Goal: Task Accomplishment & Management: Manage account settings

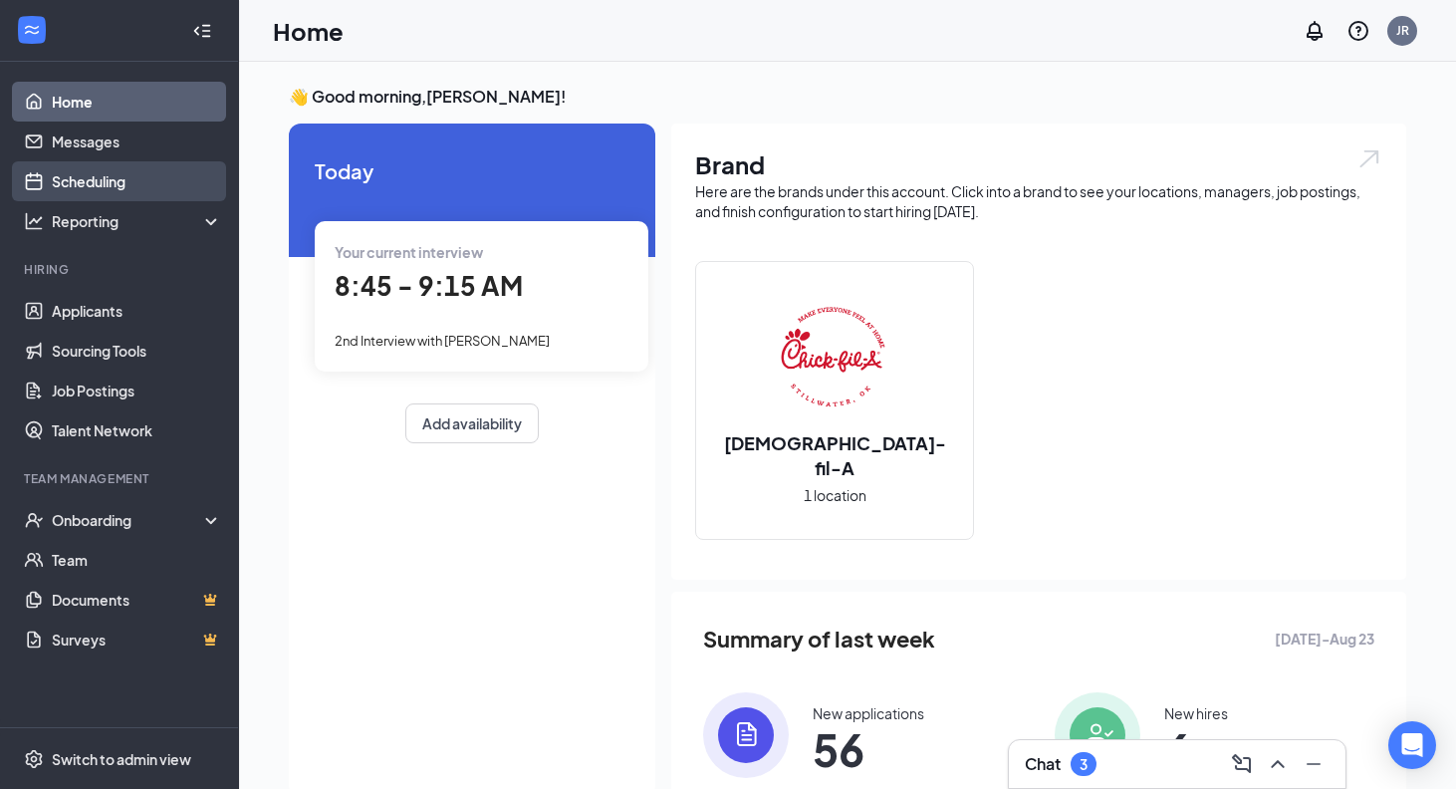
click at [128, 193] on link "Scheduling" at bounding box center [137, 181] width 170 height 40
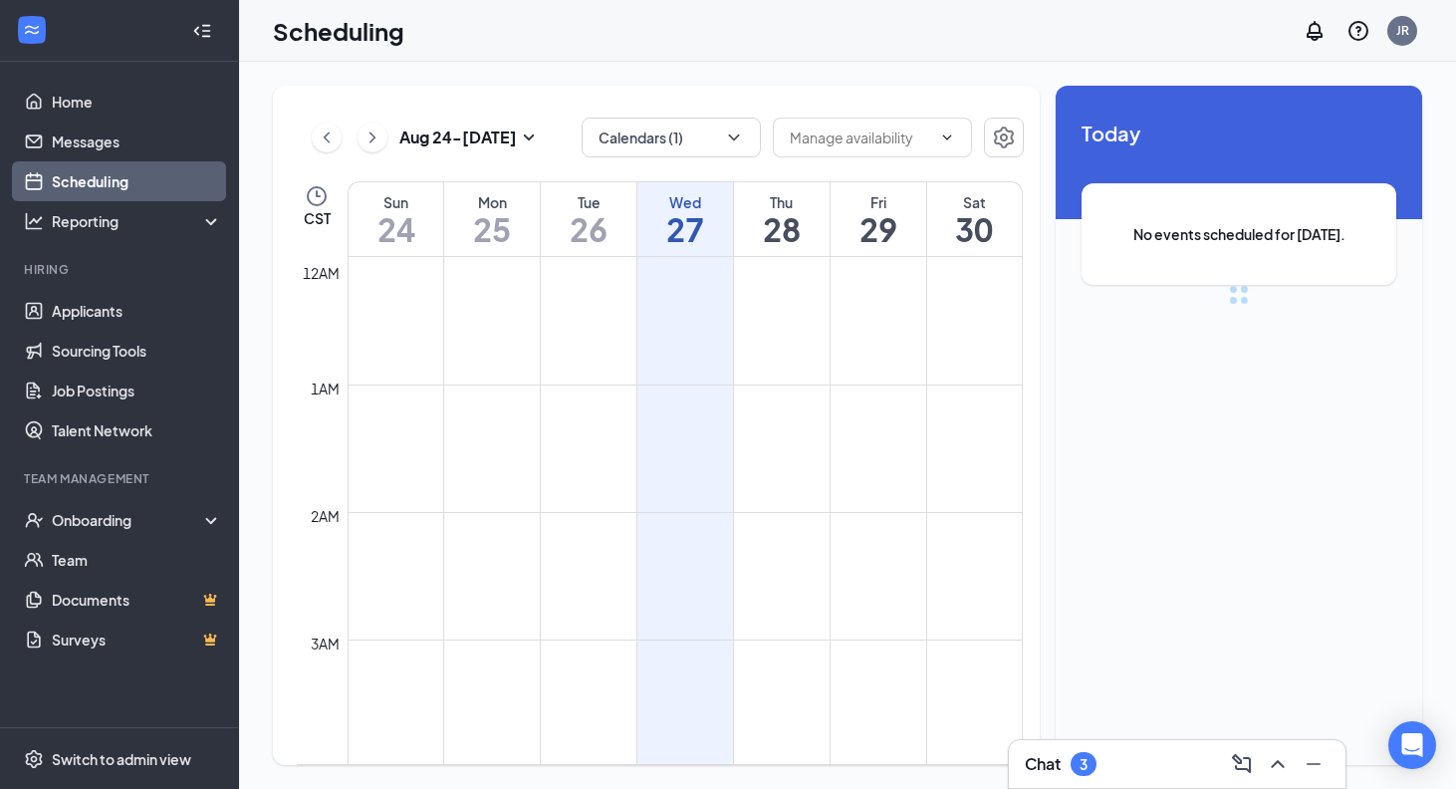
scroll to position [979, 0]
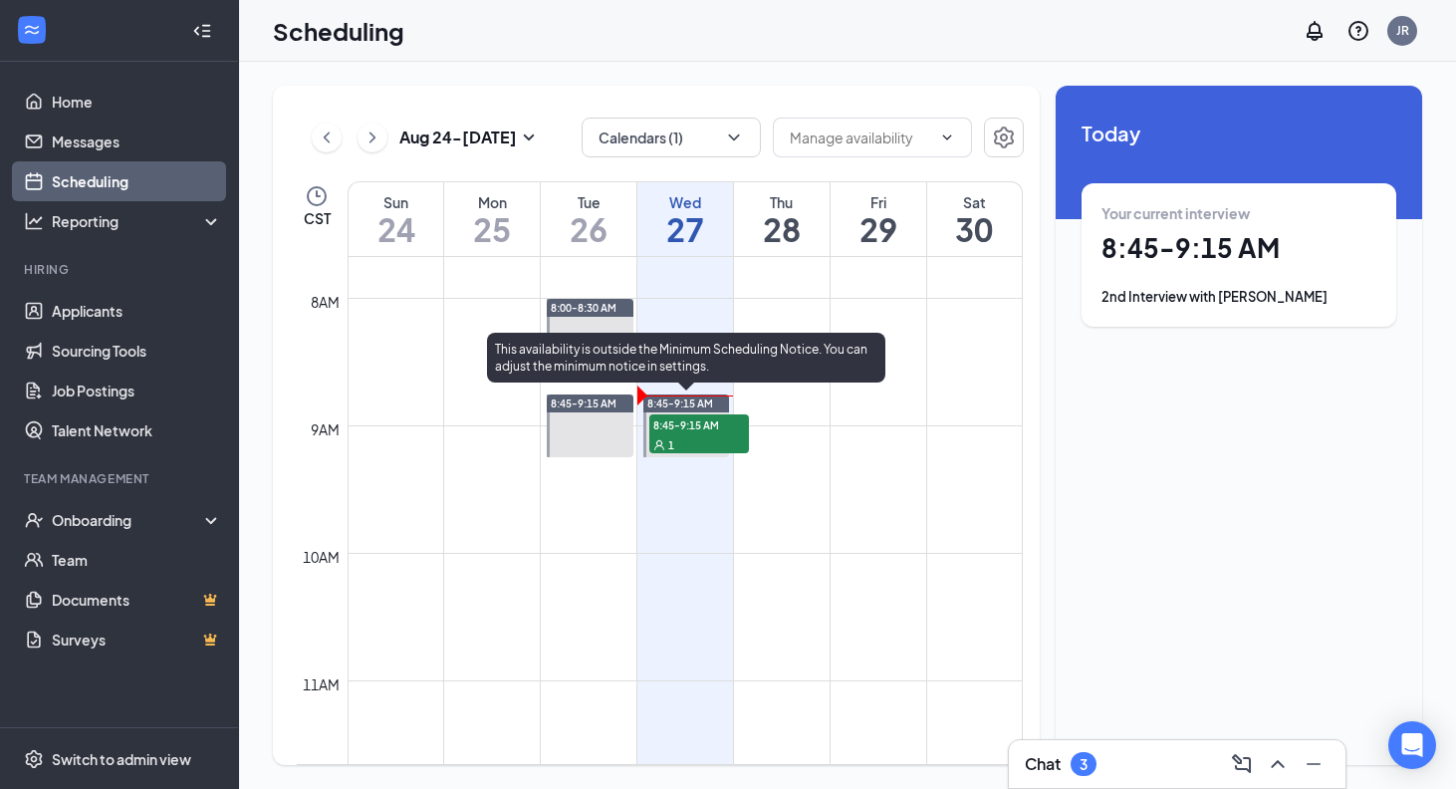
click at [727, 438] on div "1" at bounding box center [699, 444] width 100 height 20
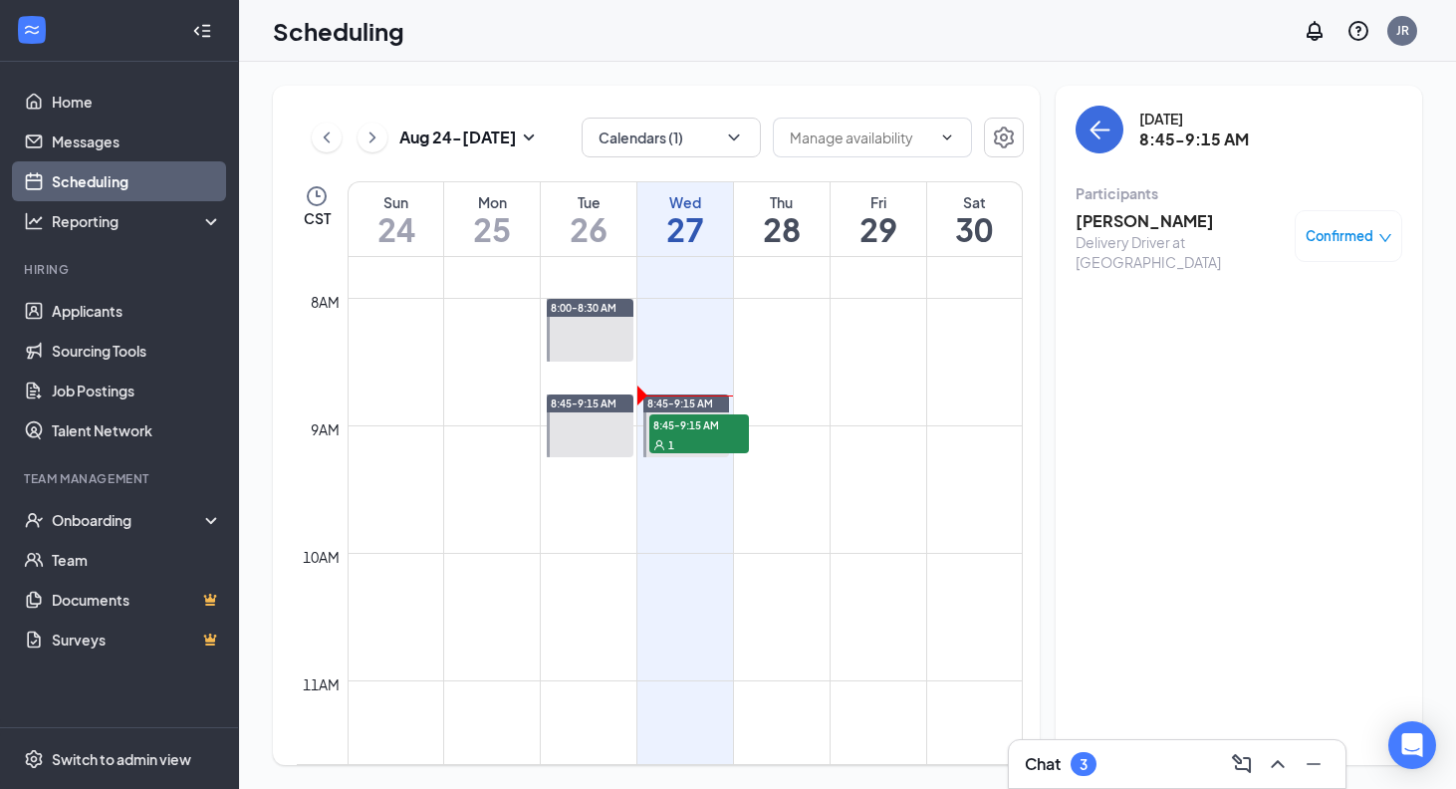
click at [1125, 214] on h3 "[PERSON_NAME]" at bounding box center [1180, 221] width 209 height 22
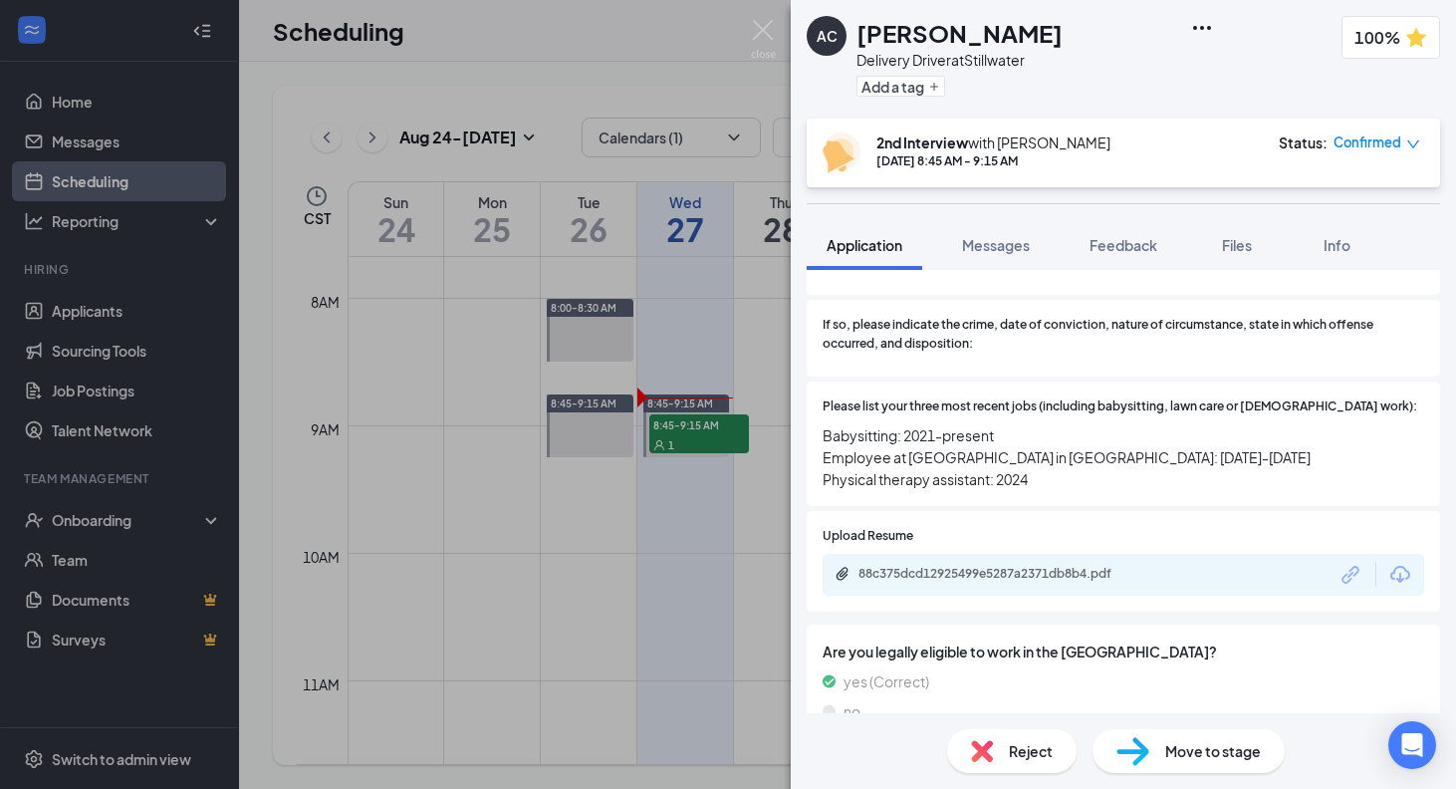
scroll to position [488, 0]
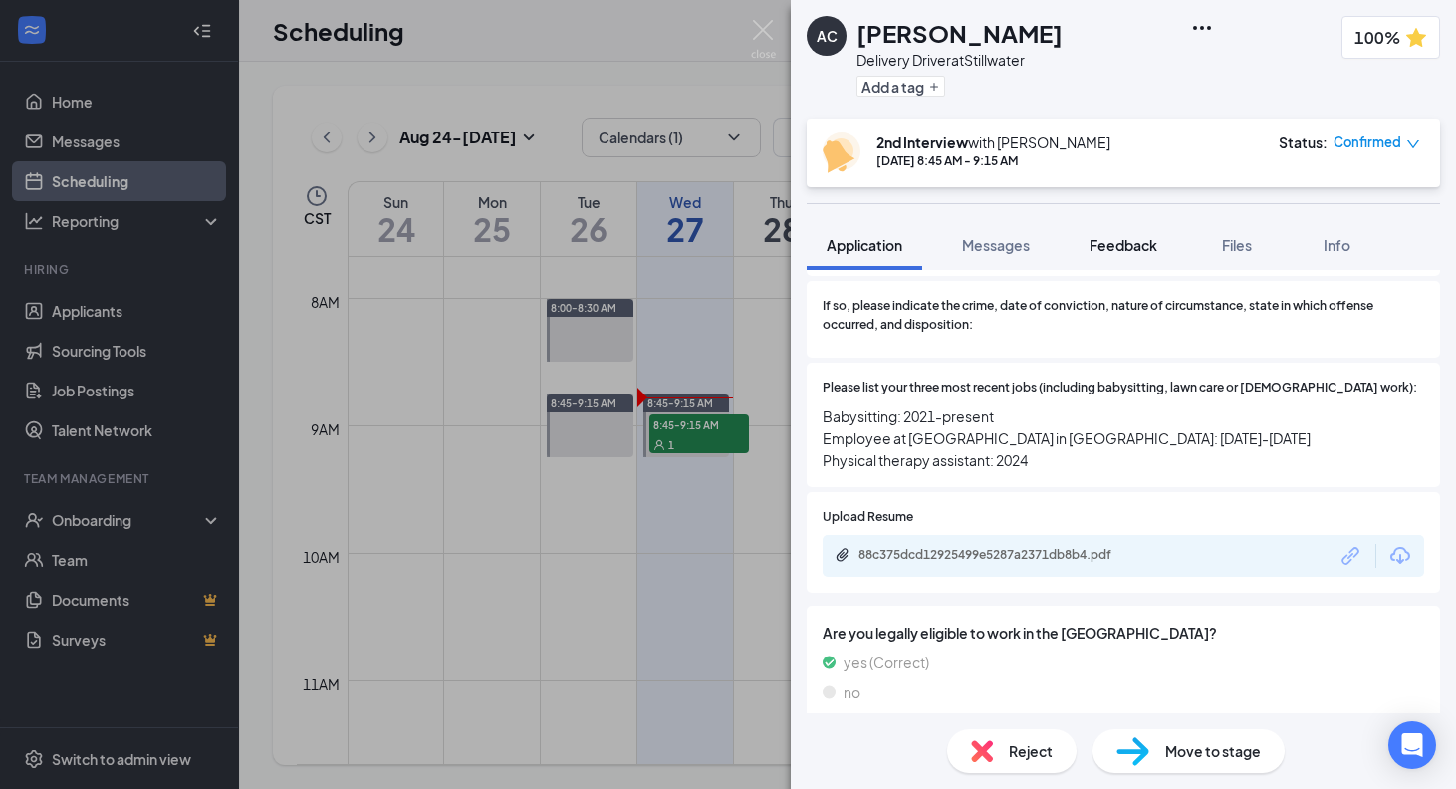
click at [1137, 257] on button "Feedback" at bounding box center [1124, 245] width 108 height 50
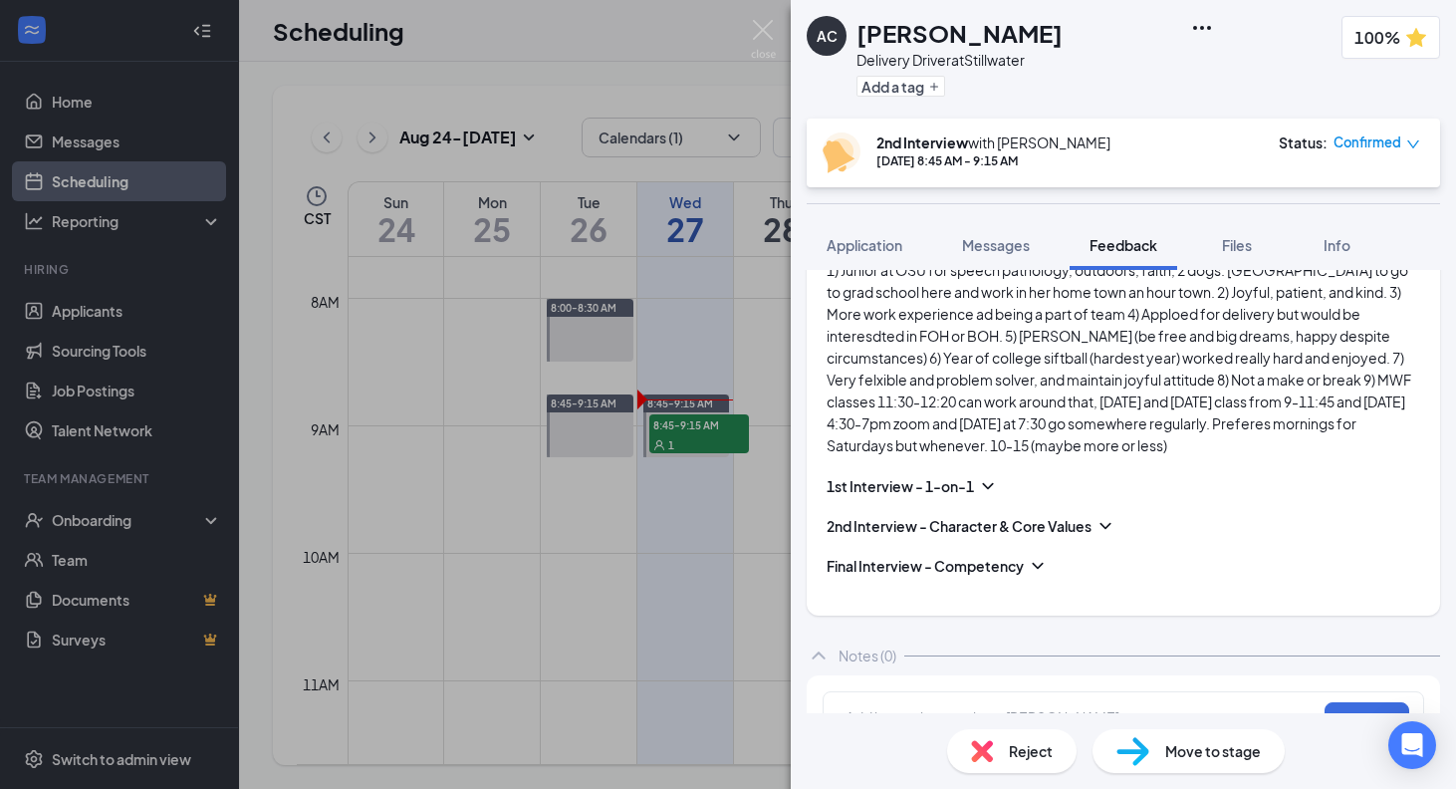
scroll to position [271, 0]
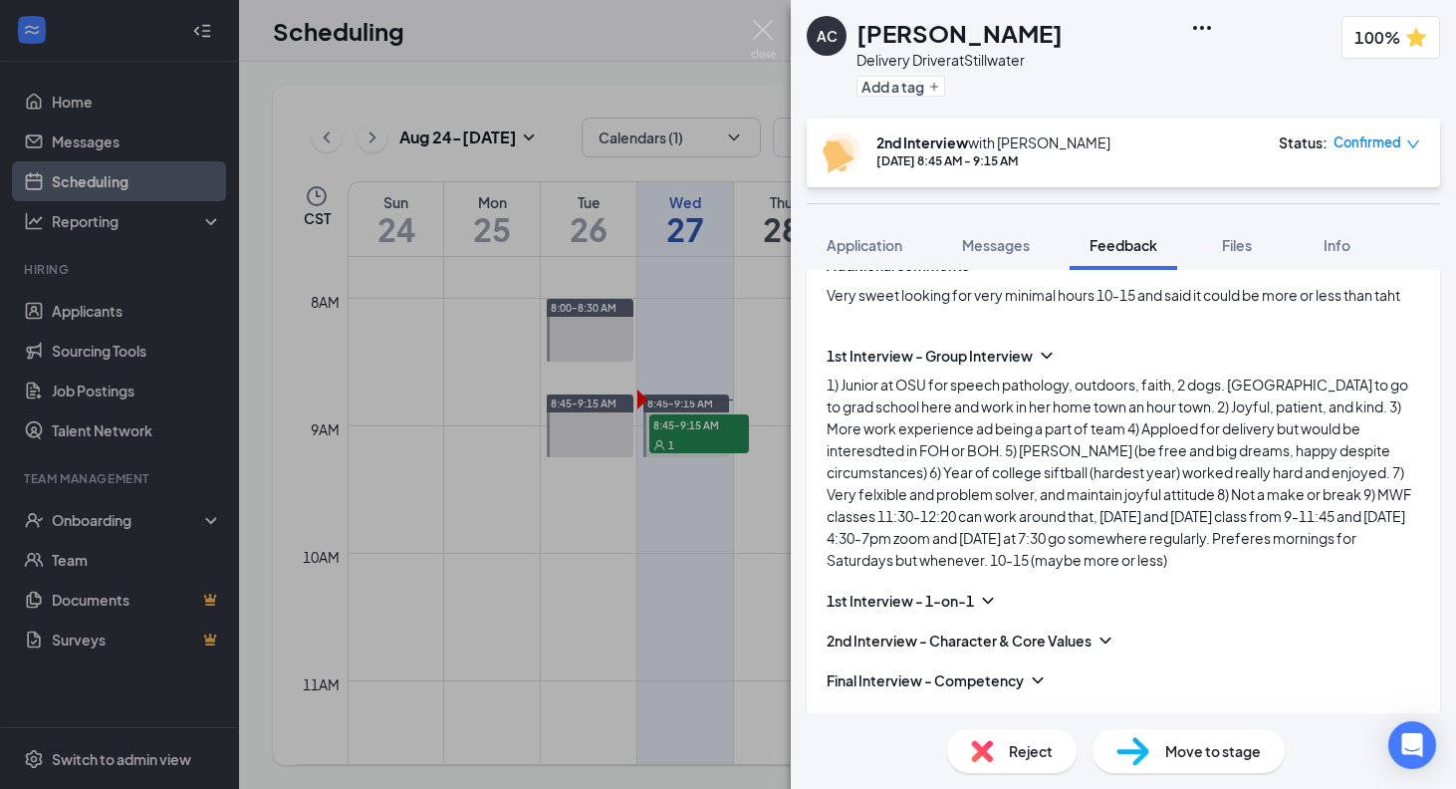
click at [1119, 638] on div "2nd Interview - Character & Core Values" at bounding box center [1124, 641] width 594 height 20
click at [1116, 638] on icon "ChevronDown" at bounding box center [1106, 641] width 20 height 20
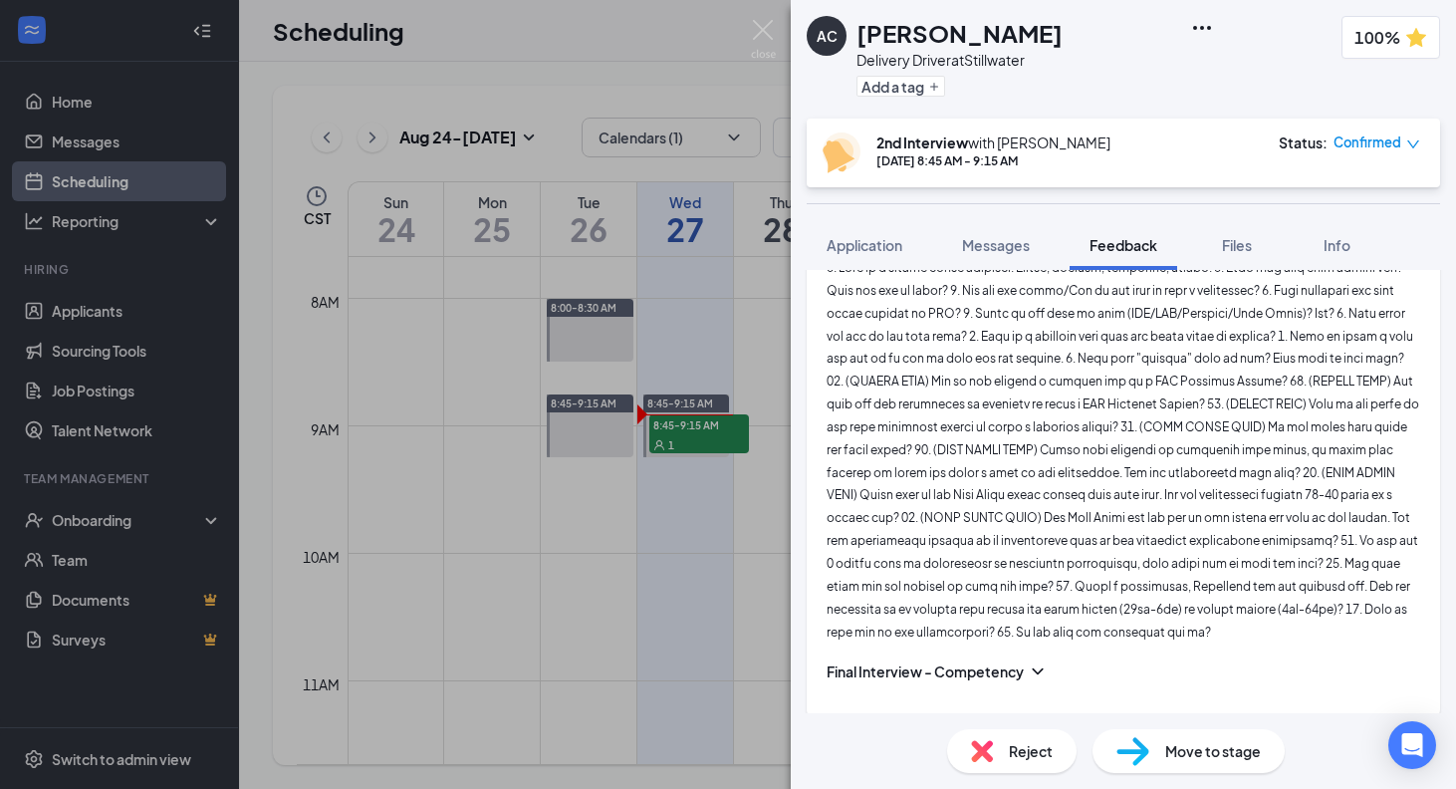
scroll to position [666, 0]
click at [382, 386] on div "AC [PERSON_NAME] Delivery Driver at Stillwater Add a tag 100% 2nd Interview wit…" at bounding box center [728, 394] width 1456 height 789
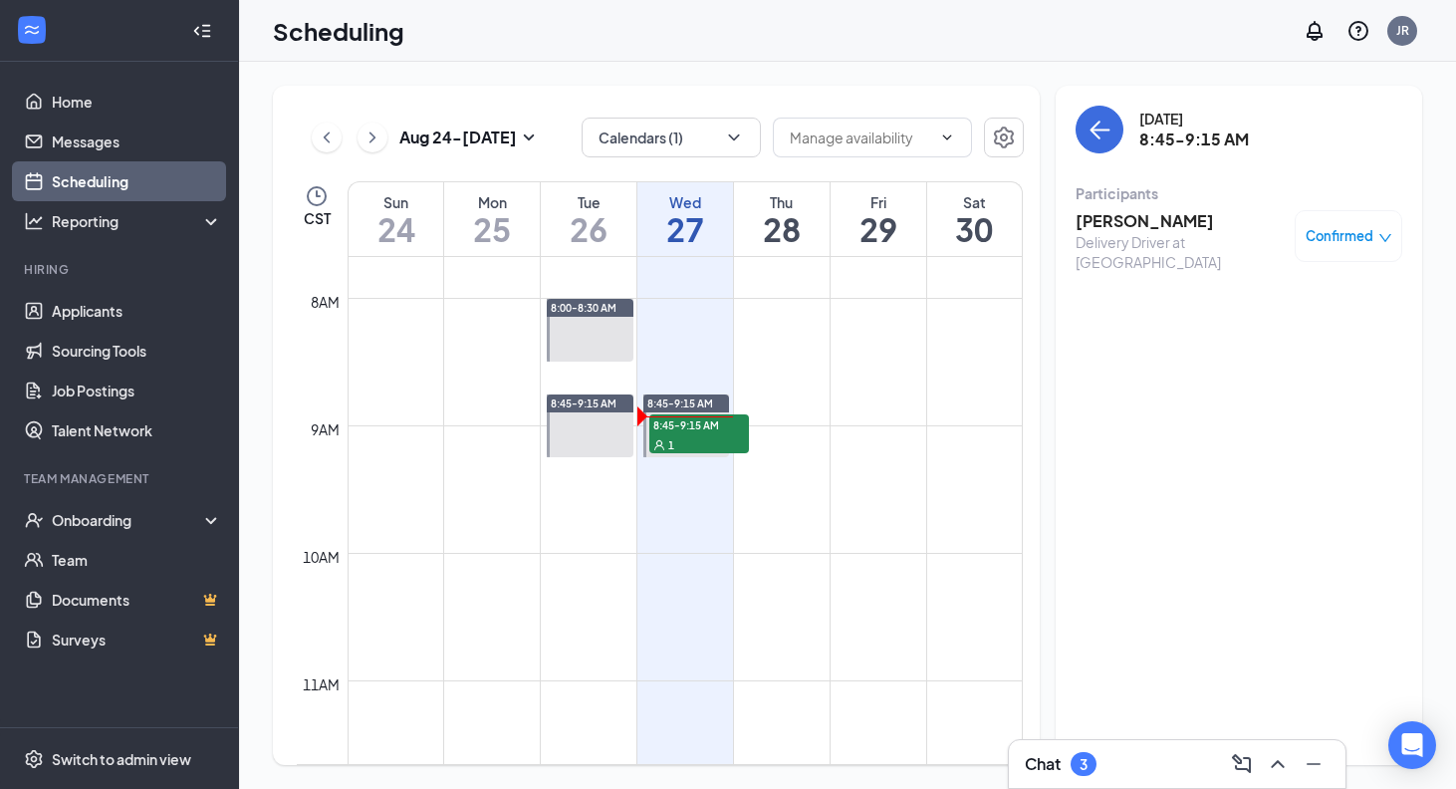
click at [1149, 208] on div "[PERSON_NAME] Delivery Driver at Stillwater Confirmed" at bounding box center [1239, 241] width 327 height 76
click at [1130, 218] on h3 "[PERSON_NAME]" at bounding box center [1180, 221] width 209 height 22
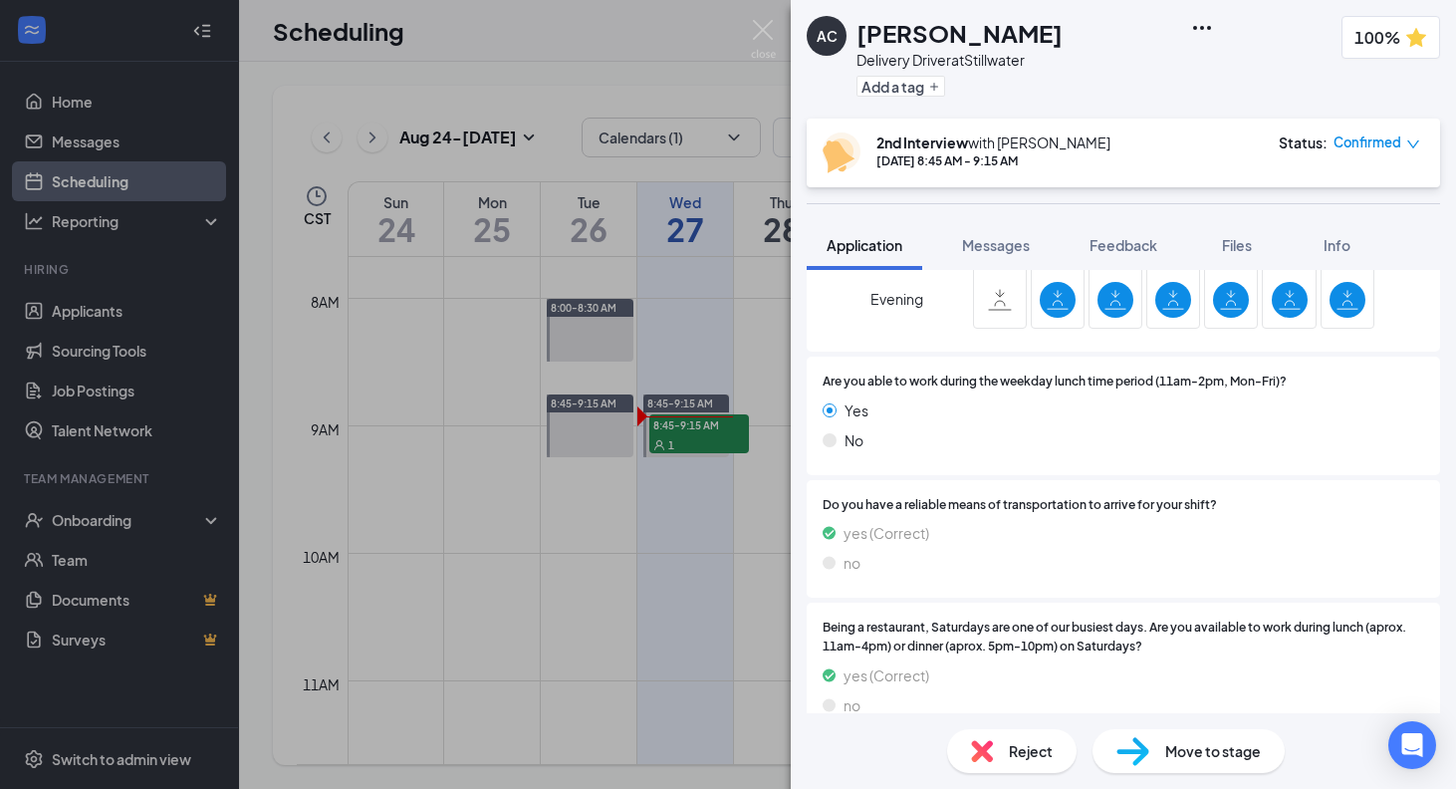
scroll to position [1665, 0]
click at [1160, 753] on div "Move to stage" at bounding box center [1189, 751] width 192 height 44
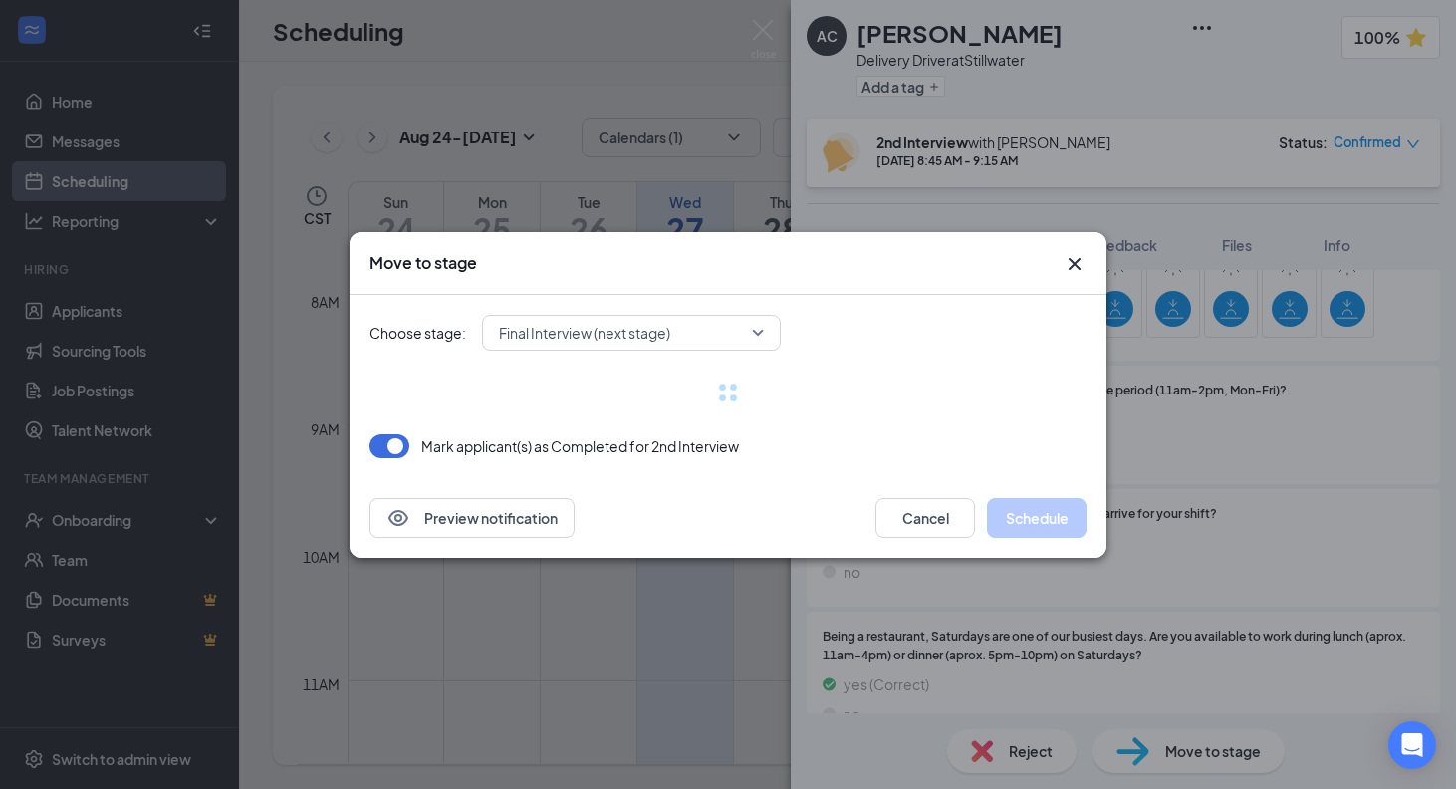
click at [720, 332] on span "Final Interview (next stage)" at bounding box center [622, 333] width 247 height 30
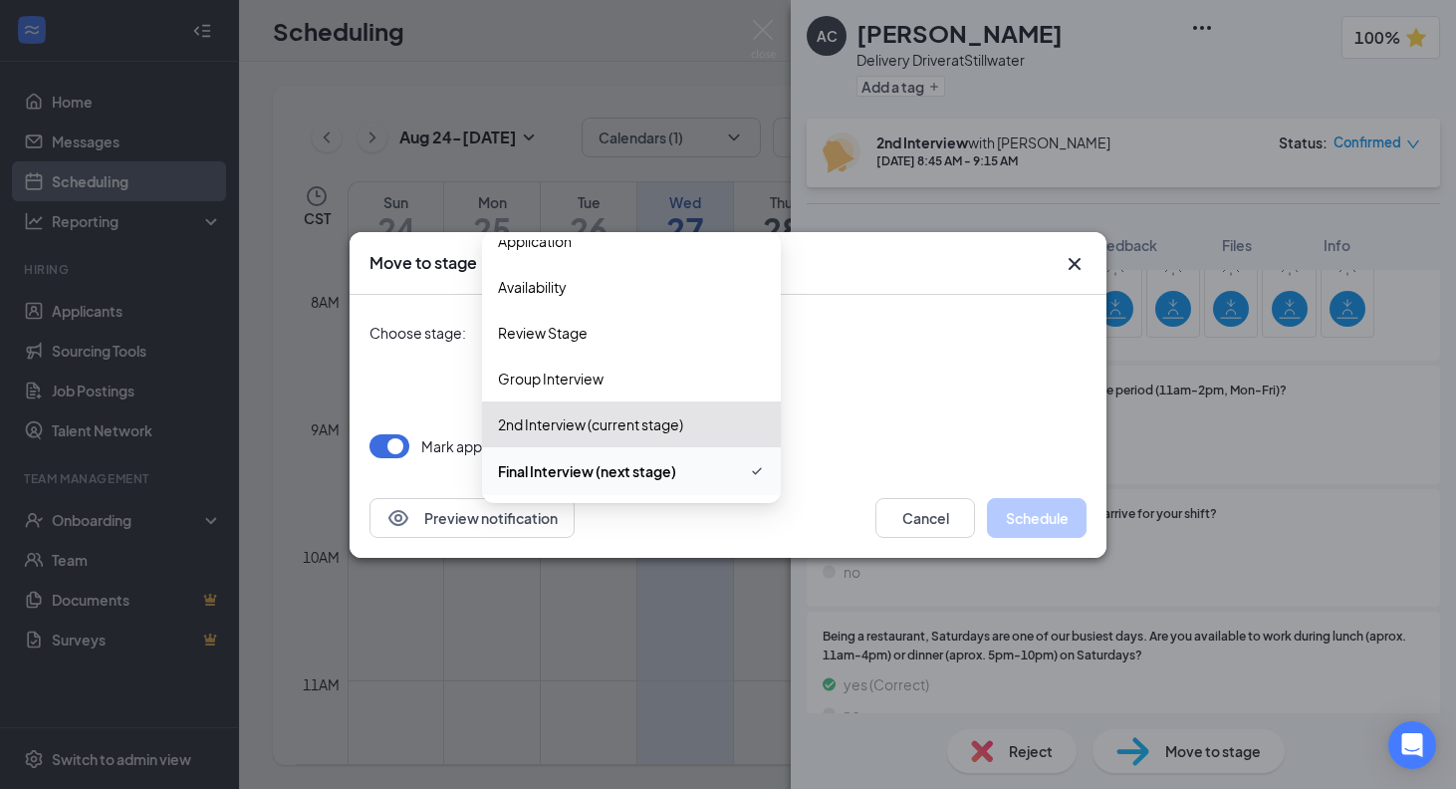
scroll to position [68, 0]
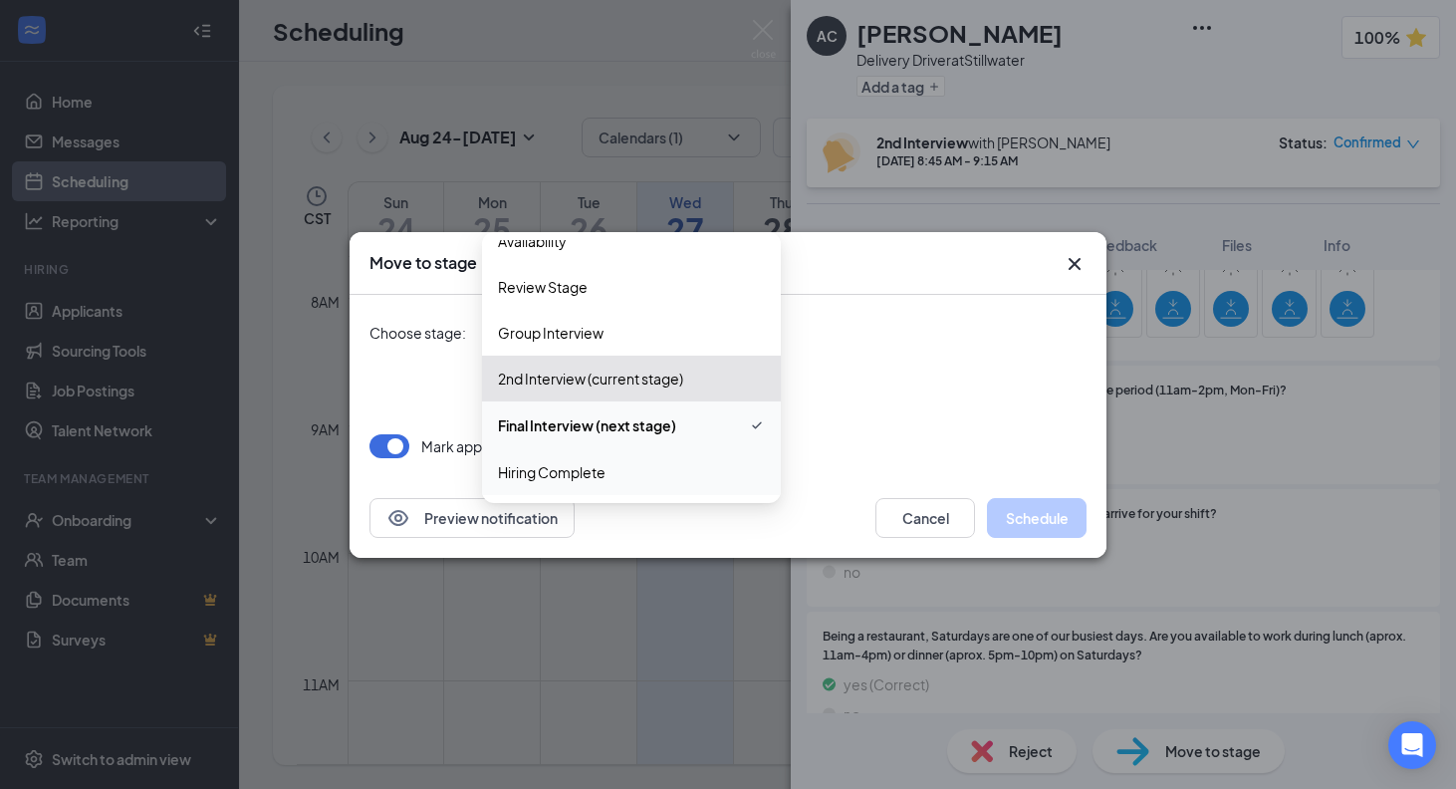
click at [646, 470] on span "Hiring Complete" at bounding box center [631, 472] width 267 height 22
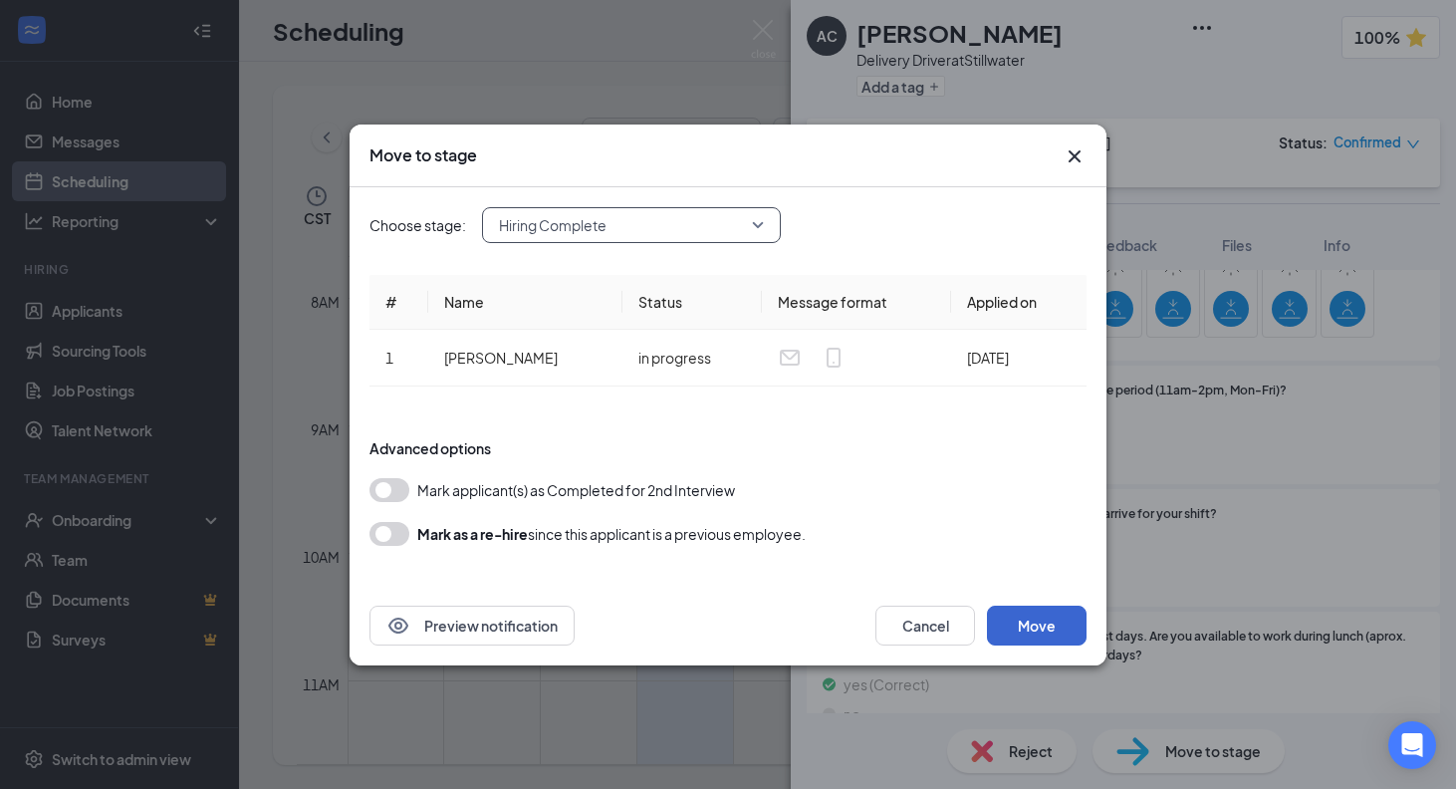
click at [1065, 625] on button "Move" at bounding box center [1037, 626] width 100 height 40
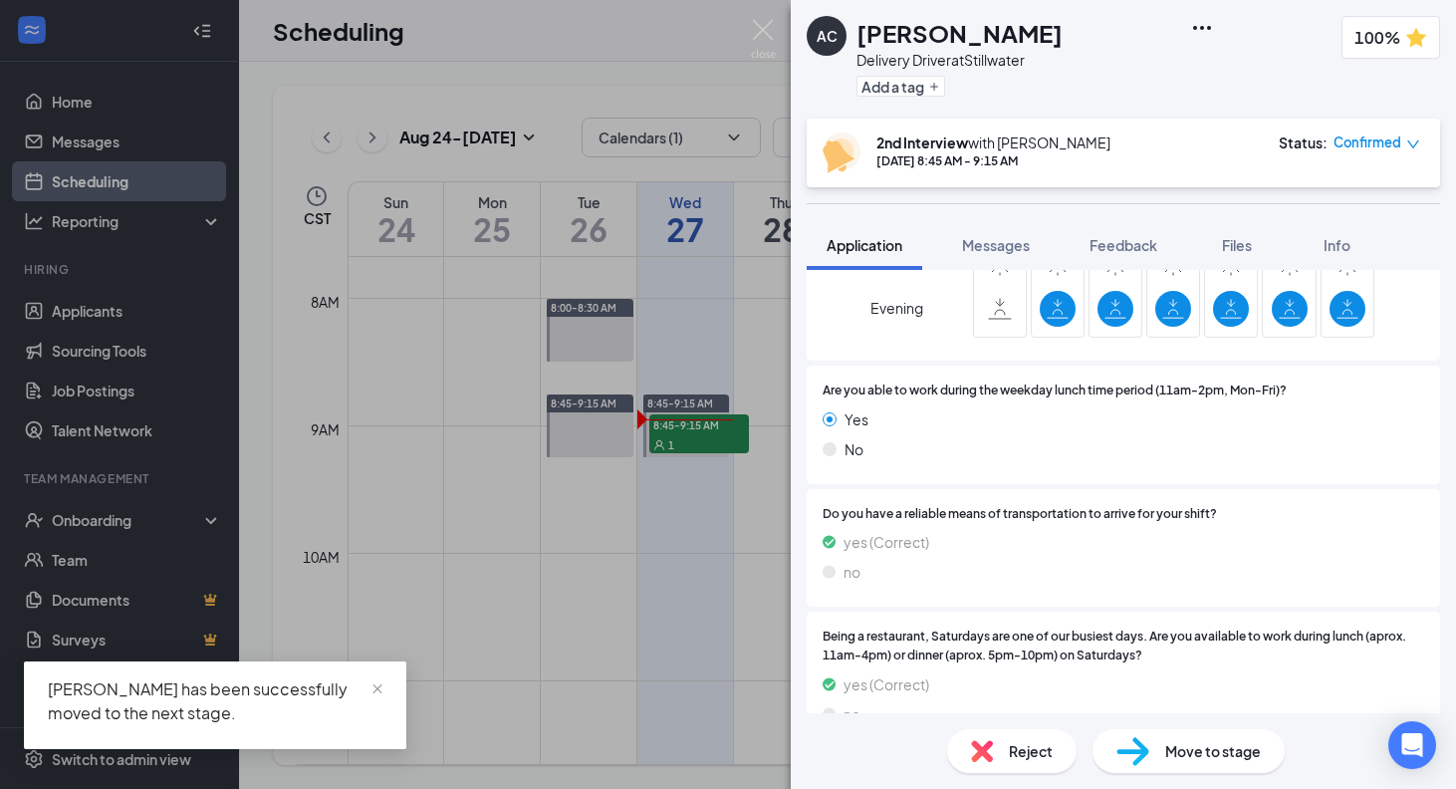
click at [255, 568] on div "AC [PERSON_NAME] Delivery Driver at Stillwater Add a tag 100% 2nd Interview wit…" at bounding box center [728, 394] width 1456 height 789
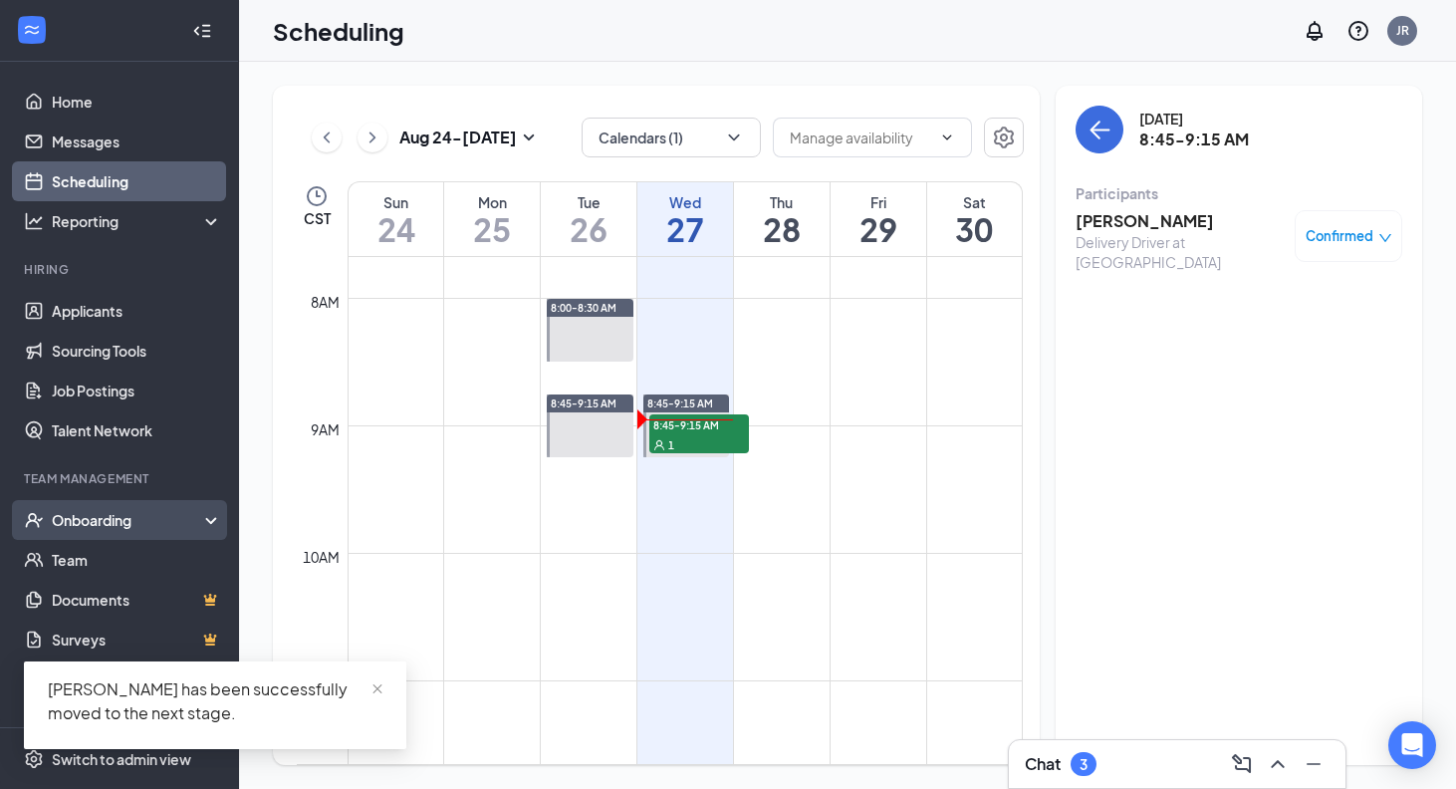
click at [169, 522] on div "Onboarding" at bounding box center [128, 520] width 153 height 20
click at [165, 556] on link "Overview" at bounding box center [137, 560] width 170 height 40
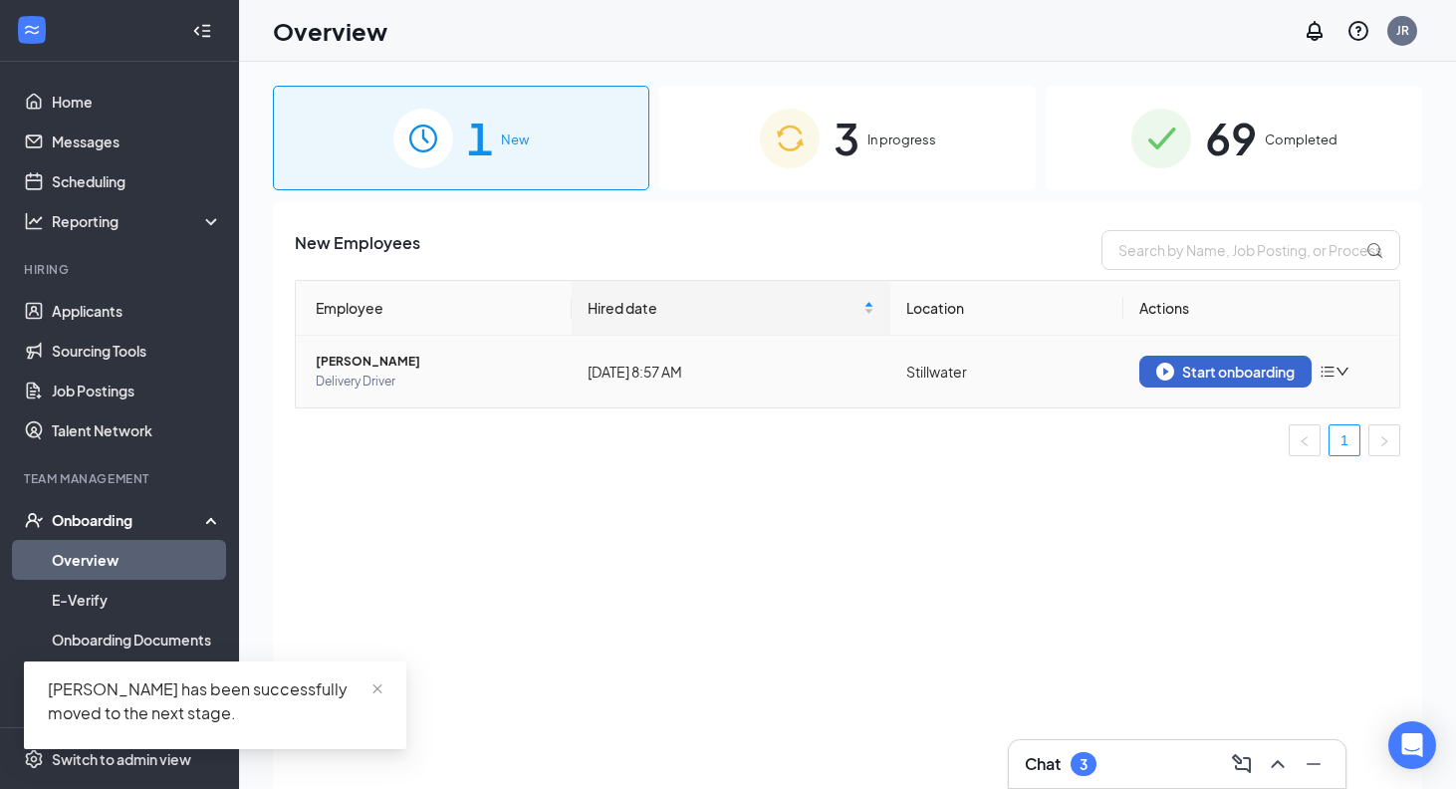
click at [1204, 359] on button "Start onboarding" at bounding box center [1226, 372] width 172 height 32
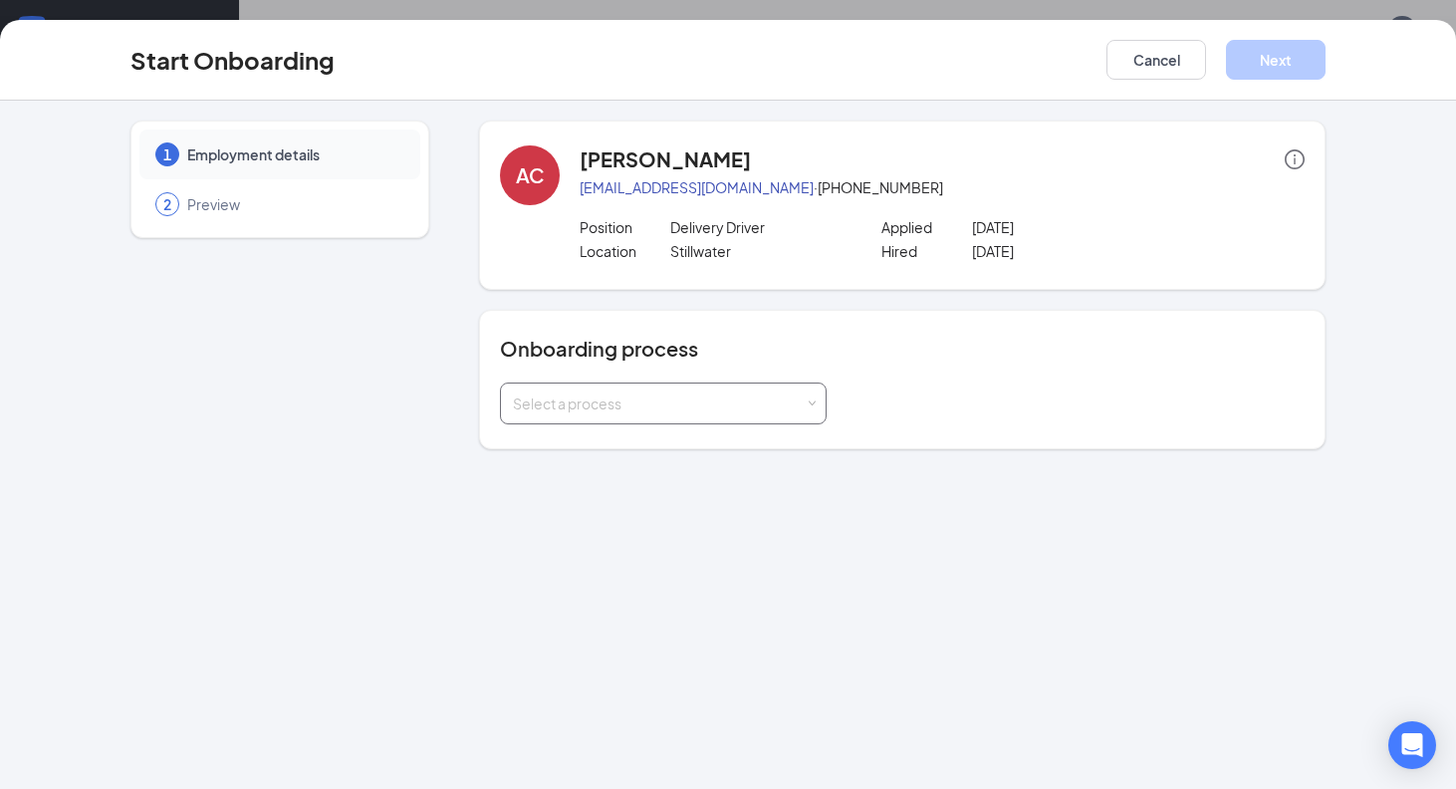
click at [733, 396] on div "Select a process" at bounding box center [659, 403] width 292 height 20
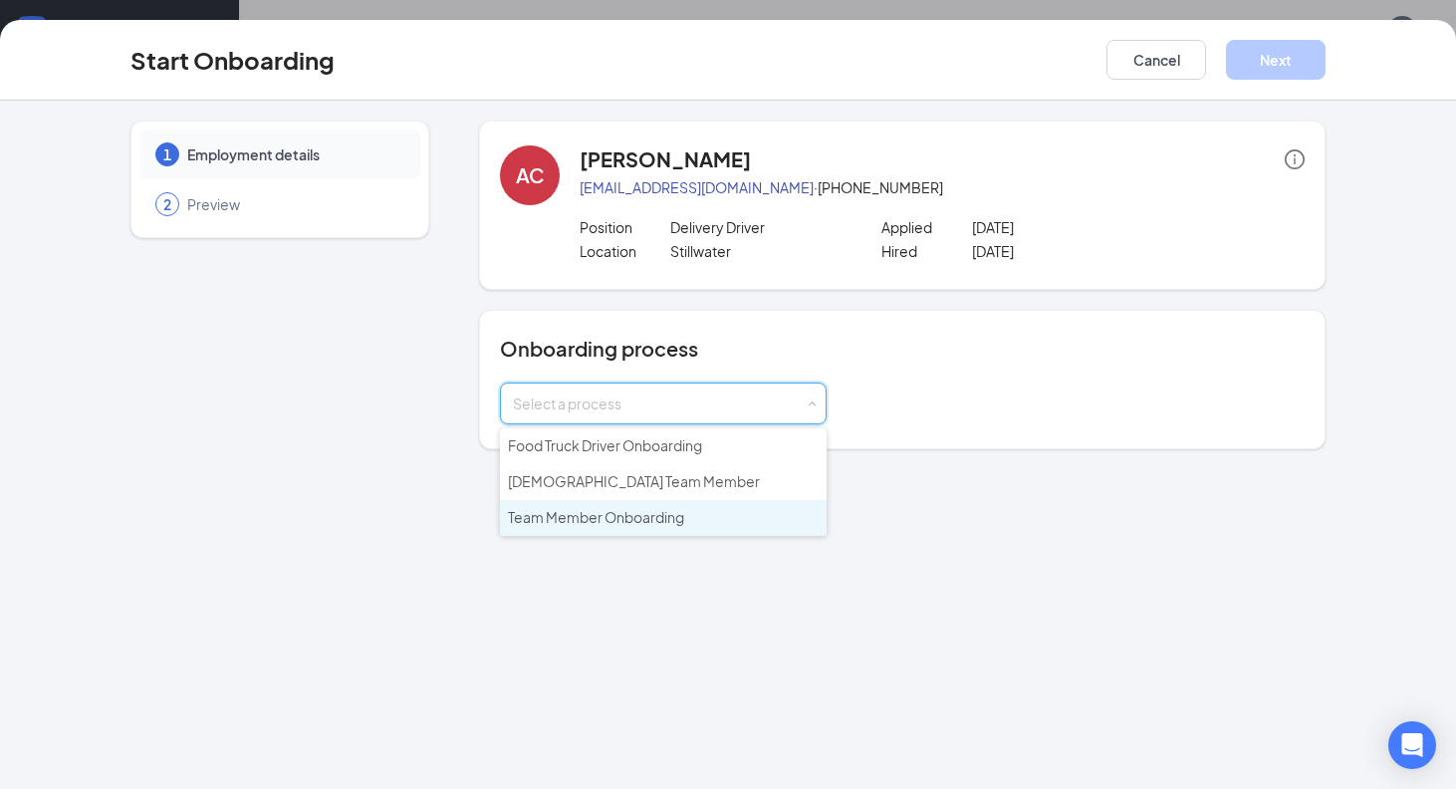
click at [667, 517] on span "Team Member Onboarding" at bounding box center [596, 517] width 176 height 18
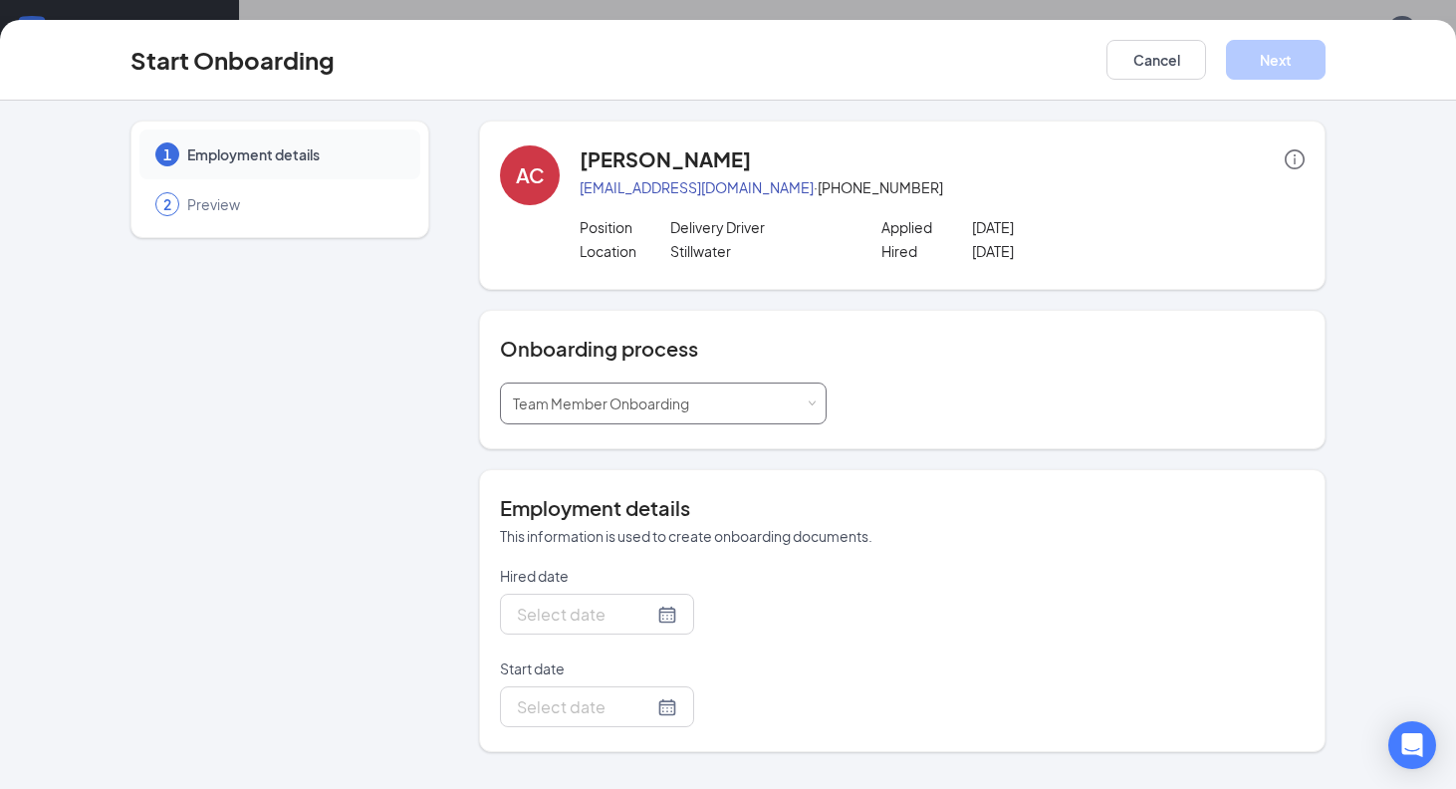
type input "[DATE]"
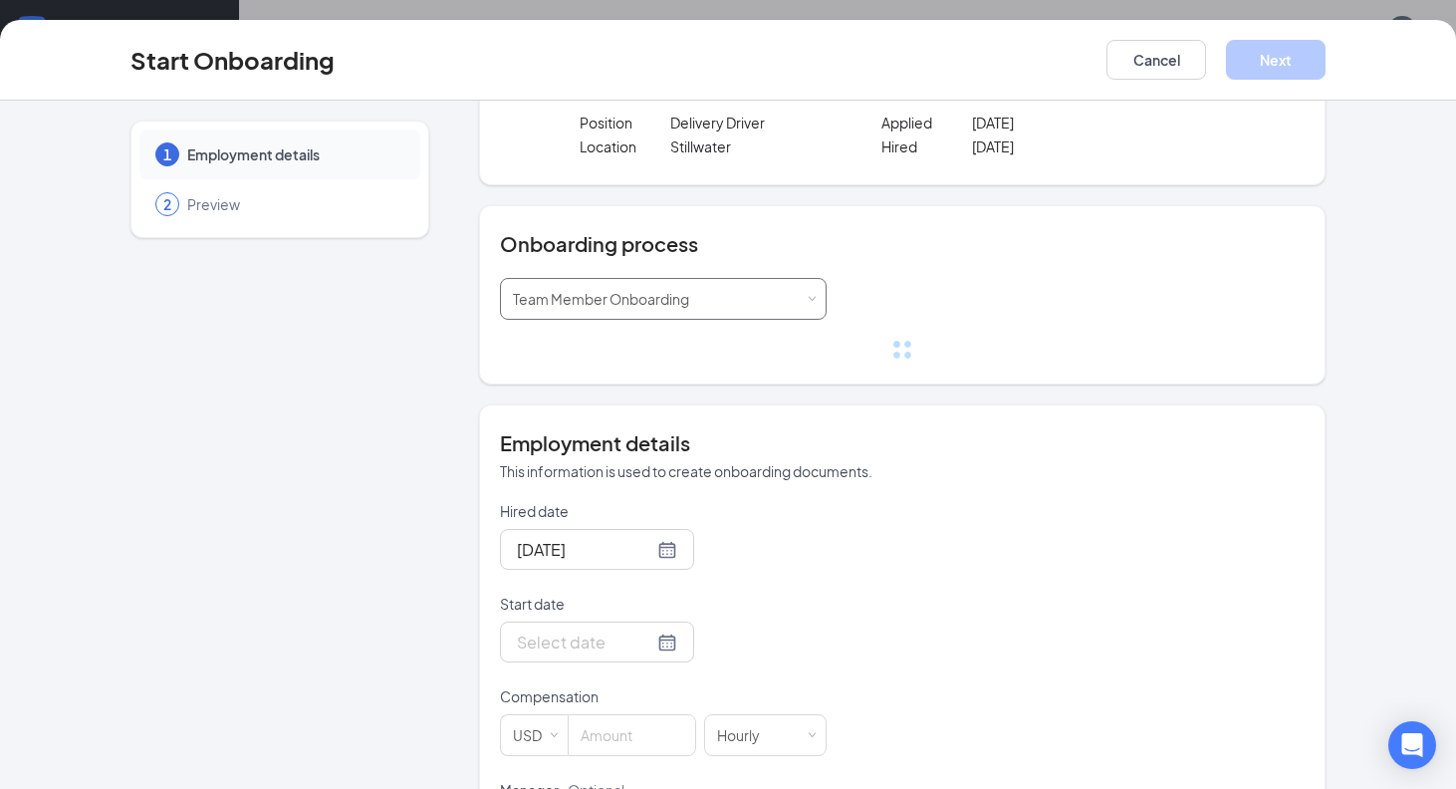
scroll to position [112, 0]
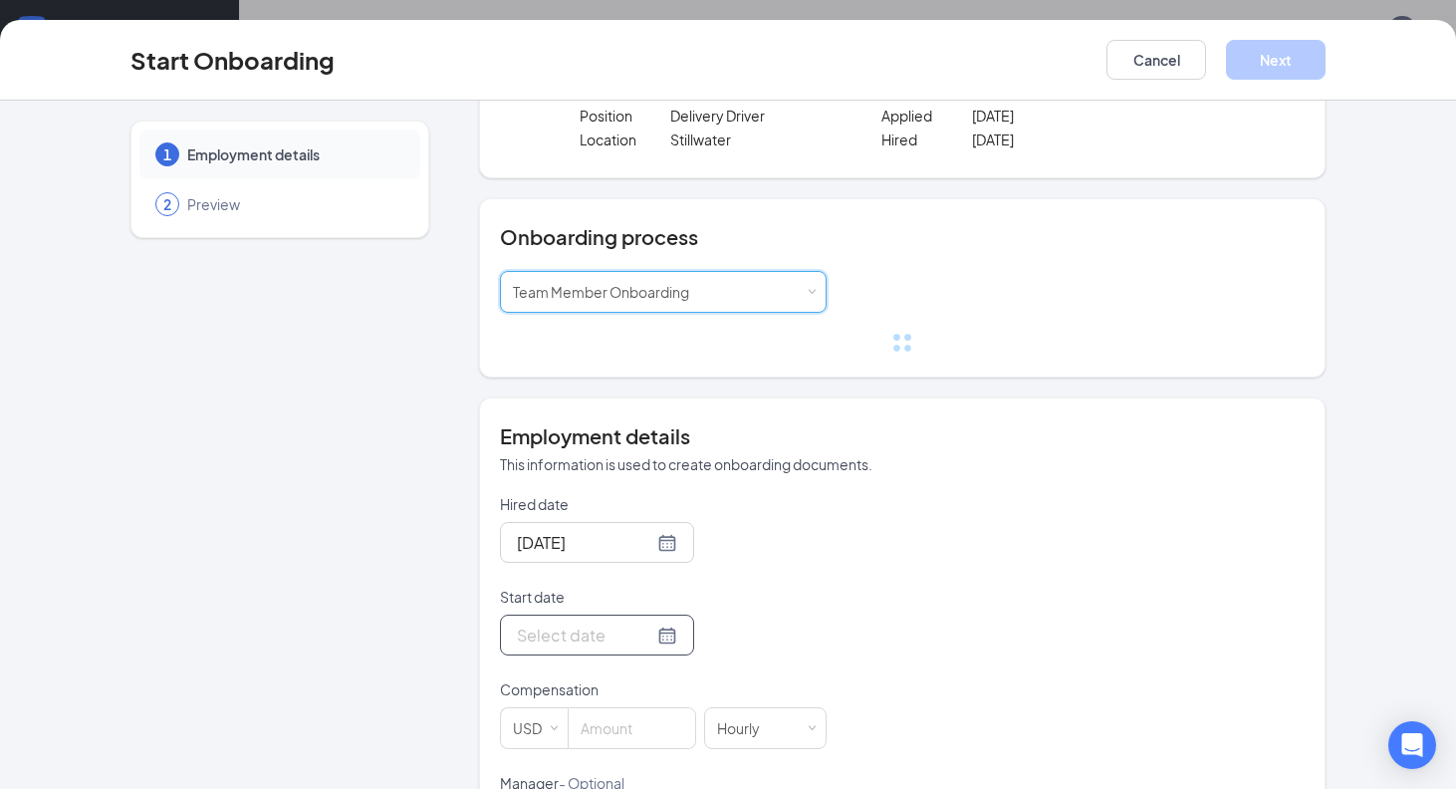
click at [665, 634] on div at bounding box center [597, 635] width 160 height 25
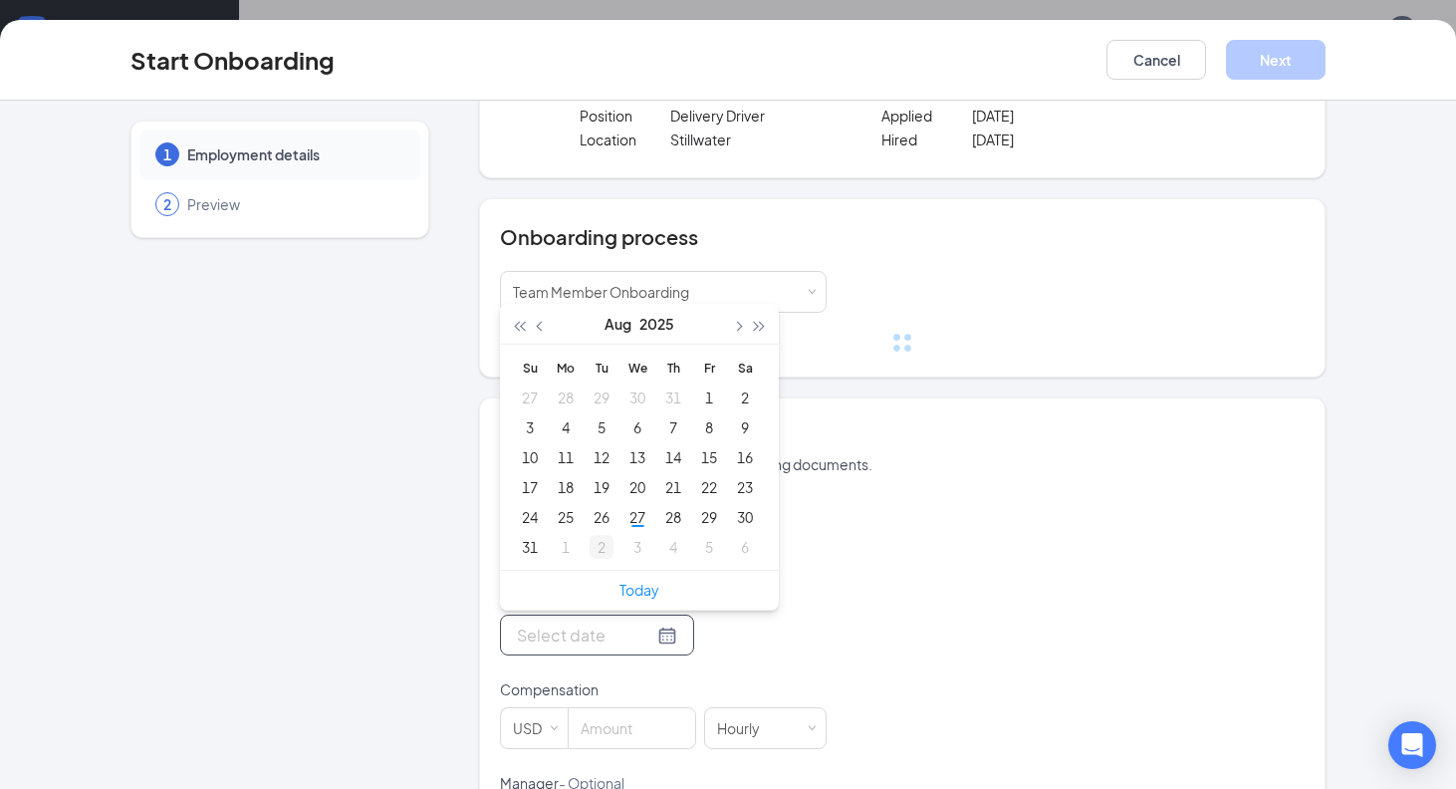
type input "[DATE]"
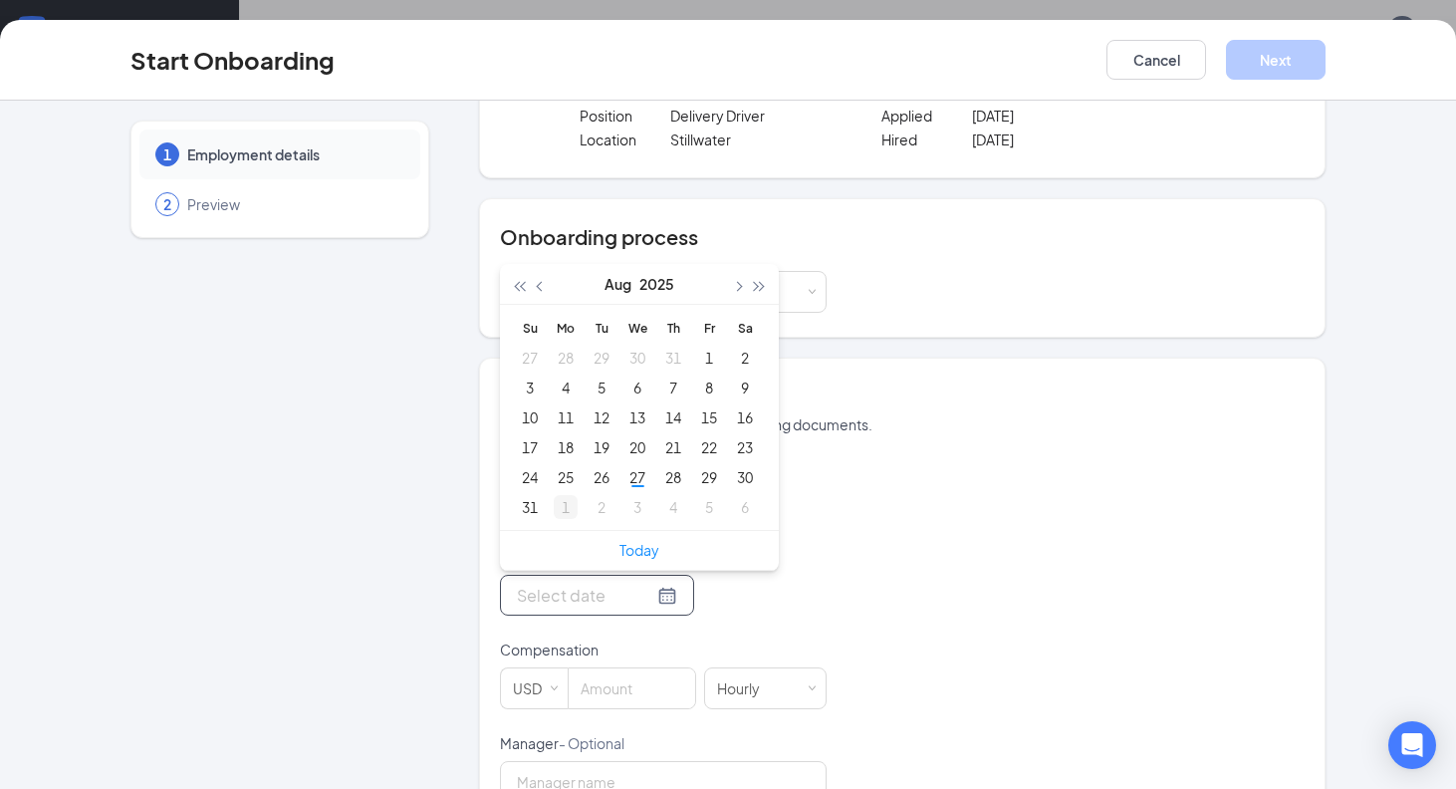
type input "[DATE]"
click at [555, 507] on div "1" at bounding box center [566, 507] width 24 height 24
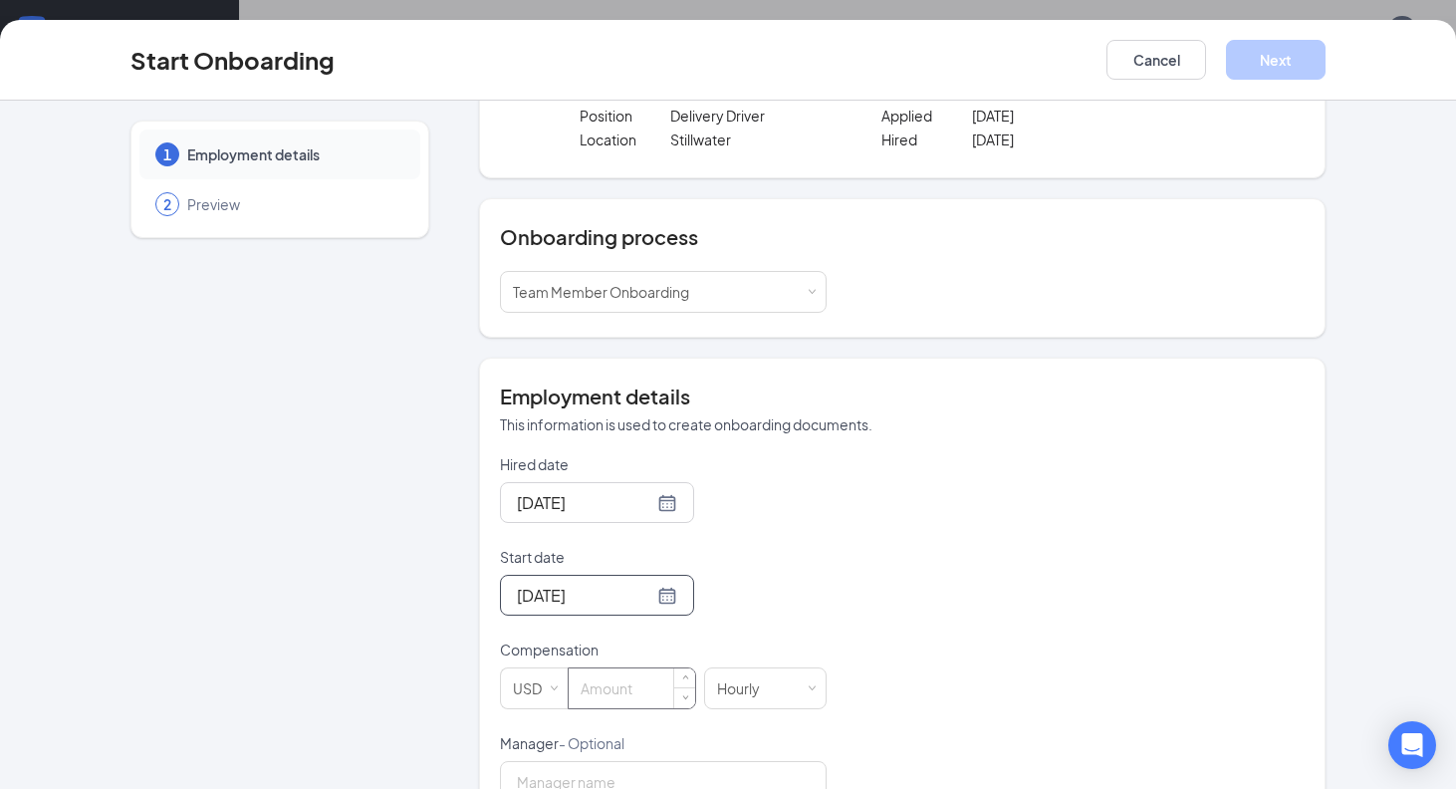
click at [615, 700] on input at bounding box center [632, 688] width 127 height 40
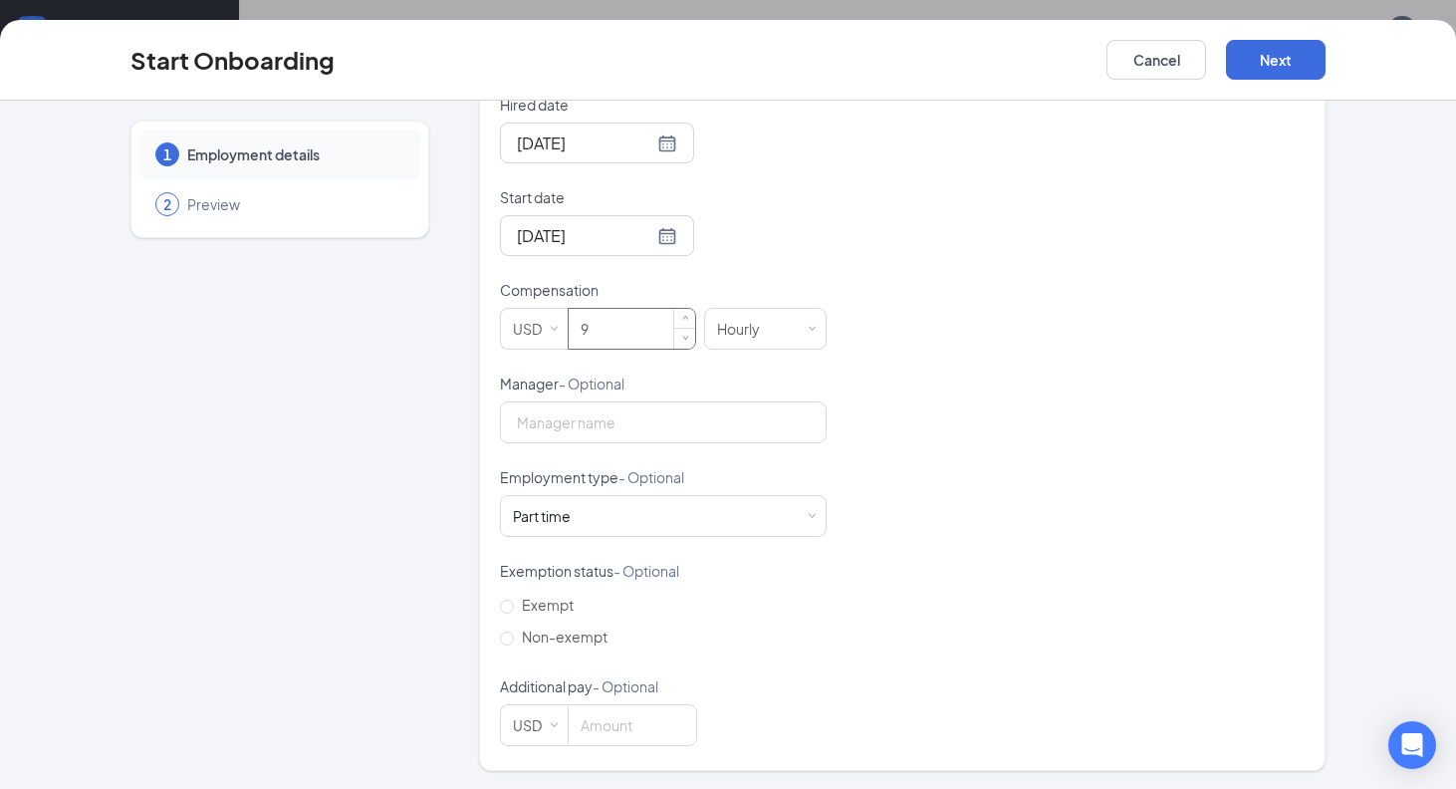
scroll to position [31, 0]
type input "9"
click at [1276, 72] on button "Next" at bounding box center [1276, 60] width 100 height 40
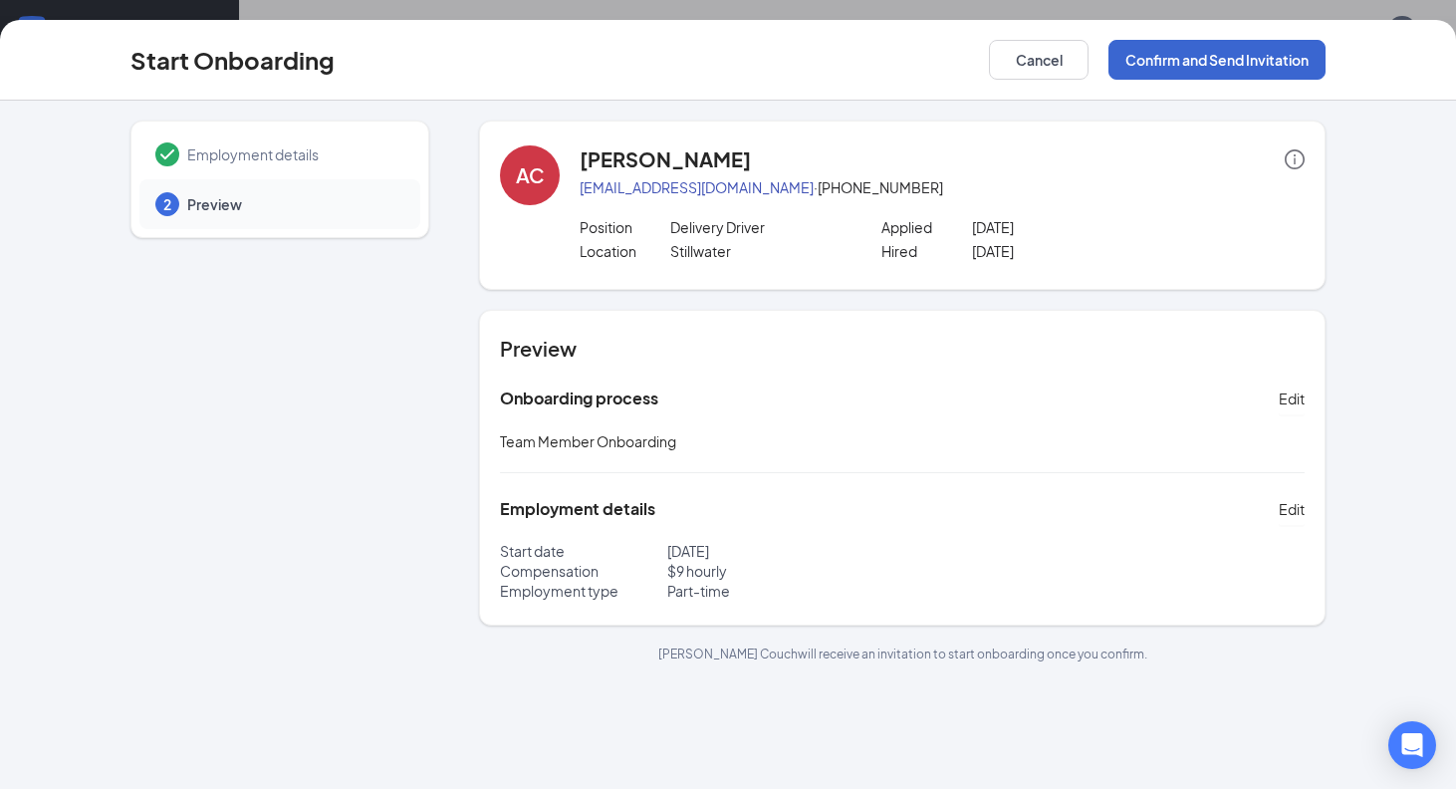
scroll to position [0, 0]
click at [1203, 69] on button "Confirm and Send Invitation" at bounding box center [1217, 60] width 217 height 40
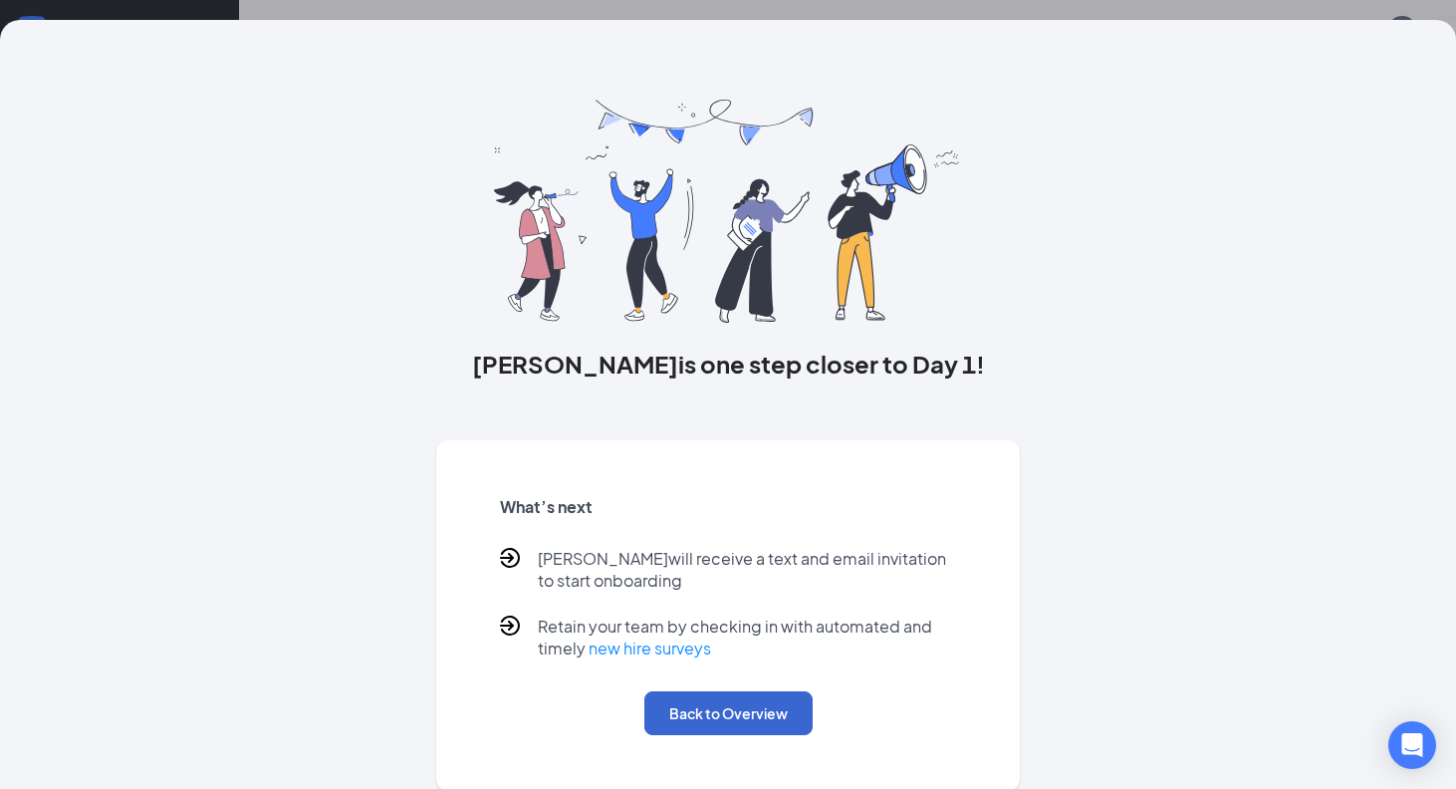
click at [777, 704] on button "Back to Overview" at bounding box center [729, 713] width 168 height 44
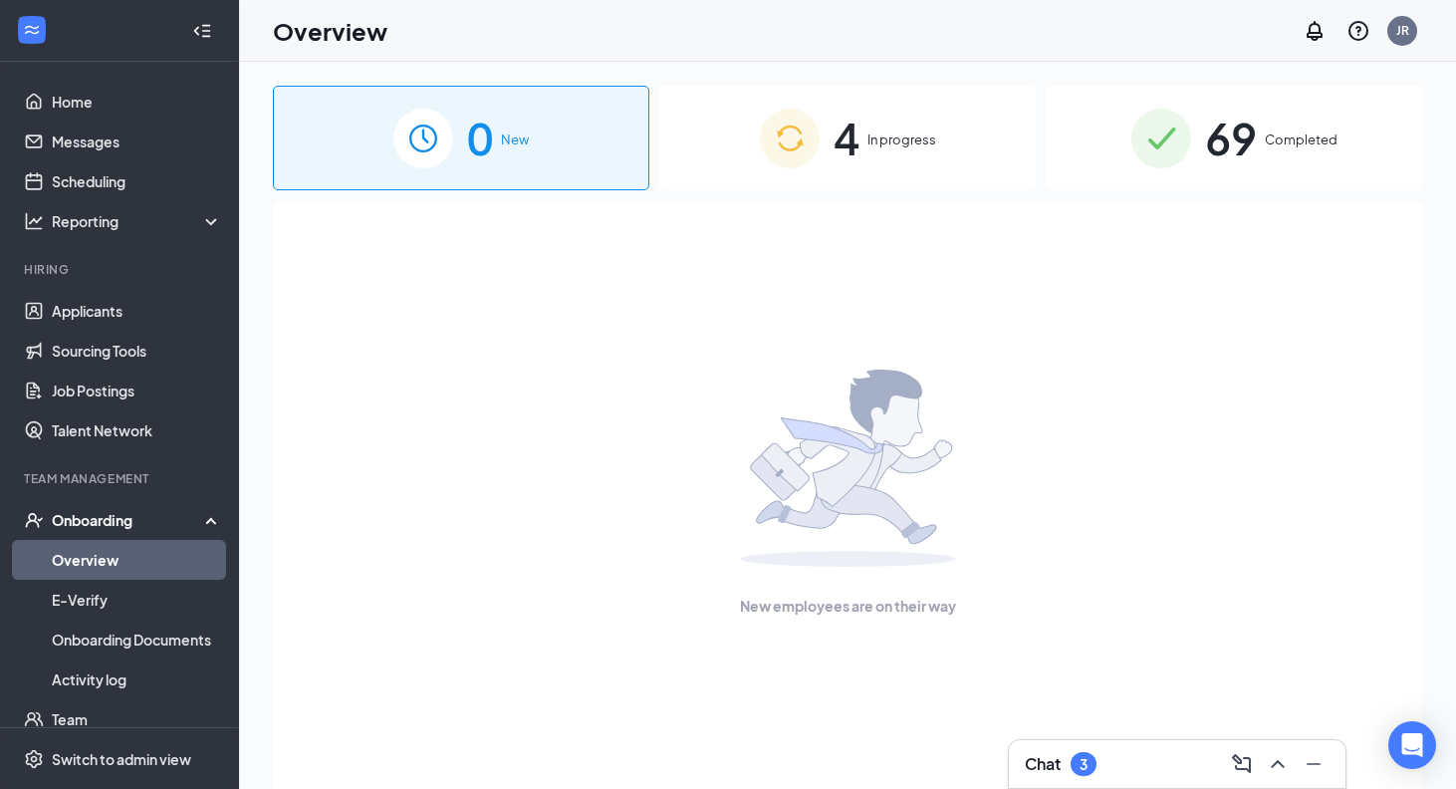
click at [896, 138] on span "In progress" at bounding box center [902, 140] width 69 height 20
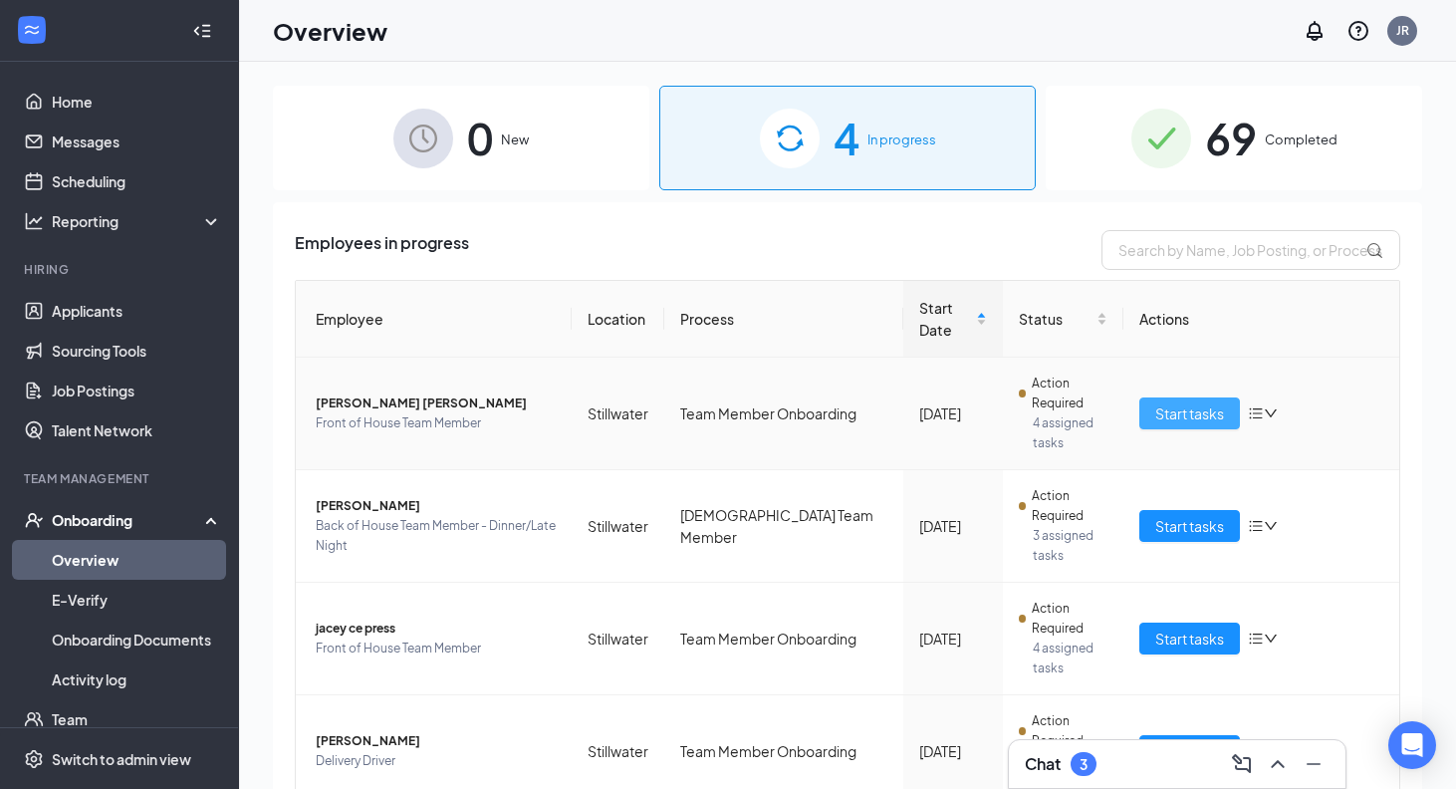
click at [1199, 402] on span "Start tasks" at bounding box center [1190, 413] width 69 height 22
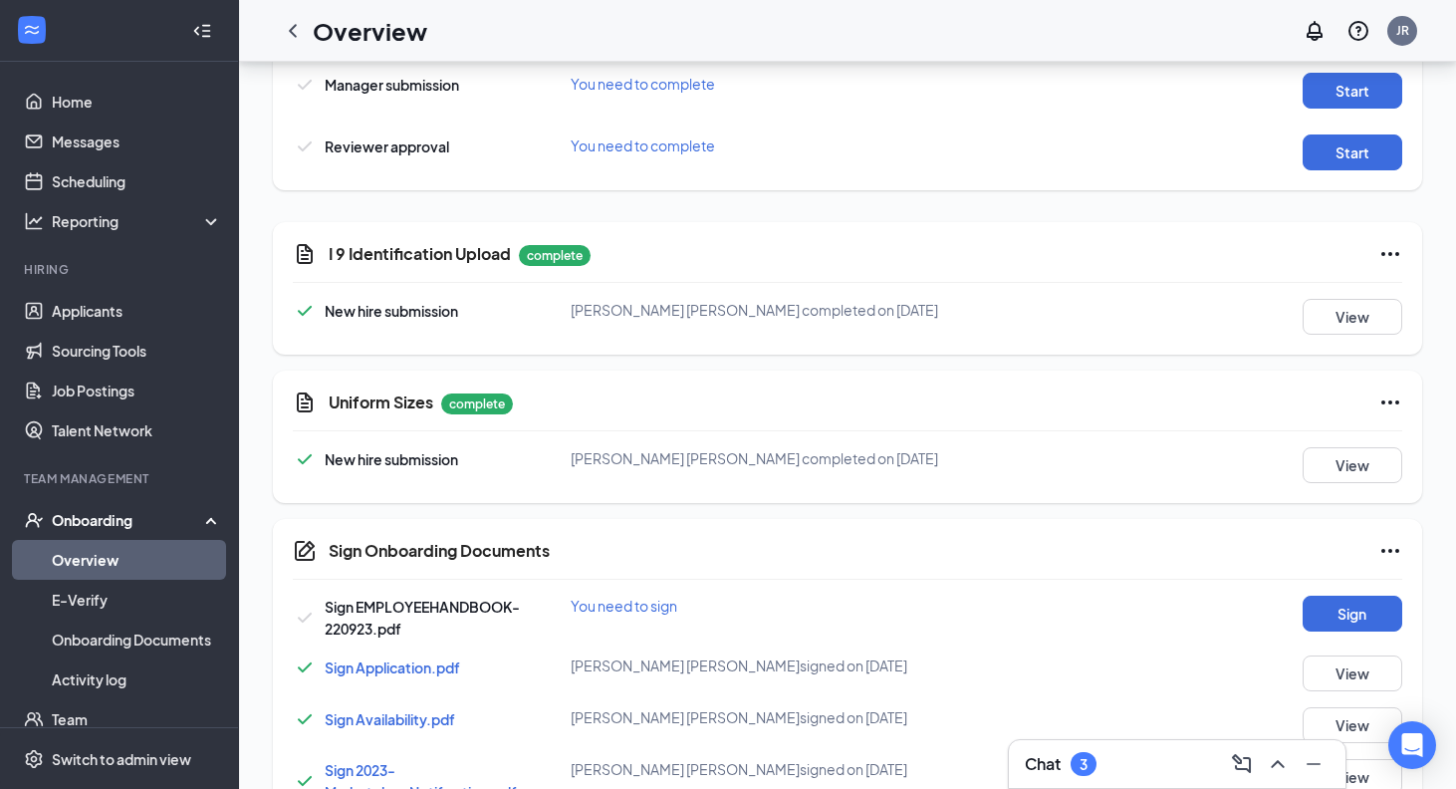
scroll to position [985, 0]
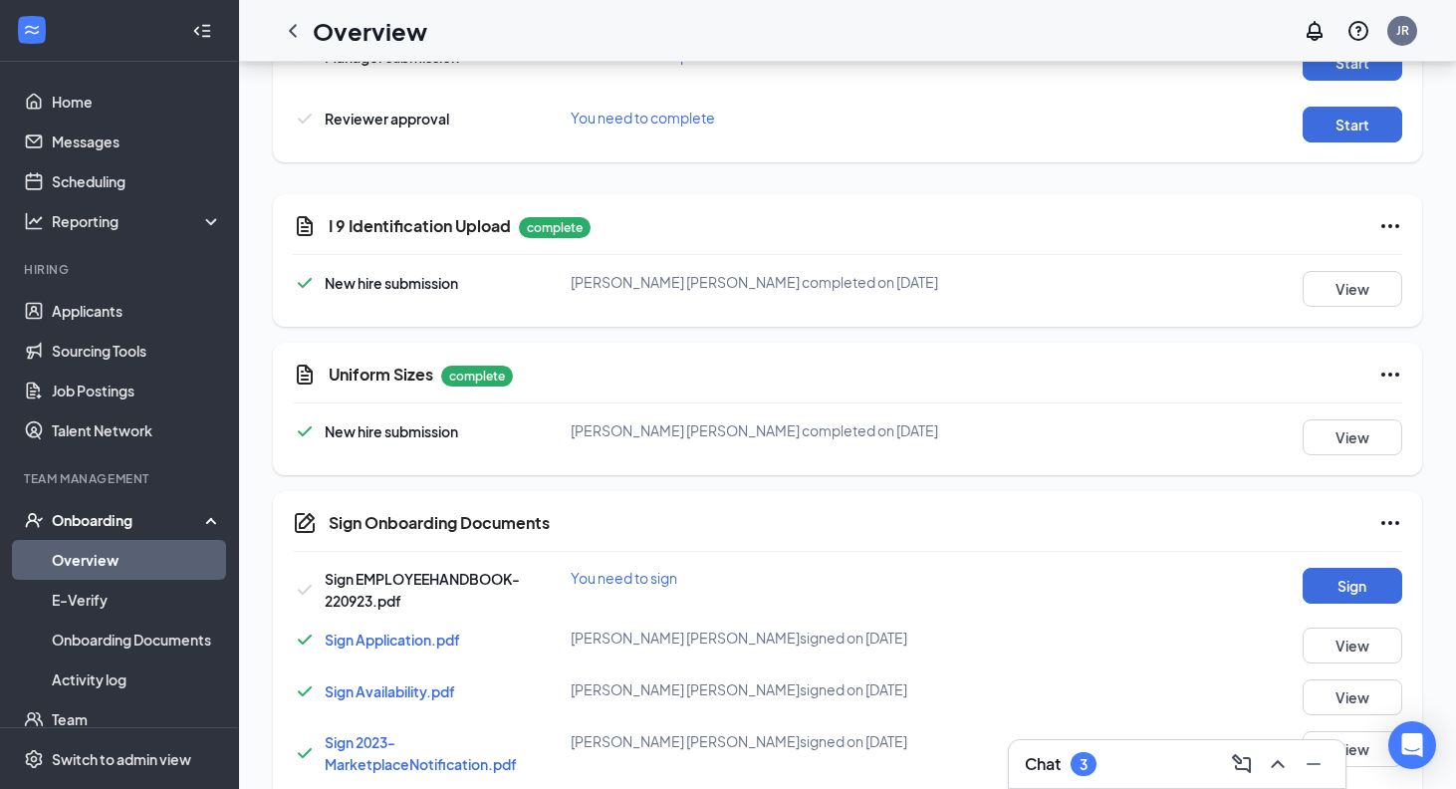
click at [1298, 292] on div "View" at bounding box center [1333, 289] width 138 height 36
click at [1326, 291] on button "View" at bounding box center [1353, 289] width 100 height 36
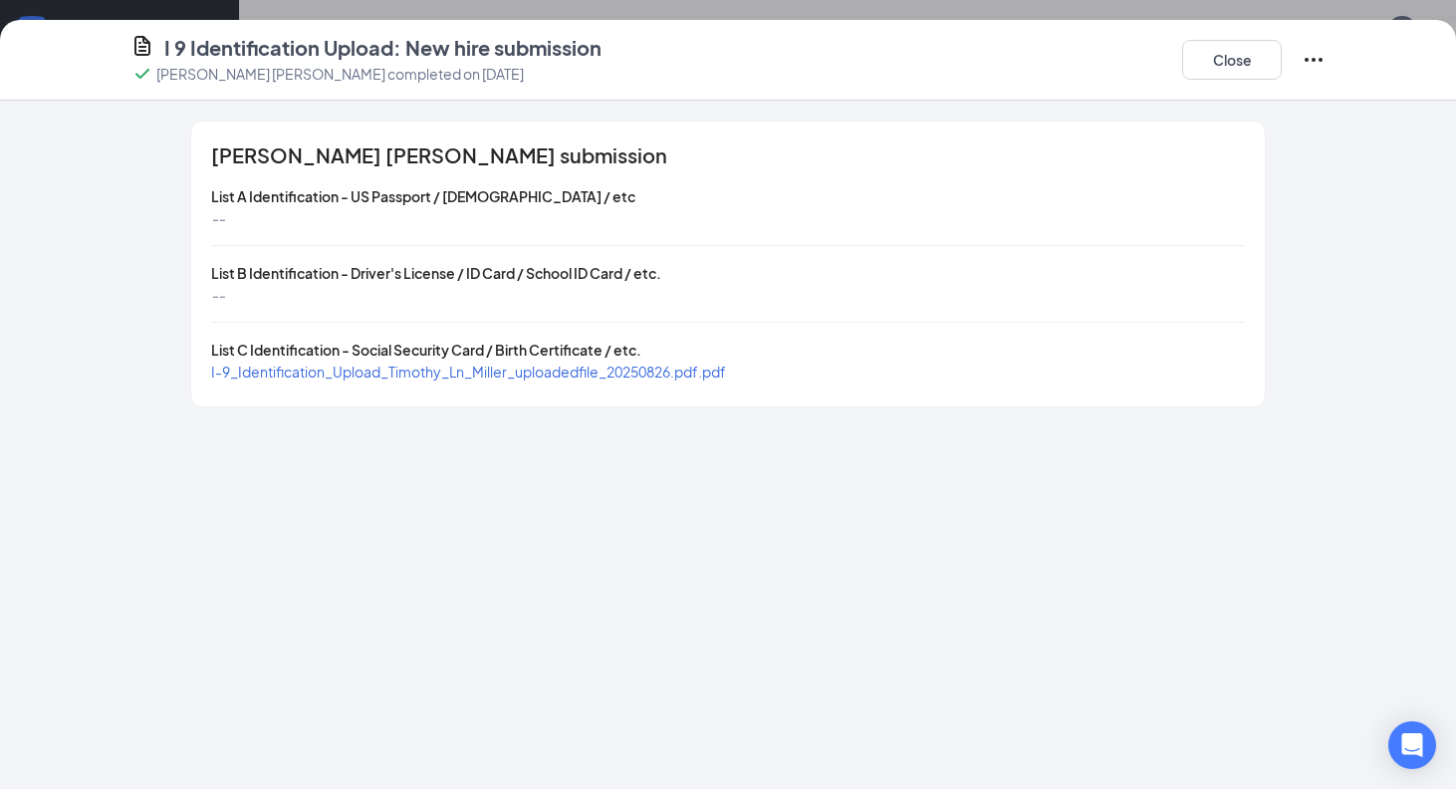
click at [646, 373] on span "I-9_Identification_Upload_Timothy_Ln_Miller_uploadedfile_20250826.pdf.pdf" at bounding box center [468, 372] width 515 height 18
click at [1259, 76] on button "Close" at bounding box center [1232, 60] width 100 height 40
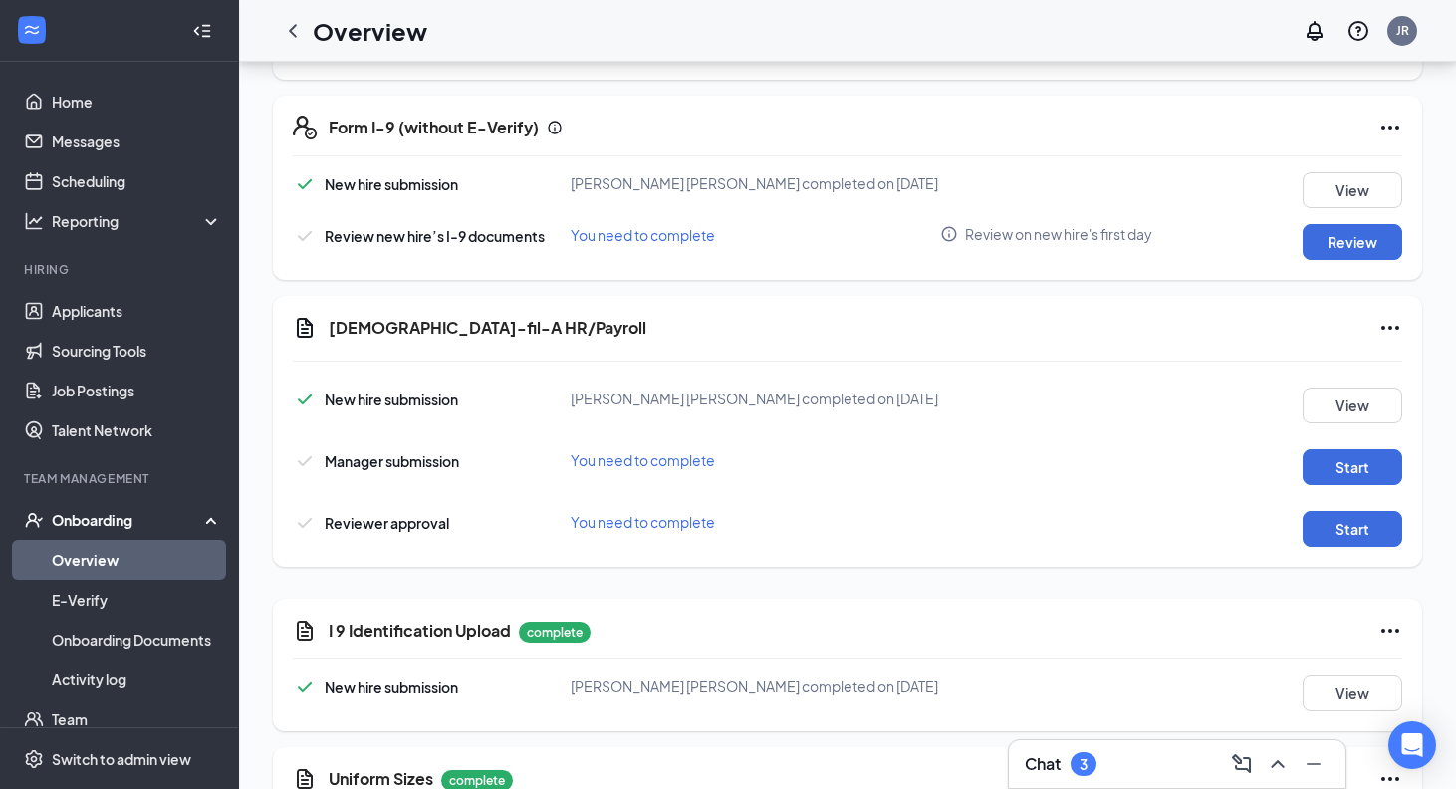
scroll to position [573, 0]
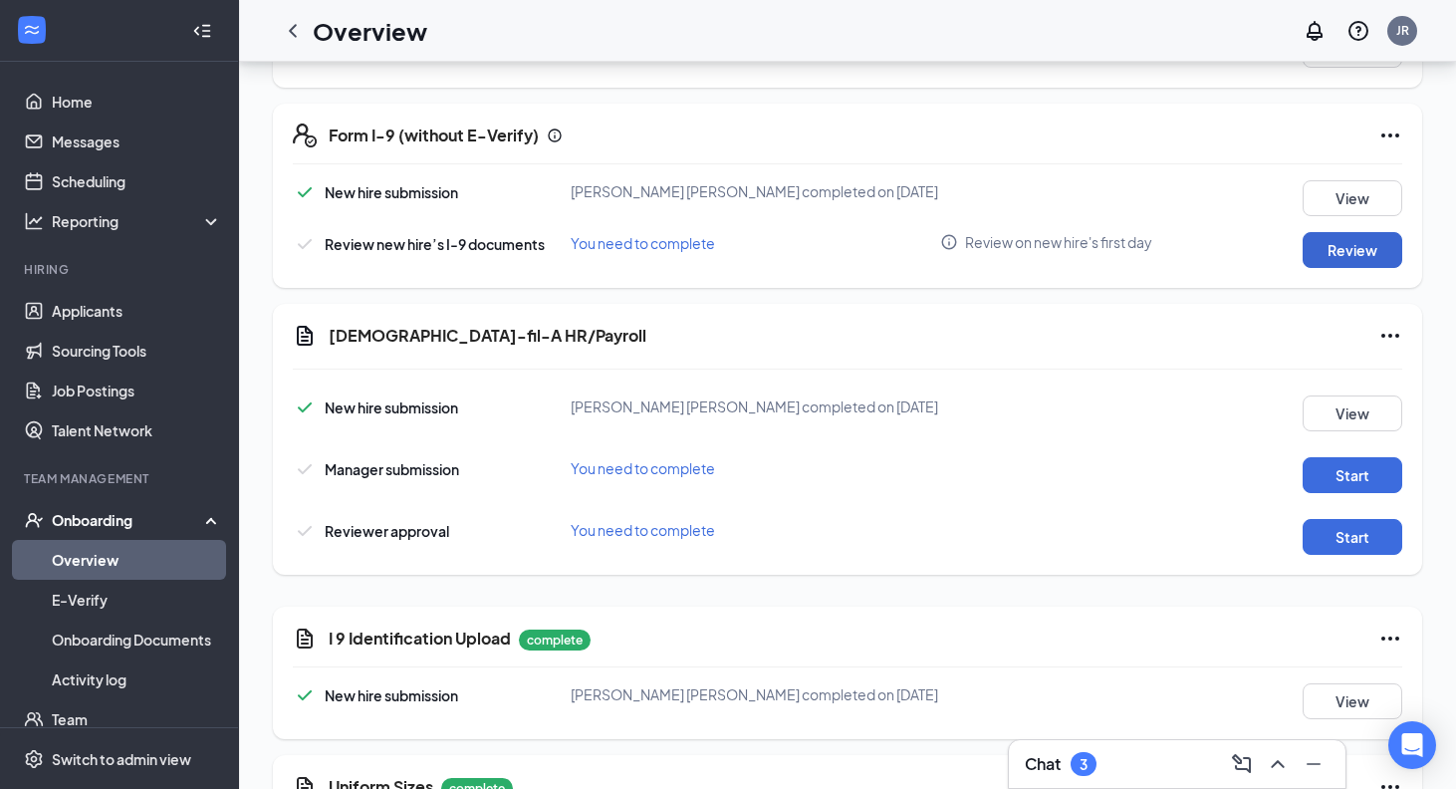
click at [1364, 255] on button "Review" at bounding box center [1353, 250] width 100 height 36
type input "[DATE]"
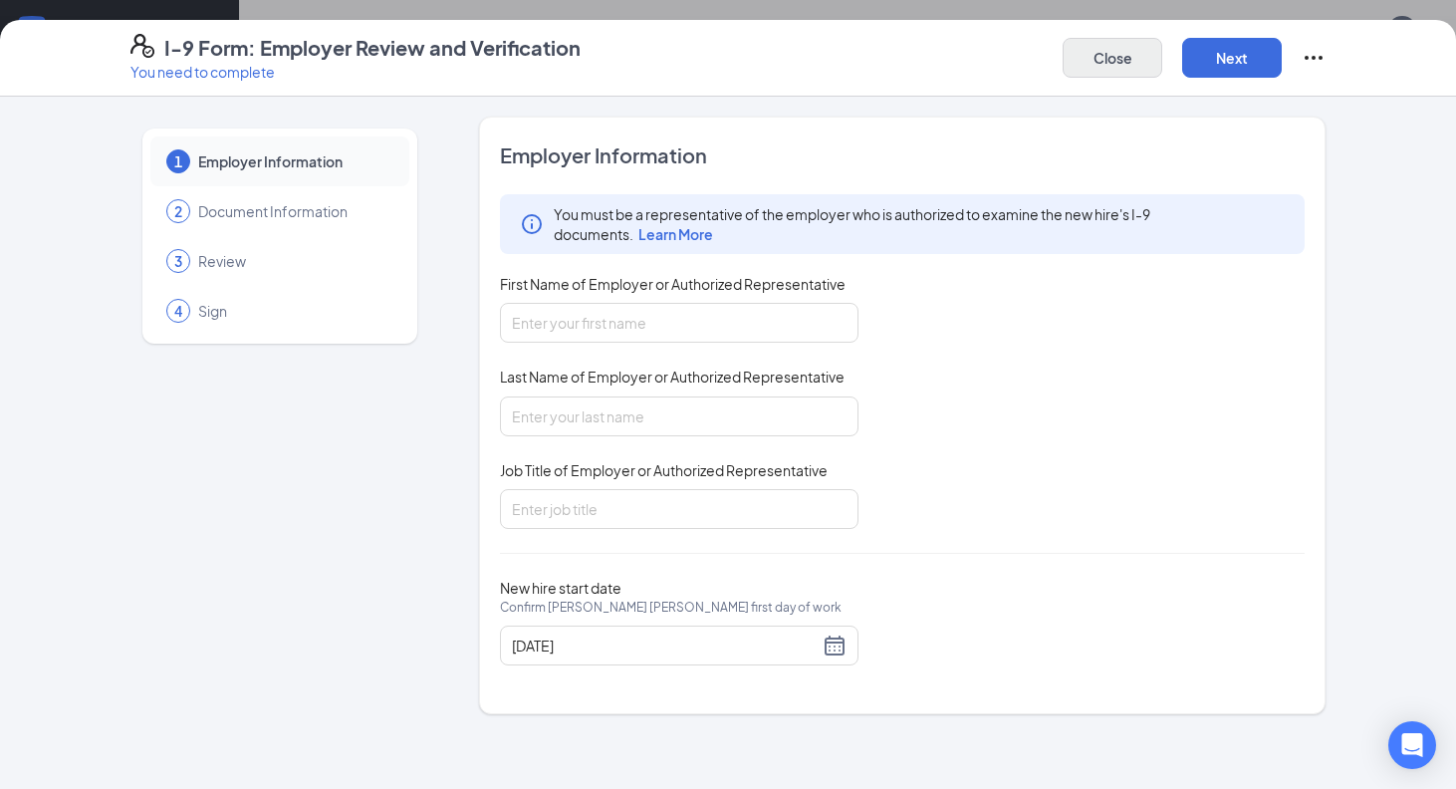
click at [1096, 43] on button "Close" at bounding box center [1113, 58] width 100 height 40
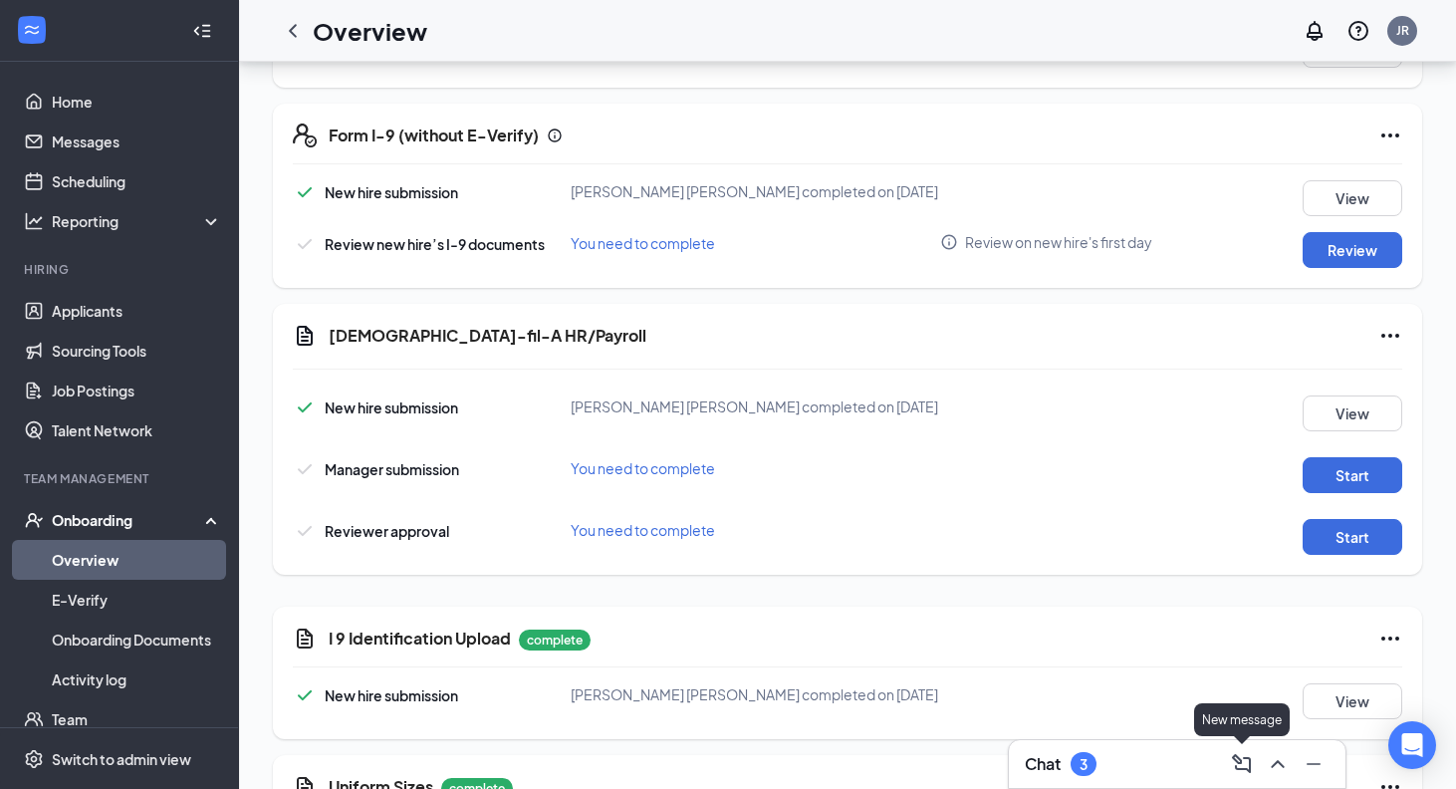
click at [1260, 756] on div at bounding box center [1276, 764] width 36 height 32
click at [1265, 756] on button at bounding box center [1278, 764] width 32 height 32
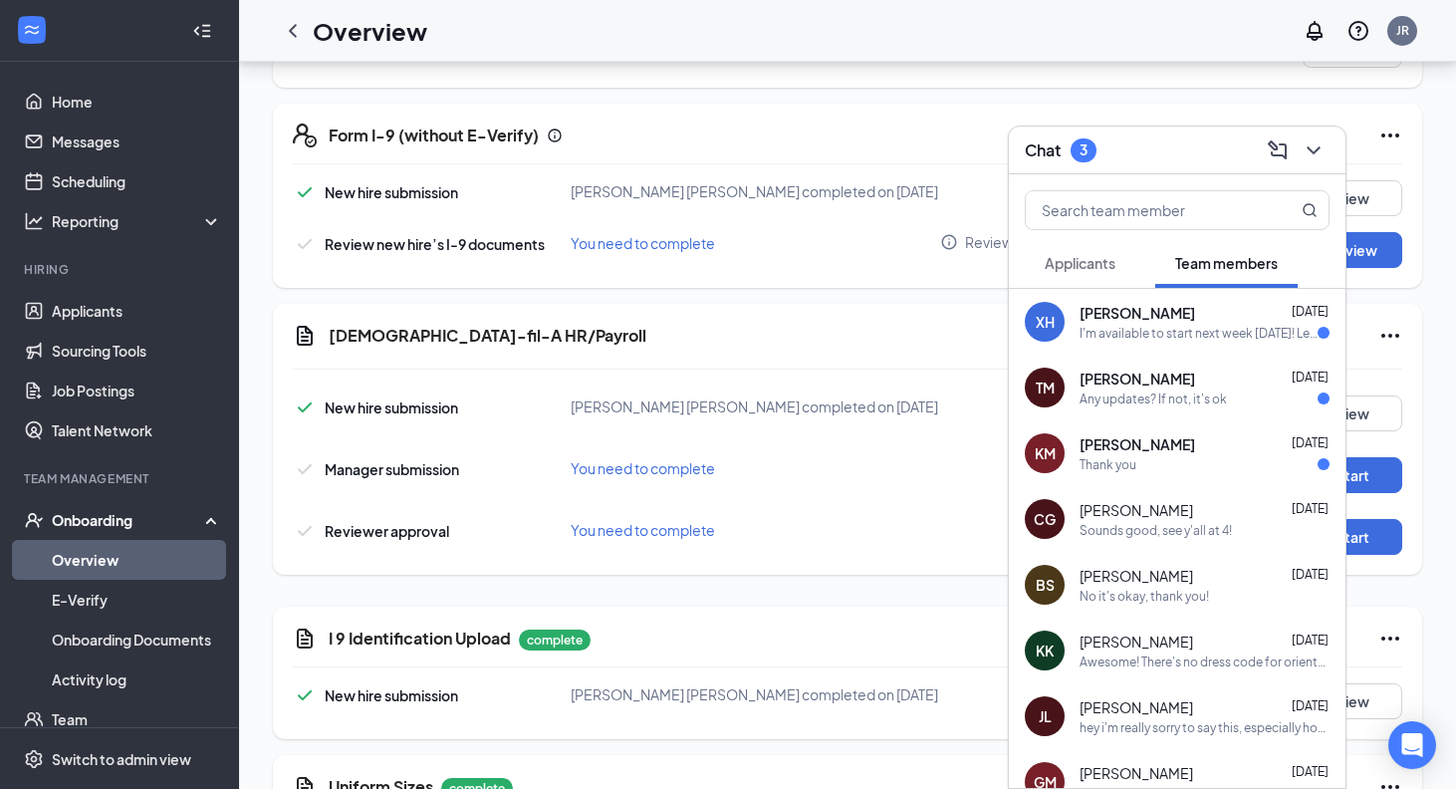
click at [1168, 411] on div "TM [PERSON_NAME] [DATE] Any updates? If not, it's ok" at bounding box center [1177, 388] width 337 height 66
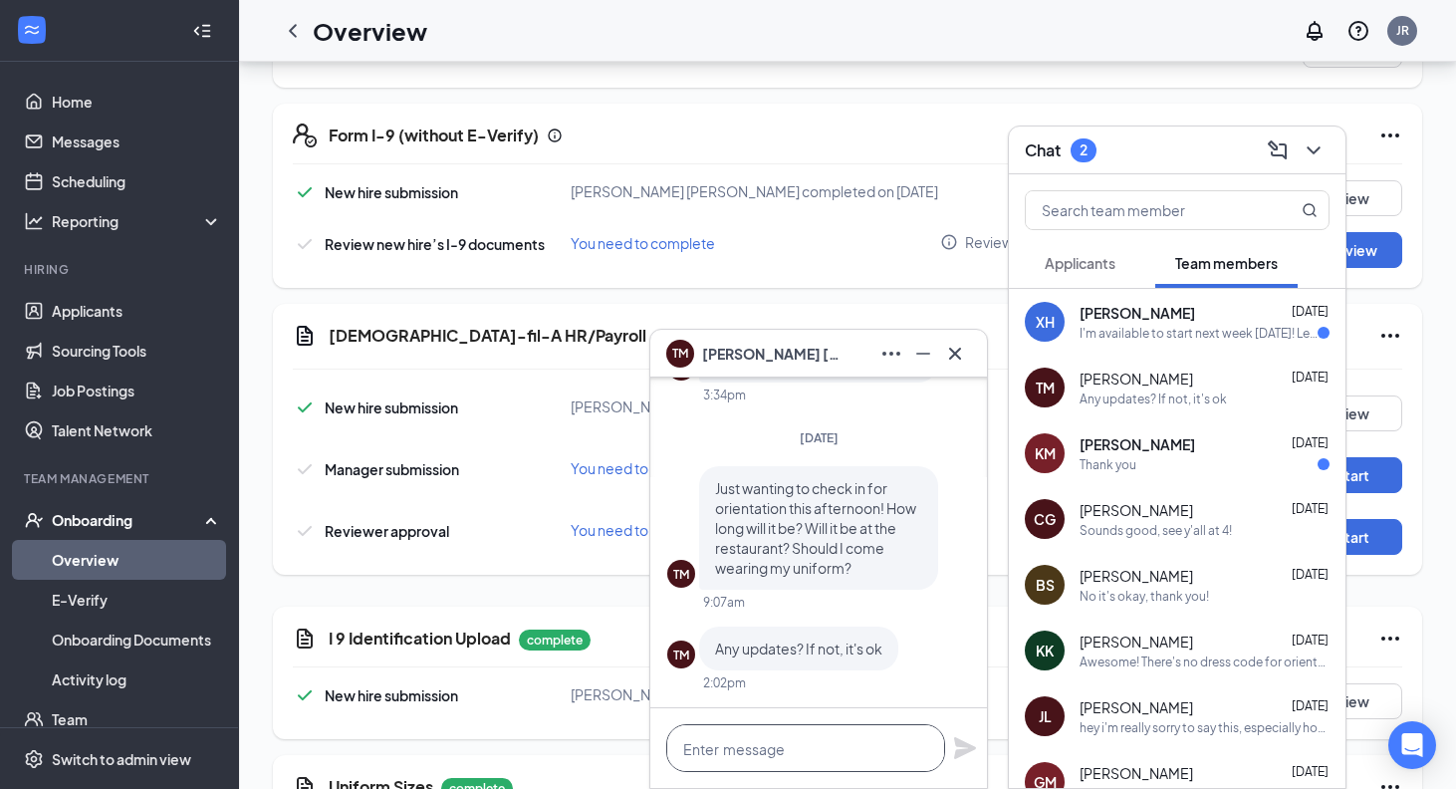
click at [794, 746] on textarea at bounding box center [805, 748] width 279 height 48
type textarea "t"
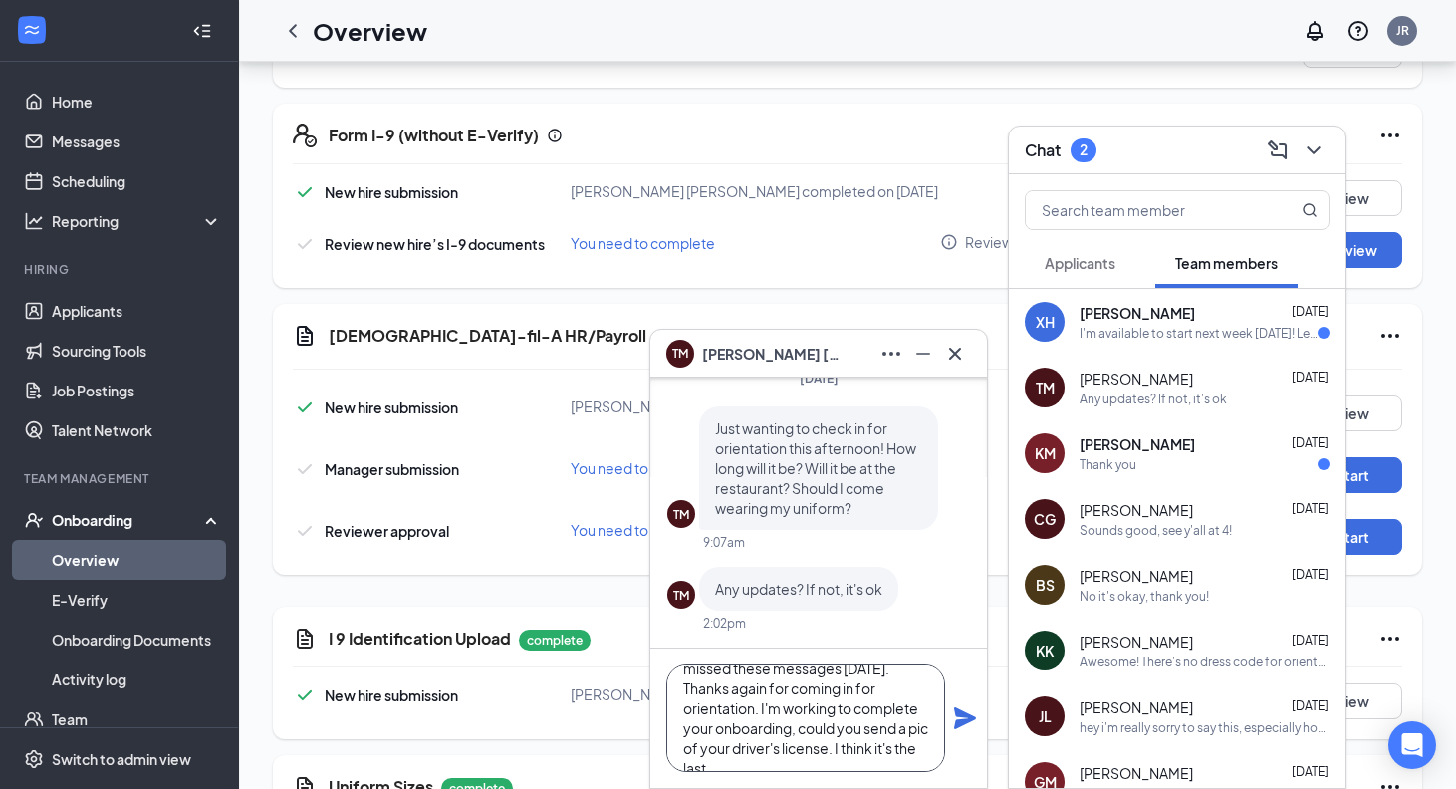
scroll to position [61, 0]
type textarea "Hey [PERSON_NAME], sorry we missed these messages [DATE]. Thanks again for comi…"
click at [959, 717] on icon "Plane" at bounding box center [965, 718] width 24 height 24
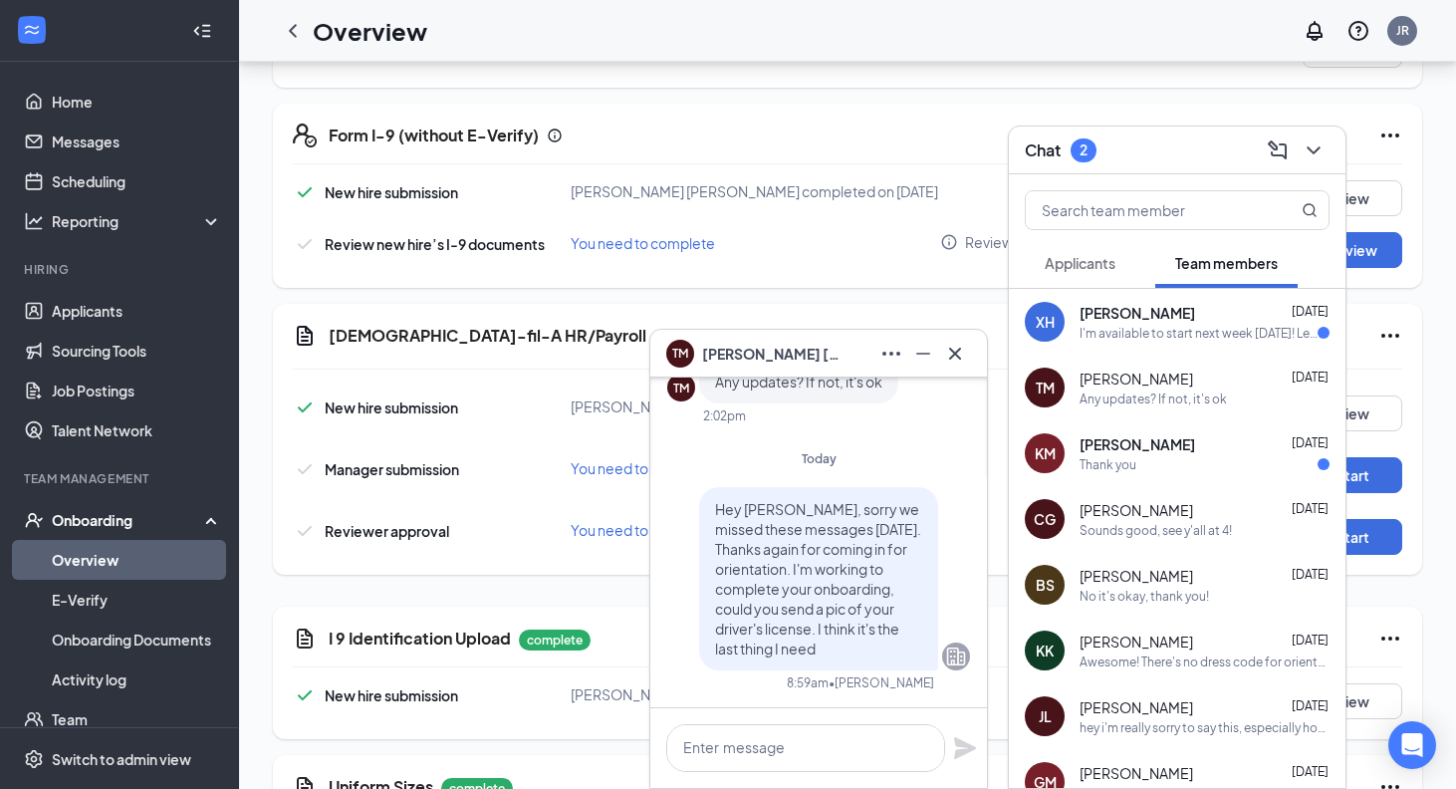
scroll to position [0, 0]
click at [1315, 150] on icon "ChevronDown" at bounding box center [1313, 150] width 13 height 8
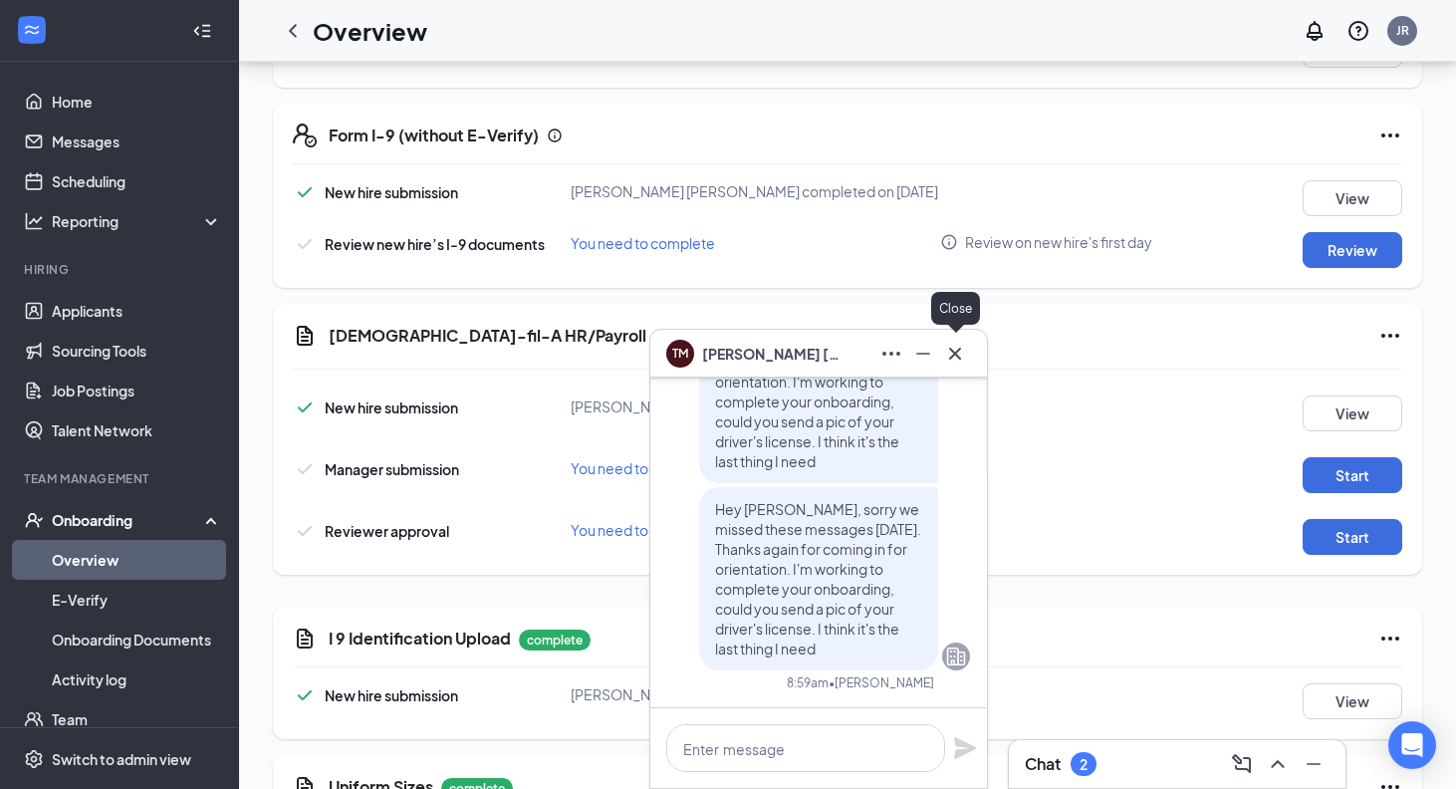
click at [968, 355] on button at bounding box center [955, 354] width 32 height 32
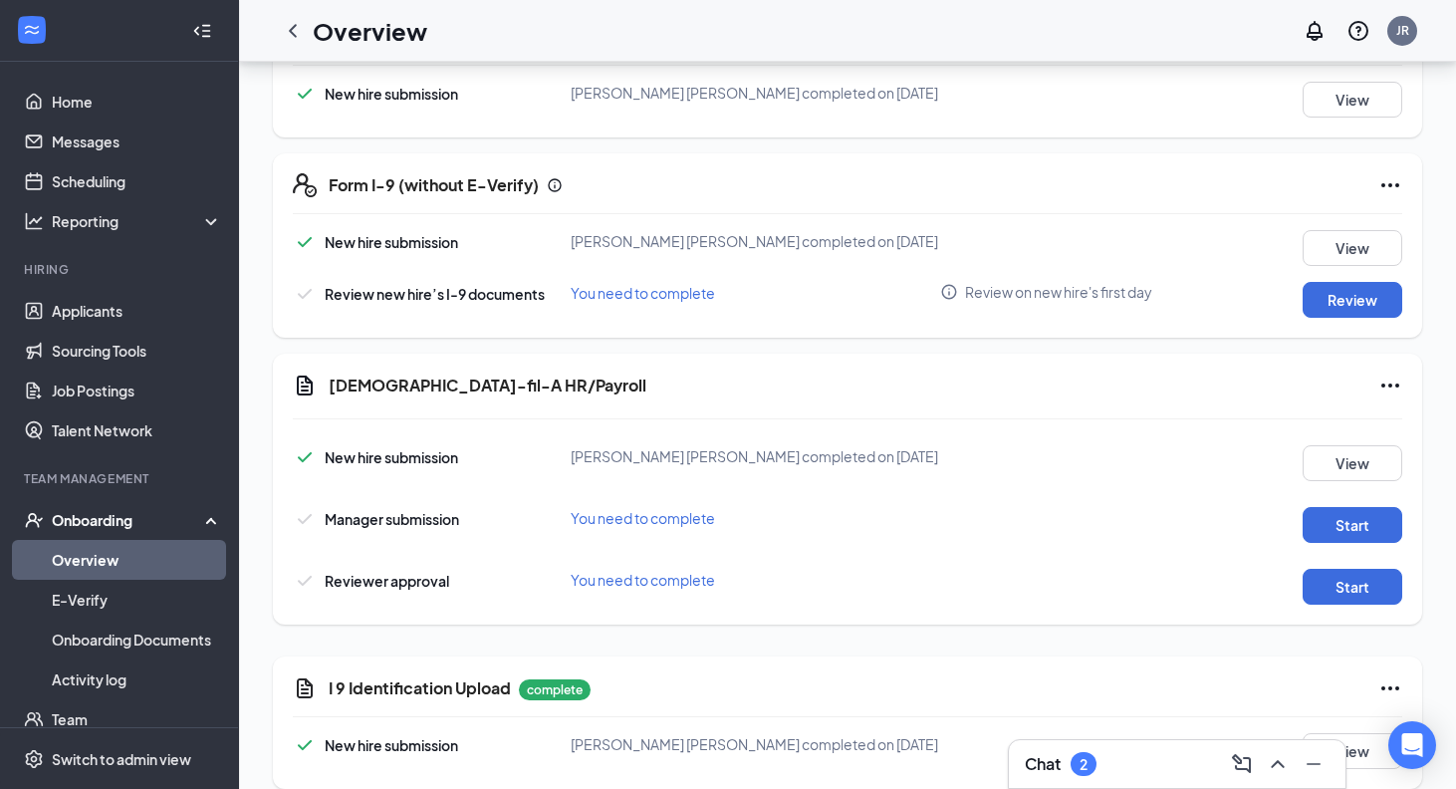
scroll to position [578, 0]
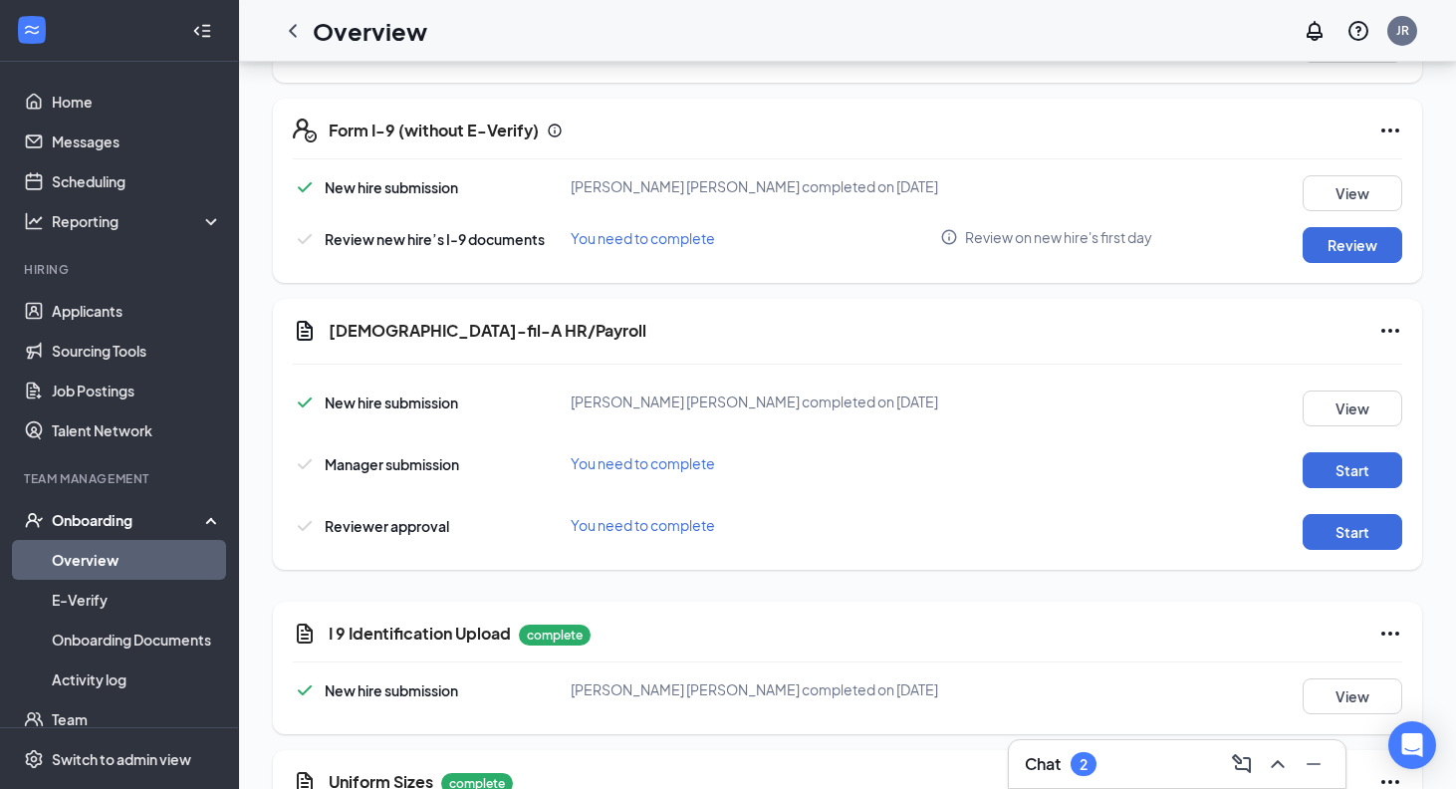
click at [1336, 490] on div "New hire submission [PERSON_NAME] [PERSON_NAME] completed on [DATE] View Manage…" at bounding box center [848, 465] width 1110 height 169
click at [1340, 473] on button "Start" at bounding box center [1353, 470] width 100 height 36
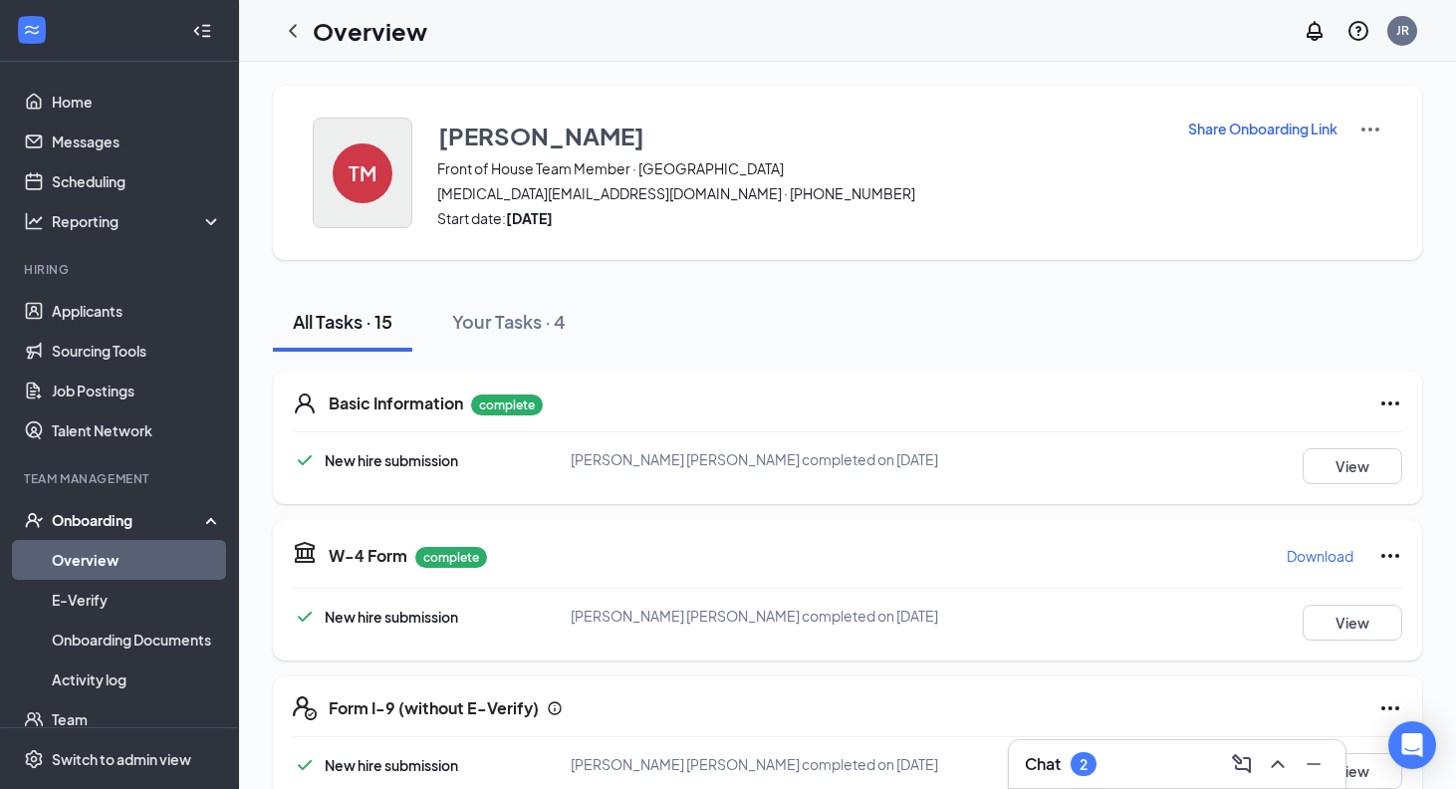
scroll to position [-1, 0]
click at [368, 159] on div "TM" at bounding box center [363, 173] width 60 height 60
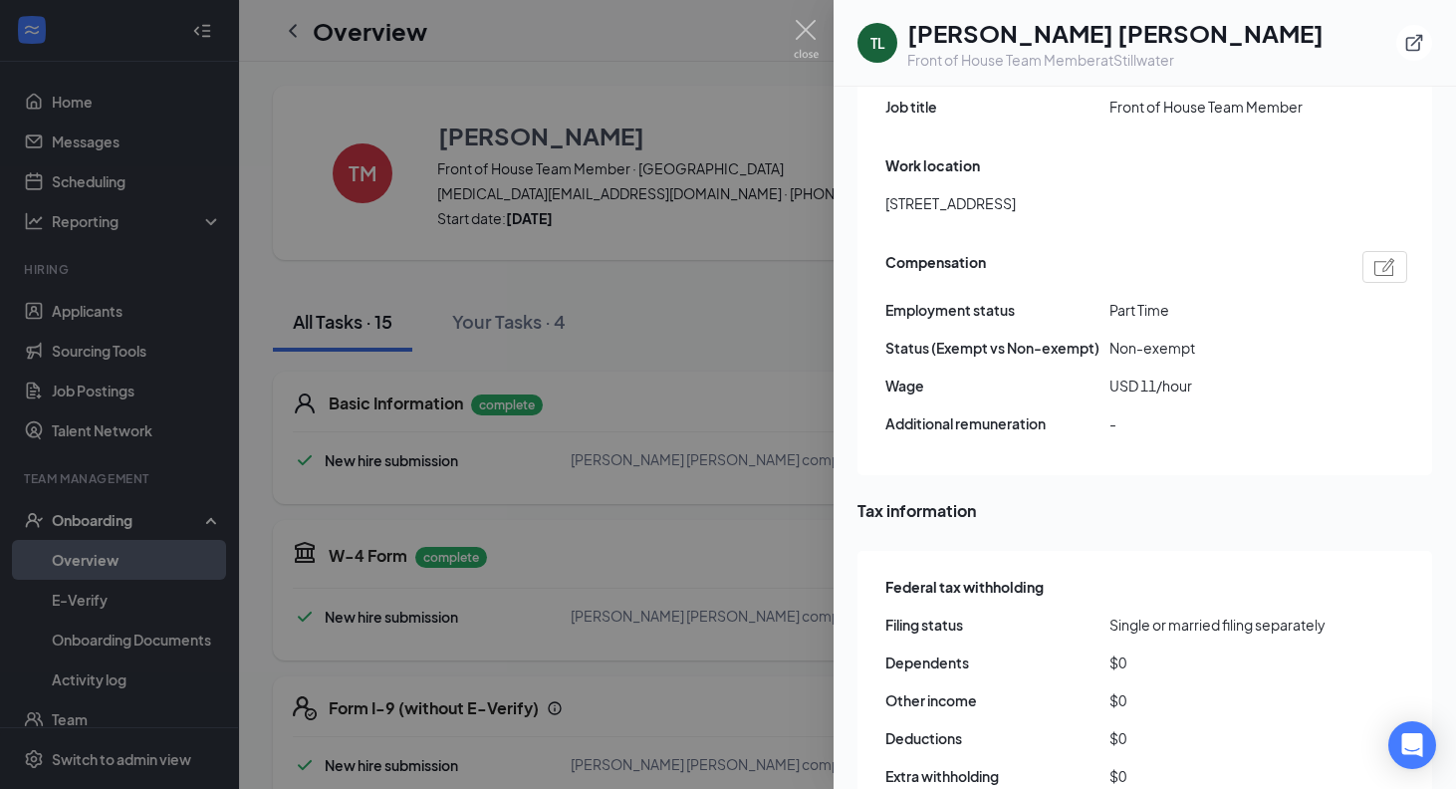
scroll to position [1267, 0]
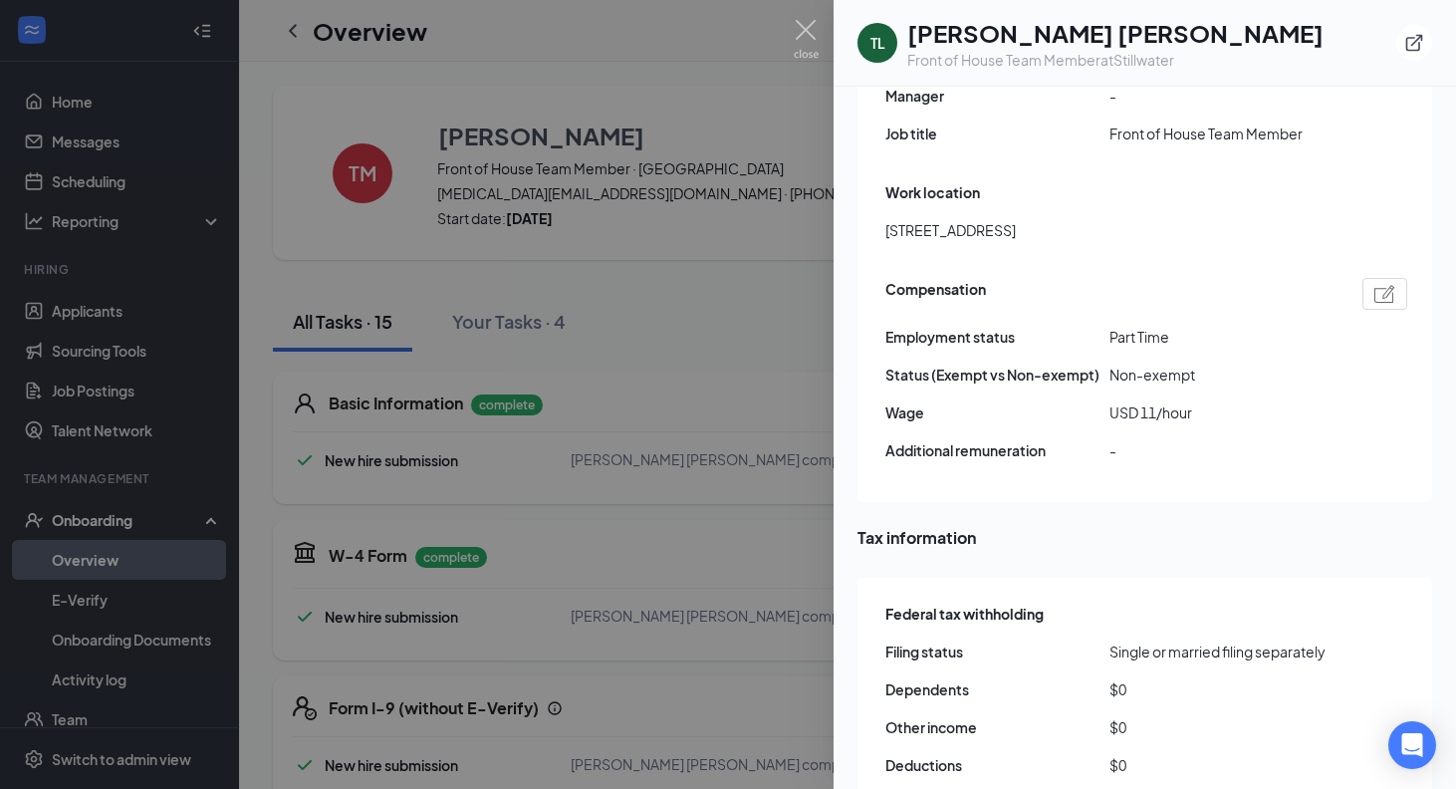
click at [699, 485] on div at bounding box center [728, 394] width 1456 height 789
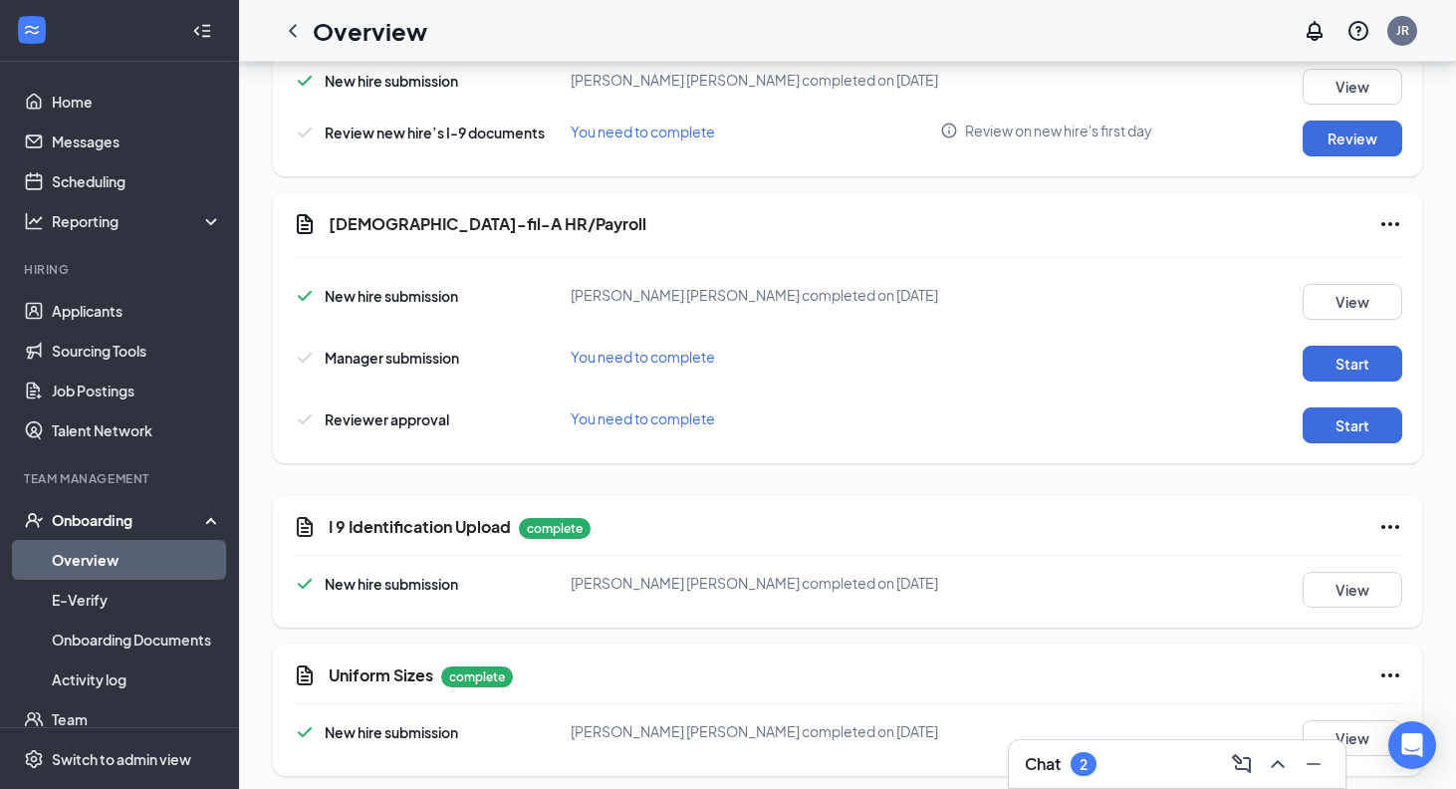
scroll to position [679, 0]
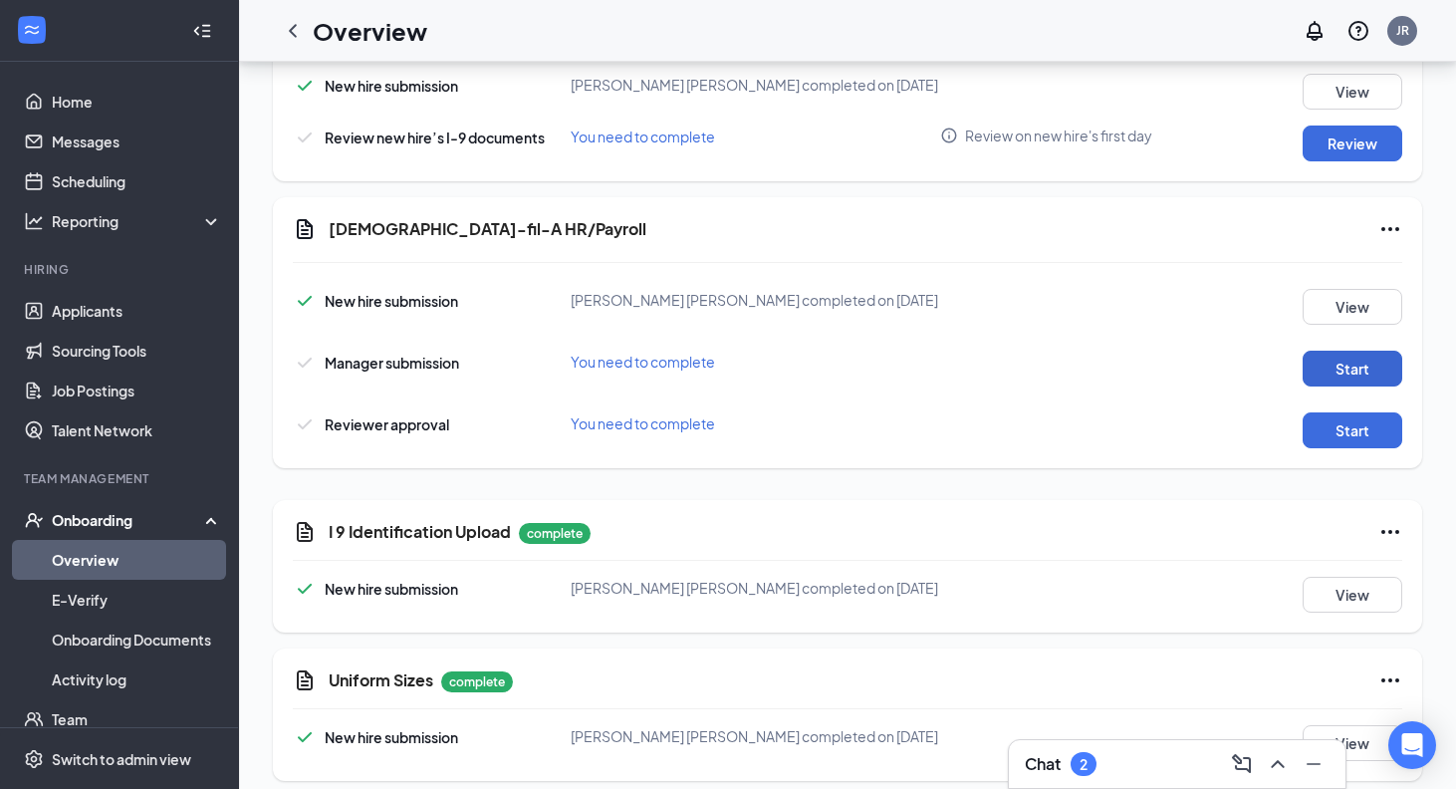
click at [1339, 352] on button "Start" at bounding box center [1353, 369] width 100 height 36
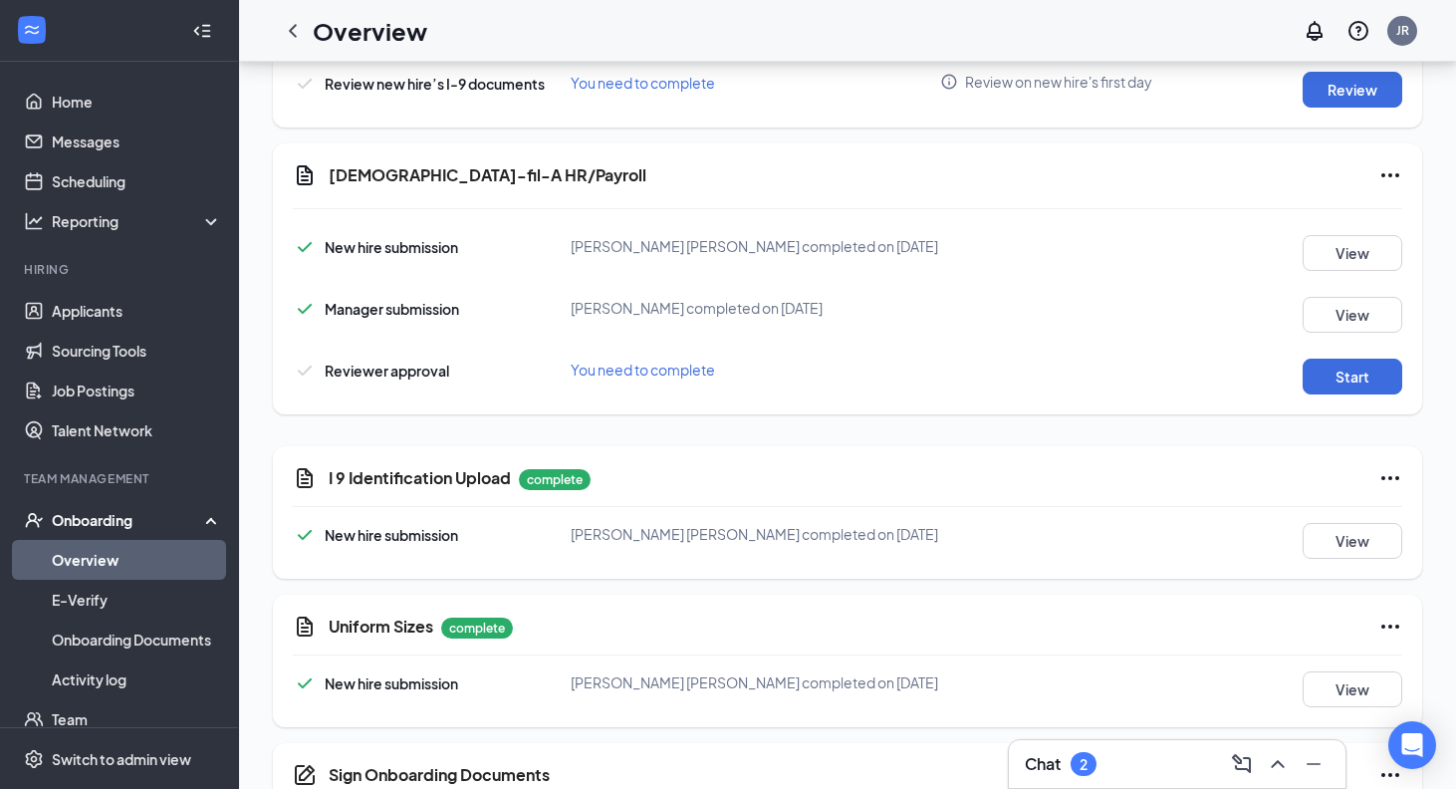
scroll to position [741, 0]
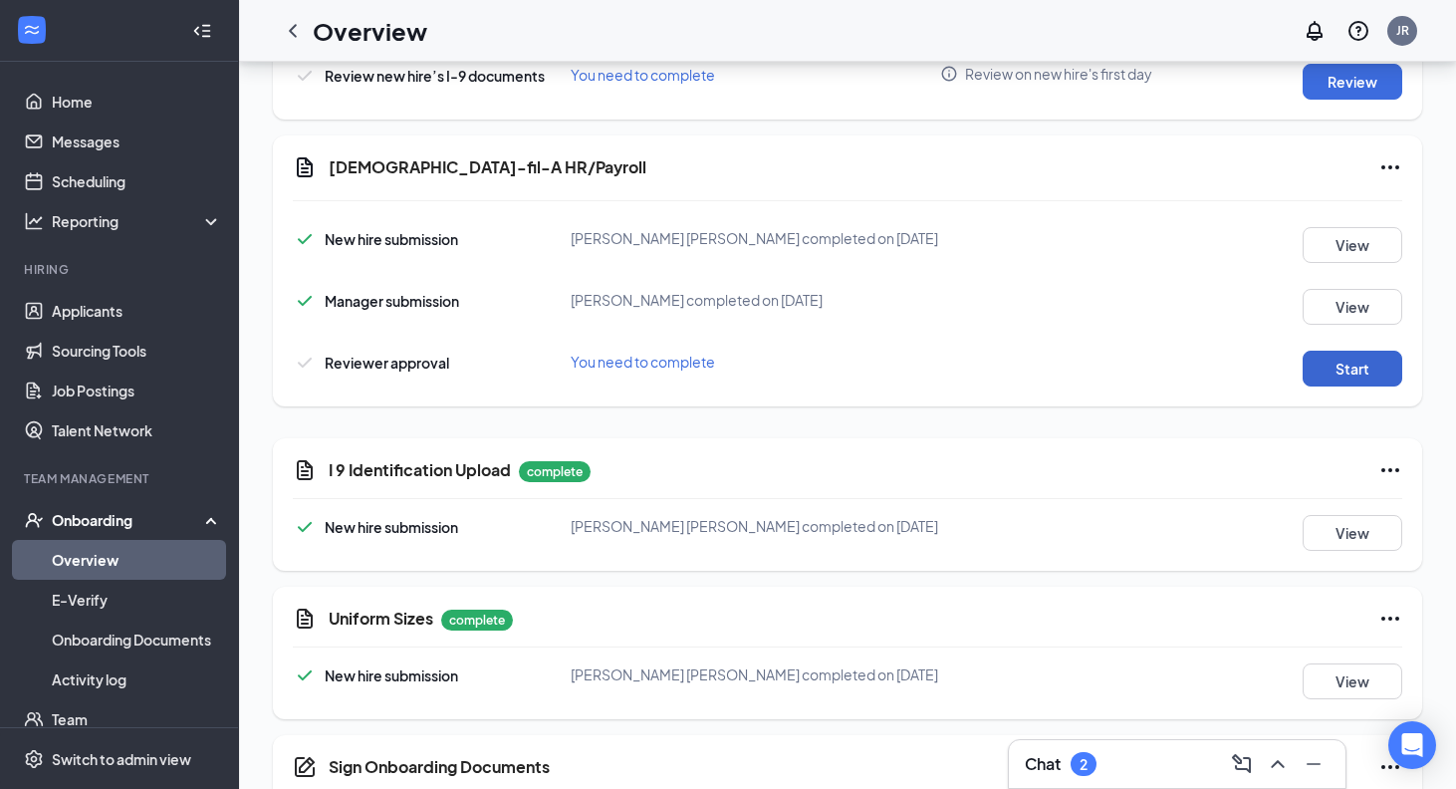
click at [1312, 365] on button "Start" at bounding box center [1353, 369] width 100 height 36
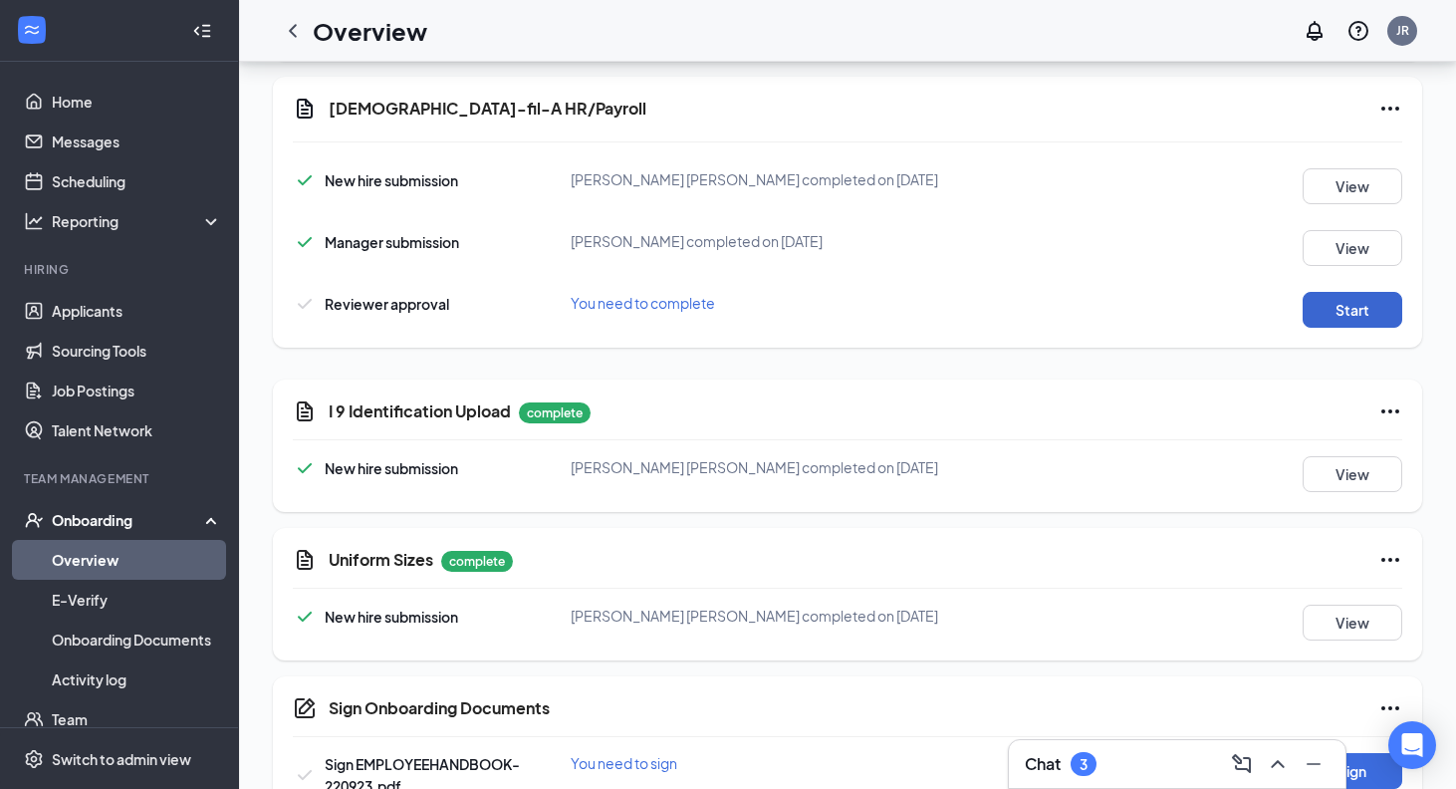
click at [1367, 303] on button "Start" at bounding box center [1353, 310] width 100 height 36
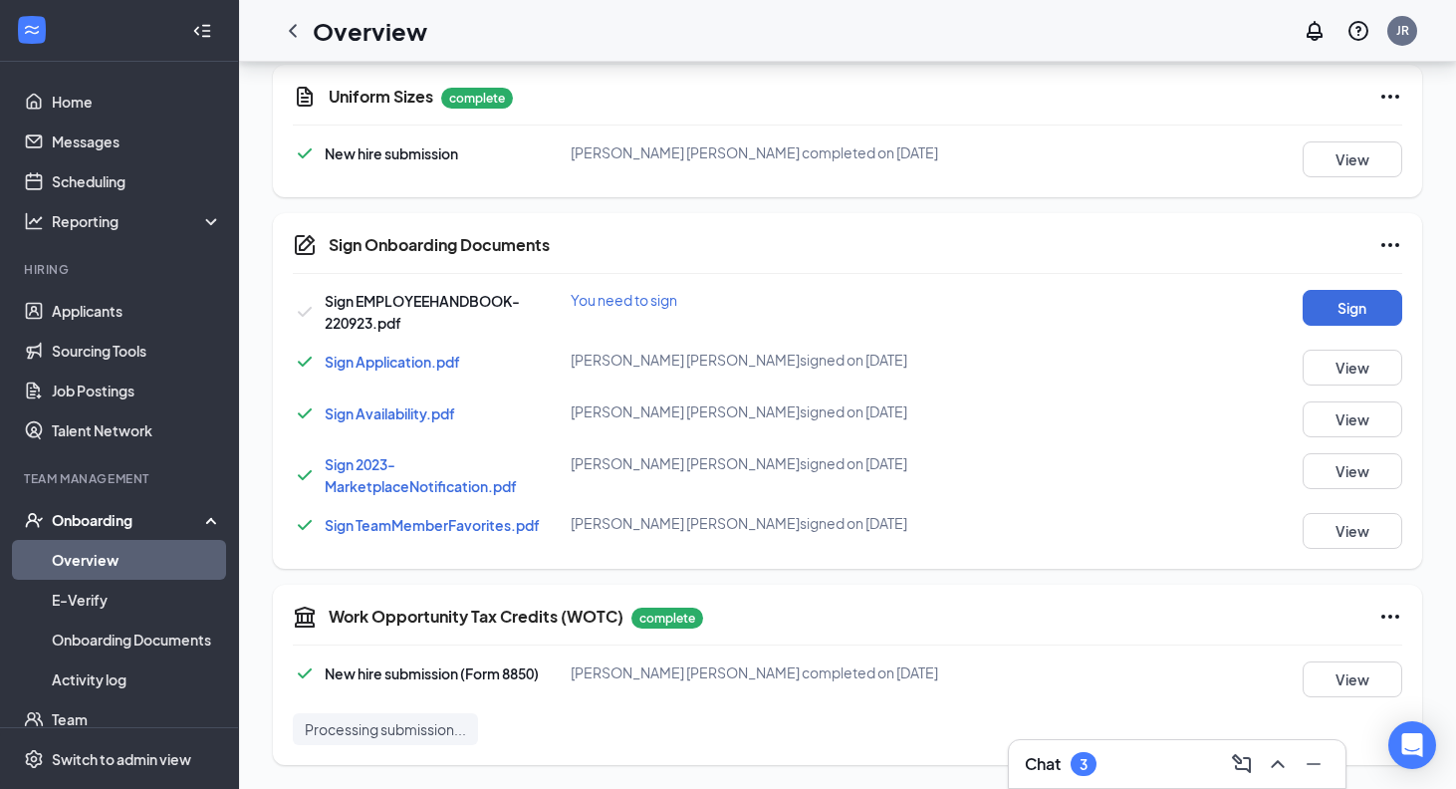
scroll to position [1263, 0]
click at [1386, 297] on button "Sign" at bounding box center [1353, 308] width 100 height 36
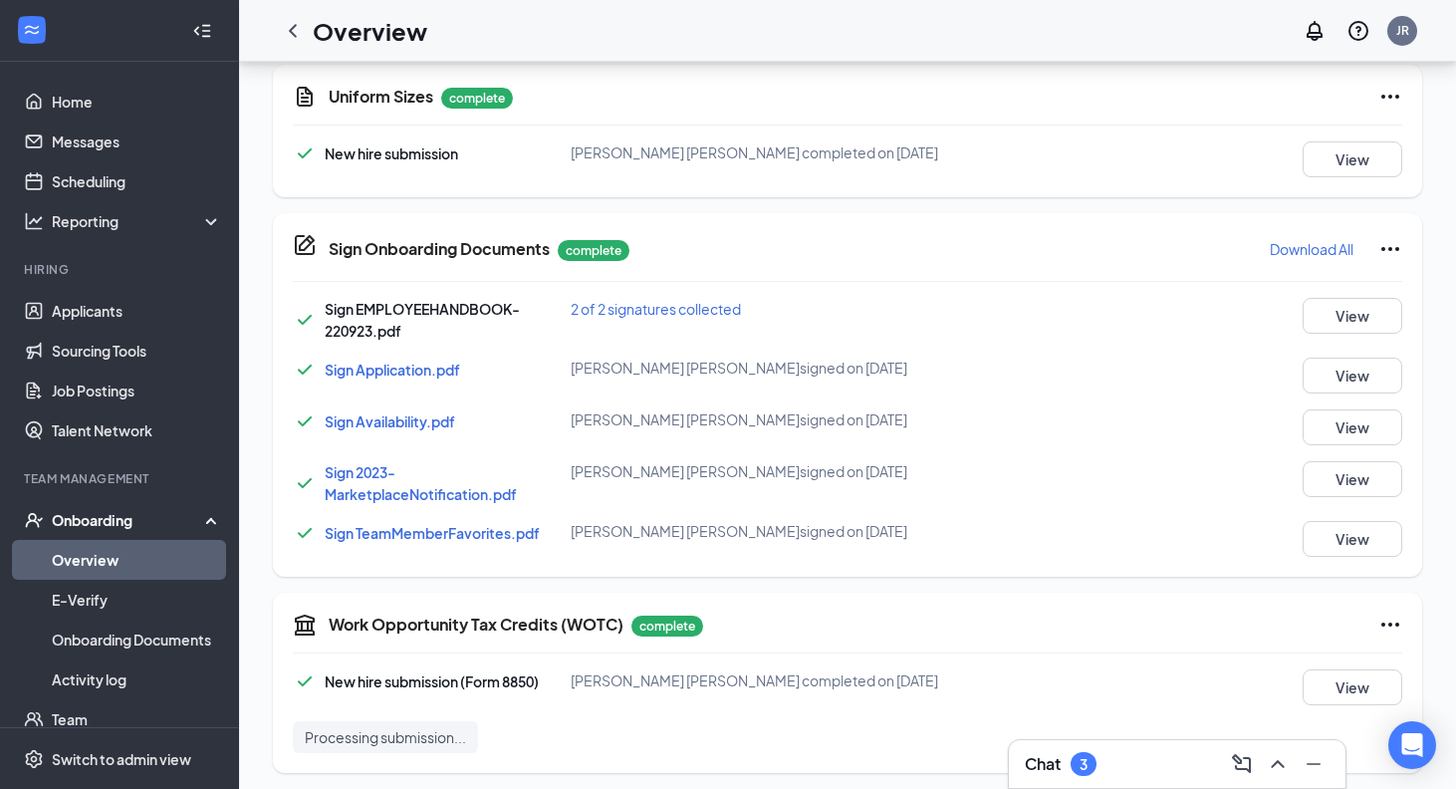
scroll to position [352, 0]
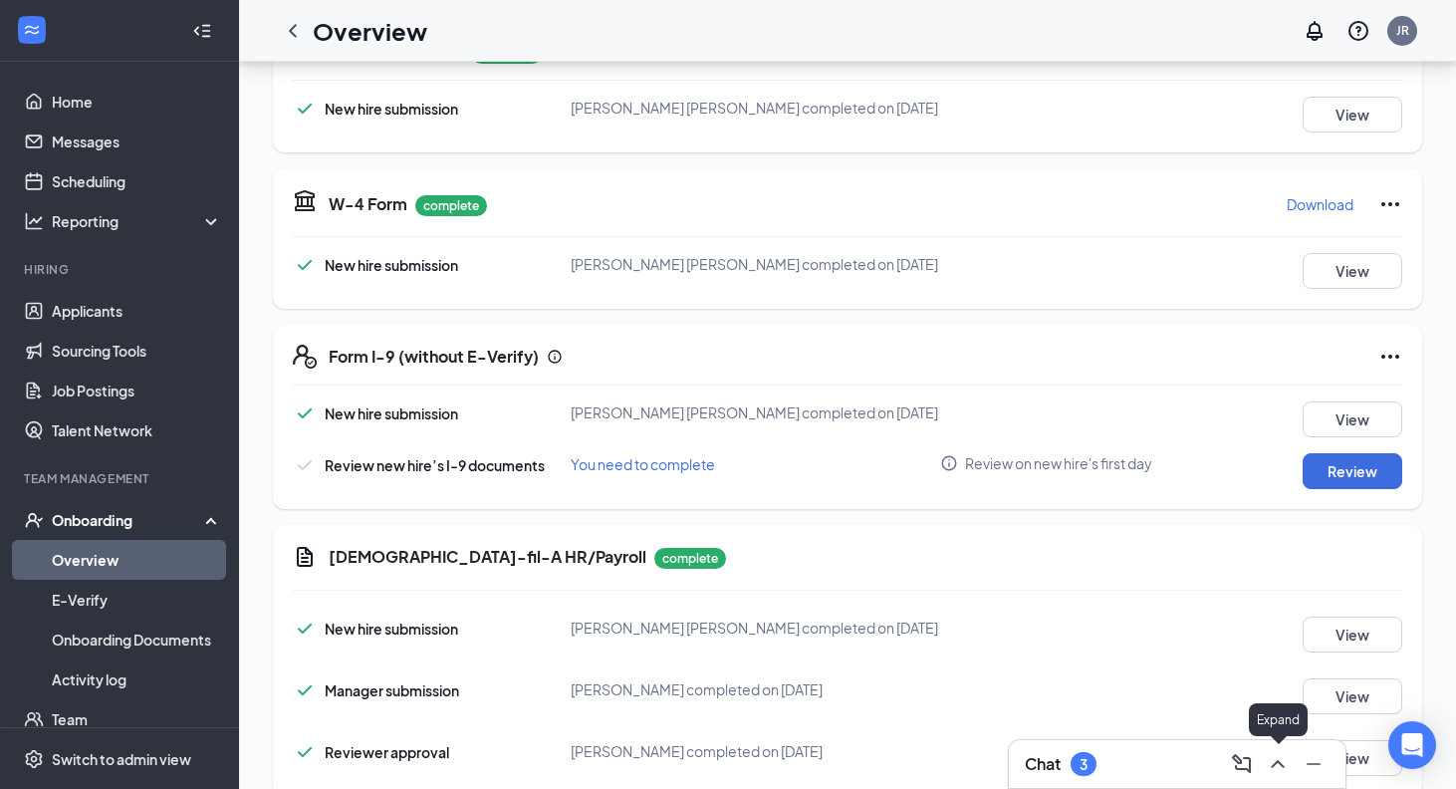
click at [1272, 760] on icon "ChevronUp" at bounding box center [1278, 764] width 24 height 24
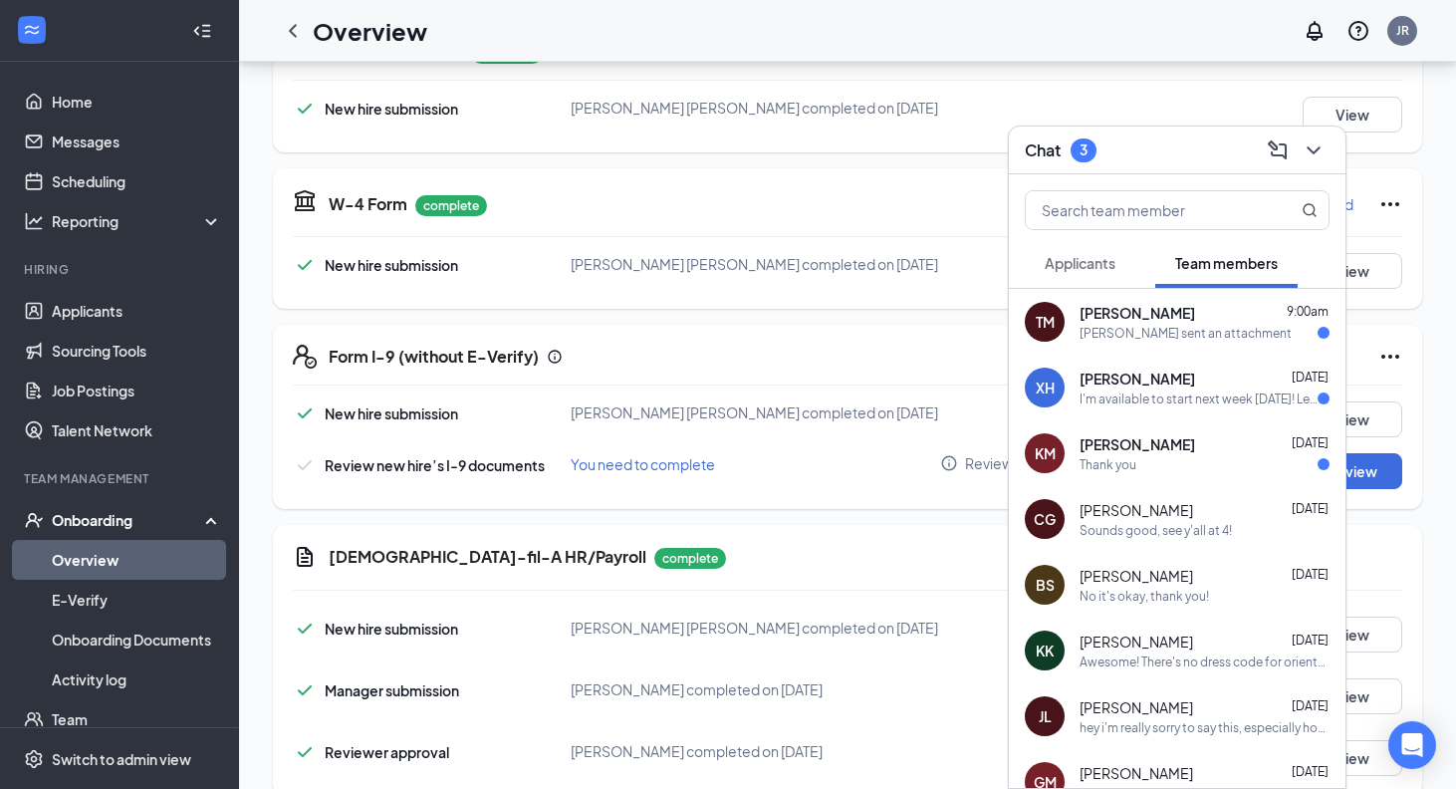
click at [1169, 296] on div "TM [PERSON_NAME] 9:00am [PERSON_NAME] sent an attachment" at bounding box center [1177, 322] width 337 height 66
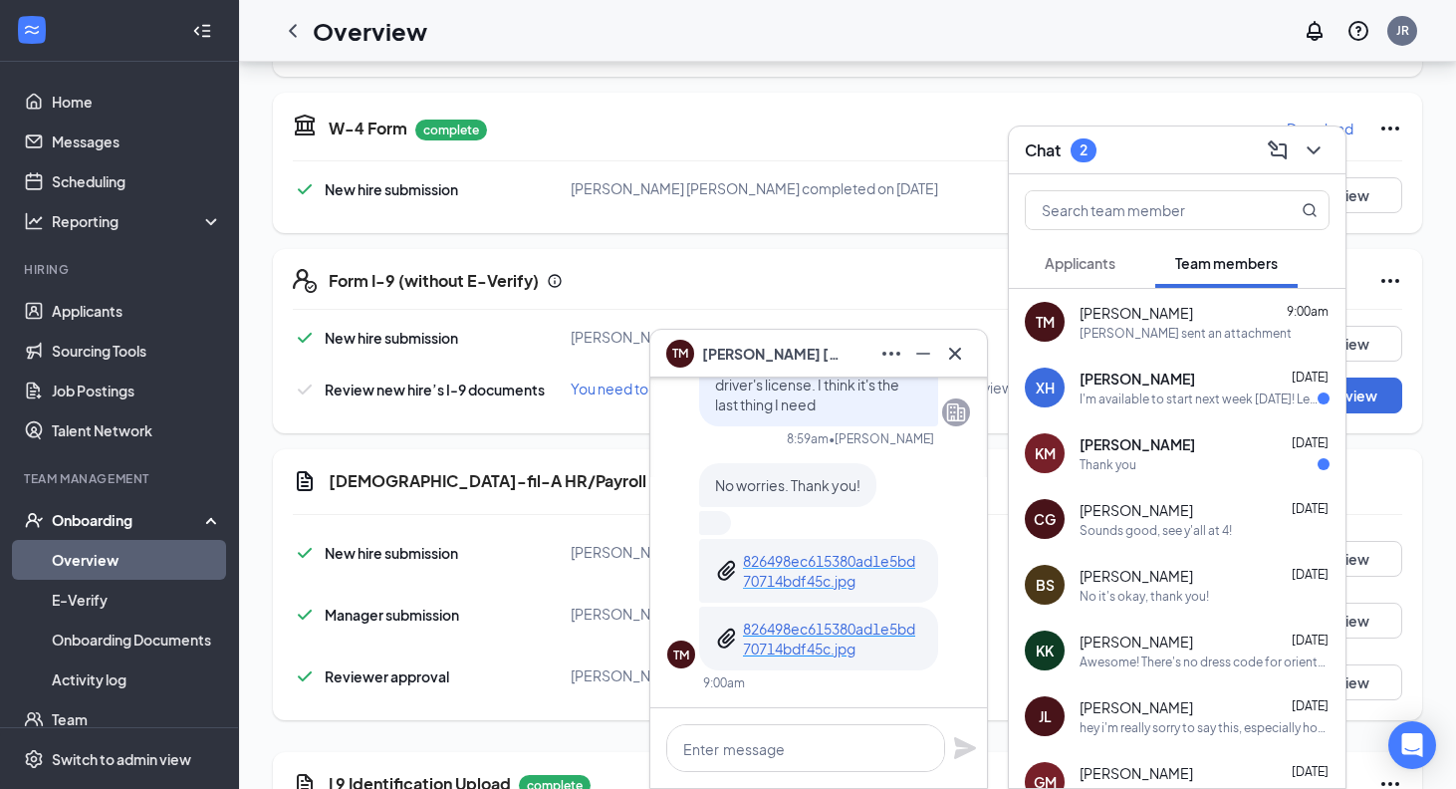
scroll to position [431, 0]
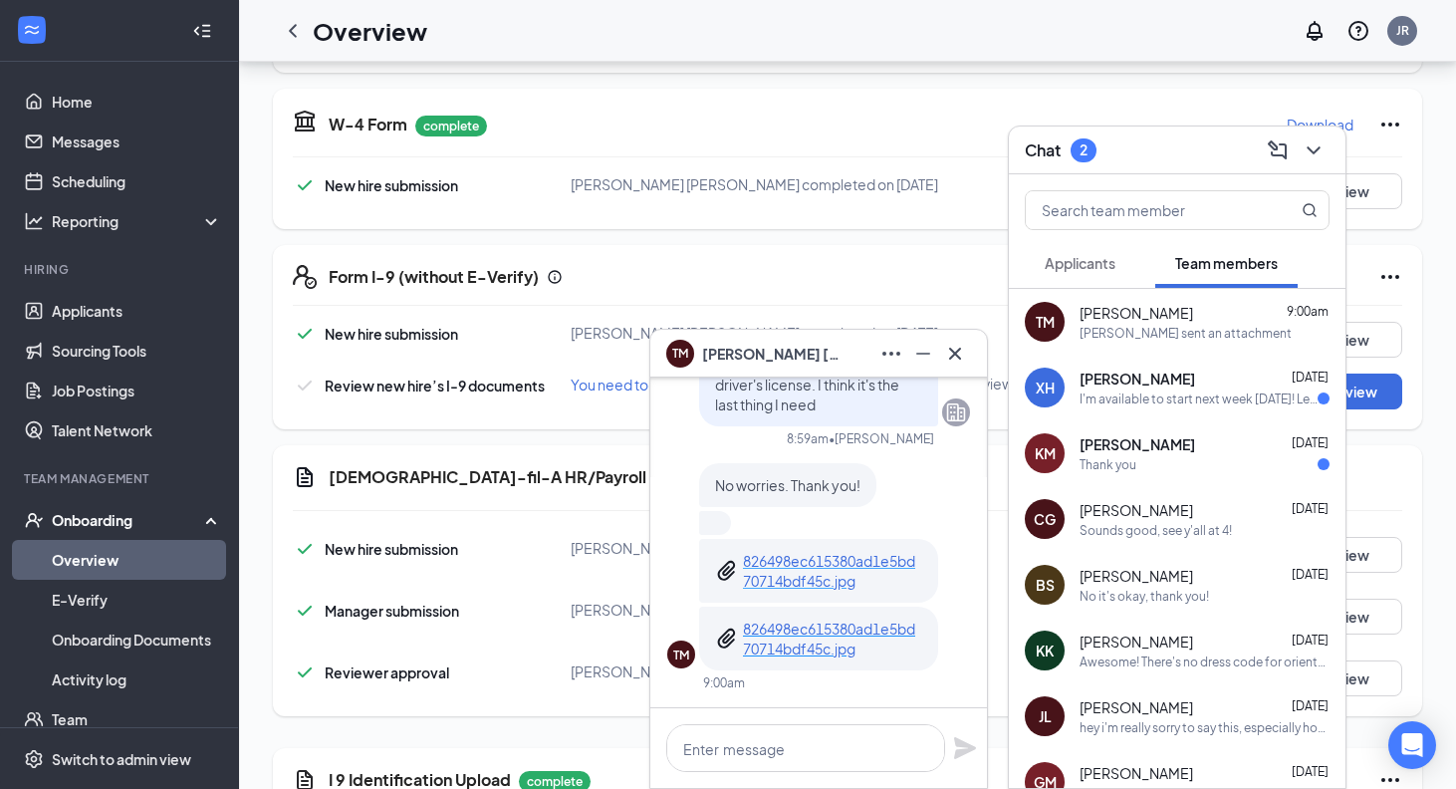
click at [835, 576] on p "826498ec615380ad1e5bd70714bdf45c.jpg" at bounding box center [832, 571] width 179 height 40
click at [952, 362] on icon "Cross" at bounding box center [955, 354] width 24 height 24
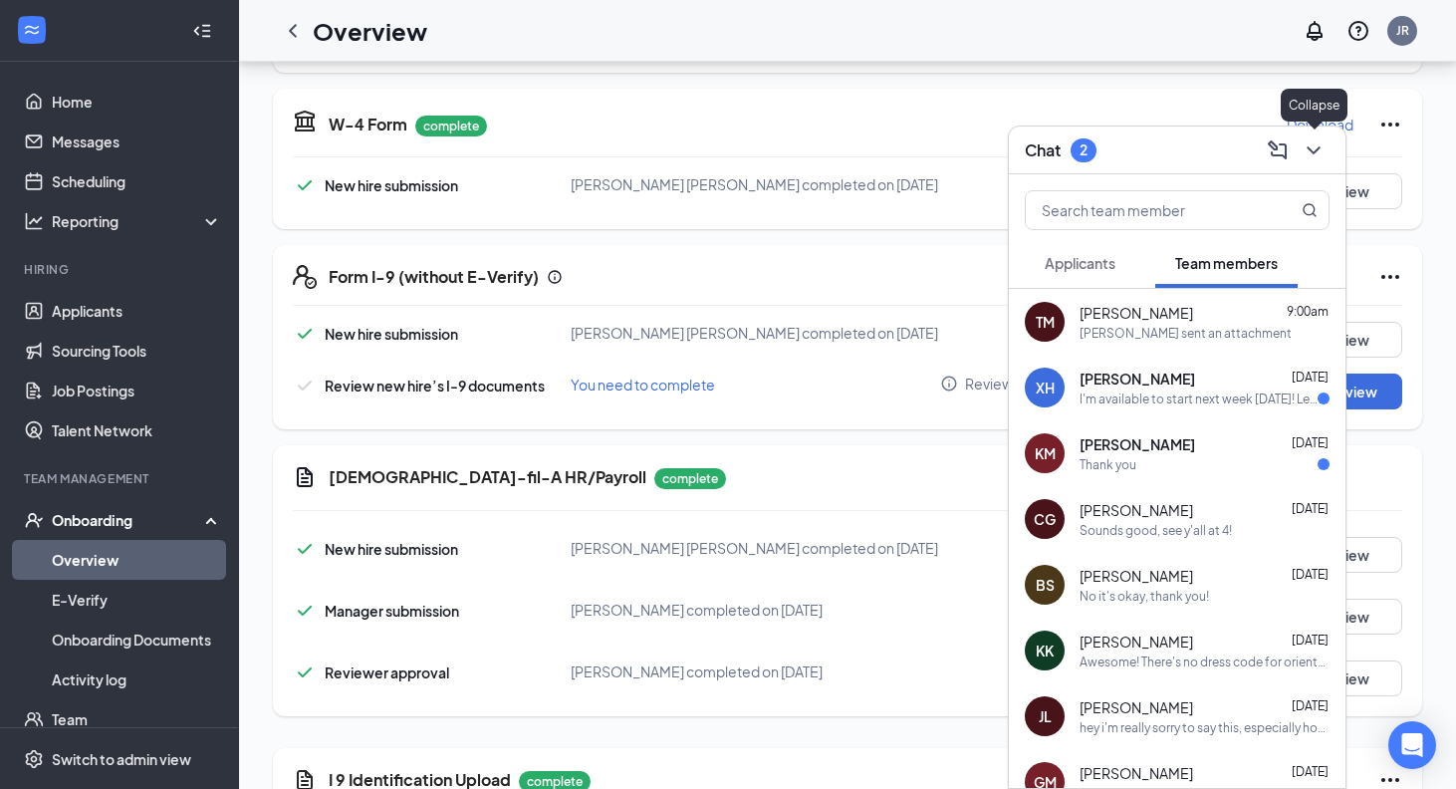
click at [1325, 151] on icon "ChevronDown" at bounding box center [1314, 150] width 24 height 24
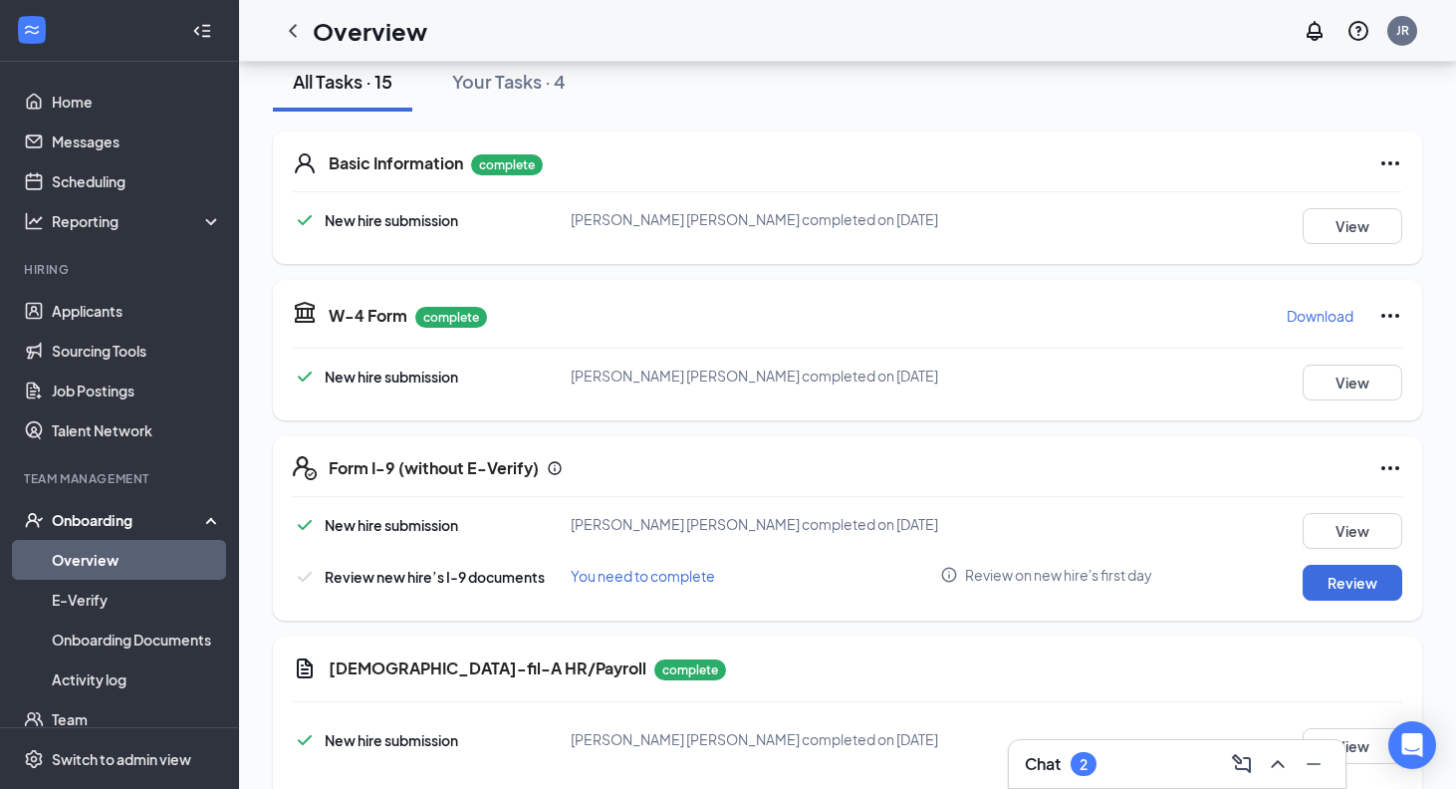
scroll to position [198, 0]
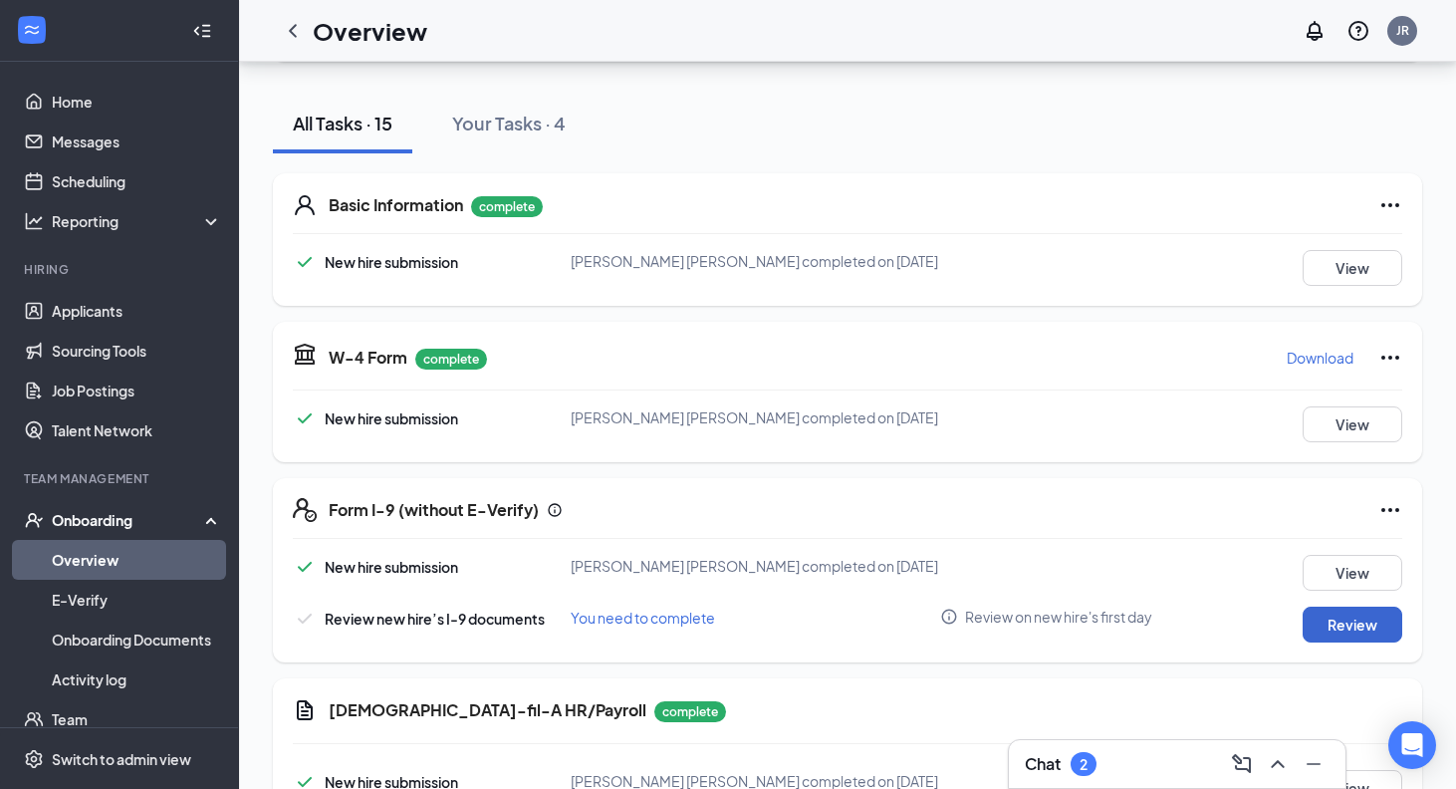
click at [1394, 634] on button "Review" at bounding box center [1353, 625] width 100 height 36
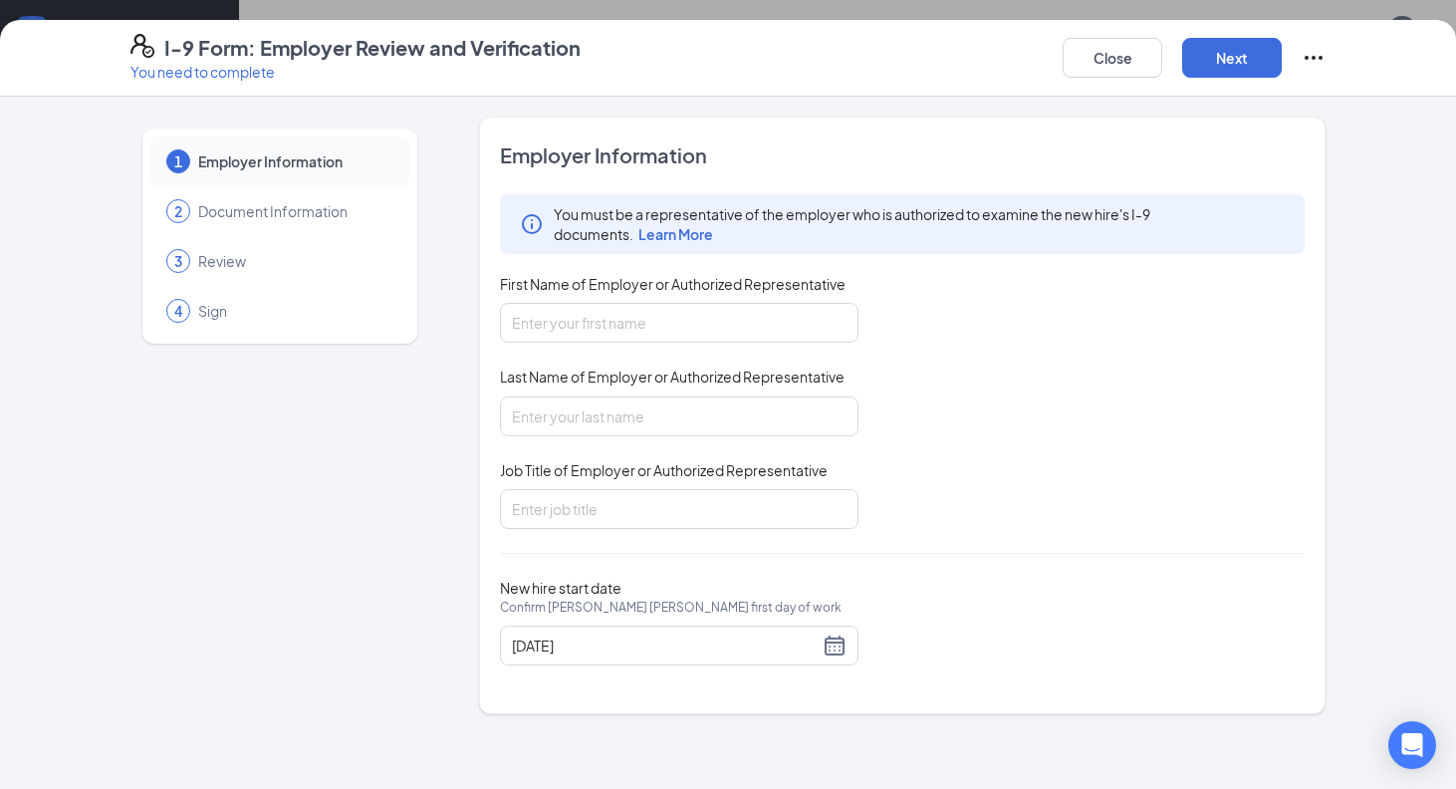
click at [730, 292] on span "First Name of Employer or Authorized Representative" at bounding box center [673, 284] width 346 height 20
click at [730, 303] on input "First Name of Employer or Authorized Representative" at bounding box center [679, 323] width 359 height 40
type input "[PERSON_NAME]"
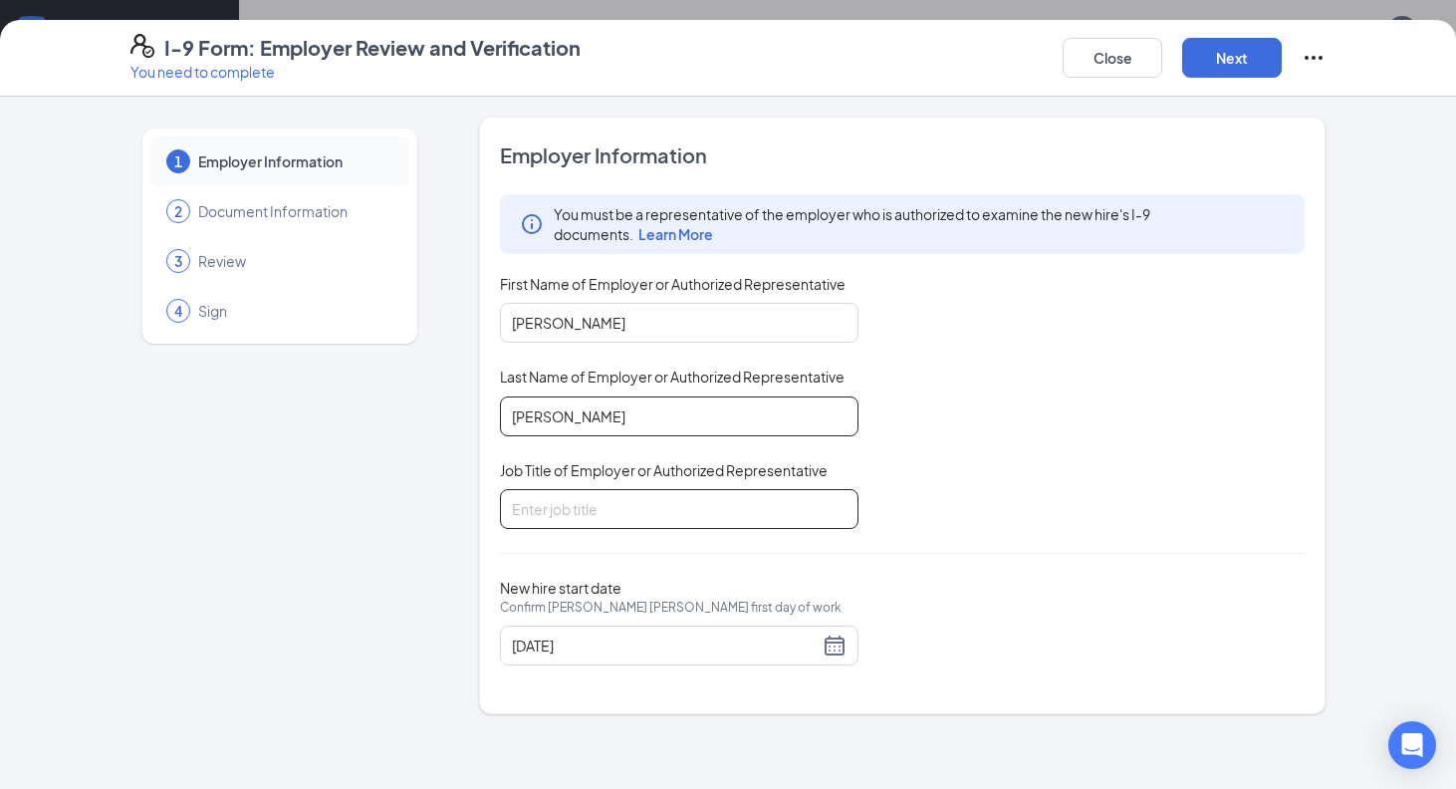
type input "[PERSON_NAME]"
type input "Director"
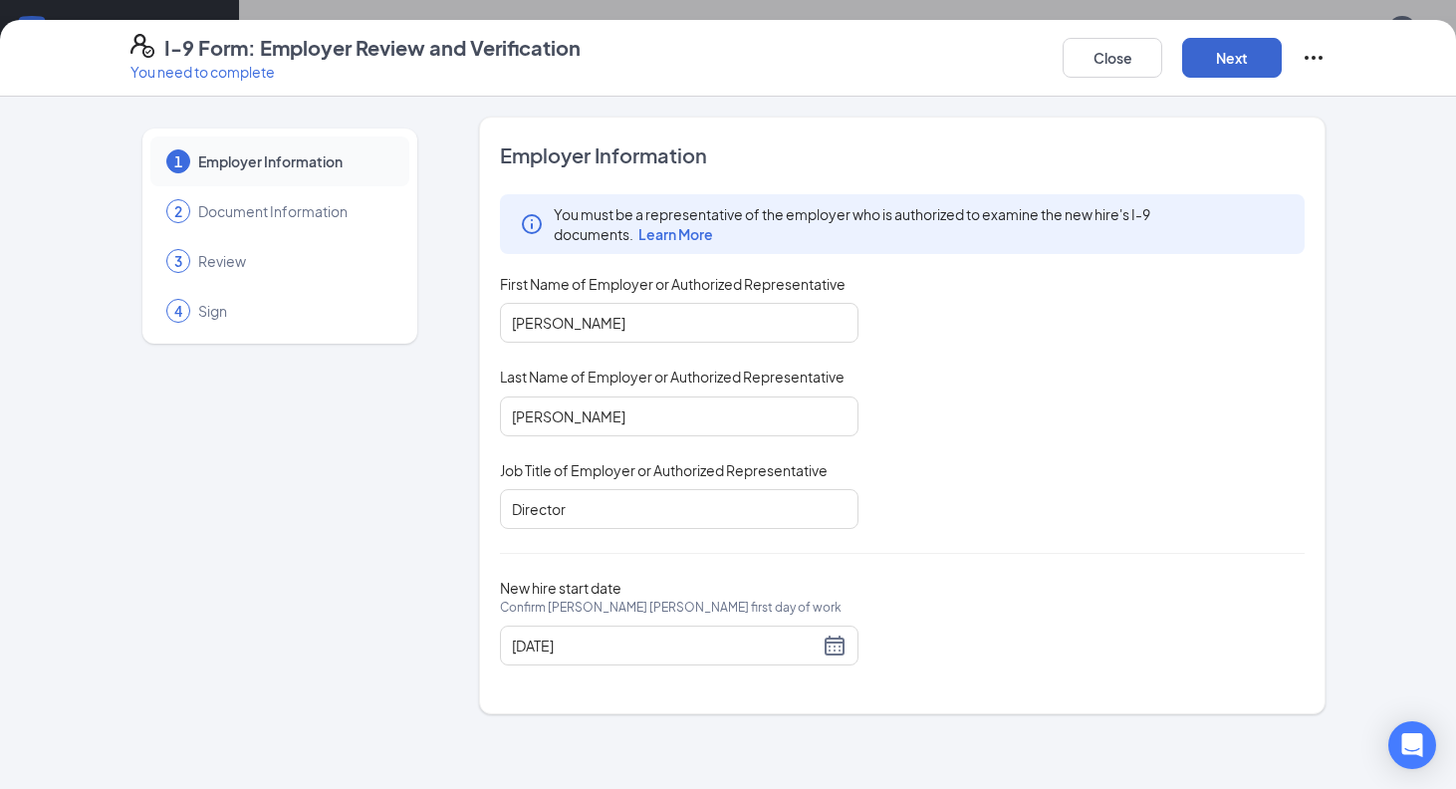
click at [1196, 48] on button "Next" at bounding box center [1232, 58] width 100 height 40
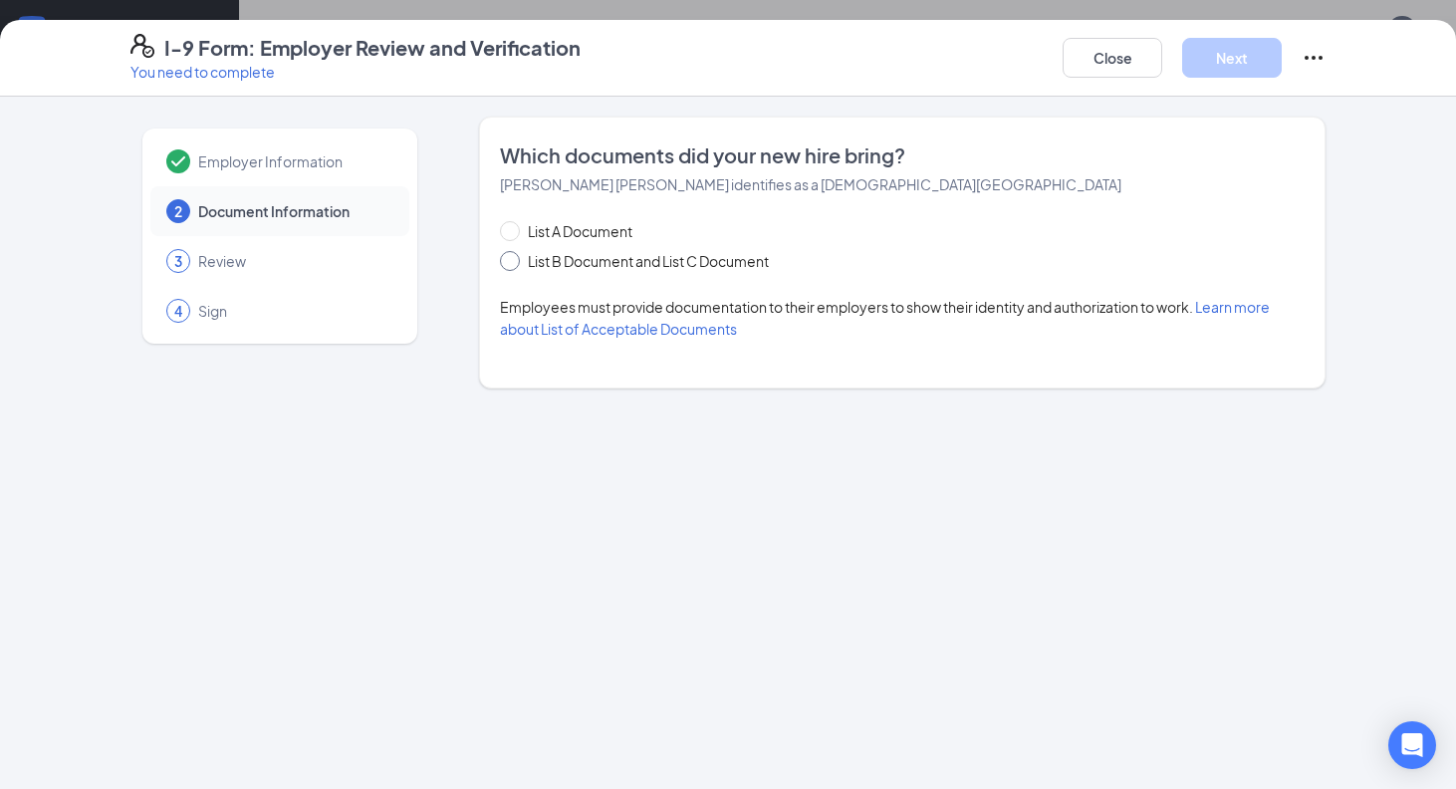
click at [711, 260] on span "List B Document and List C Document" at bounding box center [648, 261] width 257 height 22
click at [514, 260] on input "List B Document and List C Document" at bounding box center [507, 258] width 14 height 14
radio input "true"
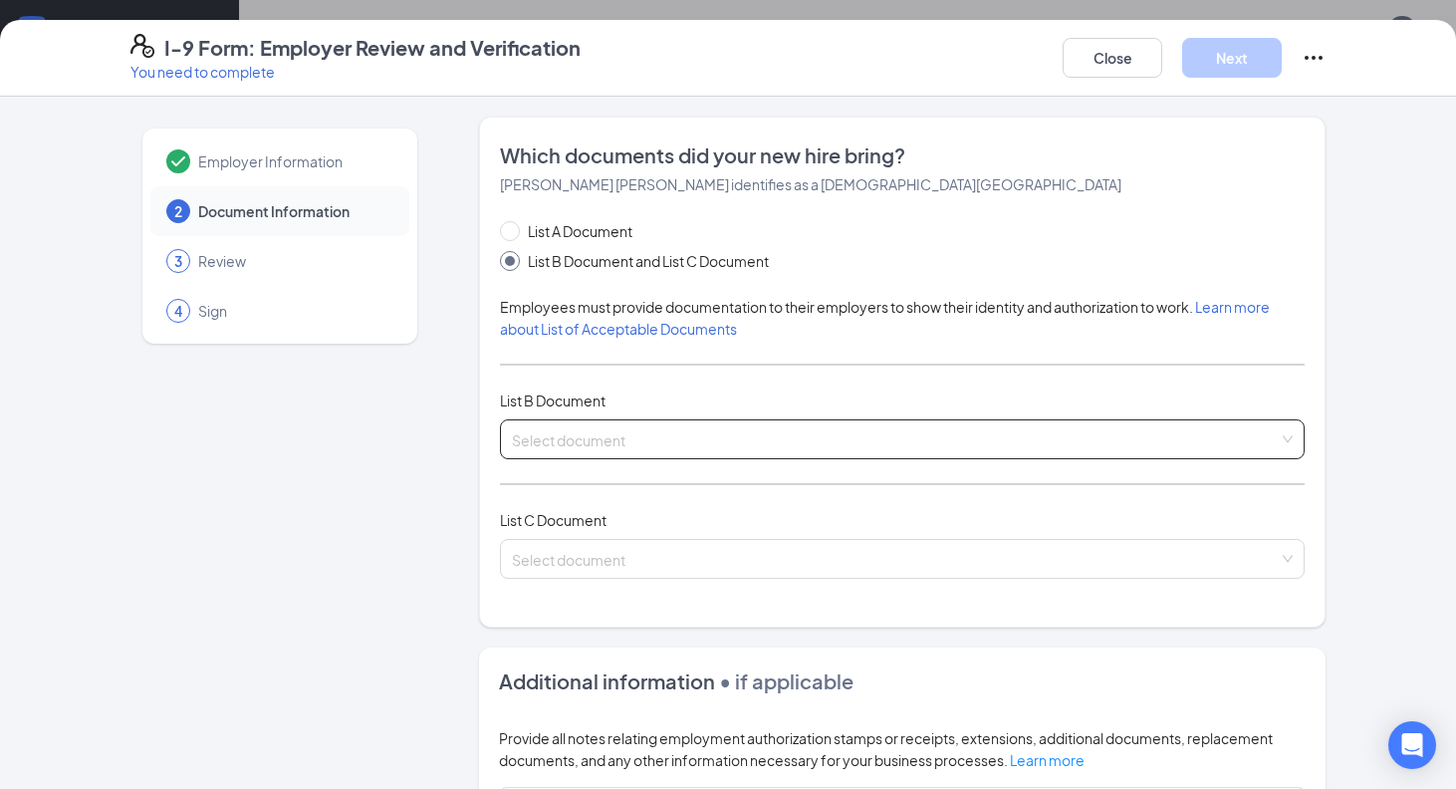
click at [619, 419] on div "Select document" at bounding box center [902, 439] width 805 height 40
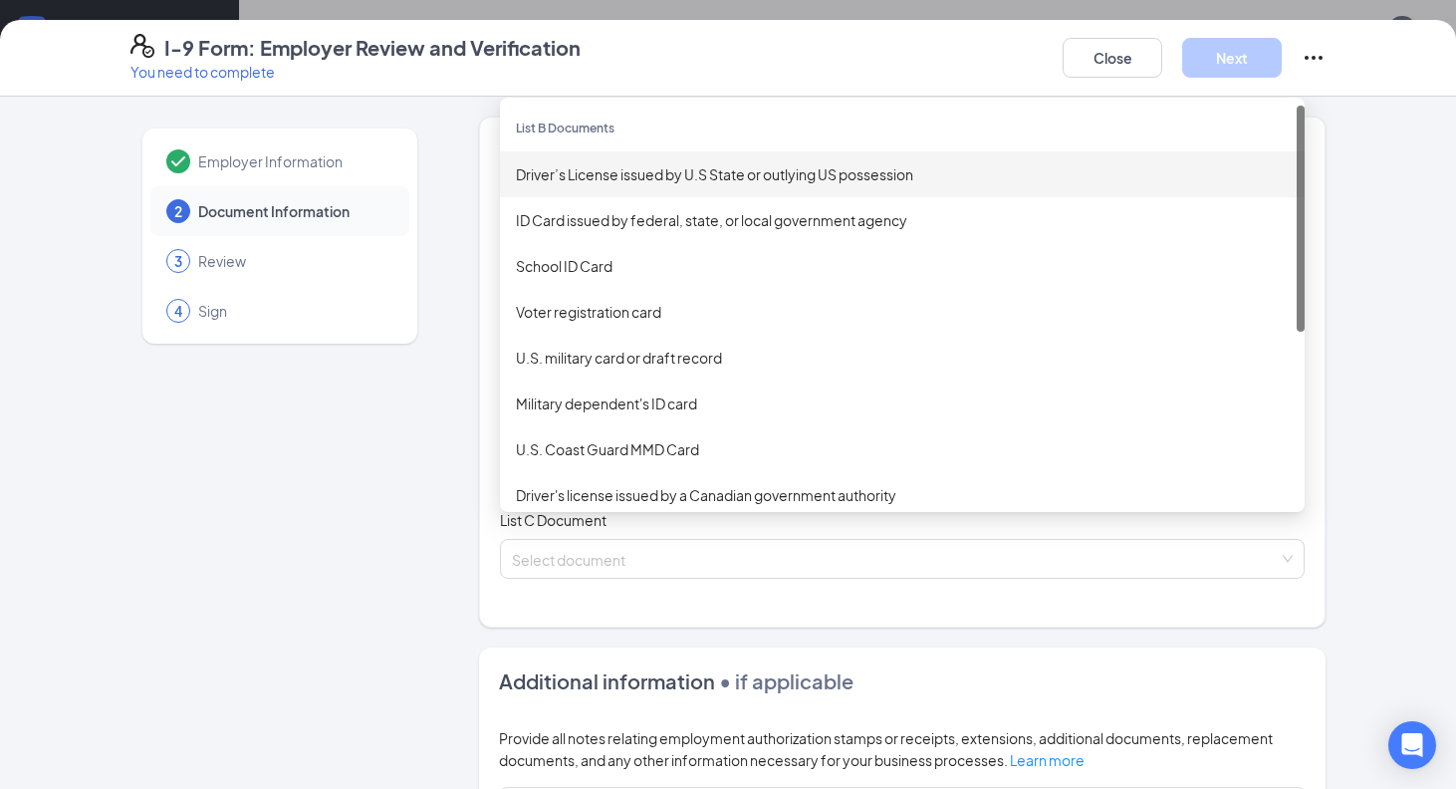
click at [690, 185] on div "Driver’s License issued by U.S State or outlying US possession" at bounding box center [902, 174] width 805 height 46
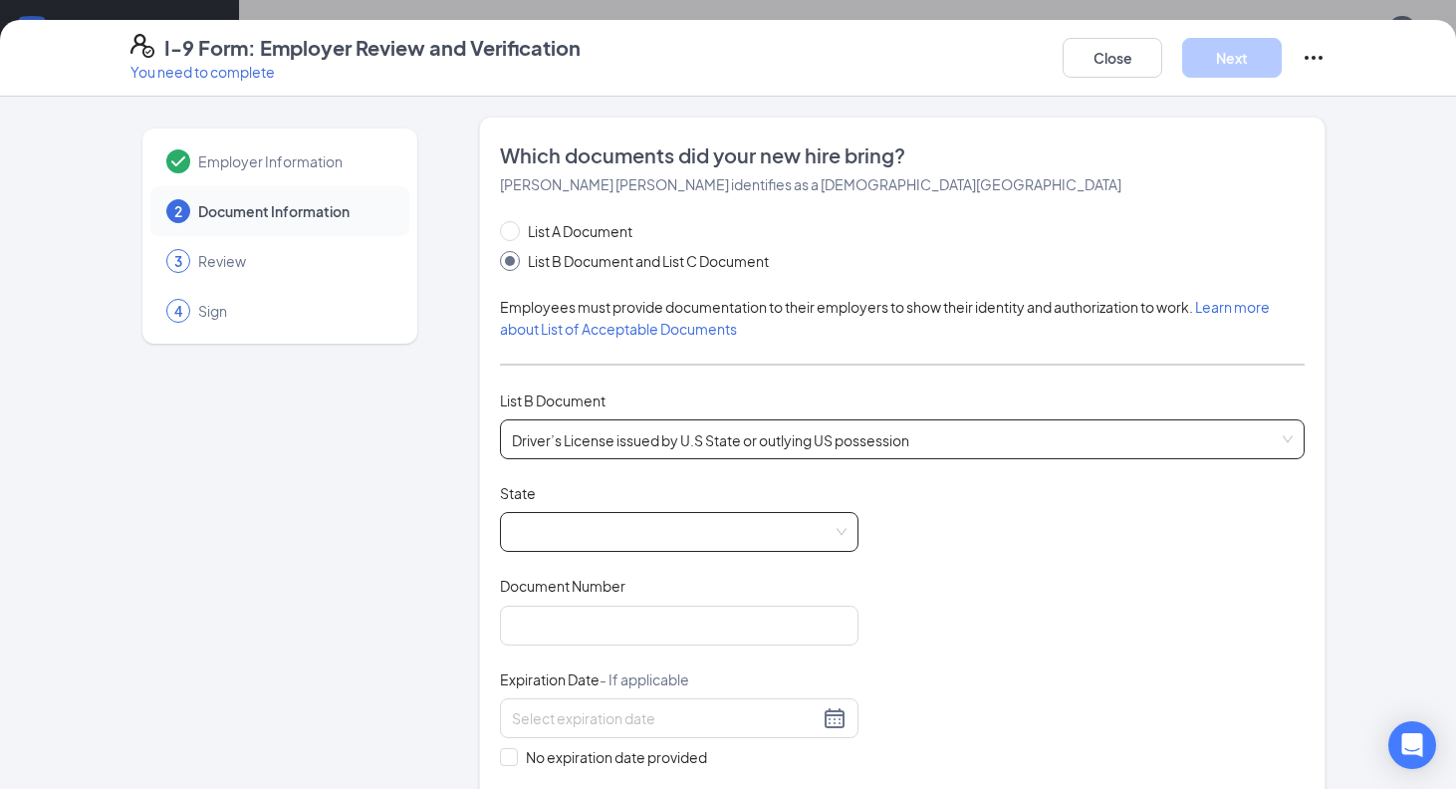
click at [677, 523] on span at bounding box center [679, 532] width 335 height 38
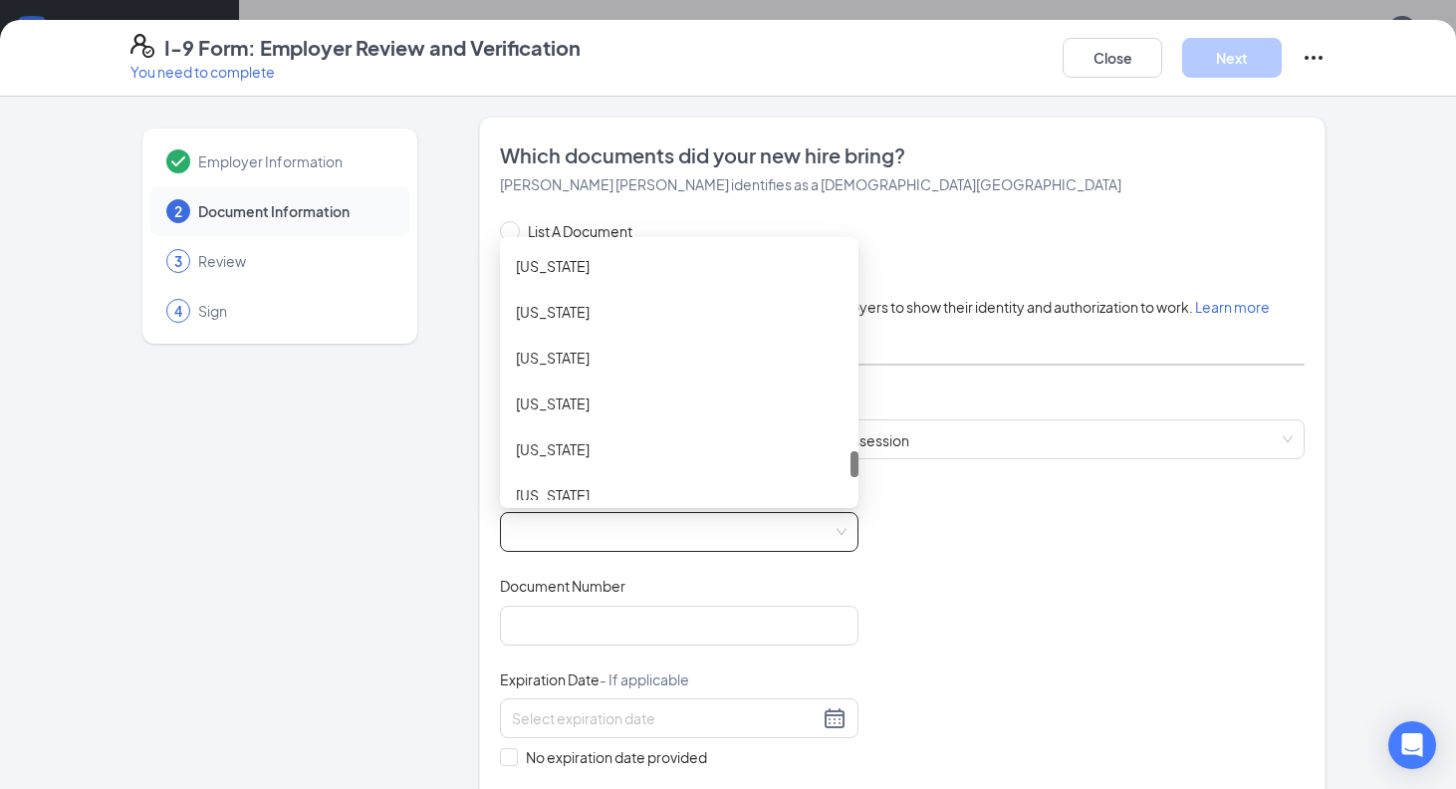
scroll to position [2013, 0]
click at [628, 417] on div "[US_STATE]" at bounding box center [679, 408] width 327 height 22
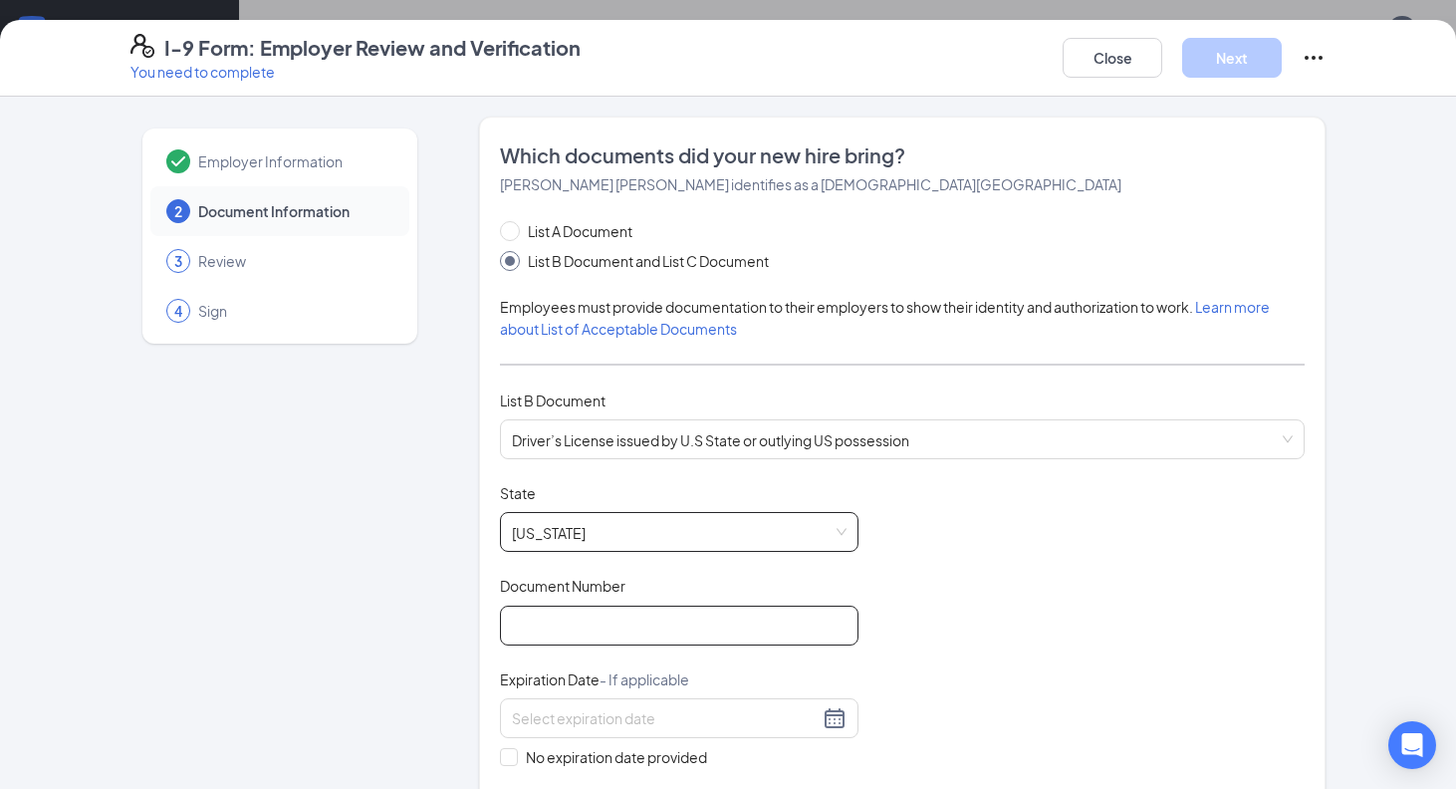
click at [656, 629] on input "Document Number" at bounding box center [679, 626] width 359 height 40
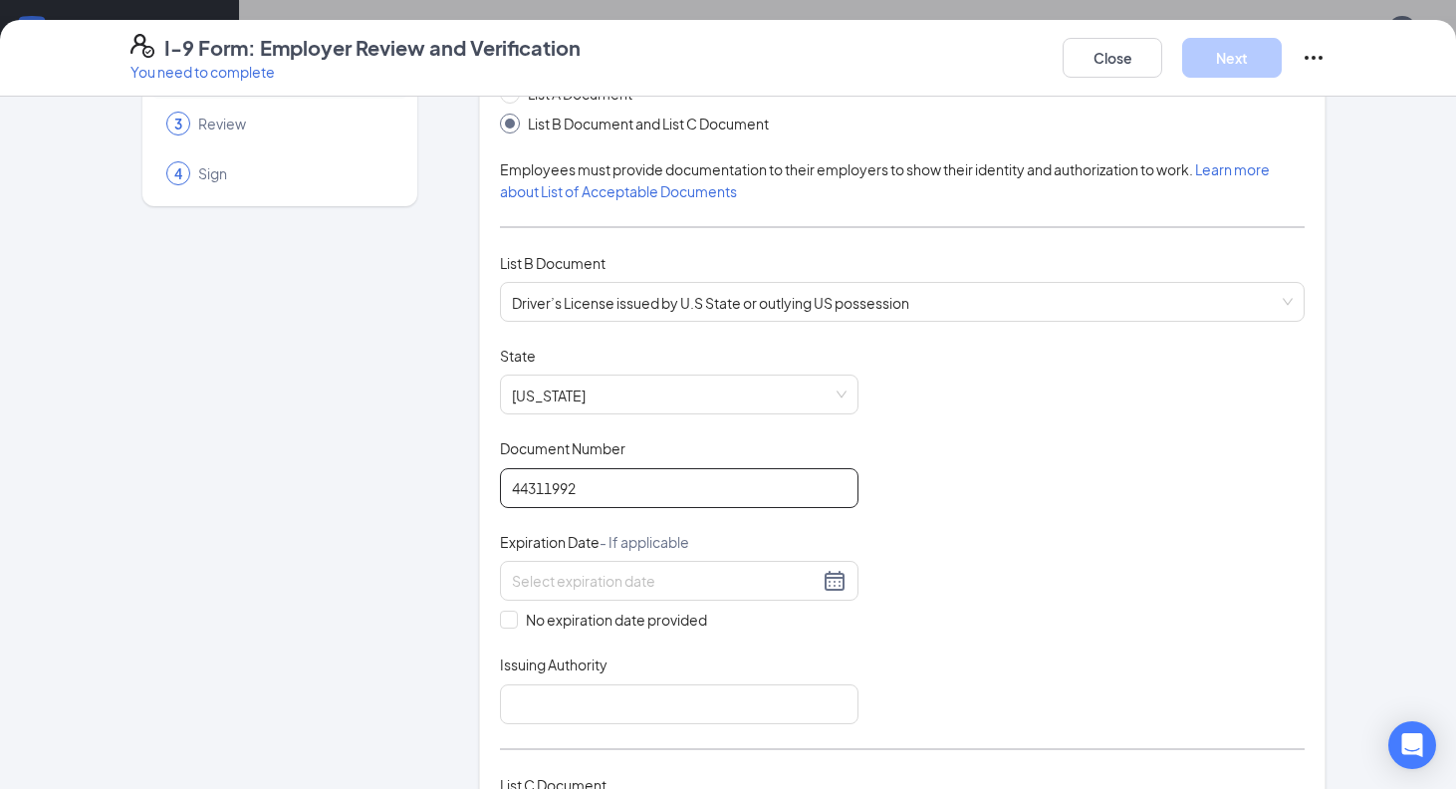
scroll to position [183, 0]
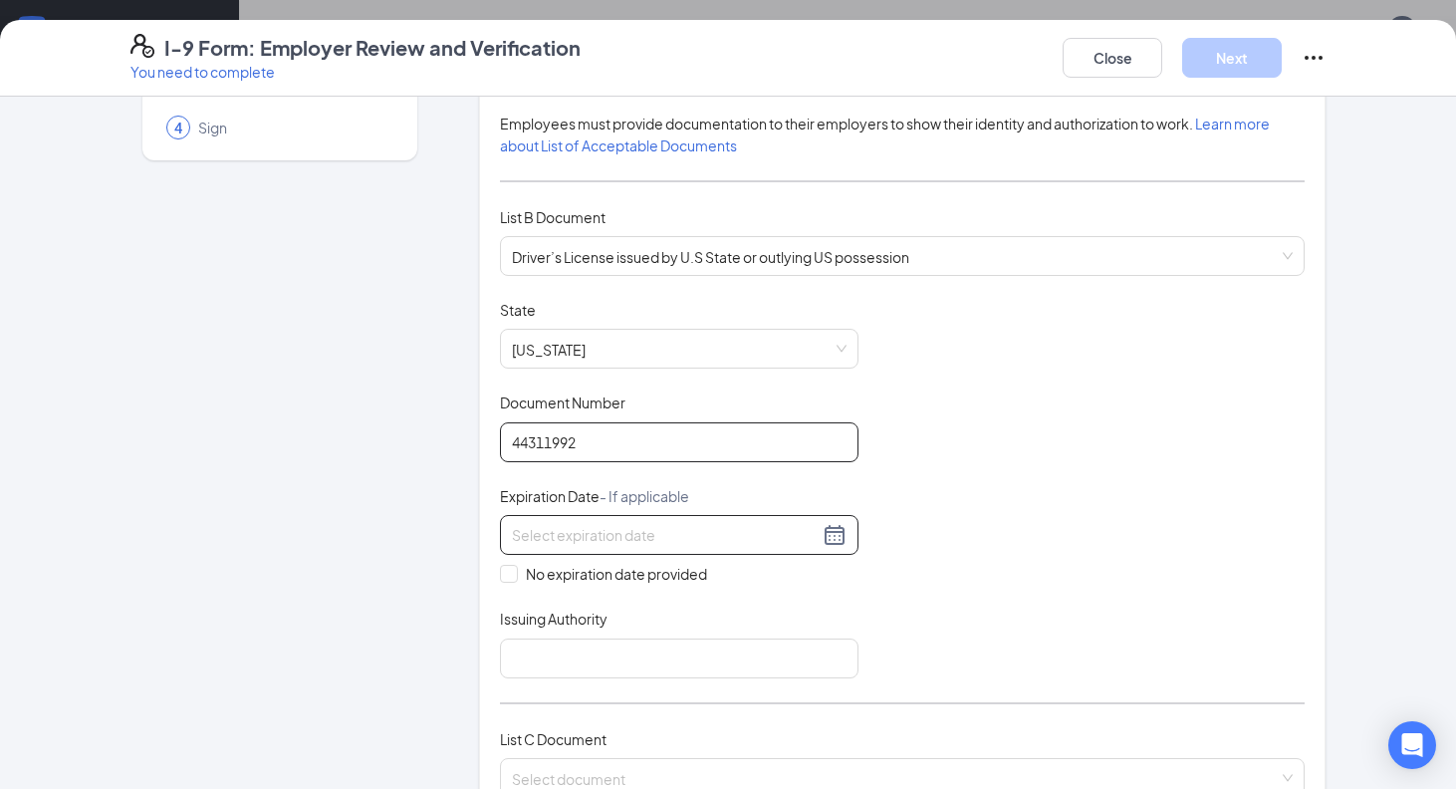
type input "44311992"
click at [822, 523] on div at bounding box center [679, 535] width 335 height 24
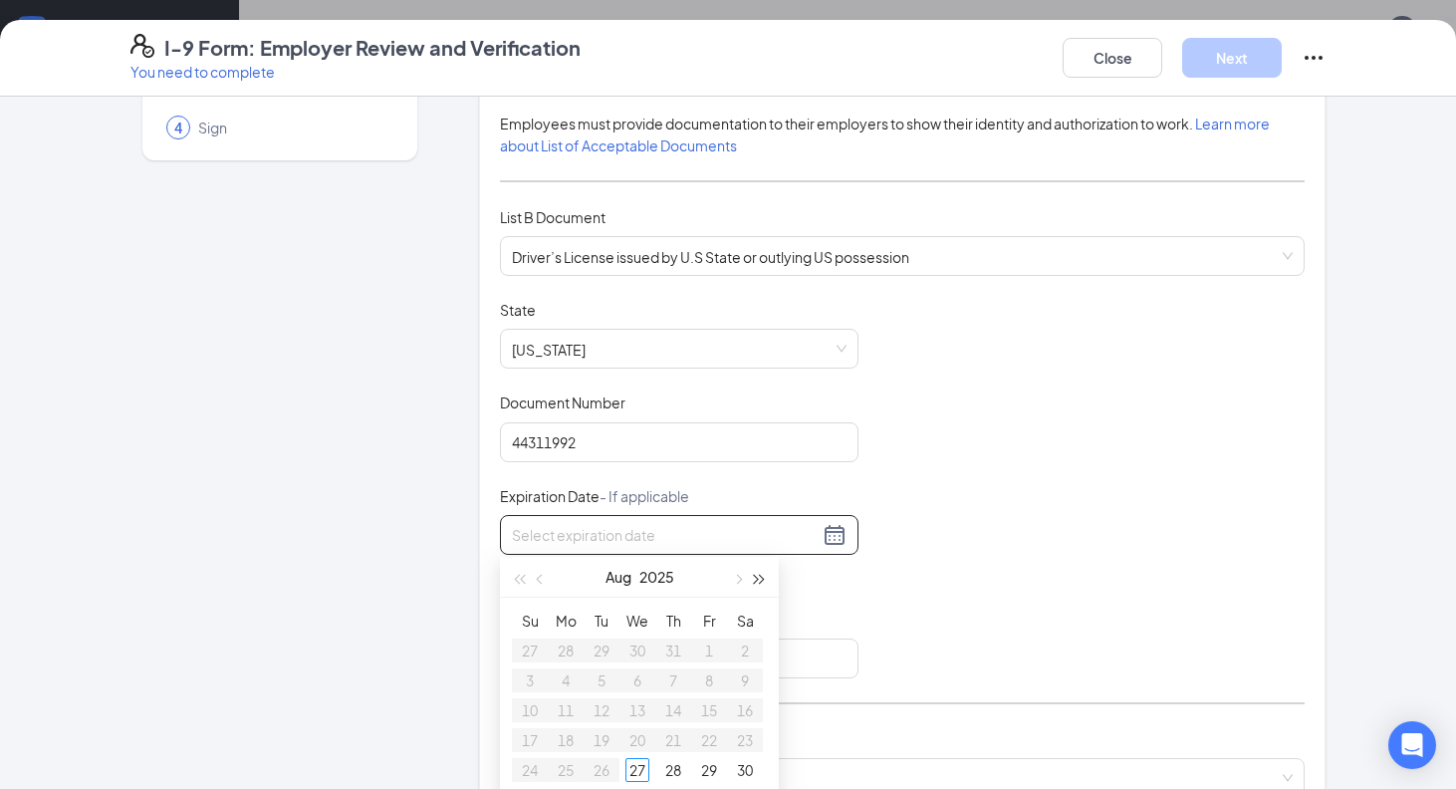
click at [756, 574] on button "button" at bounding box center [760, 577] width 22 height 40
click at [739, 579] on span "button" at bounding box center [737, 580] width 10 height 10
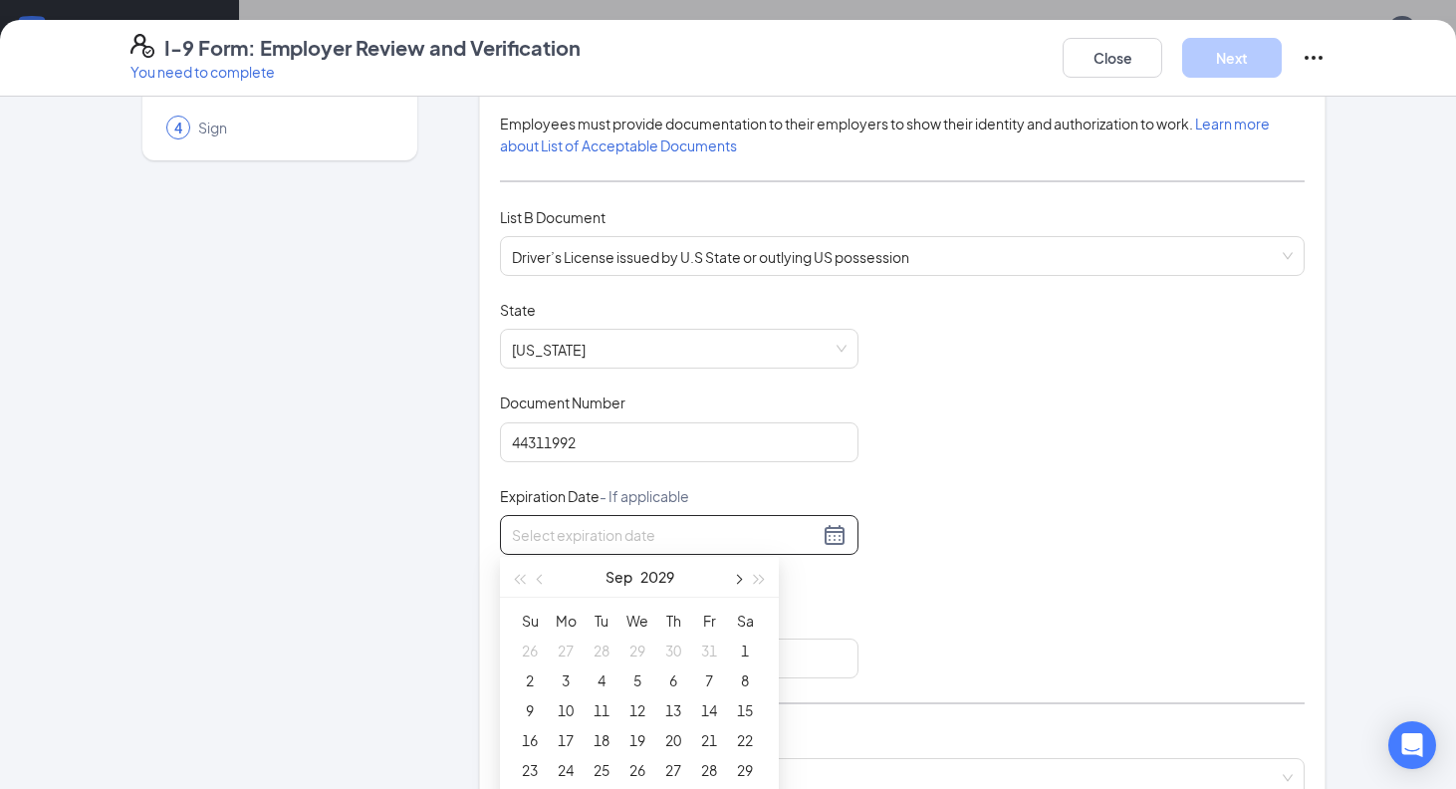
click at [739, 579] on span "button" at bounding box center [737, 580] width 10 height 10
click at [546, 571] on button "button" at bounding box center [541, 577] width 22 height 40
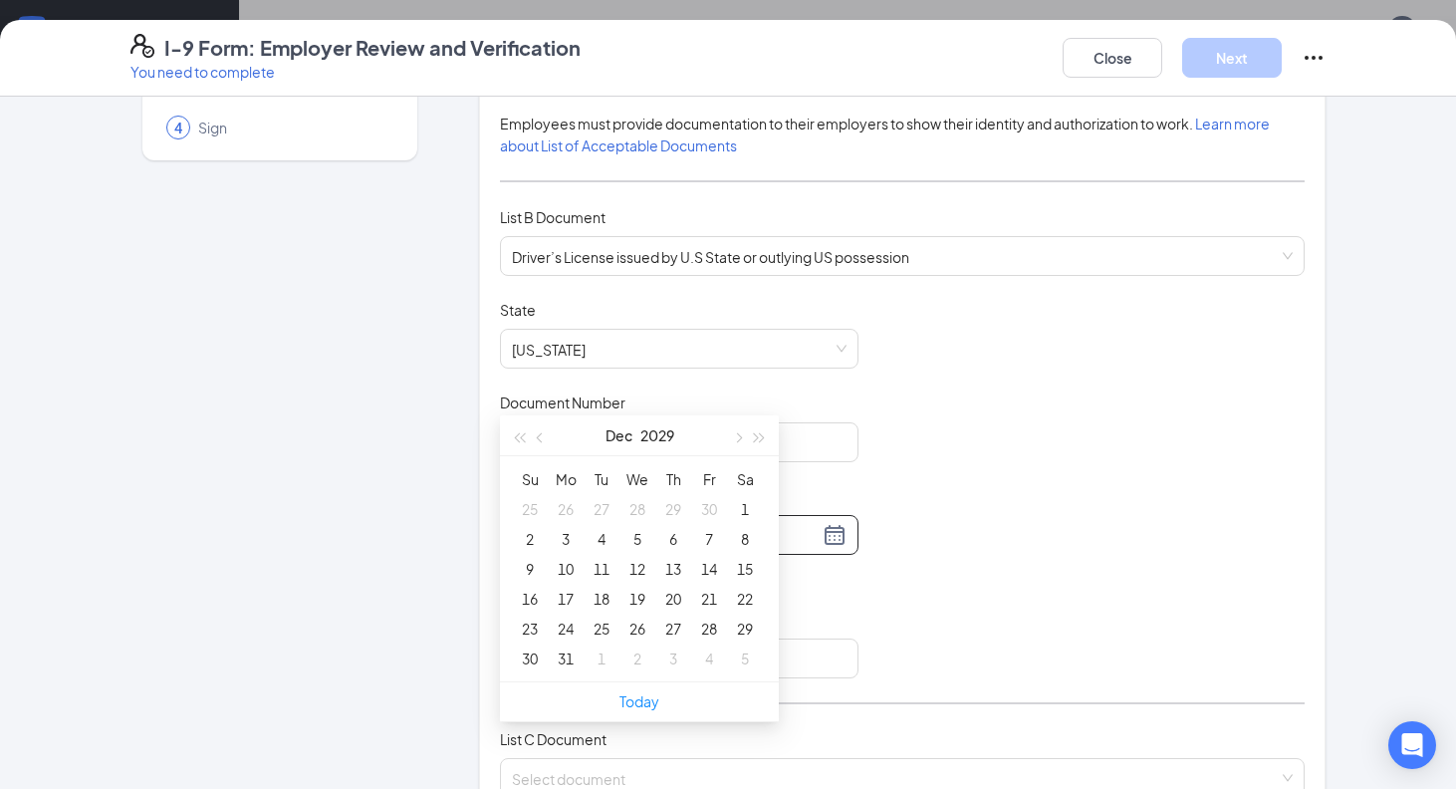
scroll to position [342, 0]
type input "[DATE]"
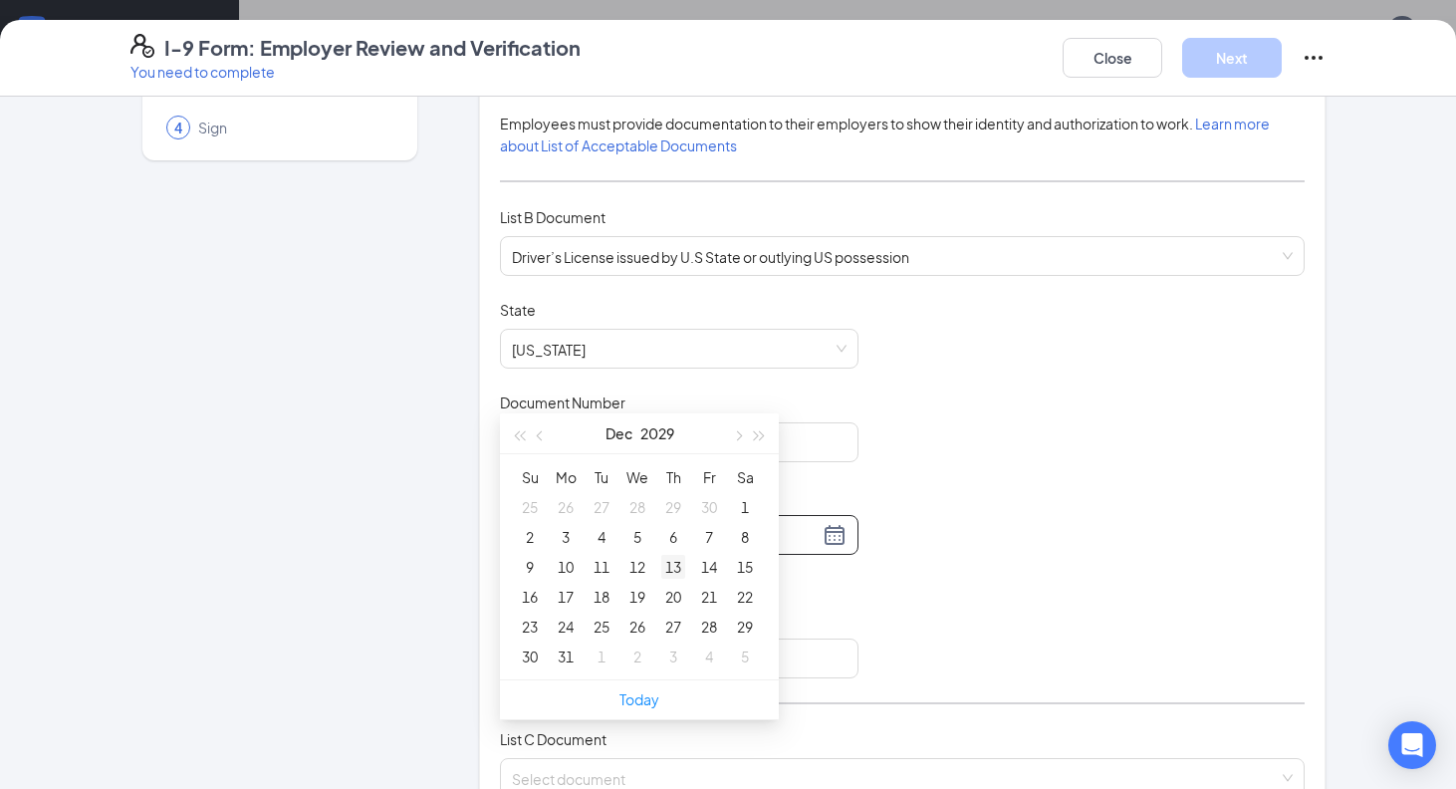
click at [671, 566] on div "13" at bounding box center [673, 567] width 24 height 24
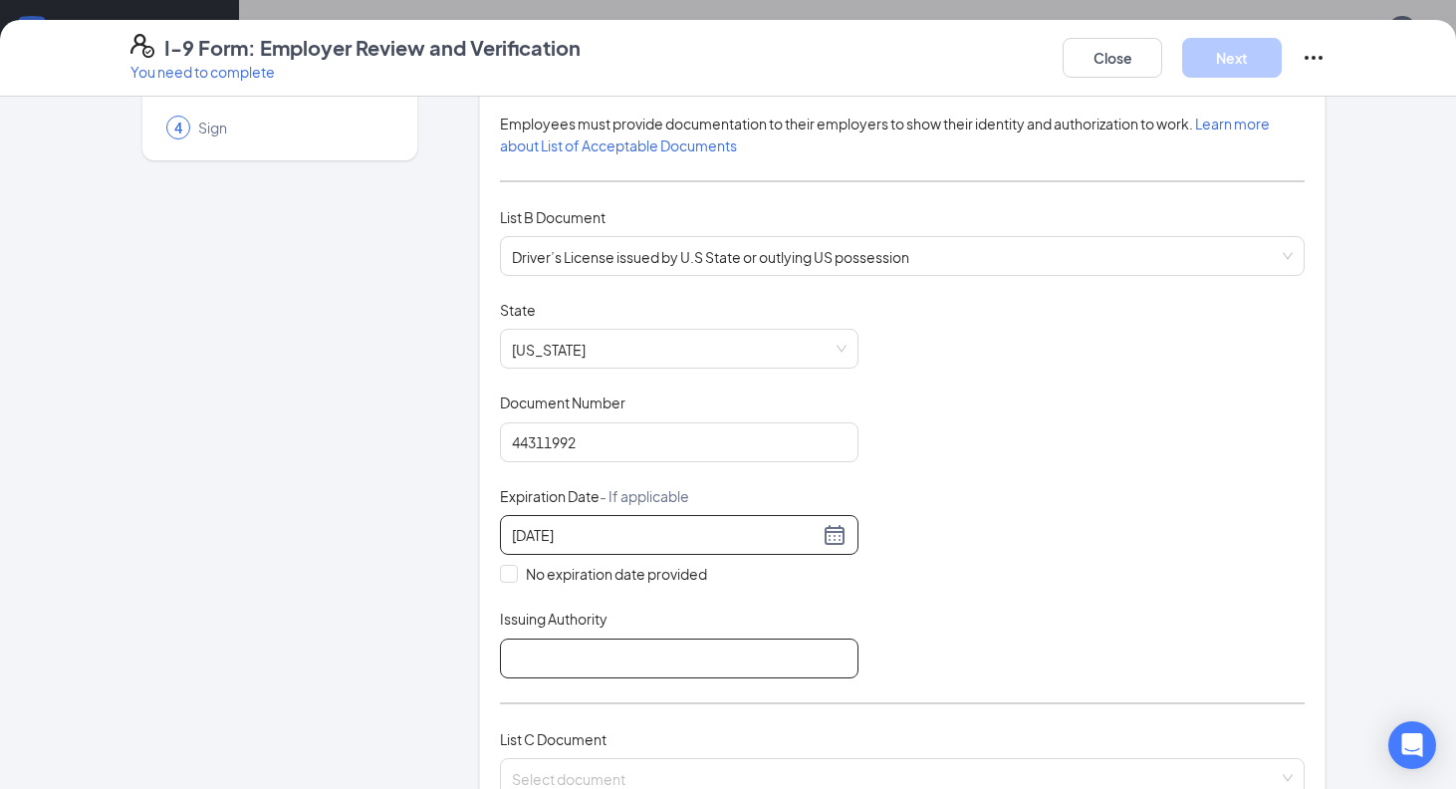
click at [616, 649] on input "Issuing Authority" at bounding box center [679, 659] width 359 height 40
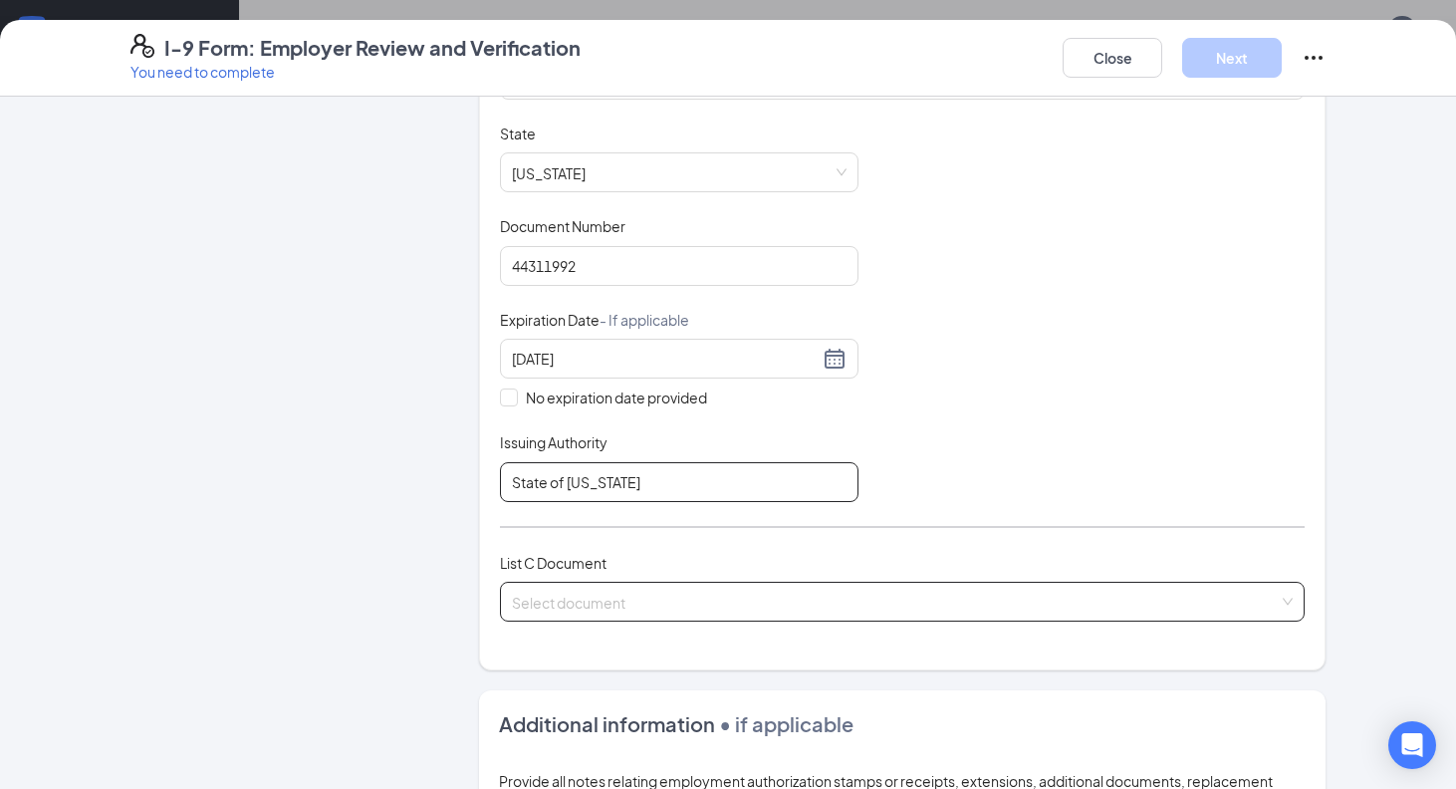
scroll to position [364, 0]
type input "State of [US_STATE]"
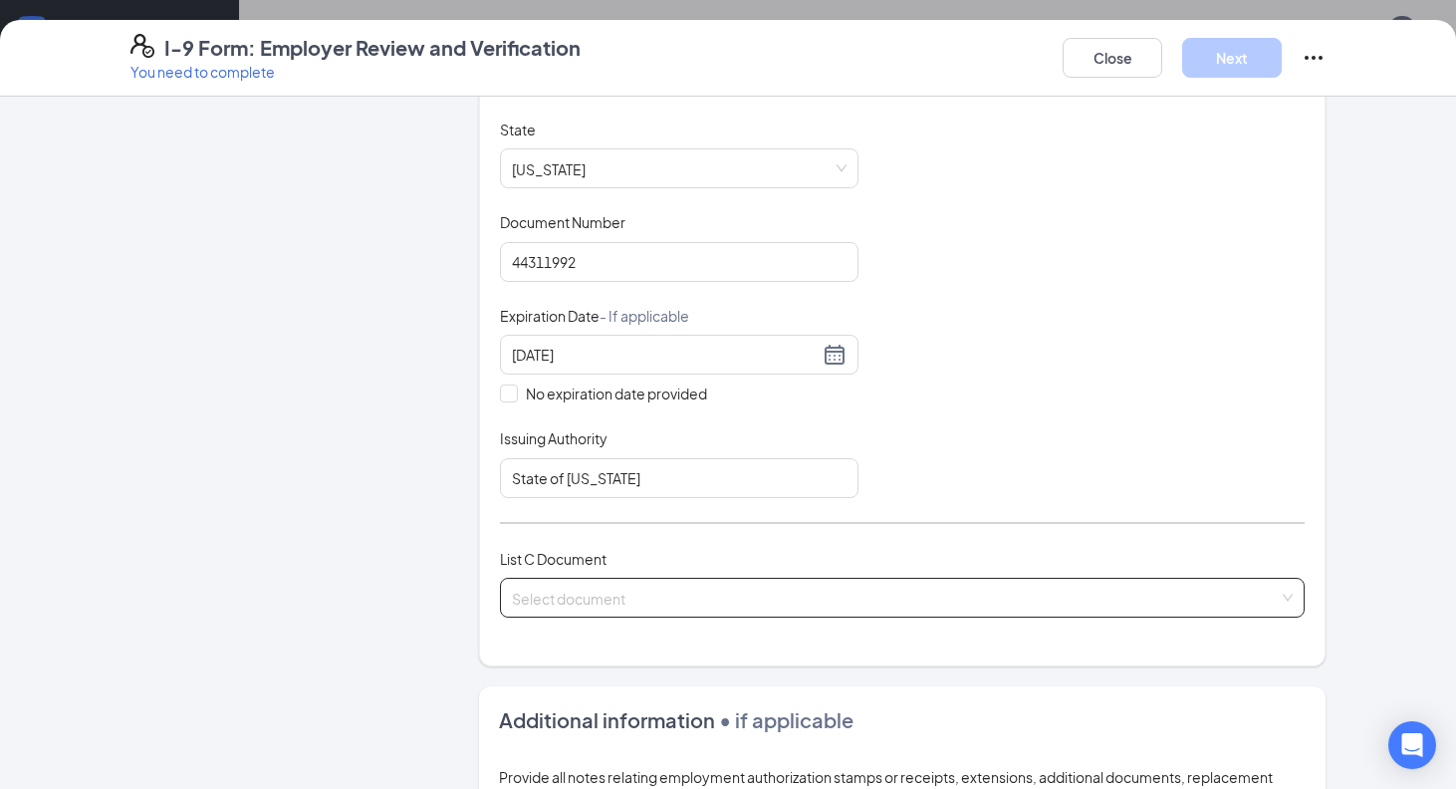
click at [795, 589] on input "search" at bounding box center [895, 594] width 767 height 30
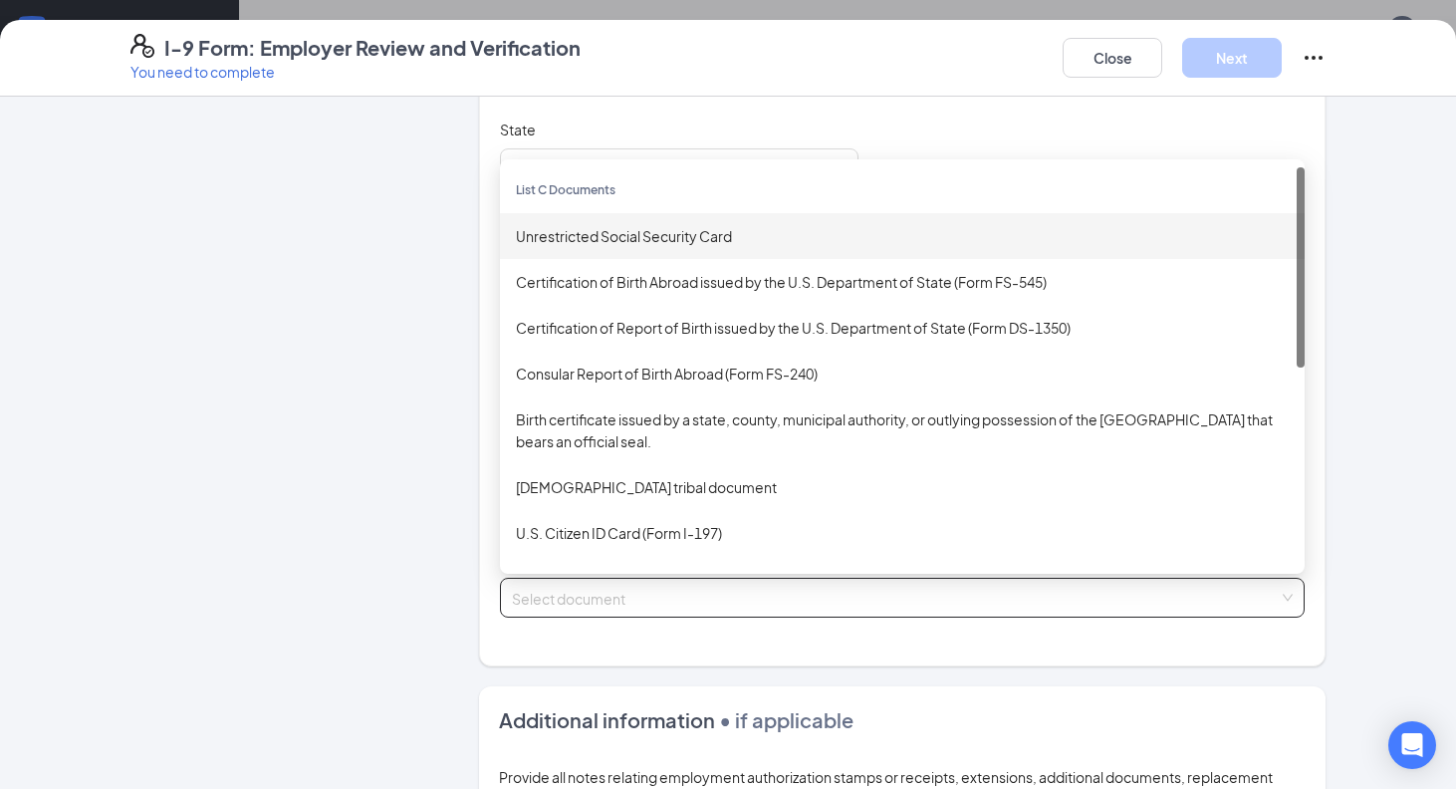
click at [794, 249] on div "Unrestricted Social Security Card" at bounding box center [902, 236] width 805 height 46
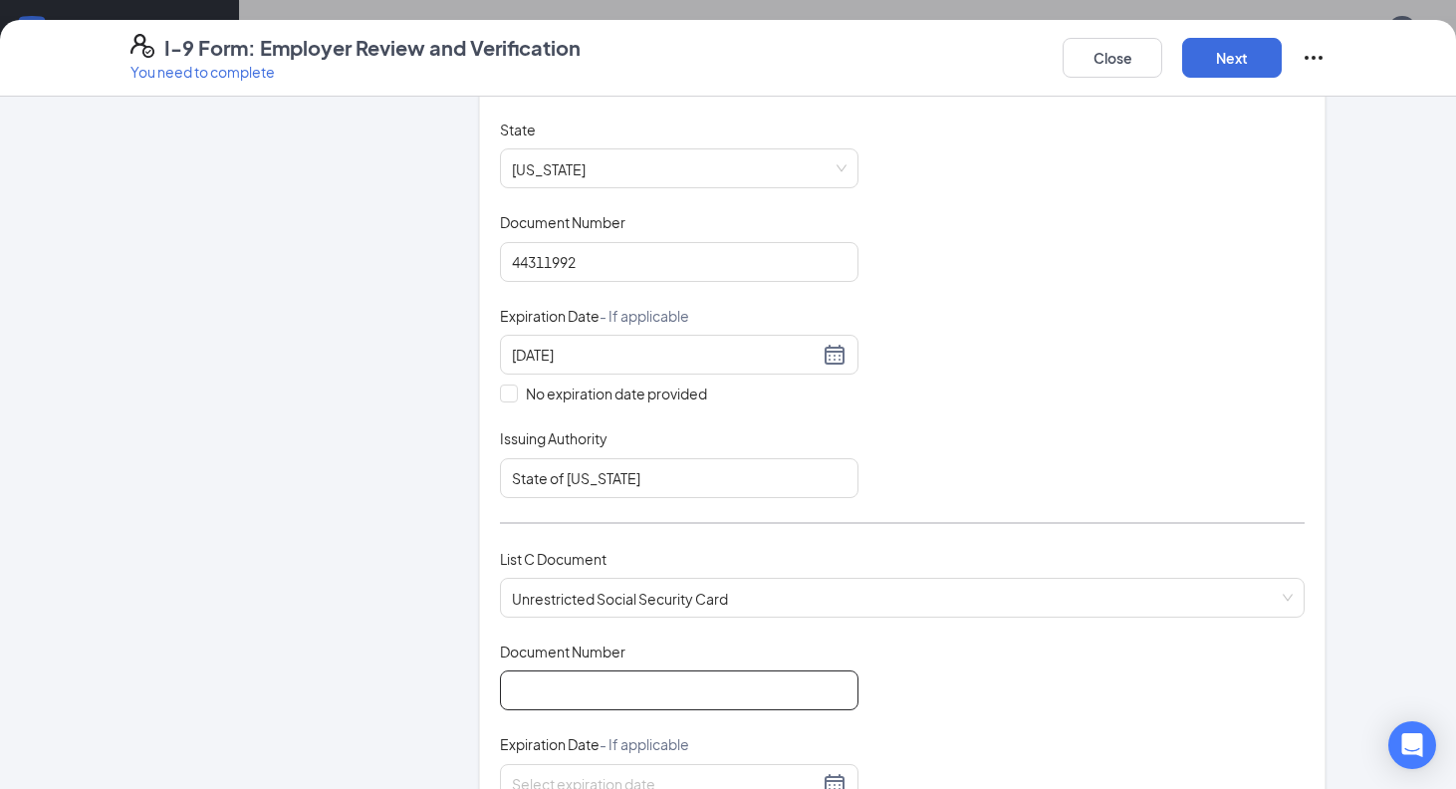
click at [626, 673] on input "Document Number" at bounding box center [679, 690] width 359 height 40
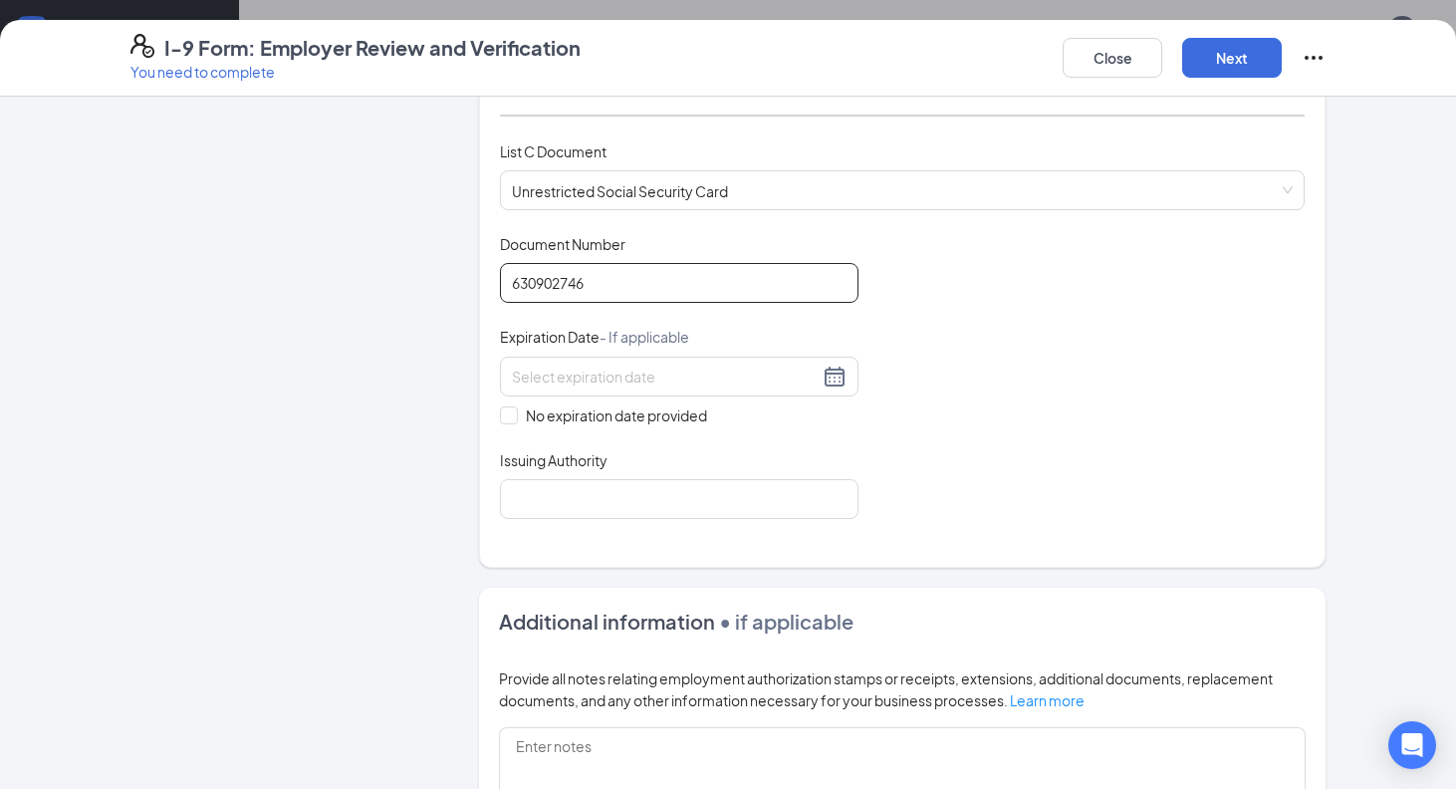
scroll to position [791, 0]
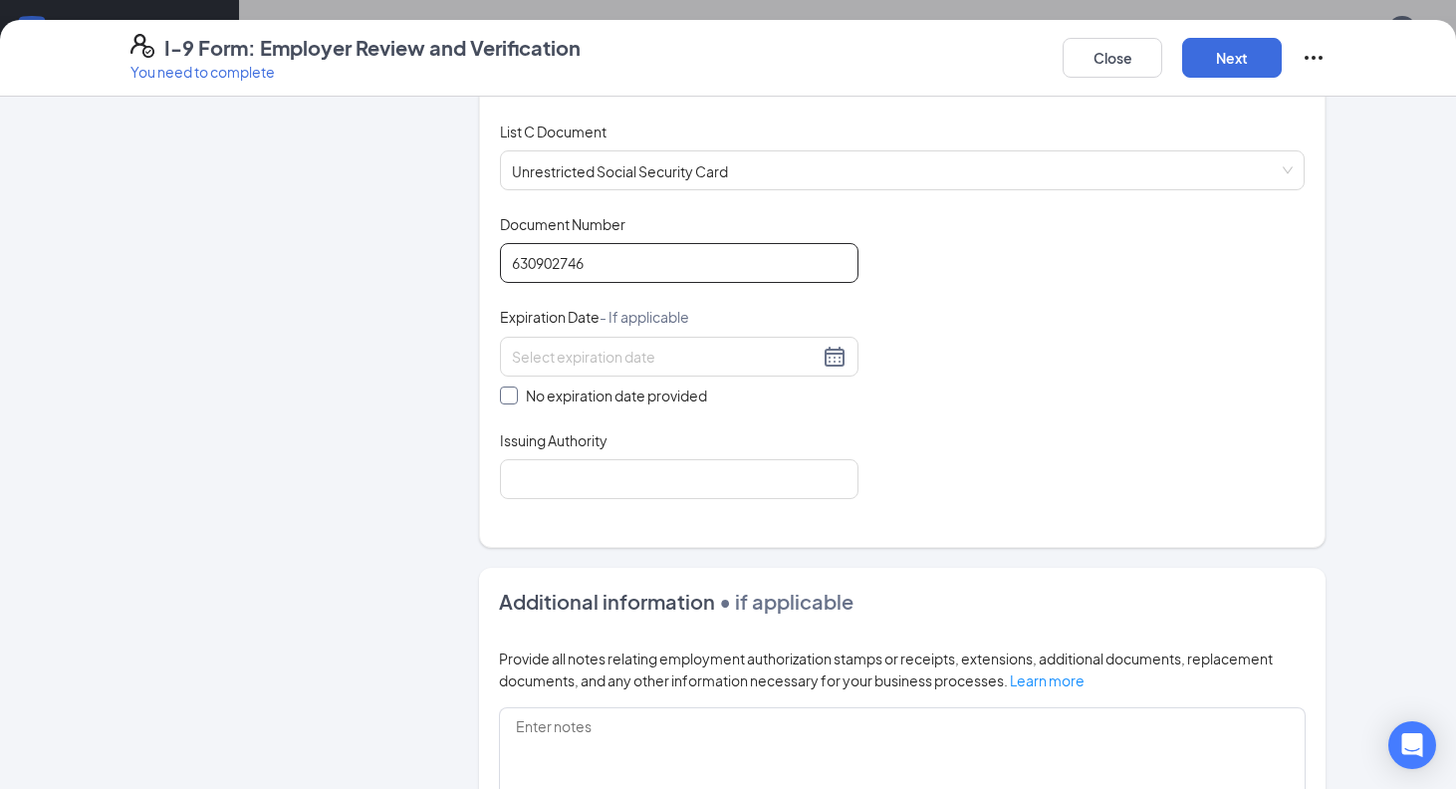
type input "630902746"
click at [651, 400] on span "No expiration date provided" at bounding box center [616, 396] width 197 height 22
click at [514, 400] on input "No expiration date provided" at bounding box center [507, 394] width 14 height 14
checkbox input "true"
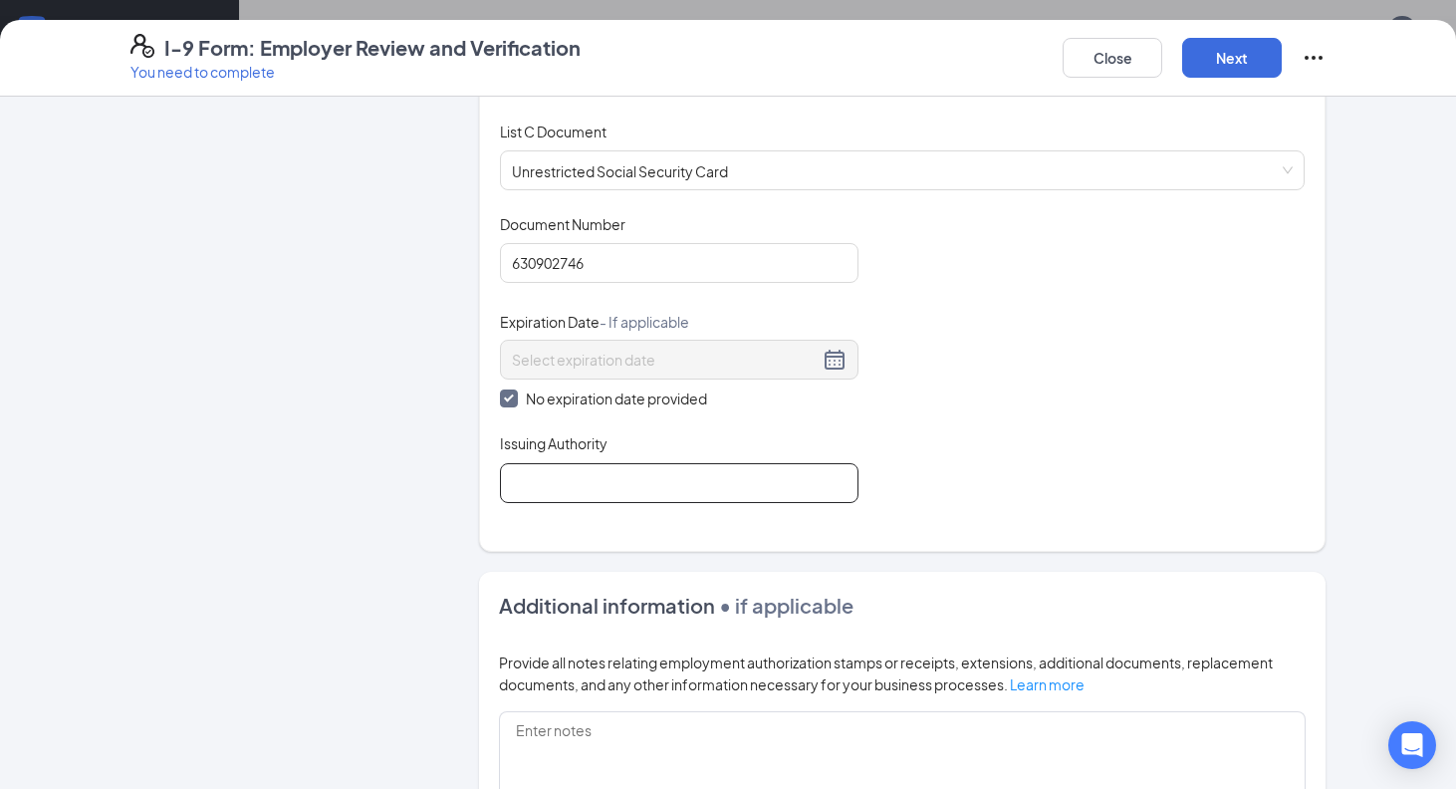
click at [646, 468] on input "Issuing Authority" at bounding box center [679, 483] width 359 height 40
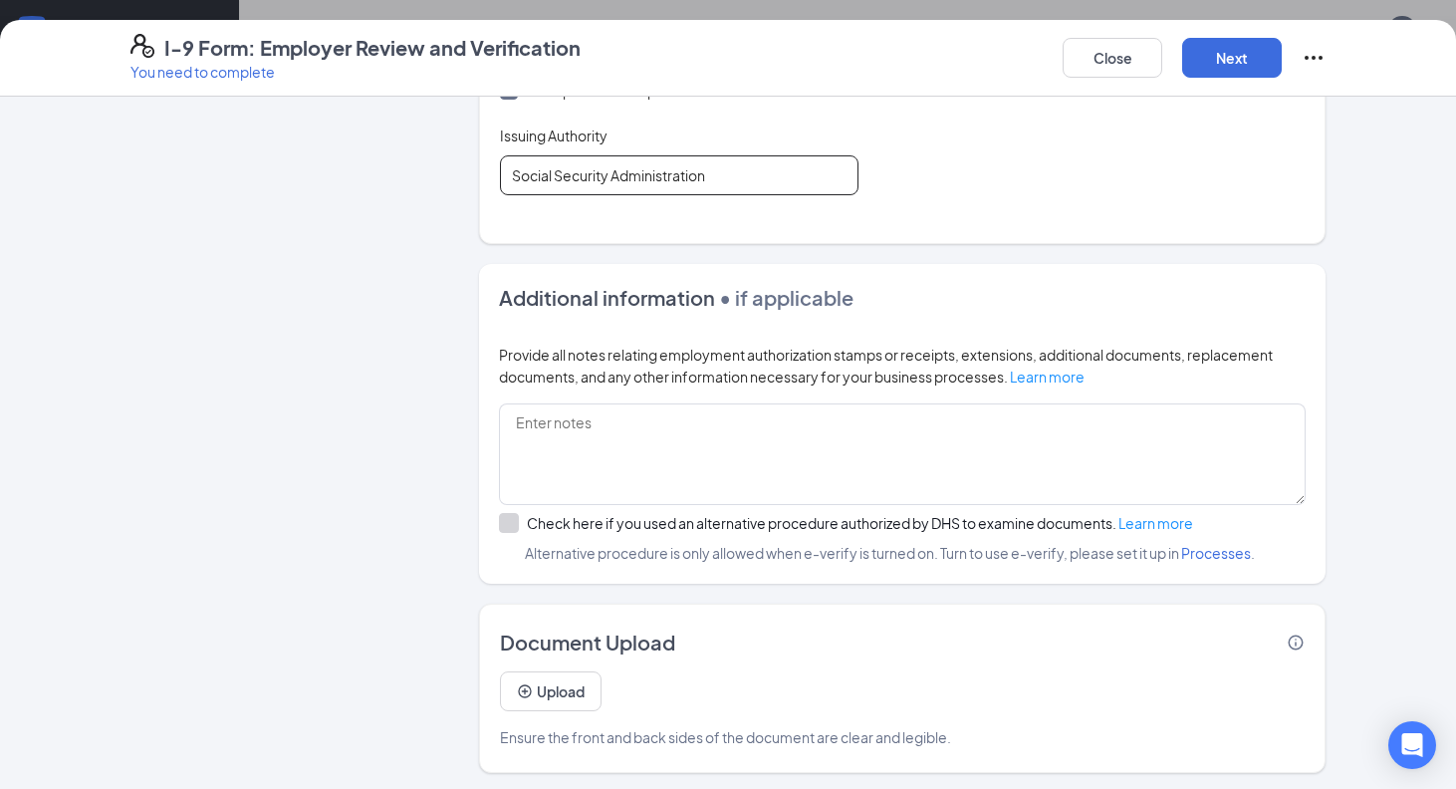
scroll to position [1098, 0]
type input "Social Security Administration"
click at [1255, 76] on button "Next" at bounding box center [1232, 58] width 100 height 40
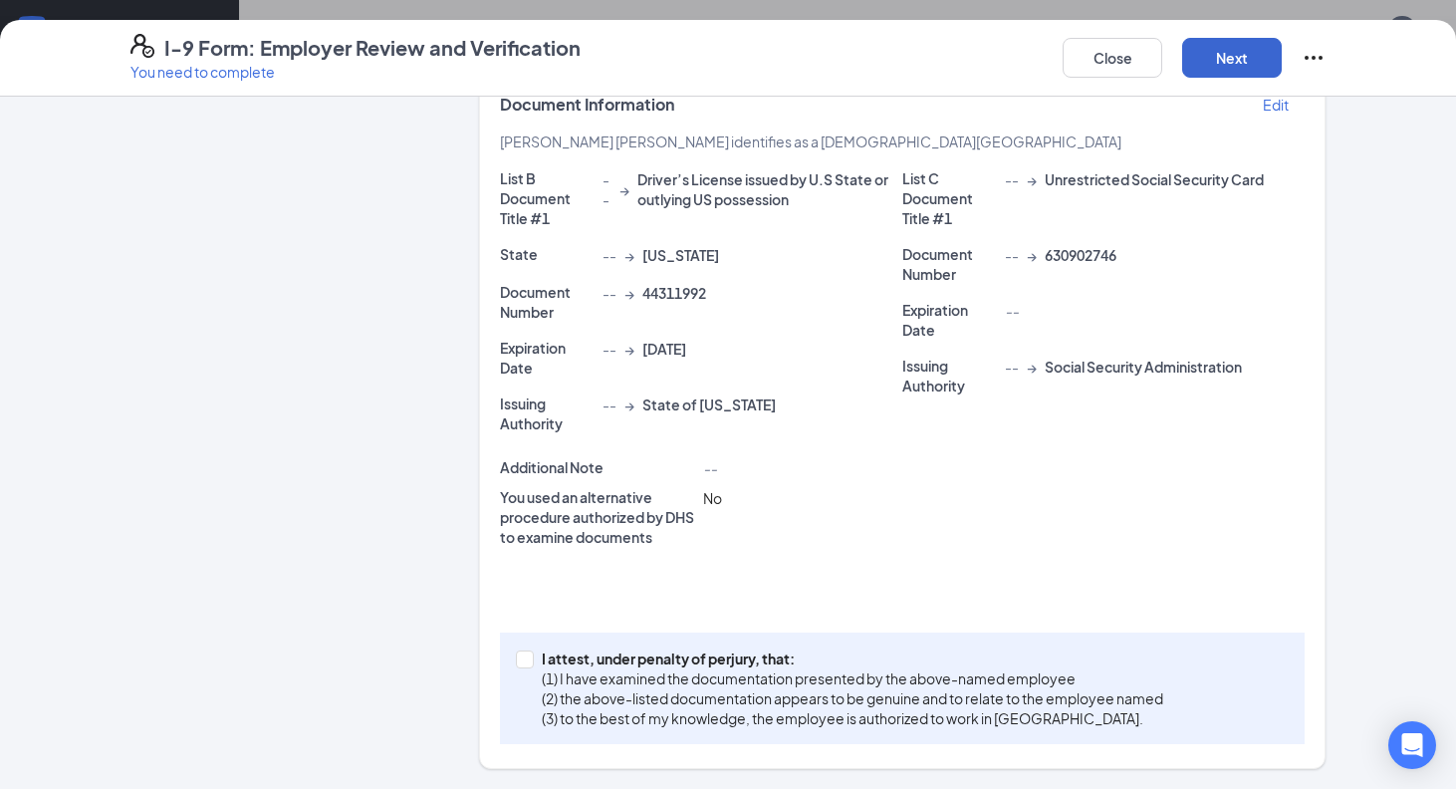
scroll to position [376, 0]
click at [518, 662] on input "I attest, under penalty of [PERSON_NAME], that: (1) I have examined the documen…" at bounding box center [523, 658] width 14 height 14
checkbox input "true"
click at [1224, 74] on button "Next" at bounding box center [1232, 58] width 100 height 40
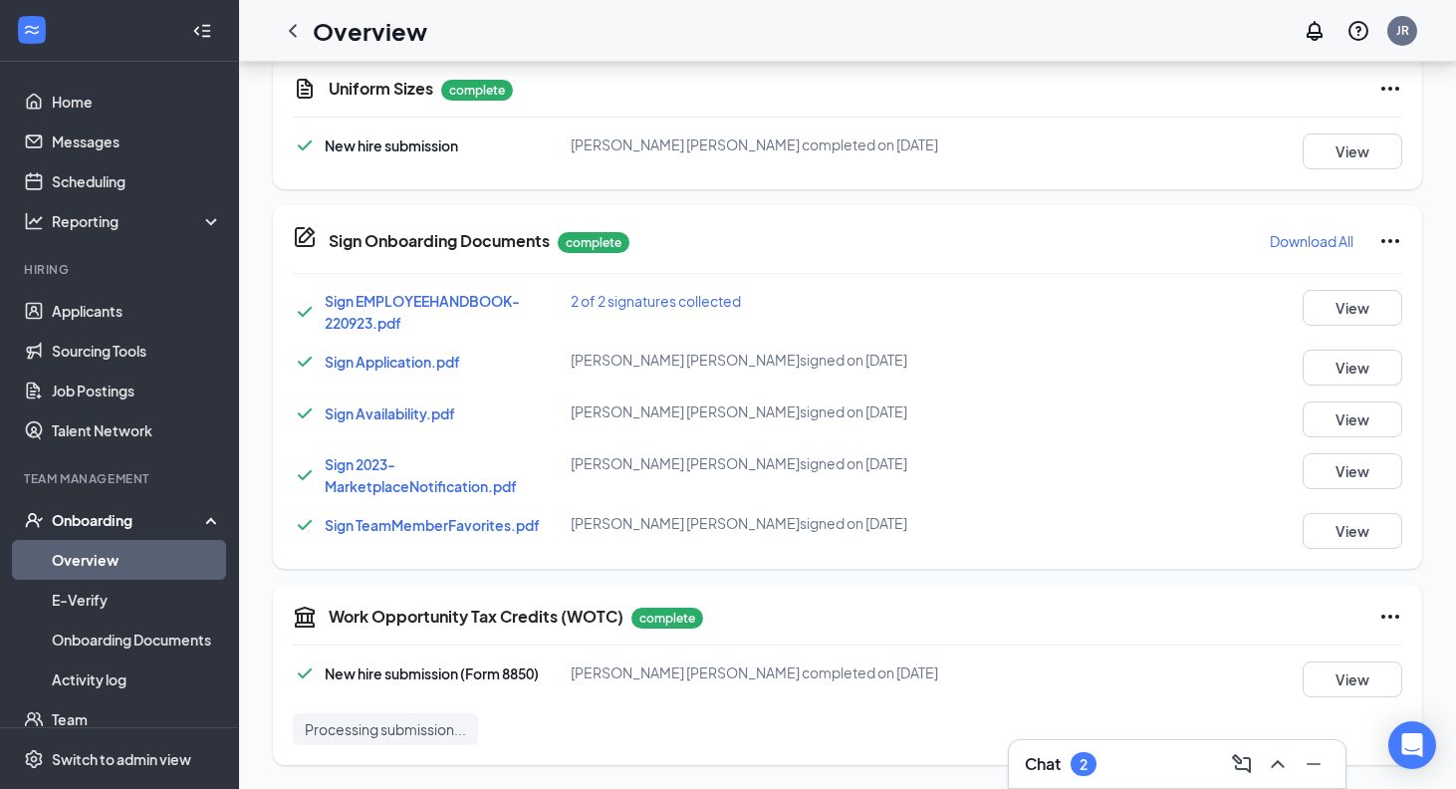
scroll to position [1271, 0]
click at [435, 410] on span "Sign Availability.pdf" at bounding box center [390, 413] width 130 height 18
click at [125, 549] on link "Overview" at bounding box center [137, 560] width 170 height 40
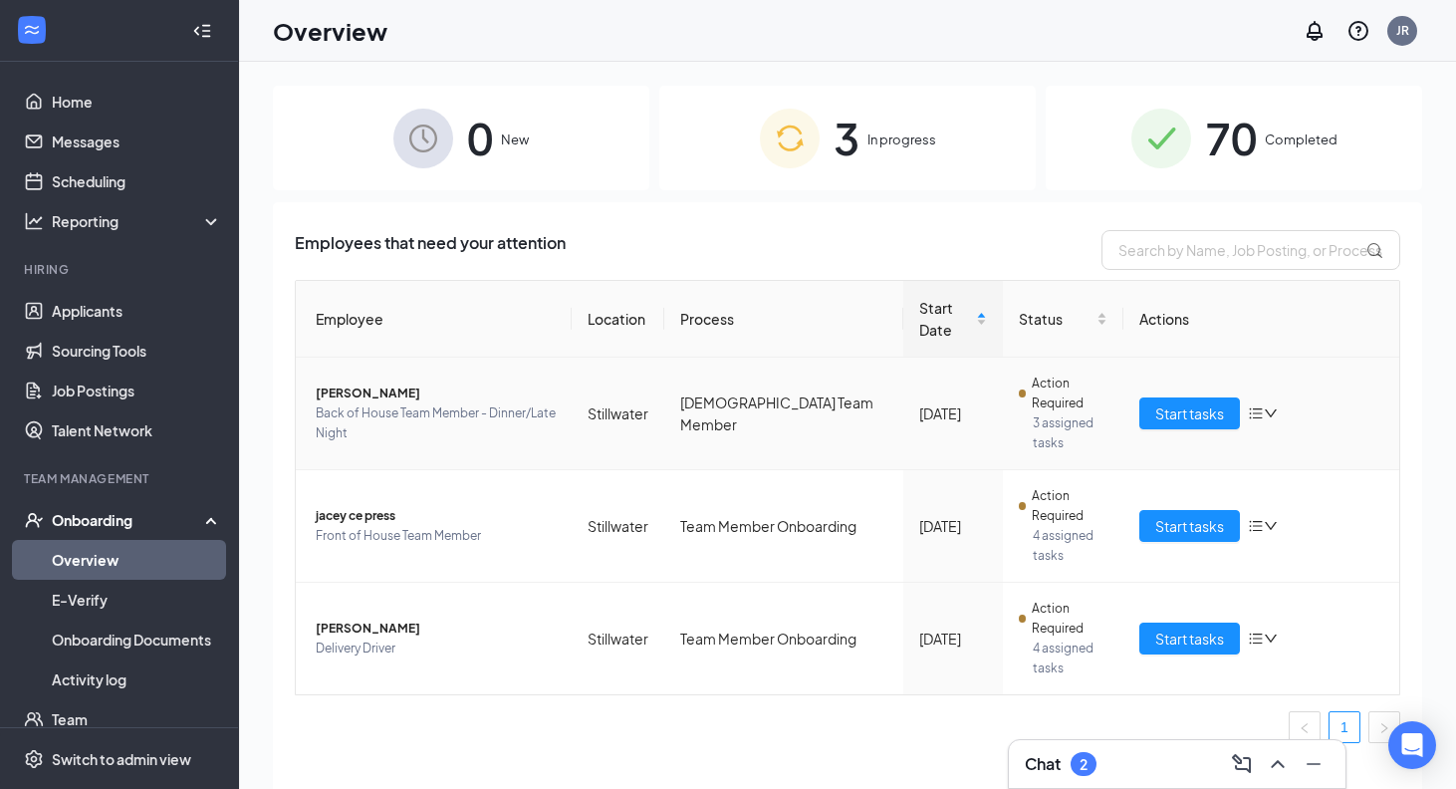
click at [1199, 108] on div "70 Completed" at bounding box center [1234, 138] width 377 height 105
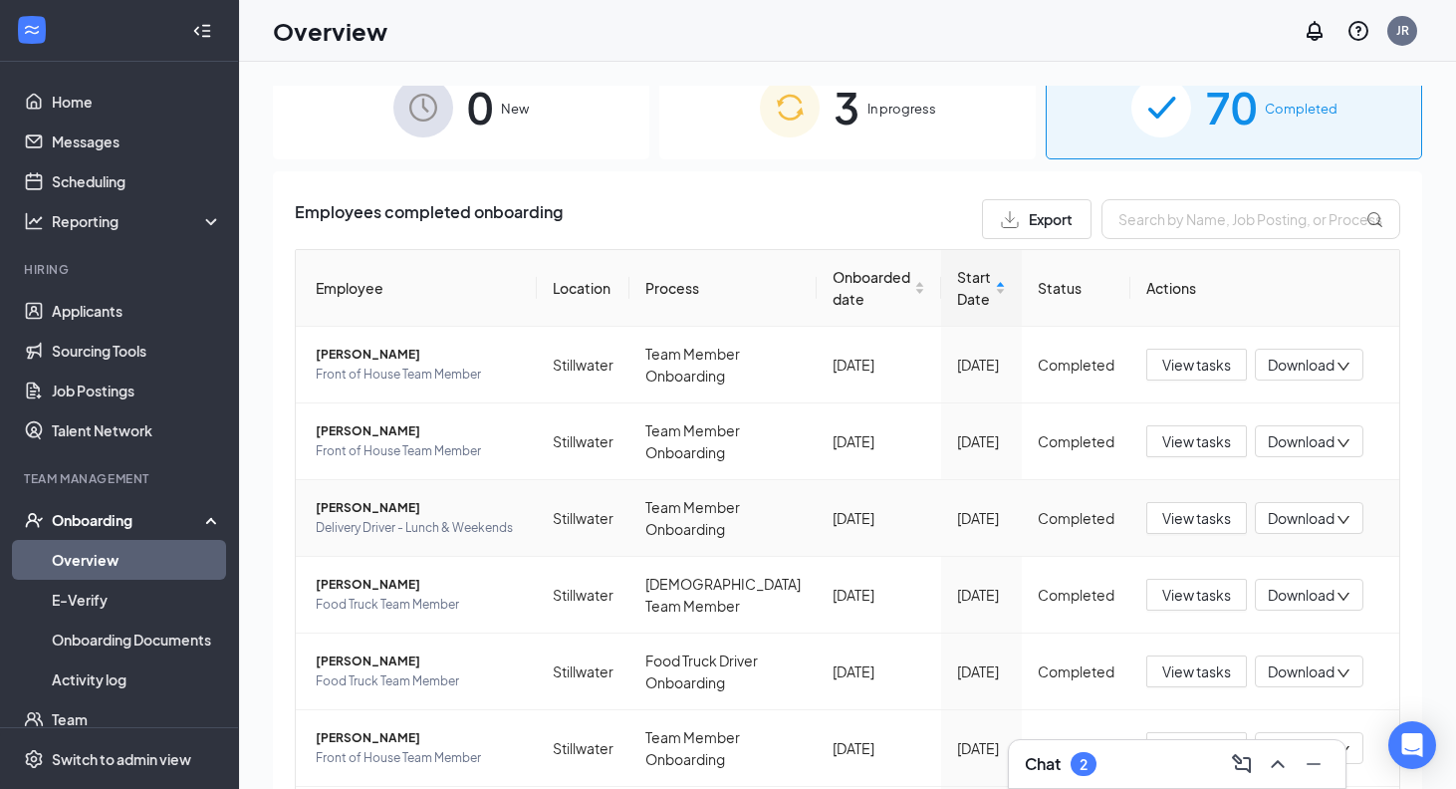
scroll to position [7, 0]
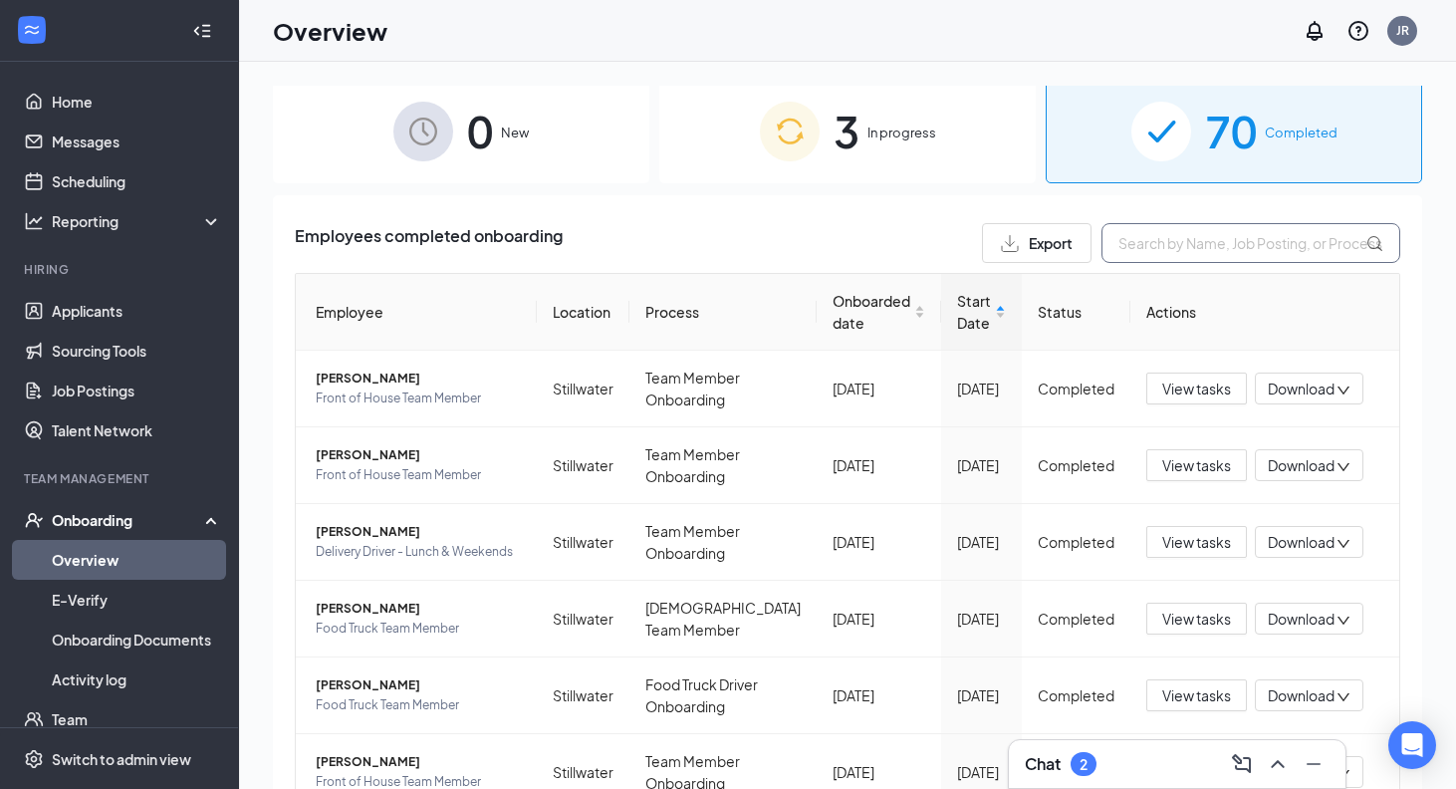
click at [1239, 261] on input "text" at bounding box center [1251, 243] width 299 height 40
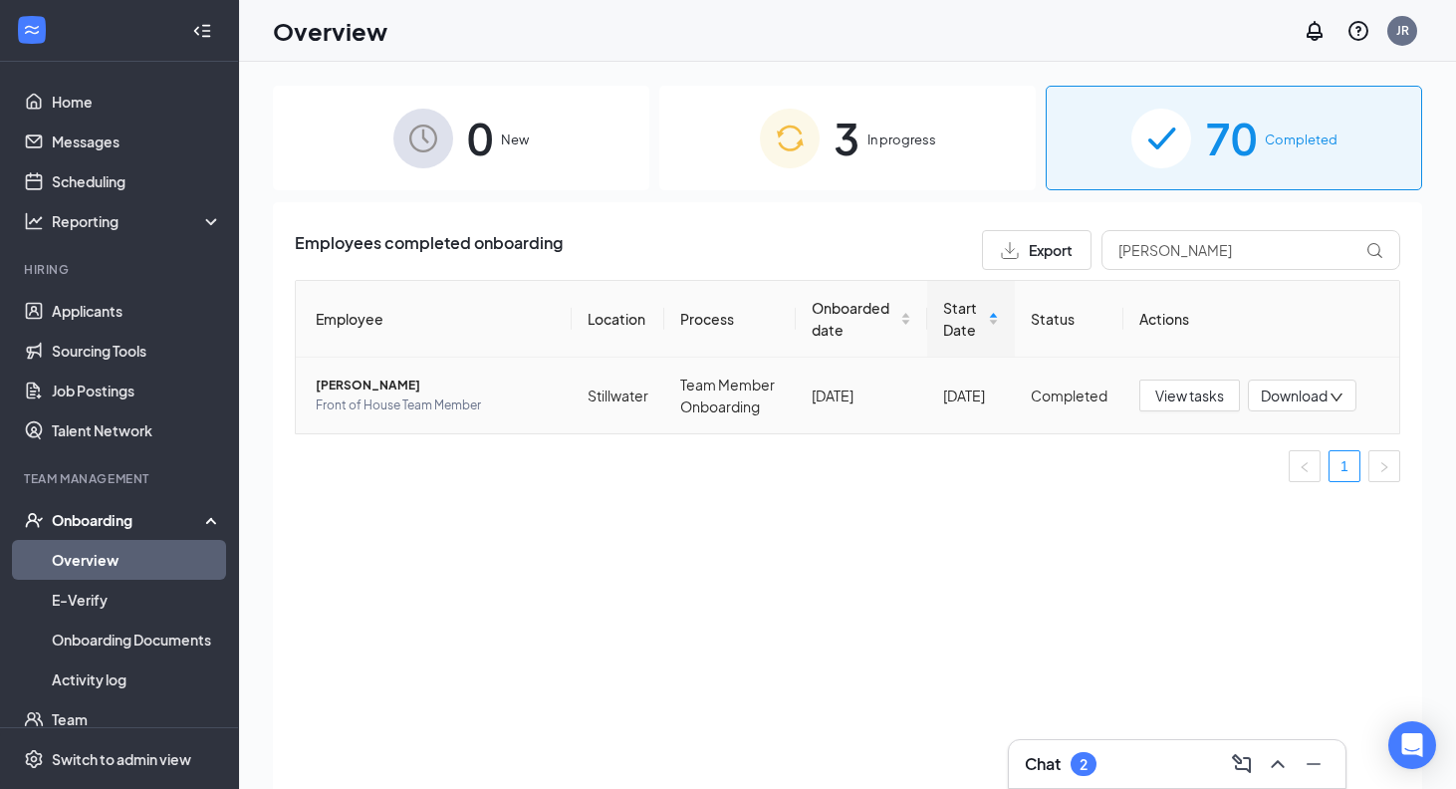
drag, startPoint x: 712, startPoint y: 513, endPoint x: 377, endPoint y: 381, distance: 360.9
click at [377, 381] on span "[PERSON_NAME]" at bounding box center [436, 386] width 240 height 20
click at [377, 381] on div at bounding box center [728, 394] width 1456 height 789
click at [375, 382] on span "[PERSON_NAME]" at bounding box center [436, 386] width 240 height 20
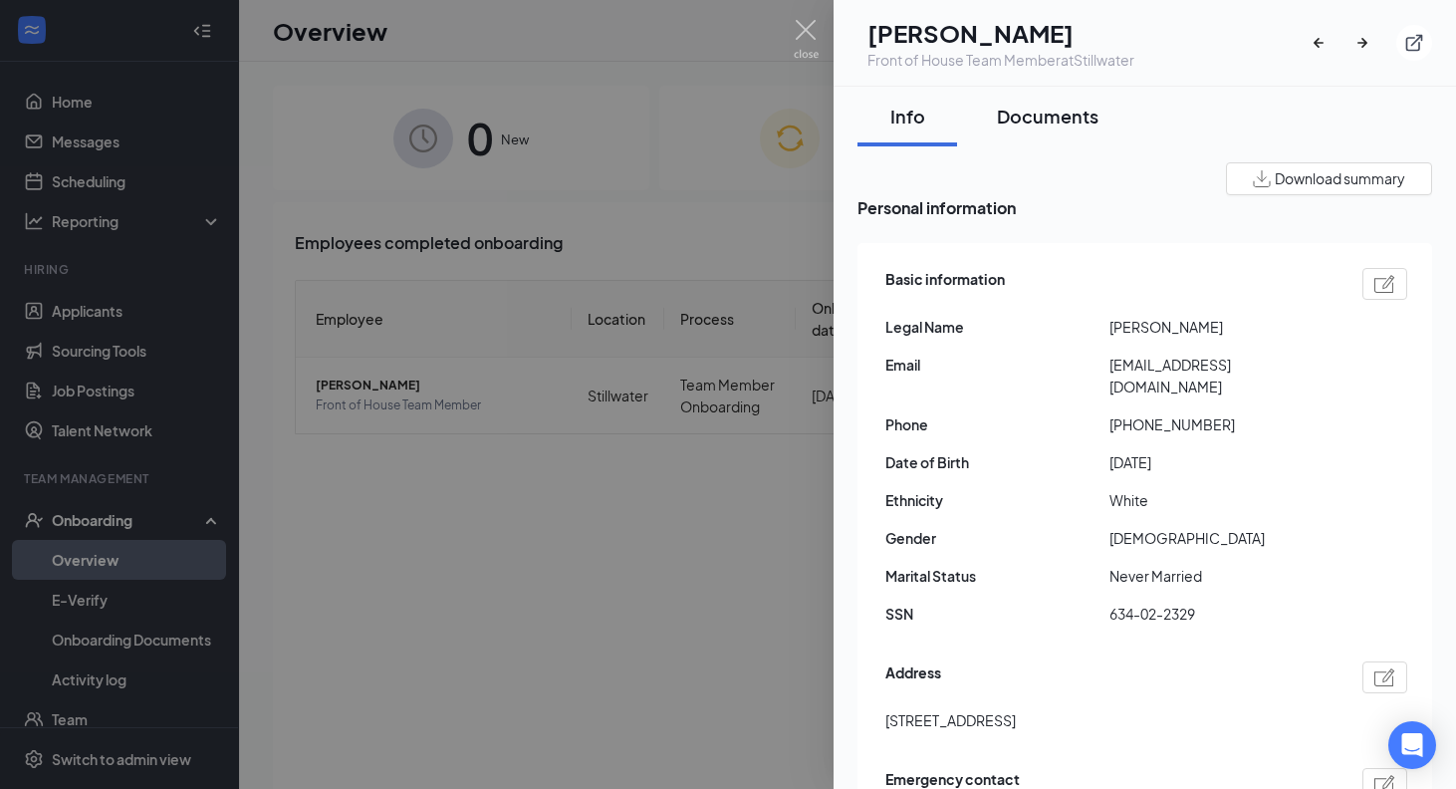
click at [1088, 101] on button "Documents" at bounding box center [1047, 117] width 141 height 60
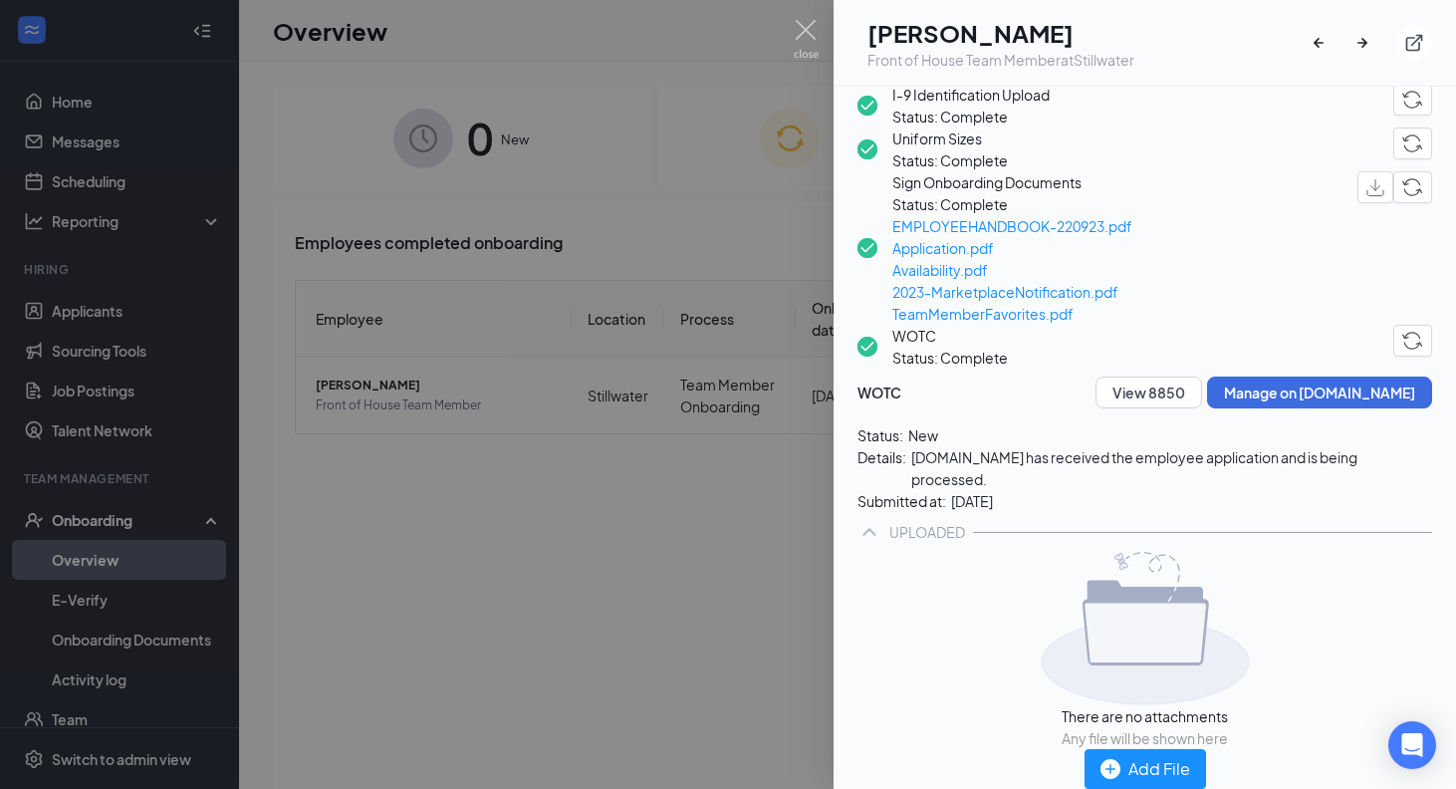
scroll to position [390, 0]
click at [989, 279] on span "Availability.pdf" at bounding box center [1013, 268] width 240 height 22
click at [697, 494] on div at bounding box center [728, 394] width 1456 height 789
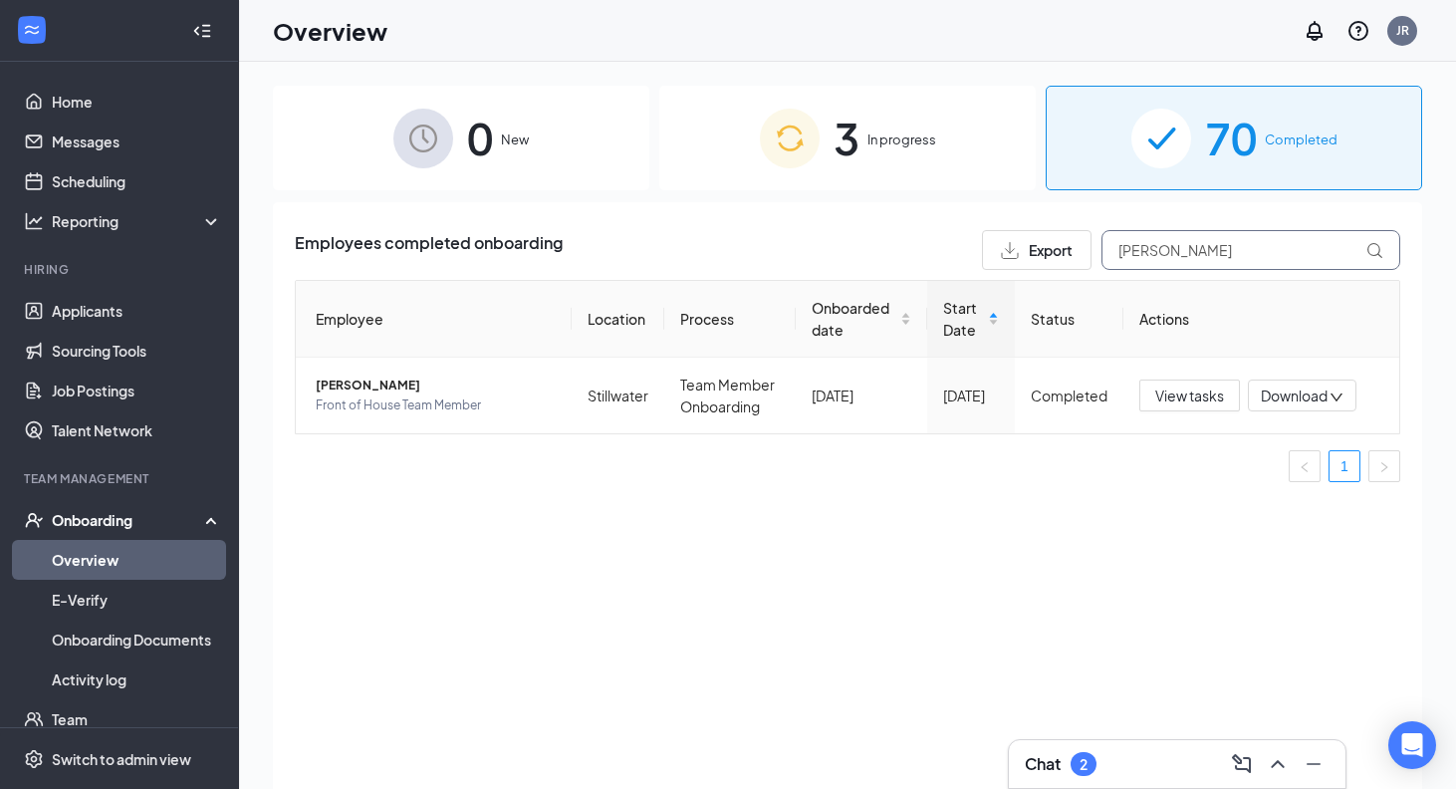
click at [1308, 268] on input "[PERSON_NAME]" at bounding box center [1251, 250] width 299 height 40
click at [370, 387] on span "[PERSON_NAME]" at bounding box center [436, 386] width 240 height 20
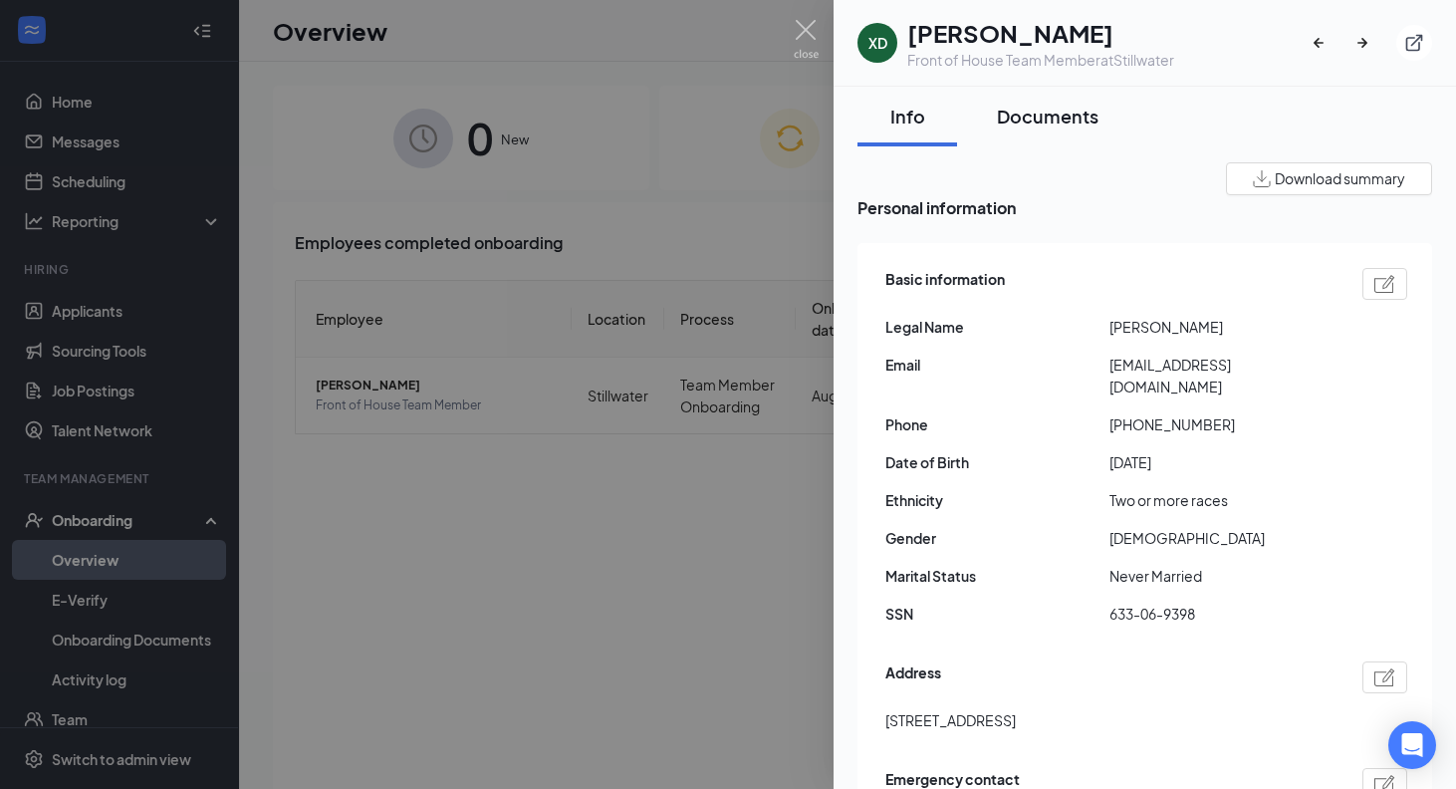
click at [1039, 128] on div "Documents" at bounding box center [1048, 116] width 102 height 25
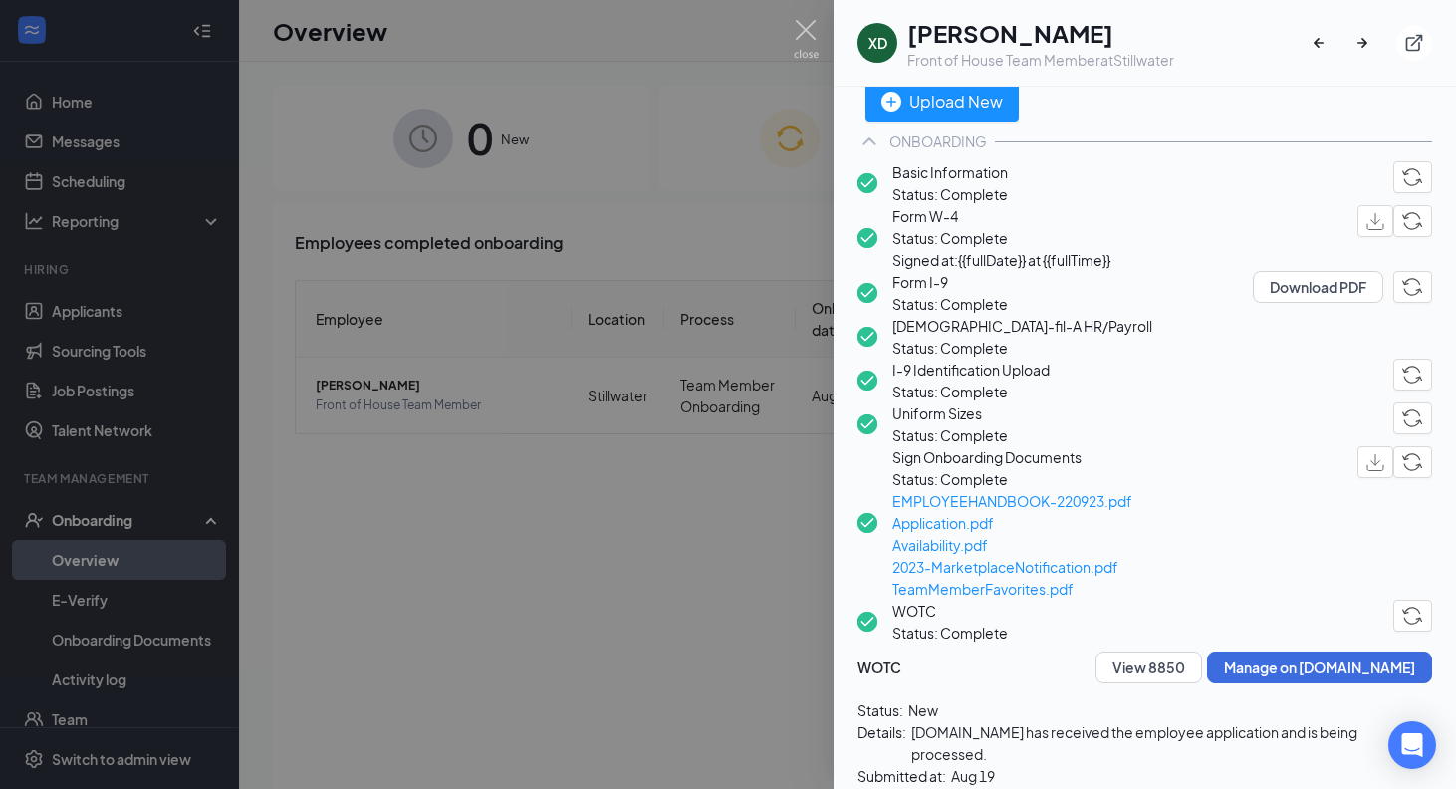
scroll to position [133, 0]
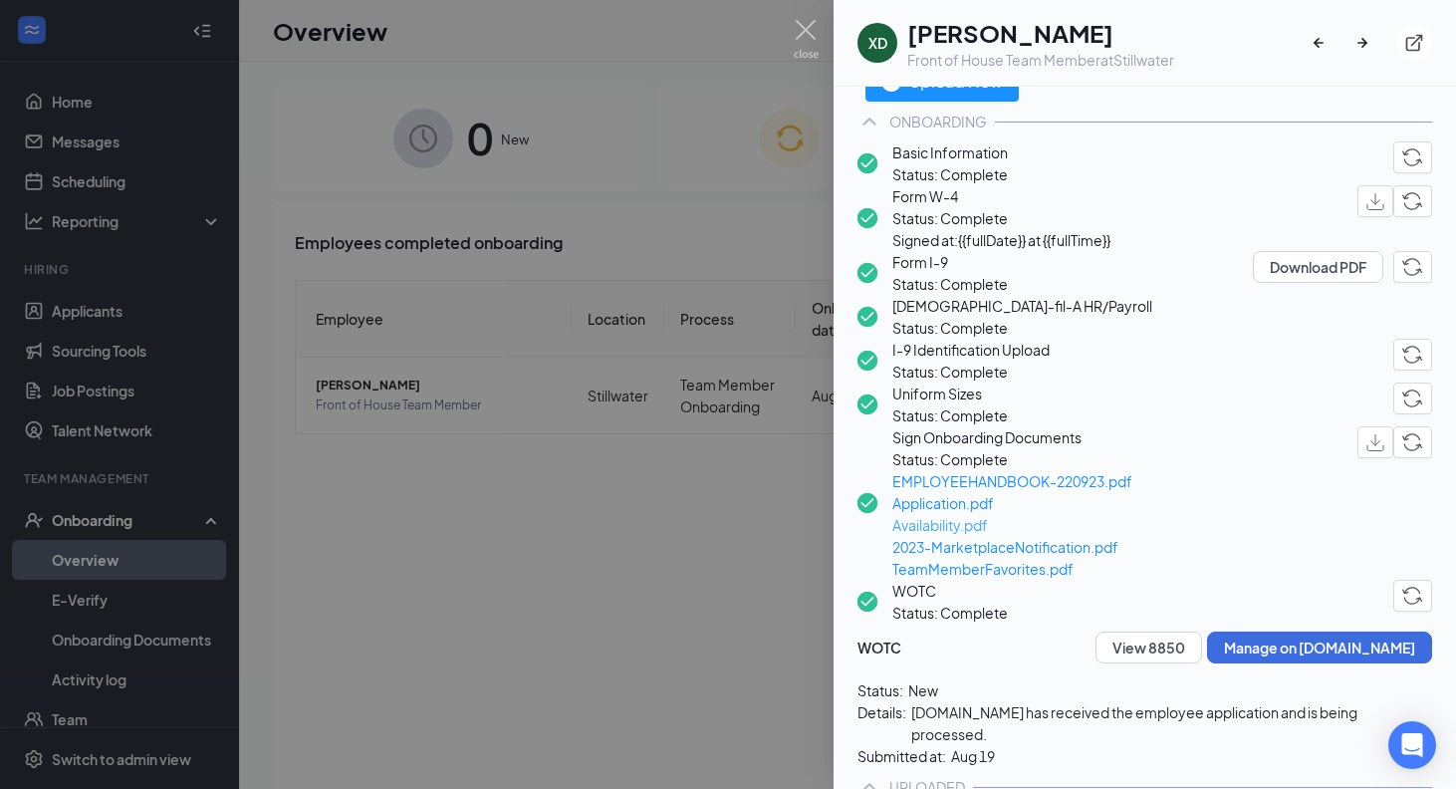
click at [981, 536] on span "Availability.pdf" at bounding box center [1013, 525] width 240 height 22
click at [626, 127] on div at bounding box center [728, 394] width 1456 height 789
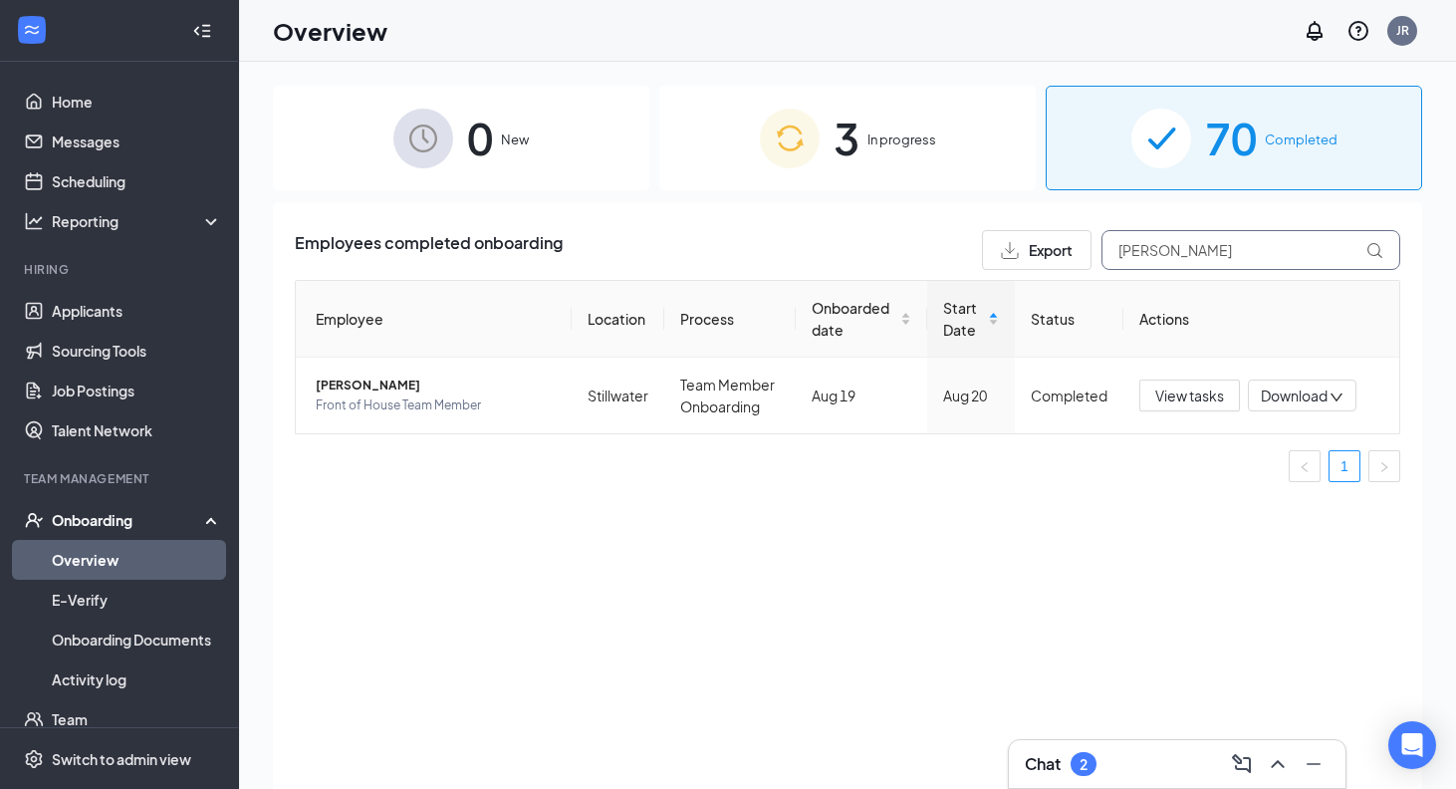
click at [1301, 256] on input "[PERSON_NAME]" at bounding box center [1251, 250] width 299 height 40
type input "[PERSON_NAME]"
click at [405, 381] on span "KATELYN [PERSON_NAME]" at bounding box center [436, 386] width 240 height 20
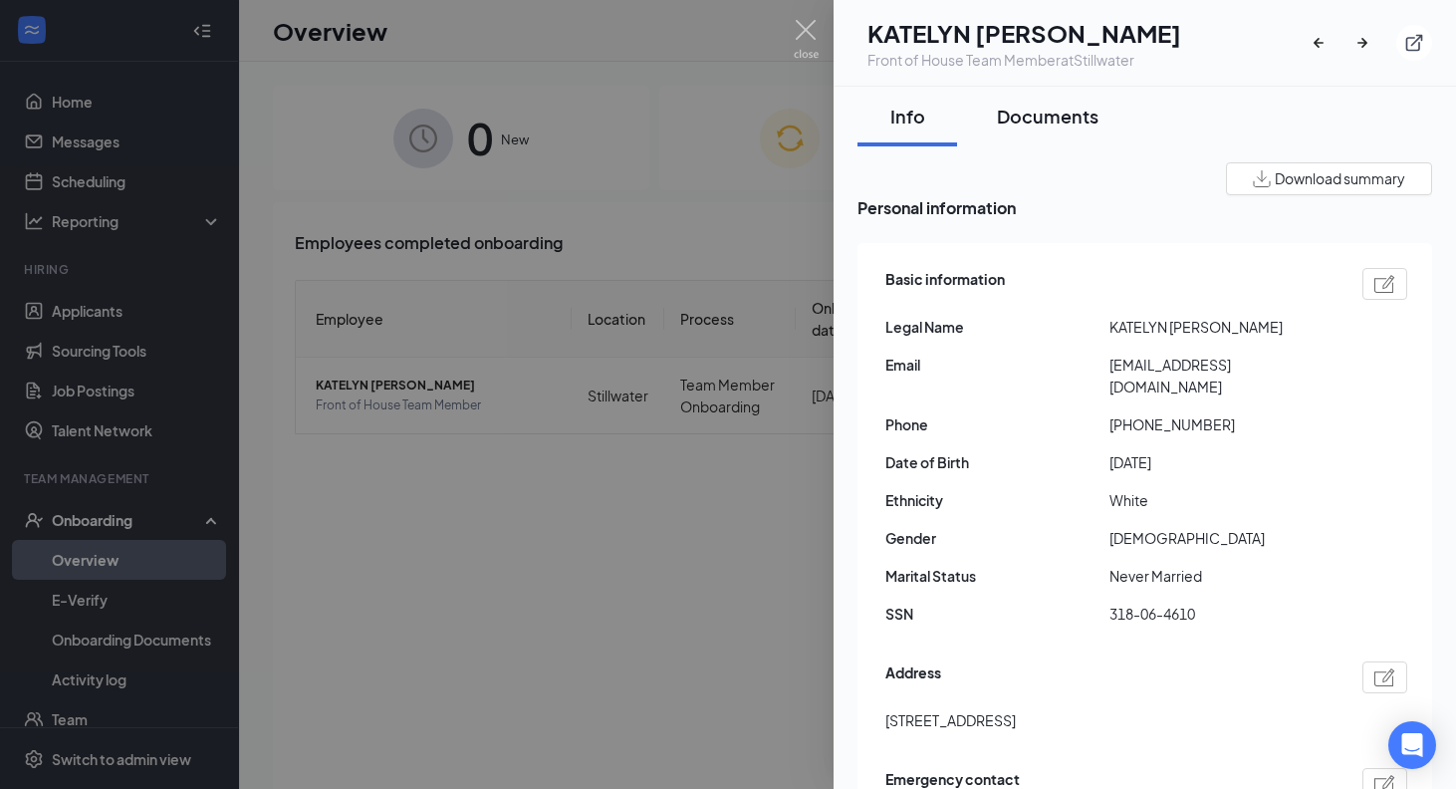
scroll to position [-1, 0]
click at [1061, 128] on div "Documents" at bounding box center [1048, 116] width 102 height 25
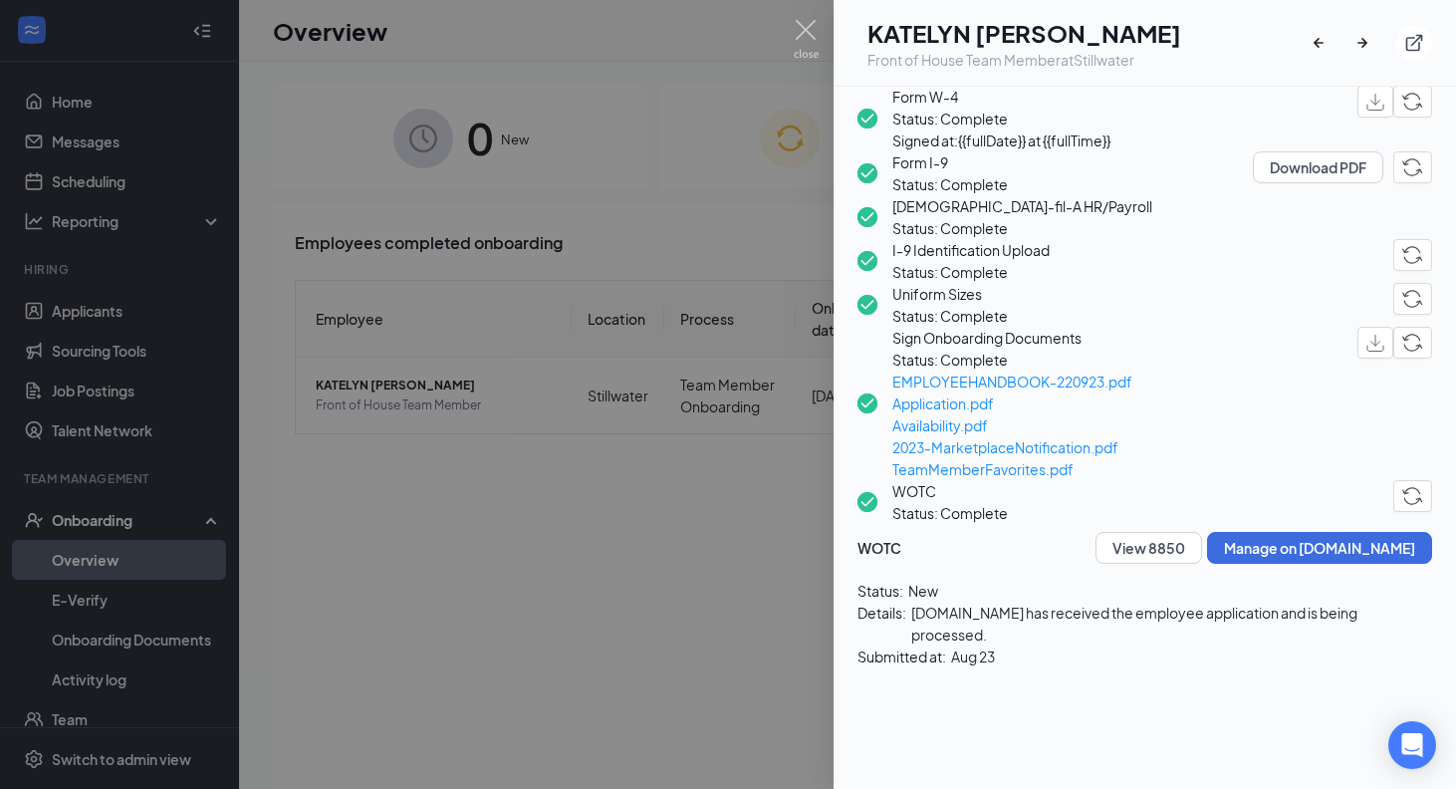
scroll to position [441, 0]
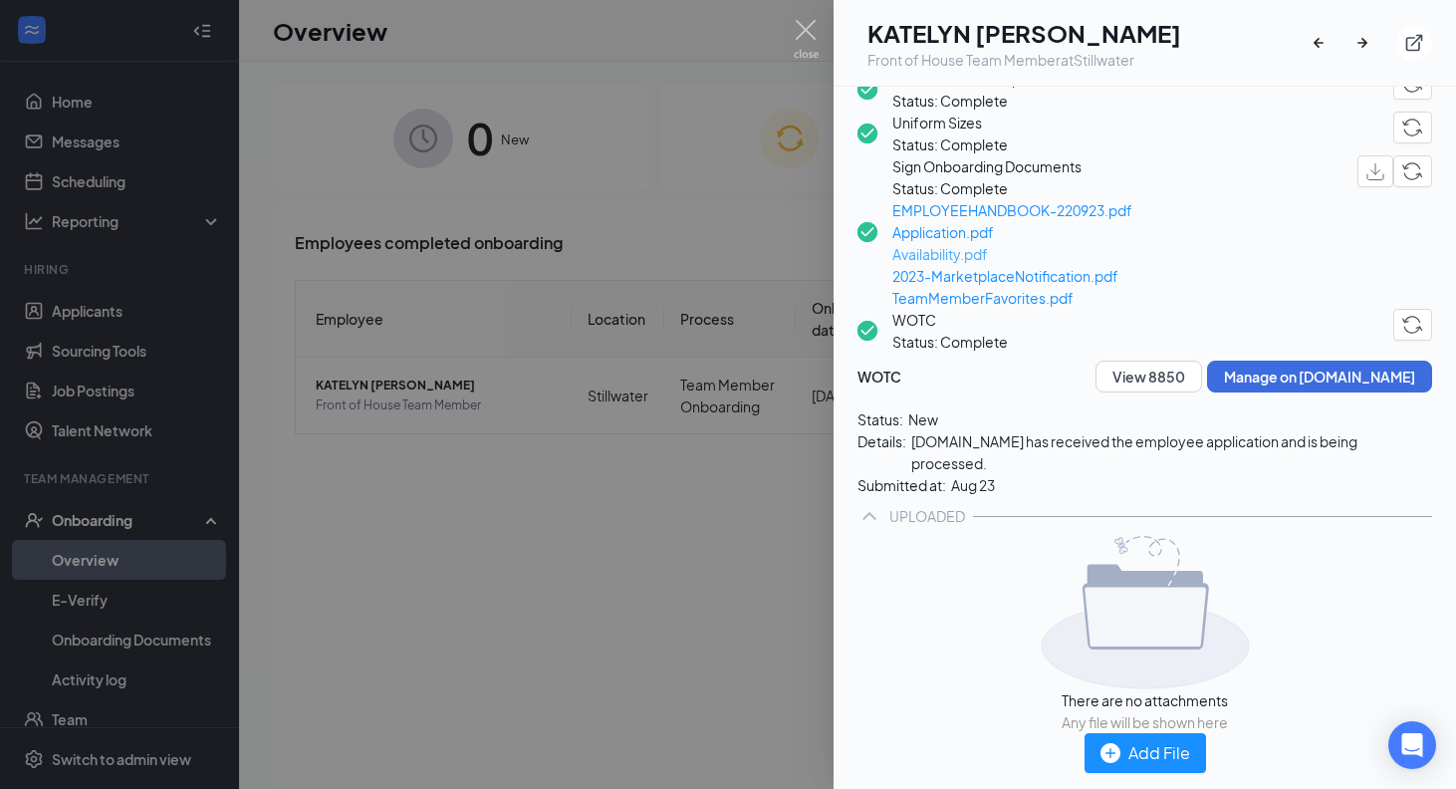
click at [994, 265] on span "Availability.pdf" at bounding box center [1013, 254] width 240 height 22
click at [516, 282] on div at bounding box center [728, 394] width 1456 height 789
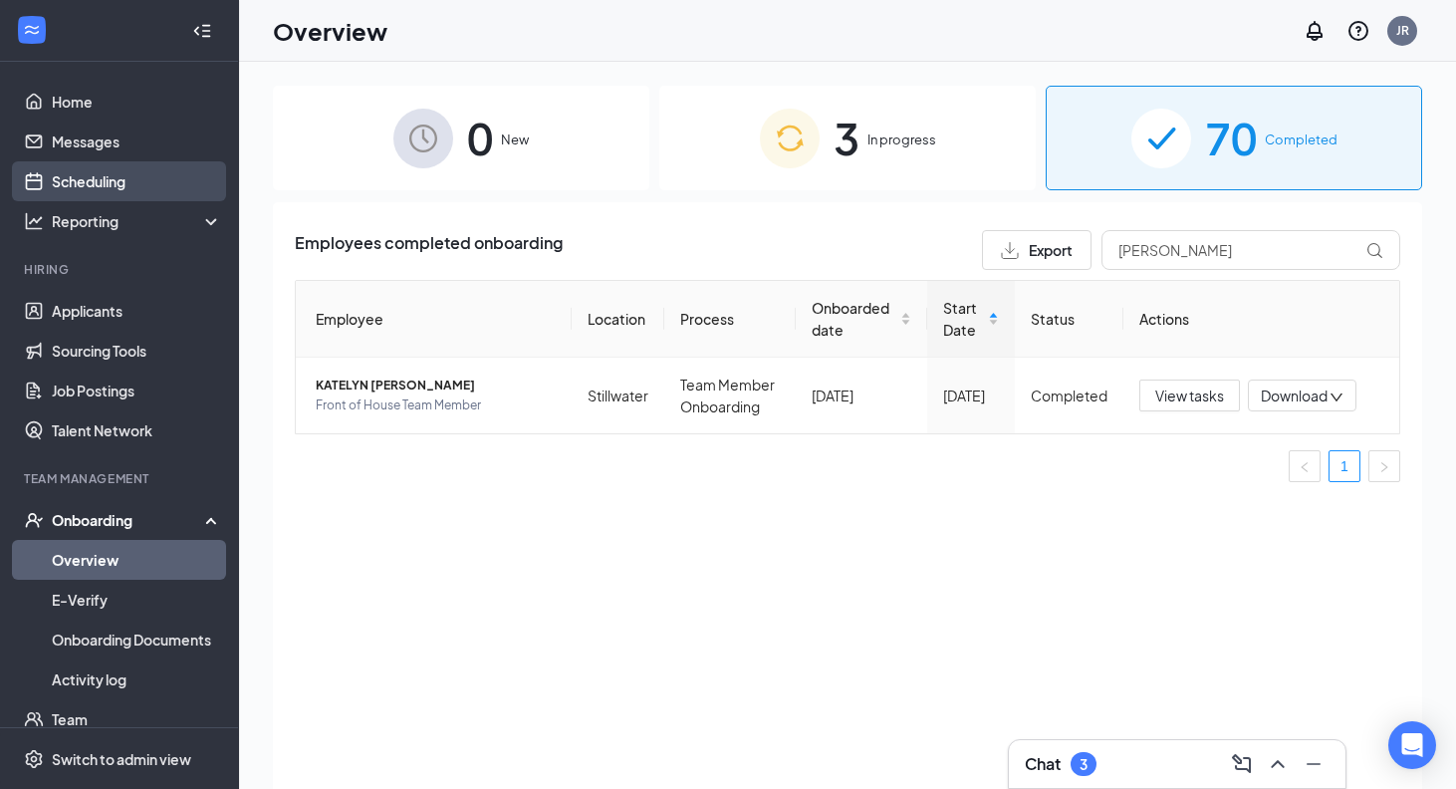
click at [139, 188] on link "Scheduling" at bounding box center [137, 181] width 170 height 40
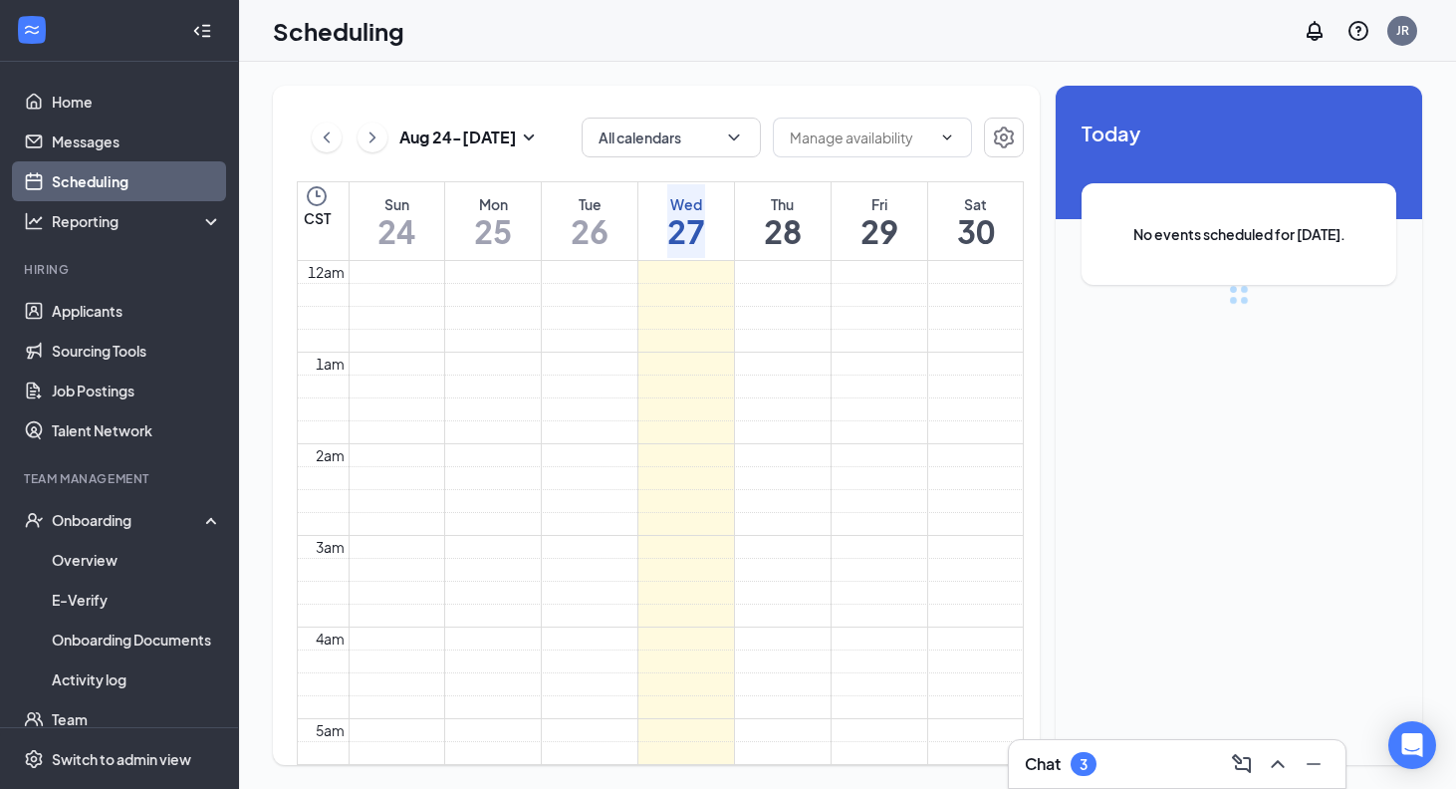
scroll to position [979, 0]
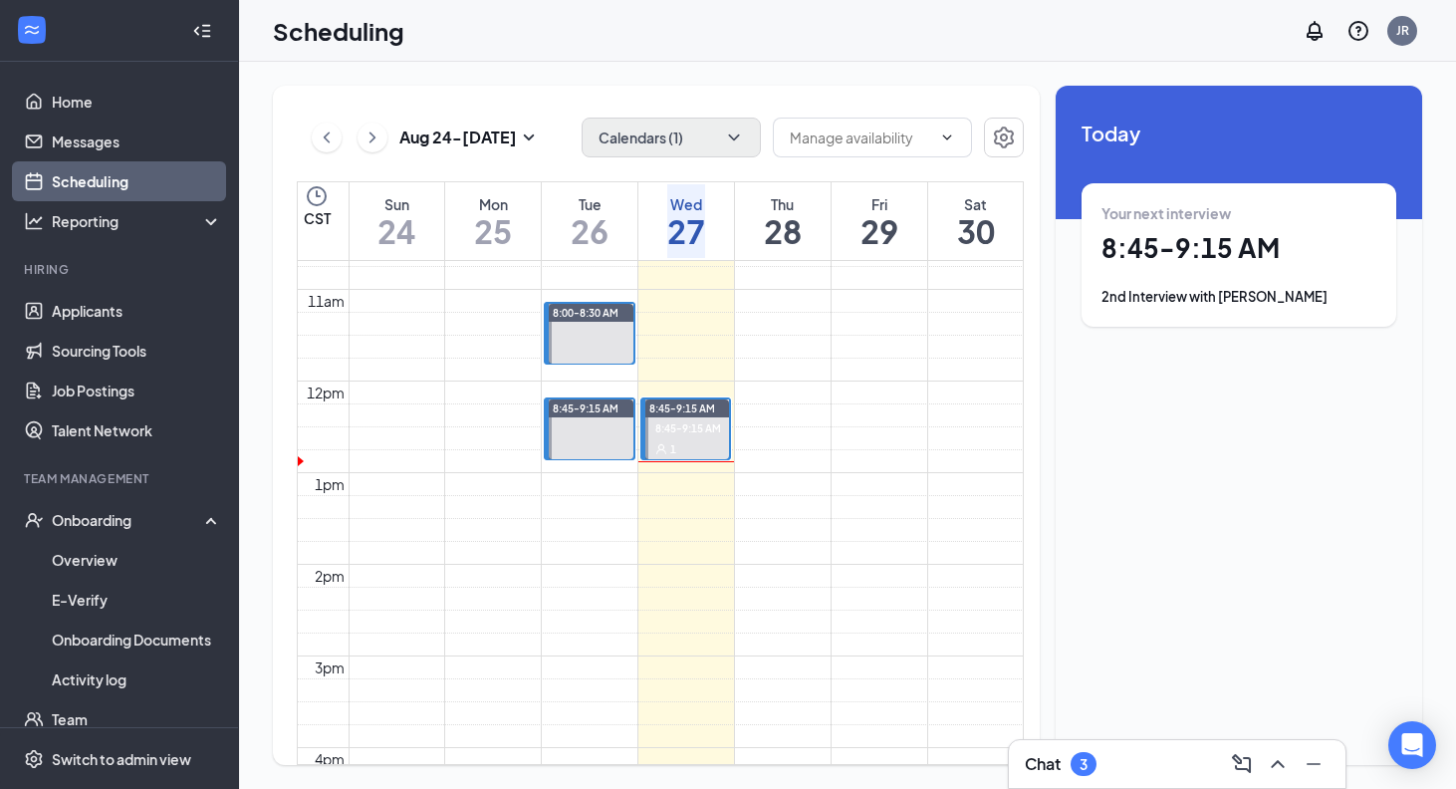
click at [703, 135] on button "Calendars (1)" at bounding box center [671, 138] width 179 height 40
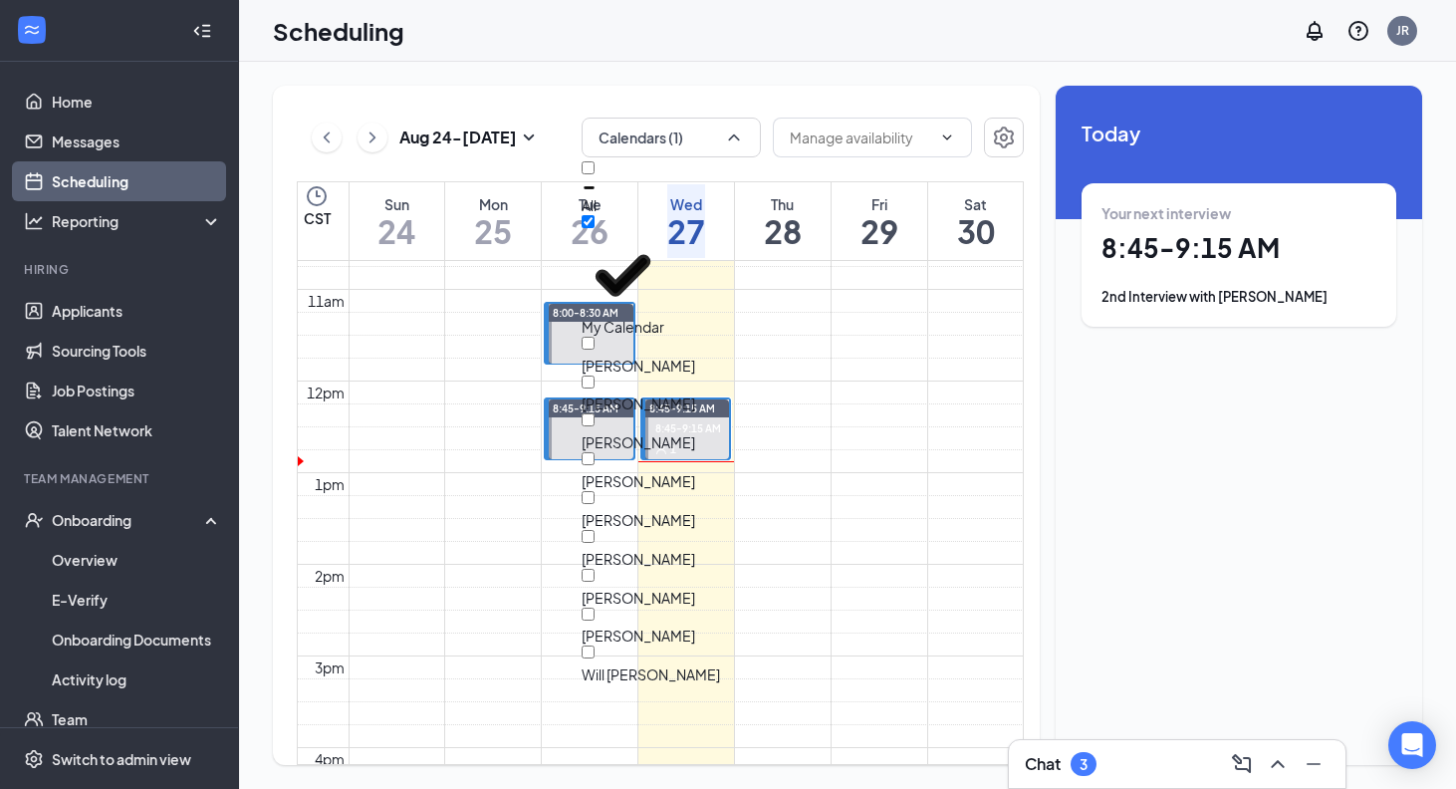
click at [690, 195] on div "All" at bounding box center [671, 188] width 179 height 54
checkbox input "true"
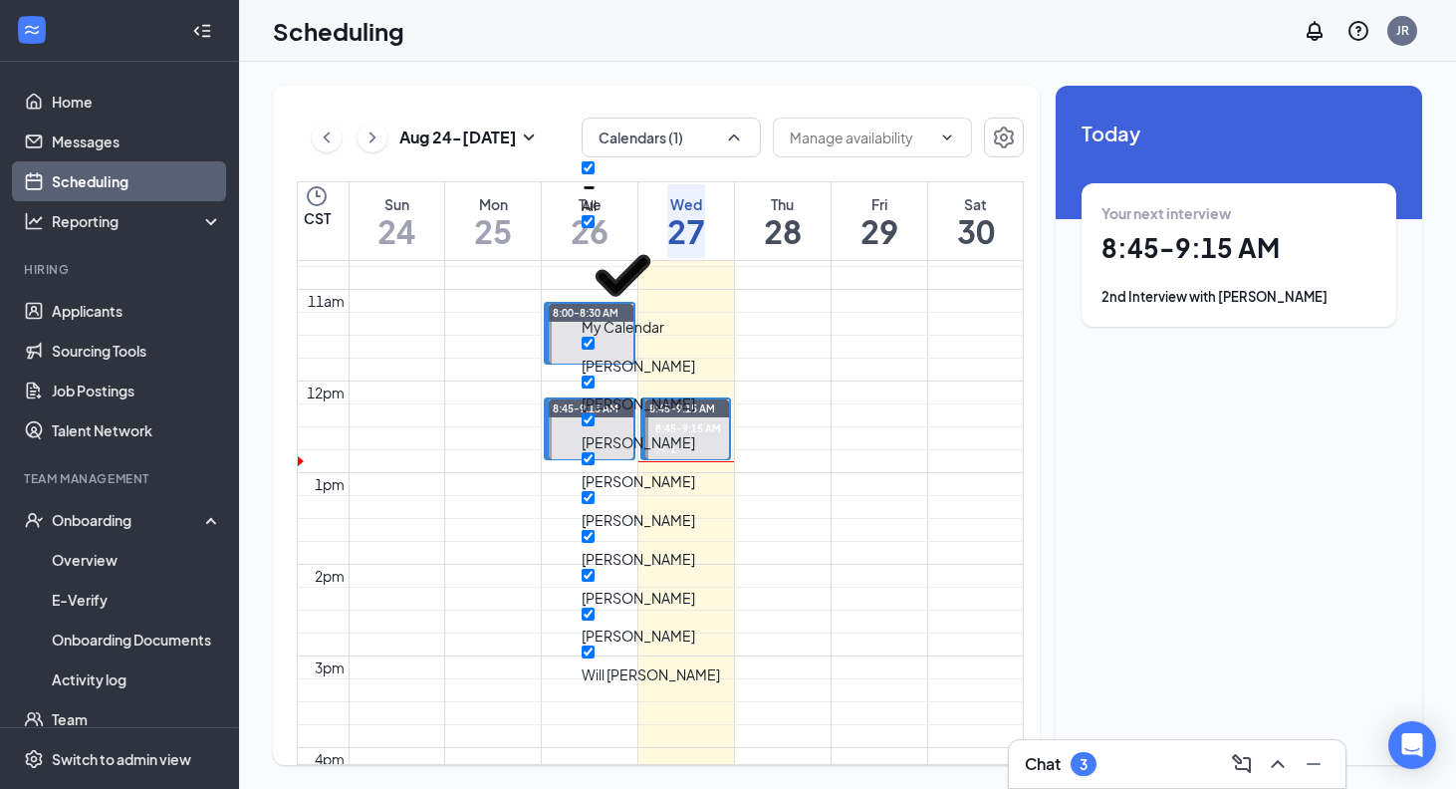
checkbox input "true"
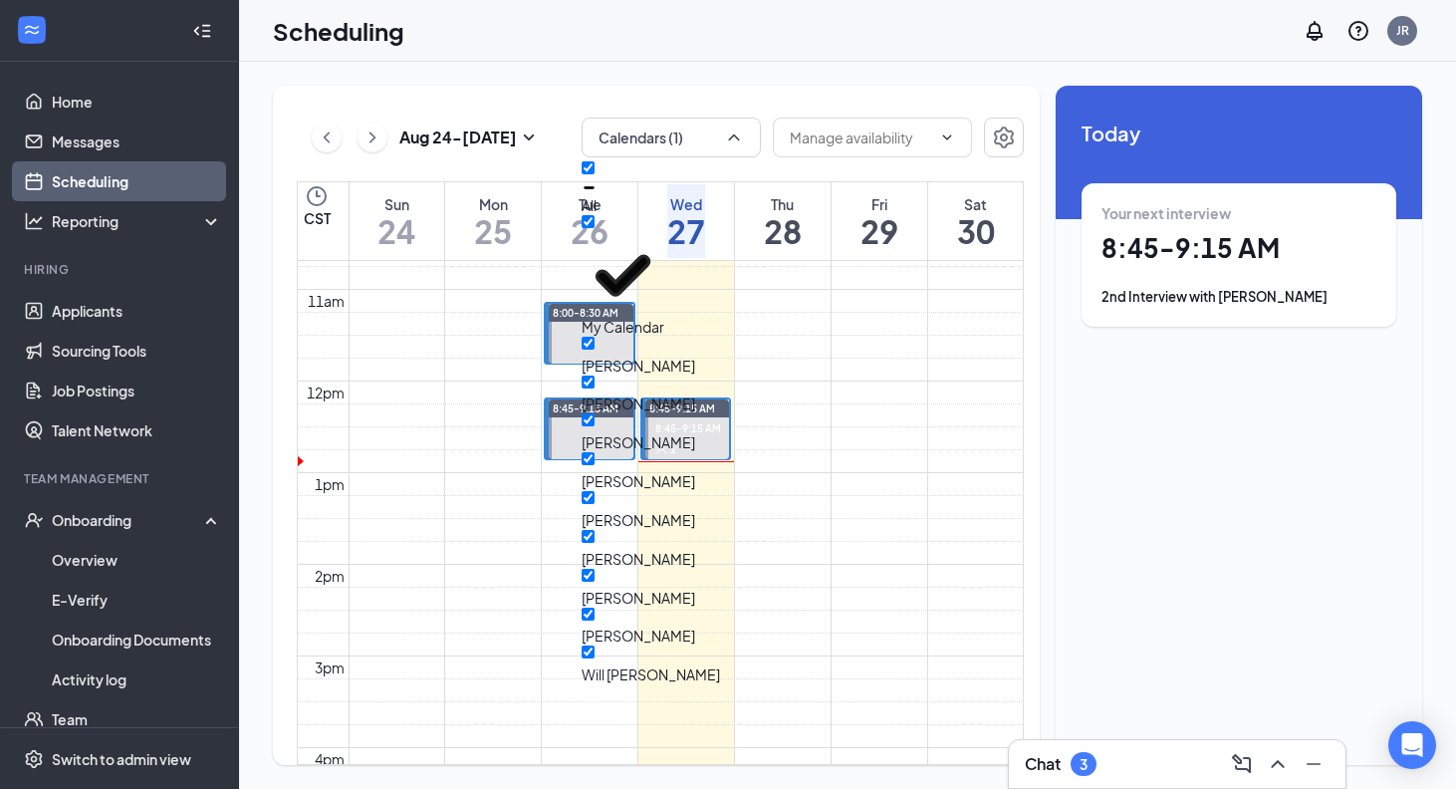
checkbox input "true"
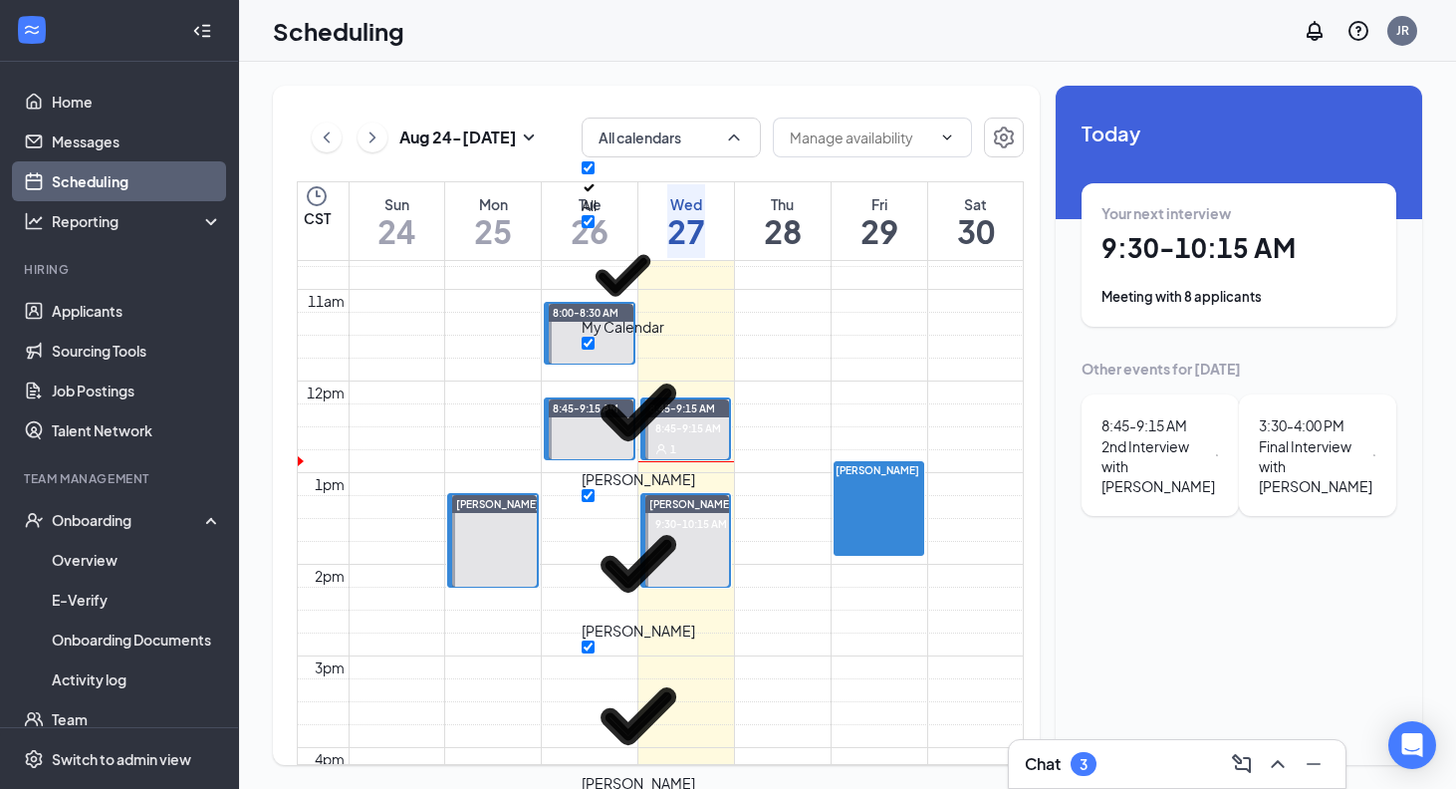
click at [819, 221] on td at bounding box center [686, 209] width 675 height 23
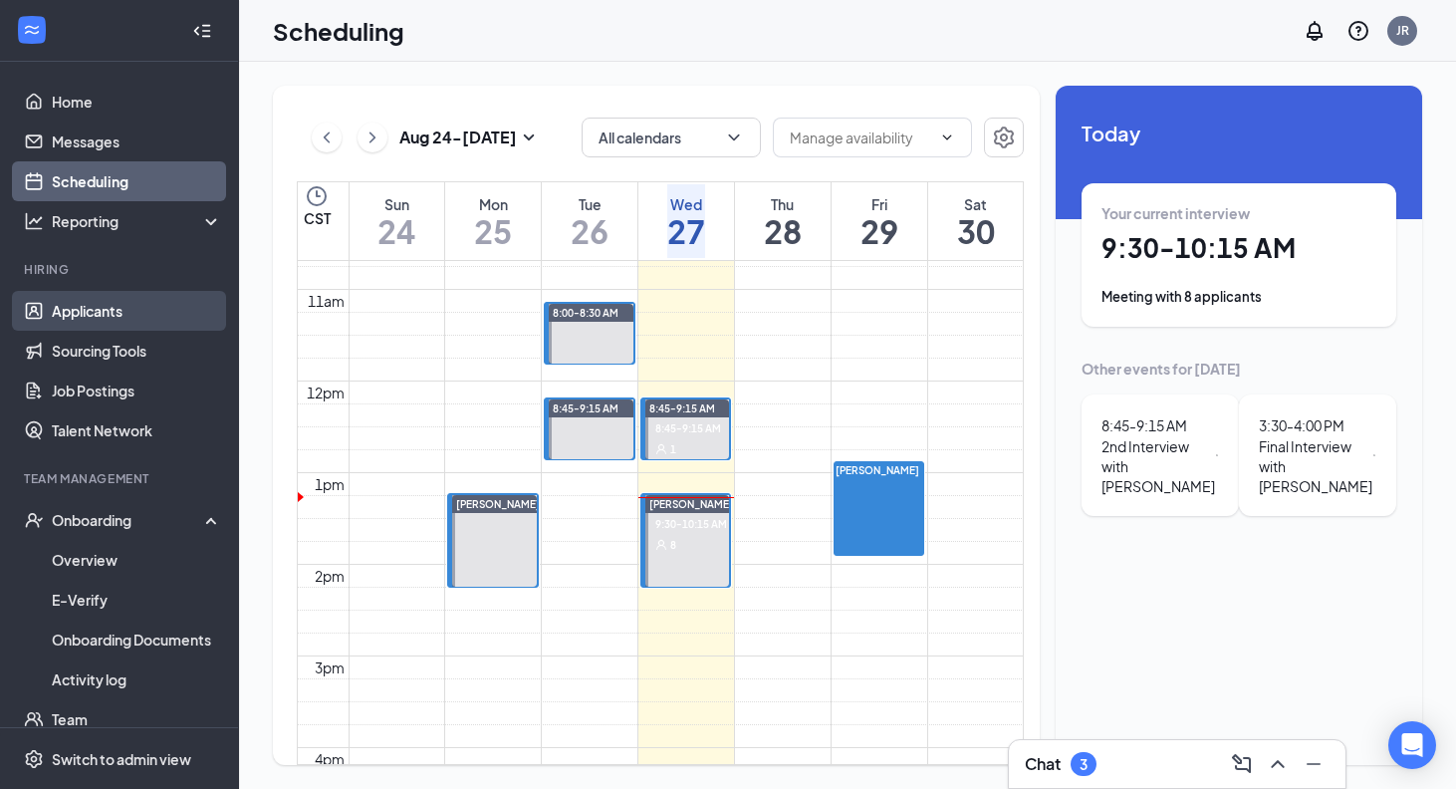
click at [109, 314] on link "Applicants" at bounding box center [137, 311] width 170 height 40
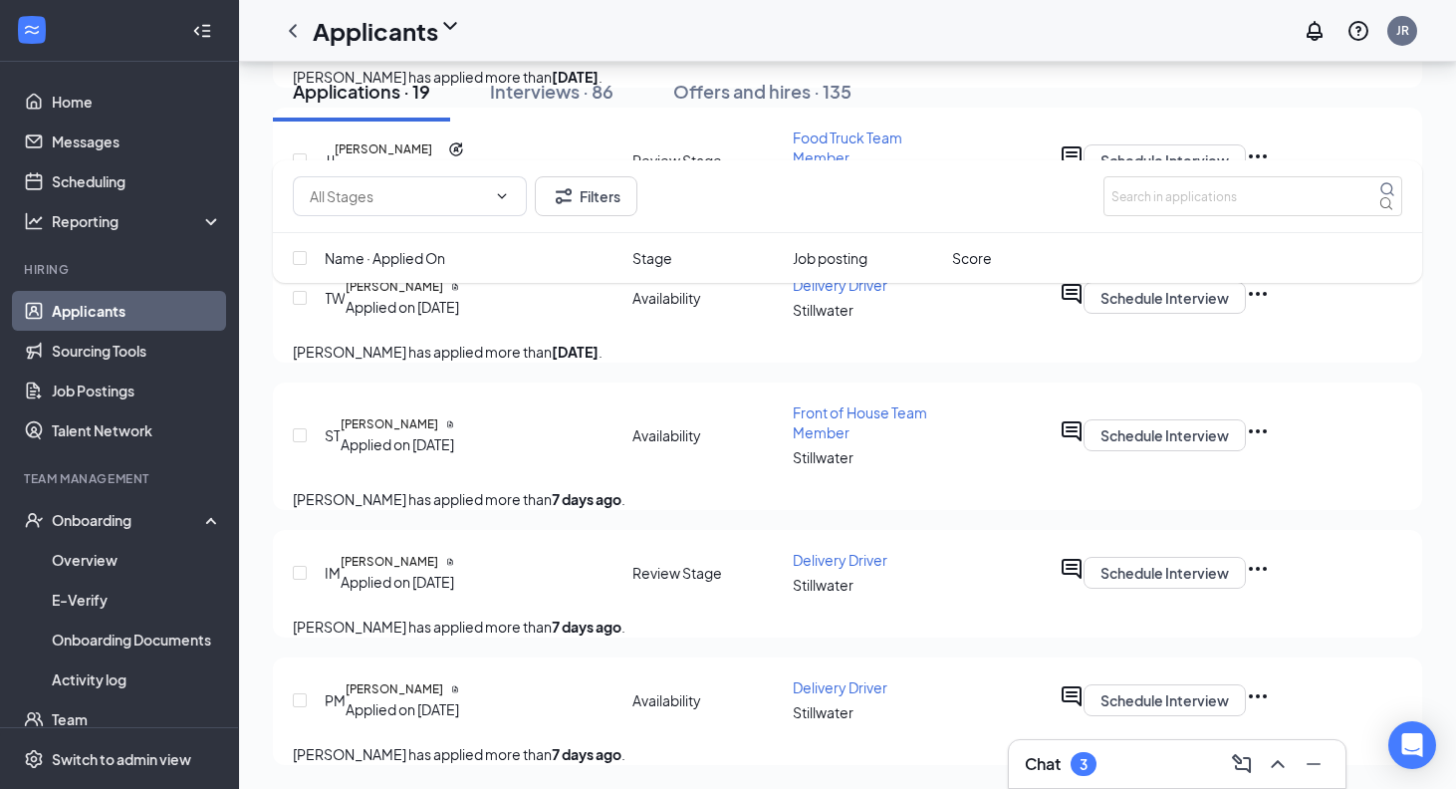
scroll to position [2729, 0]
click at [644, 278] on div "Name · Applied On Stage Job posting Score" at bounding box center [848, 258] width 1150 height 50
click at [651, 258] on span "Stage" at bounding box center [653, 258] width 40 height 22
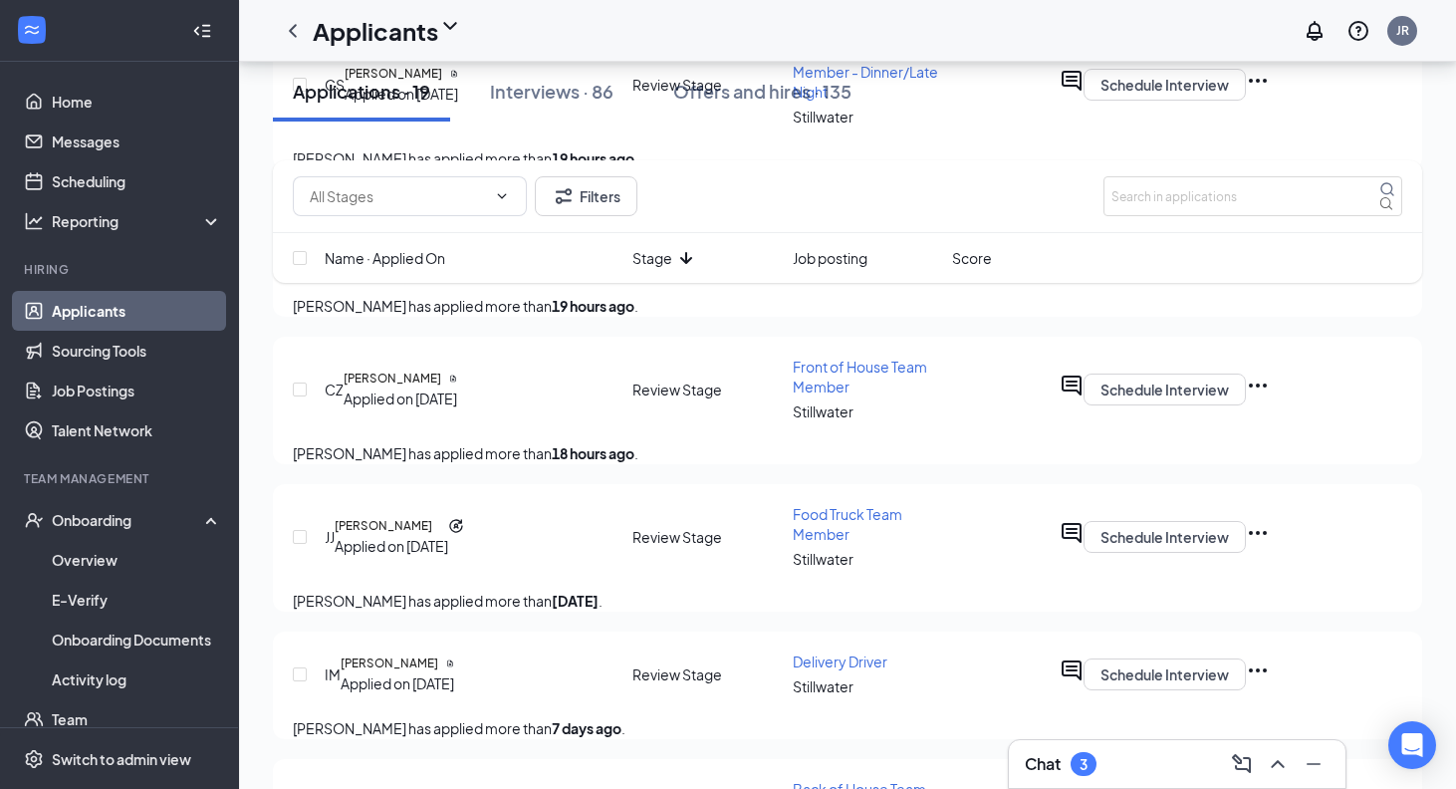
scroll to position [1827, 0]
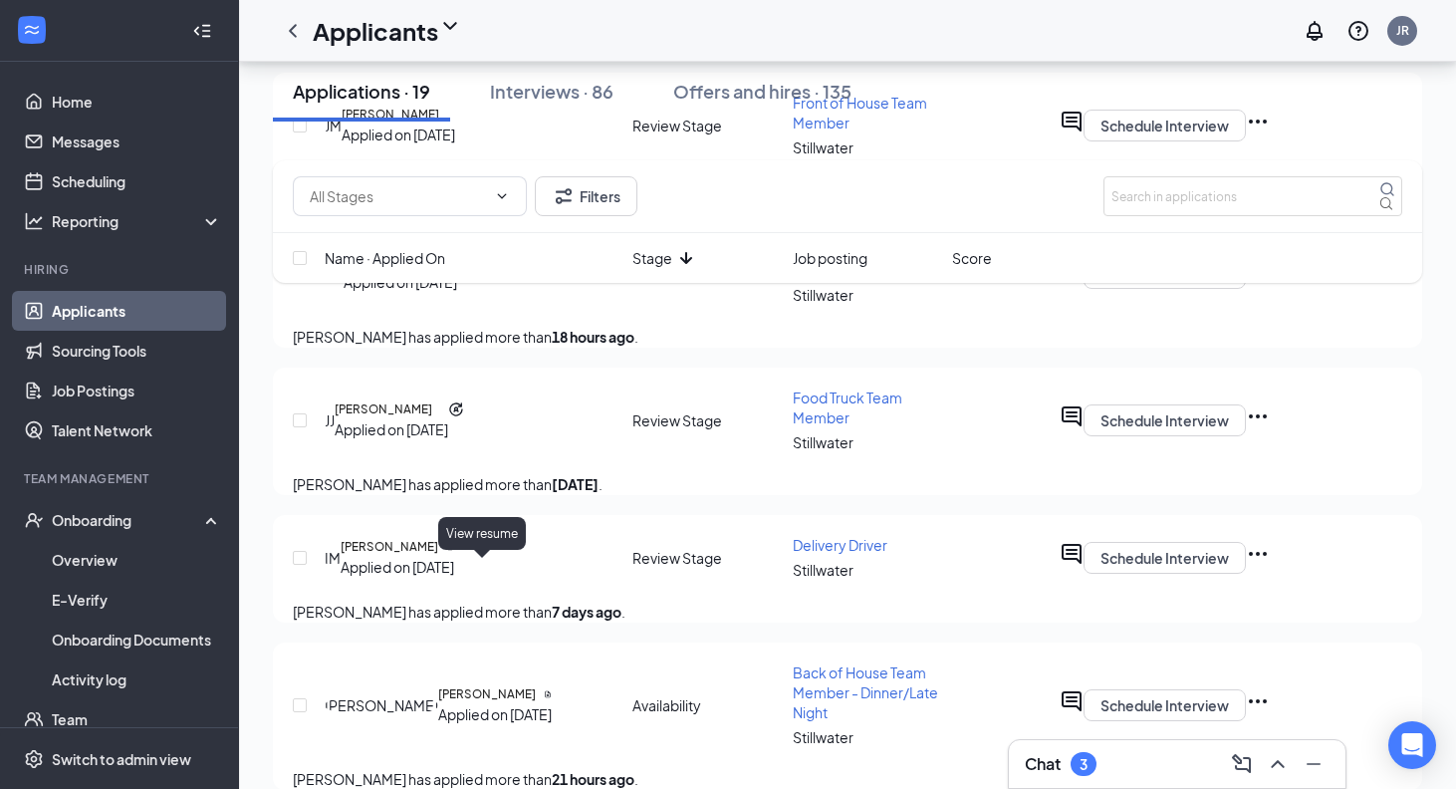
click at [455, 266] on icon "Document" at bounding box center [452, 262] width 5 height 7
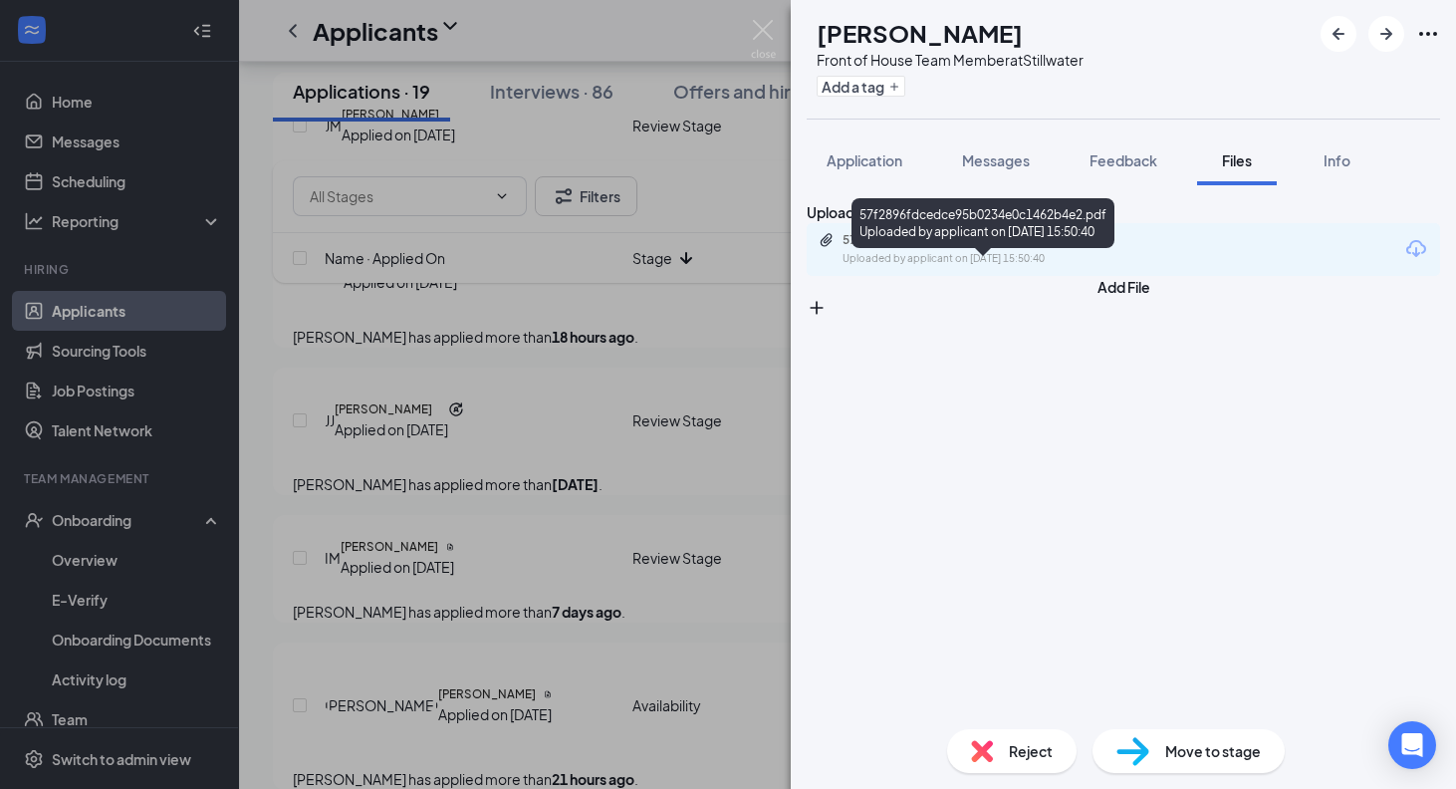
click at [1062, 248] on div "57f2896fdcedce95b0234e0c1462b4e2.pdf" at bounding box center [982, 240] width 279 height 16
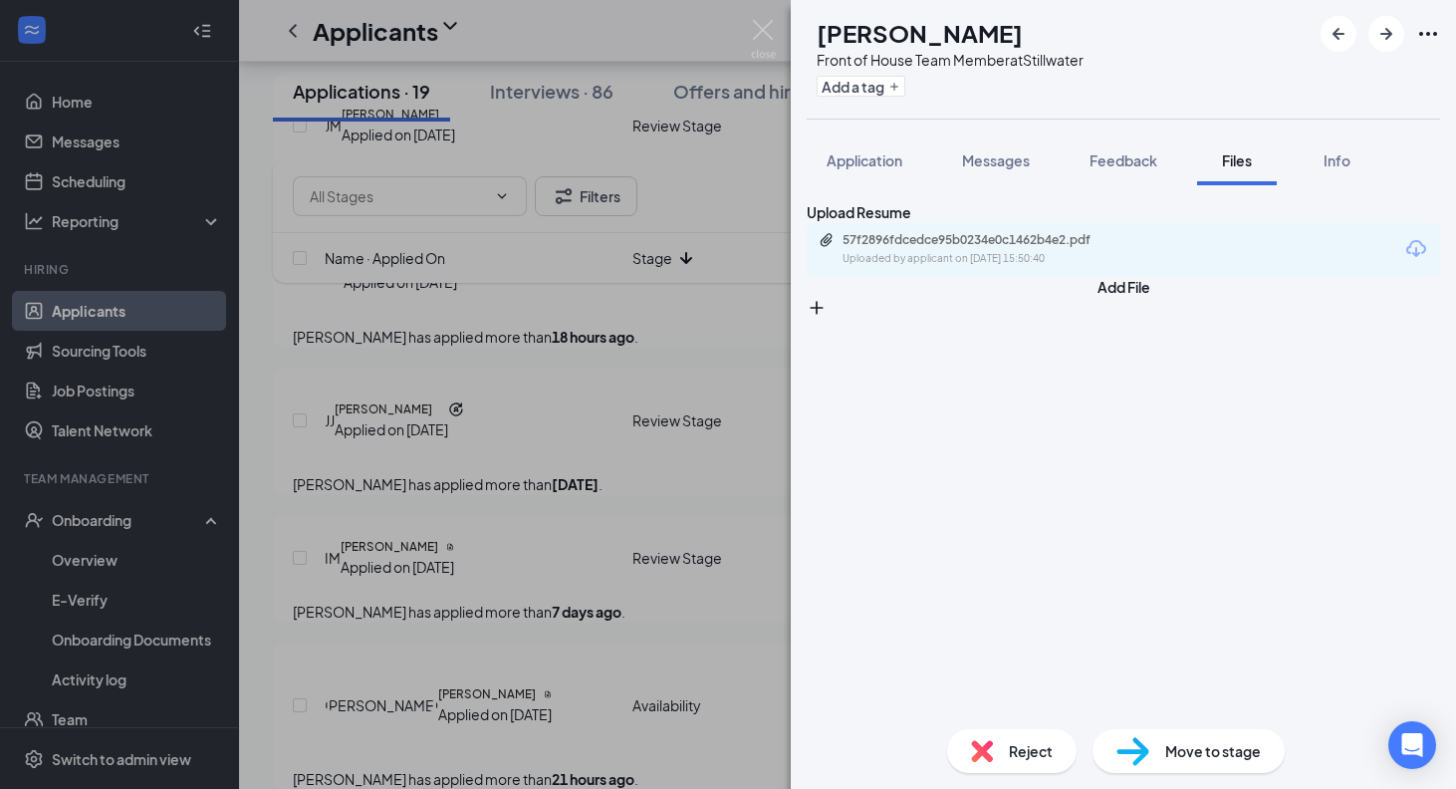
click at [1212, 724] on div "Reject Move to stage" at bounding box center [1123, 751] width 665 height 76
click at [621, 596] on div "CZ [PERSON_NAME] Front of House Team Member at Stillwater Add a tag Application…" at bounding box center [728, 394] width 1456 height 789
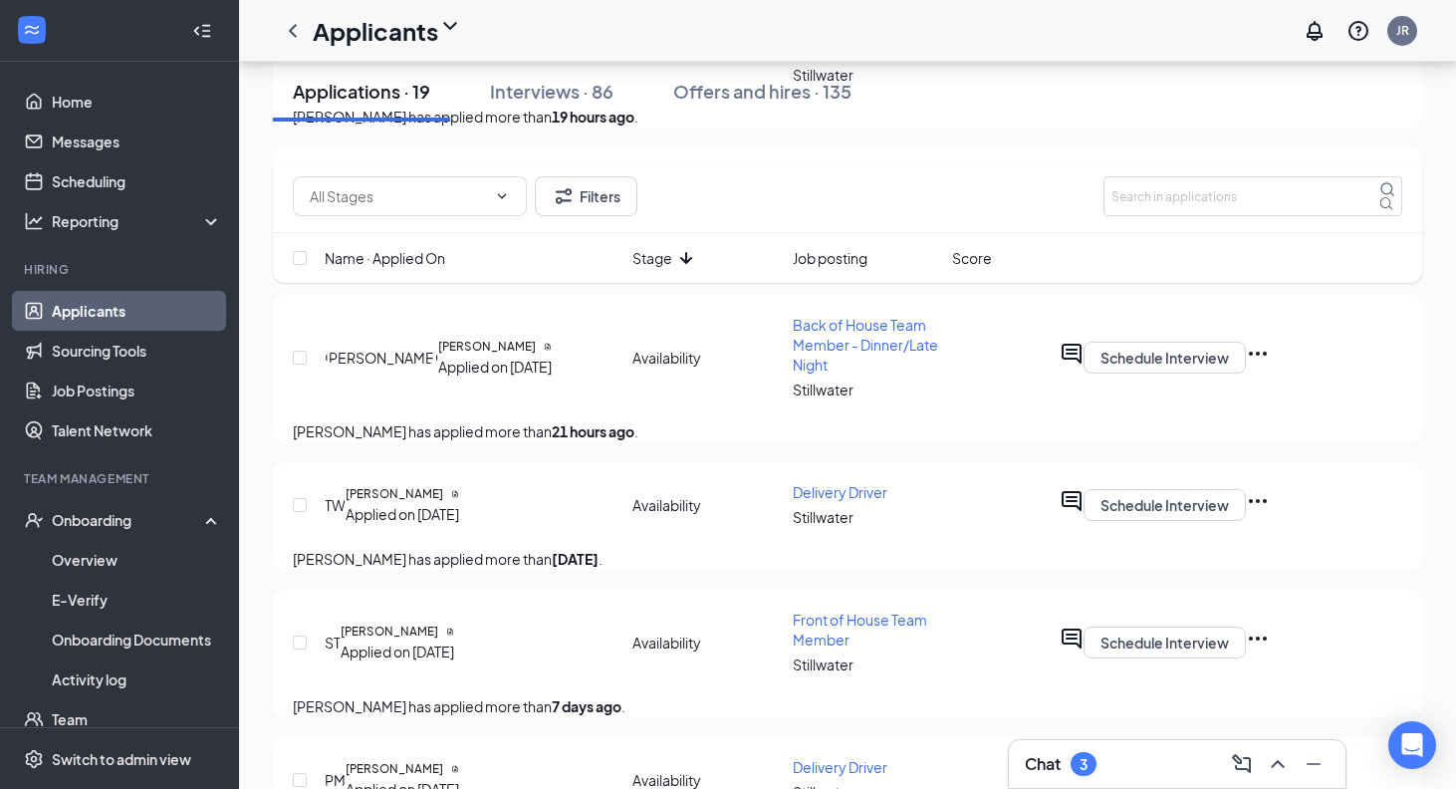
scroll to position [2231, 0]
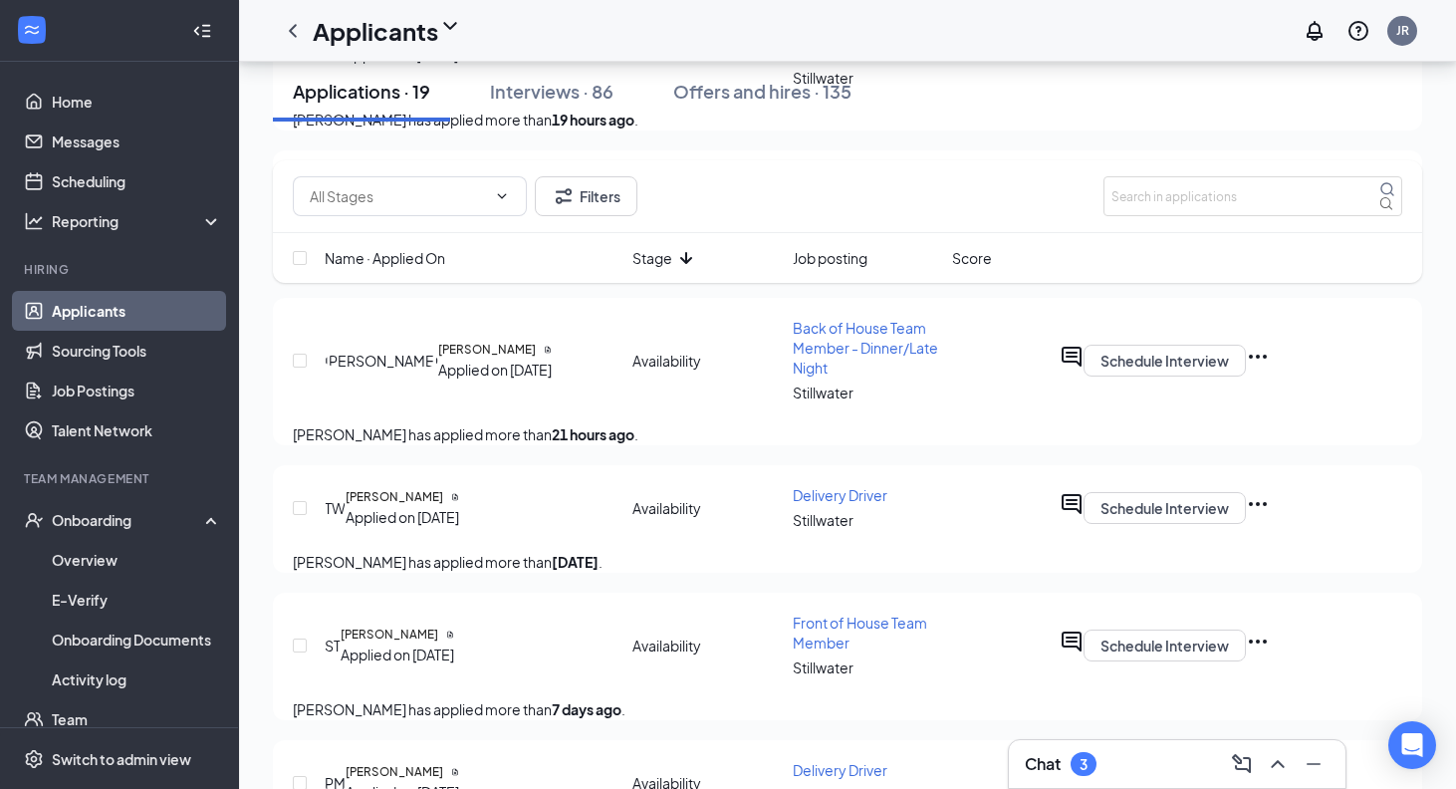
click at [1270, 211] on icon "Ellipses" at bounding box center [1258, 199] width 24 height 24
click at [415, 201] on h5 "[PERSON_NAME]" at bounding box center [393, 192] width 98 height 18
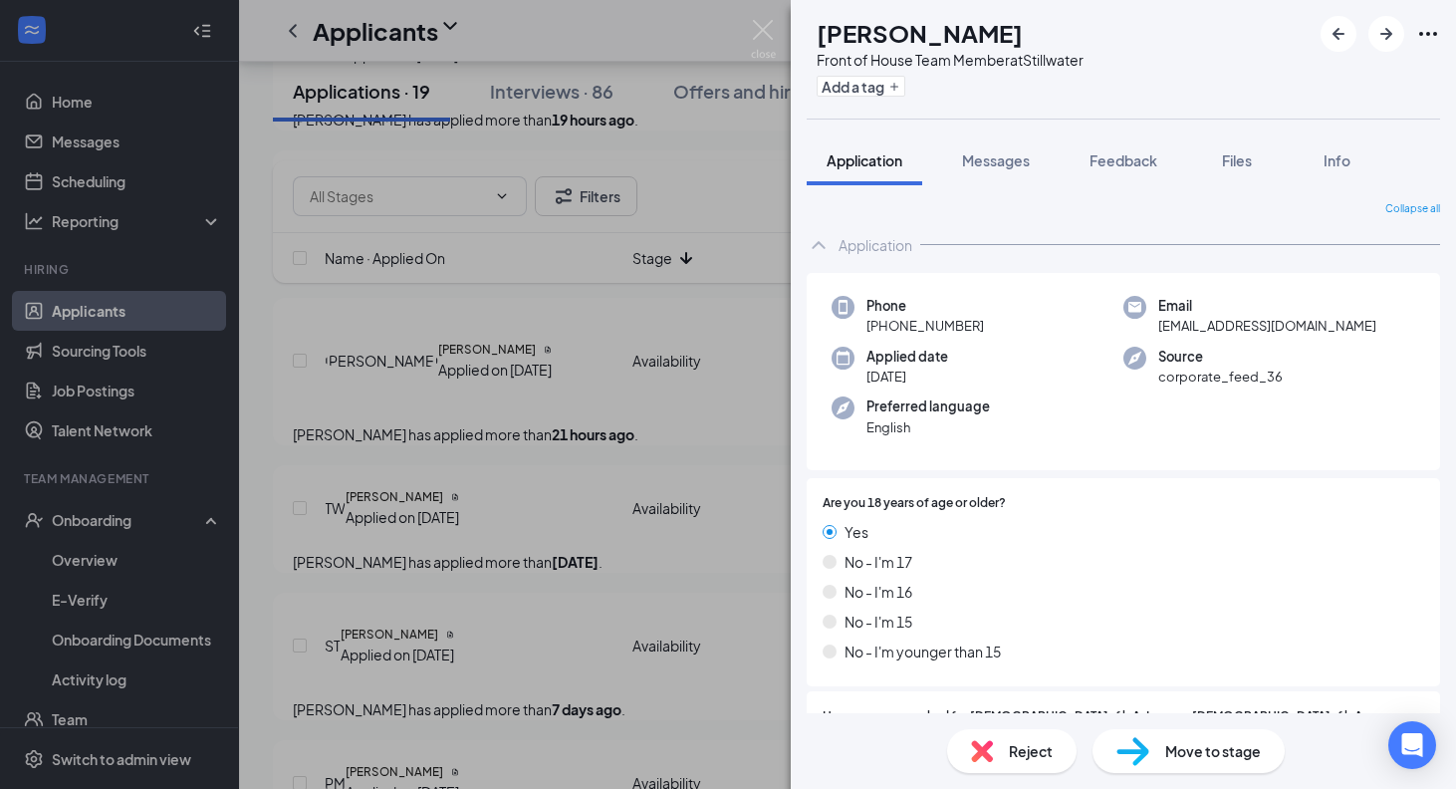
click at [1212, 752] on span "Move to stage" at bounding box center [1214, 751] width 96 height 22
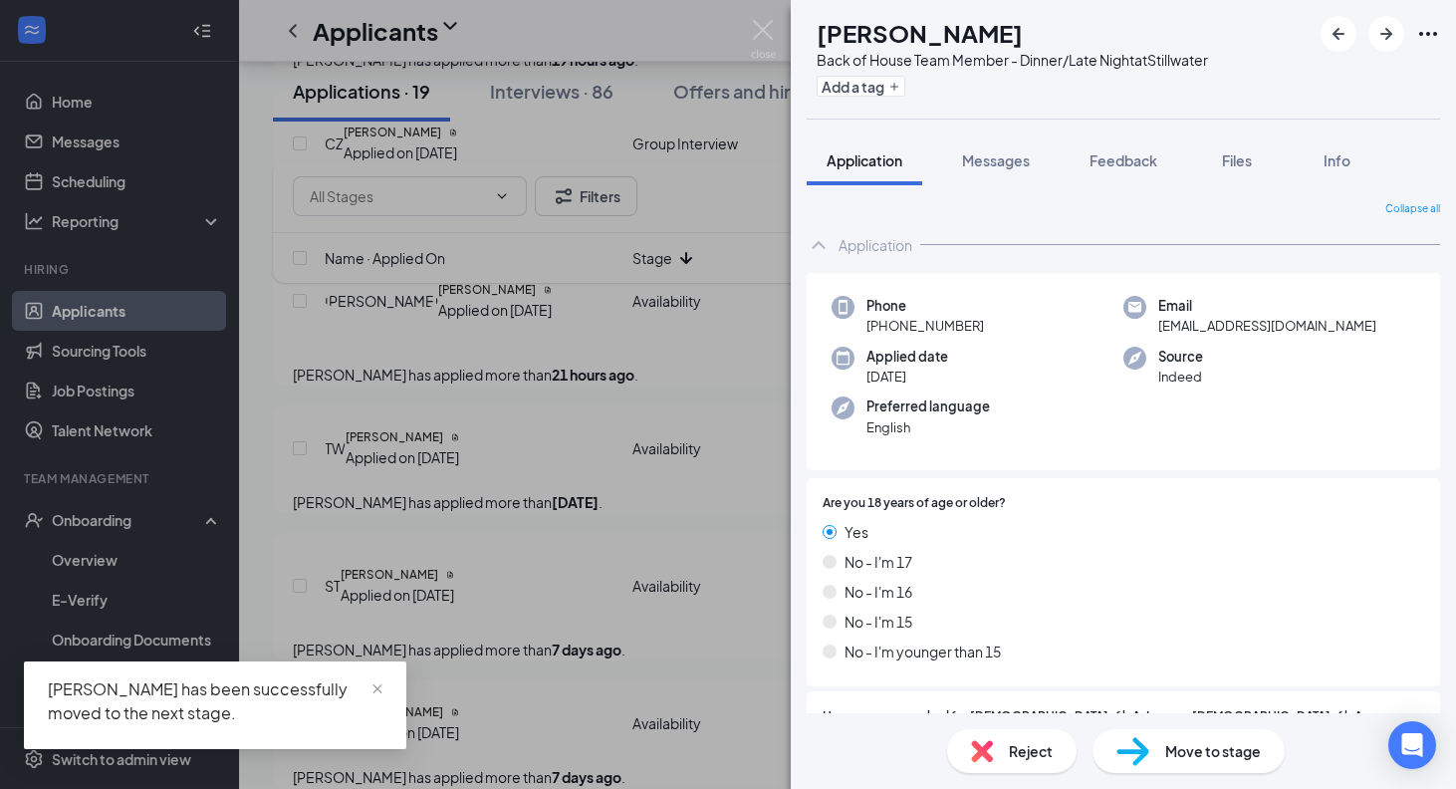
click at [735, 599] on div "[PERSON_NAME] Back of House Team Member - Dinner/Late Night at Stillwater Add a…" at bounding box center [728, 394] width 1456 height 789
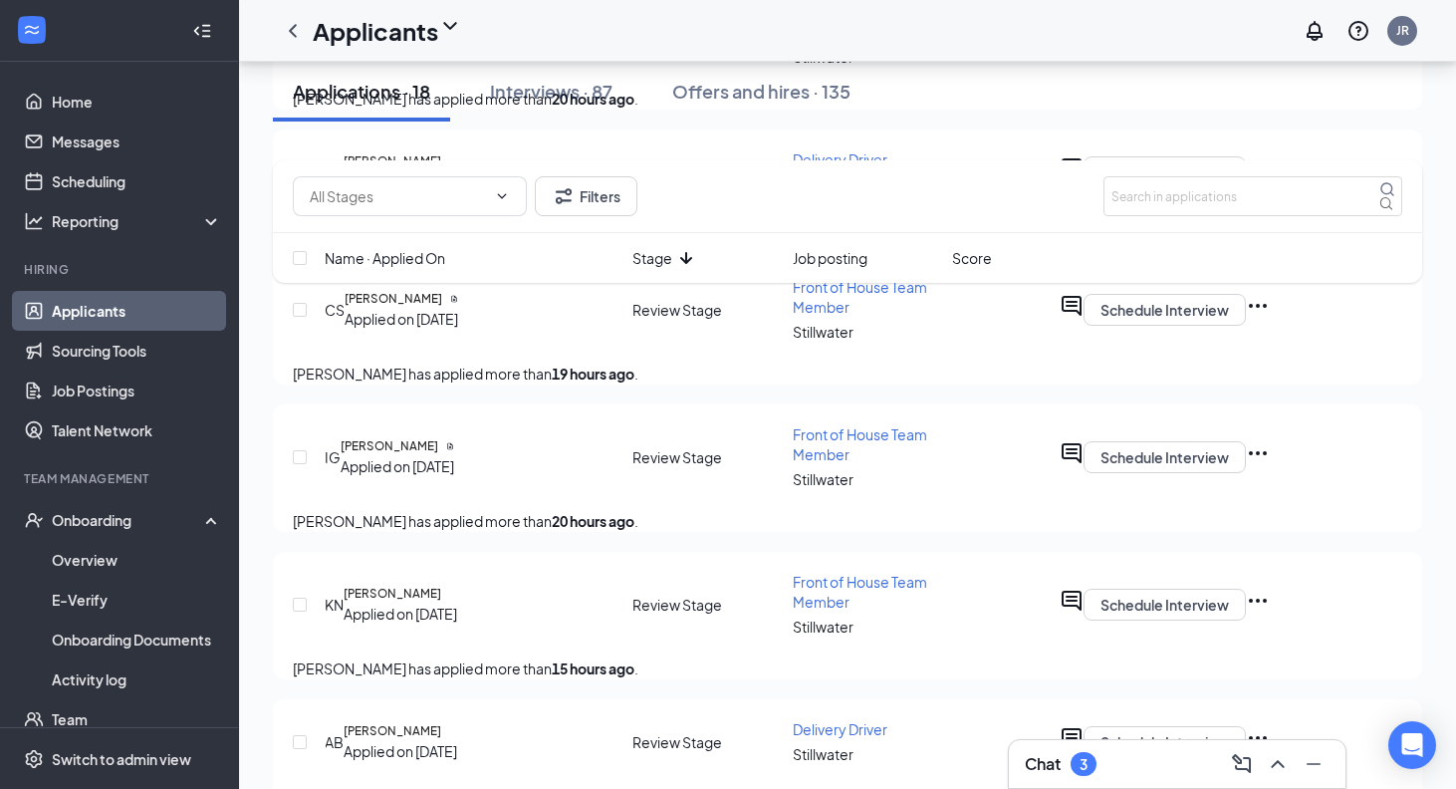
scroll to position [739, 0]
click at [454, 449] on icon "Document" at bounding box center [450, 445] width 8 height 8
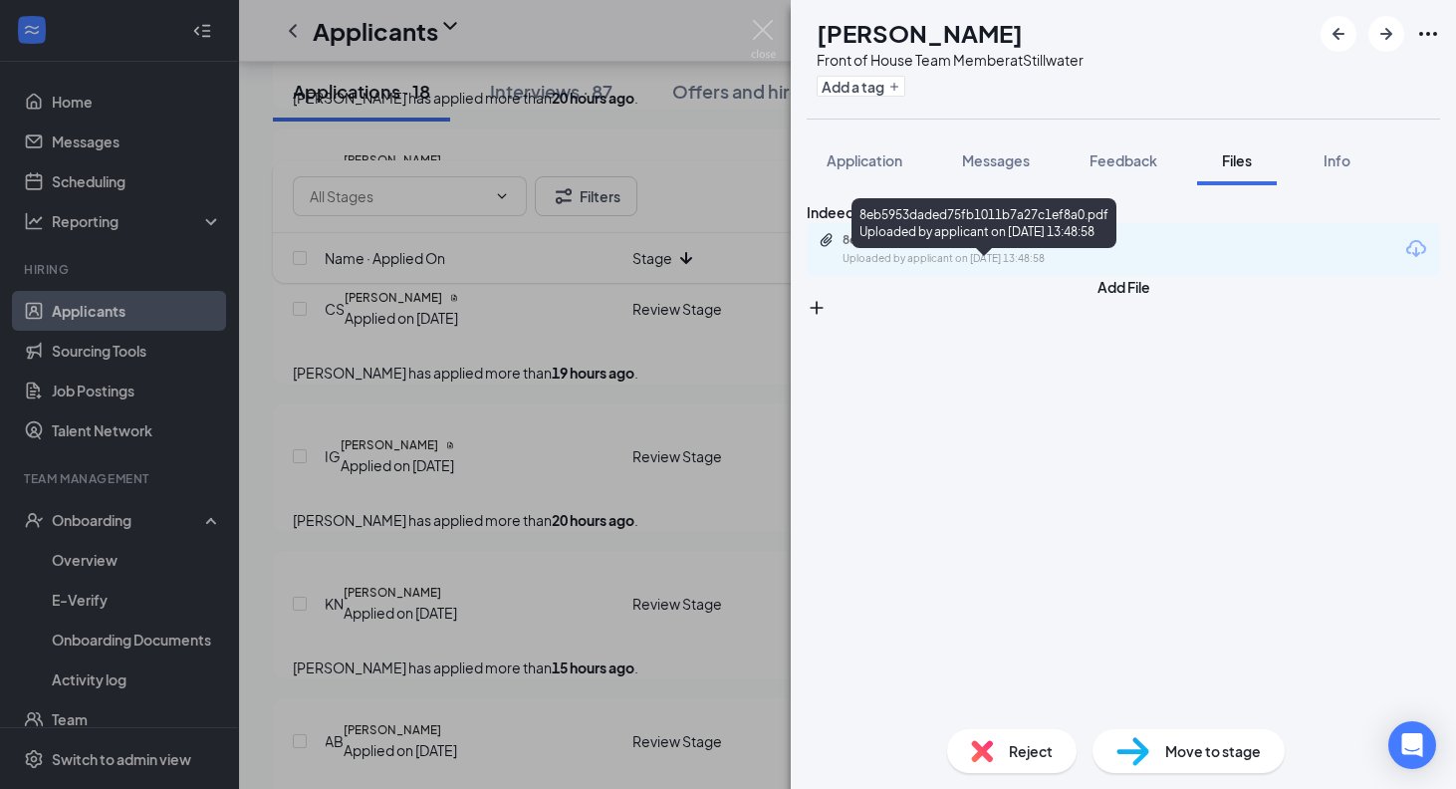
click at [977, 248] on div "8eb5953daded75fb1011b7a27c1ef8a0.pdf" at bounding box center [982, 240] width 279 height 16
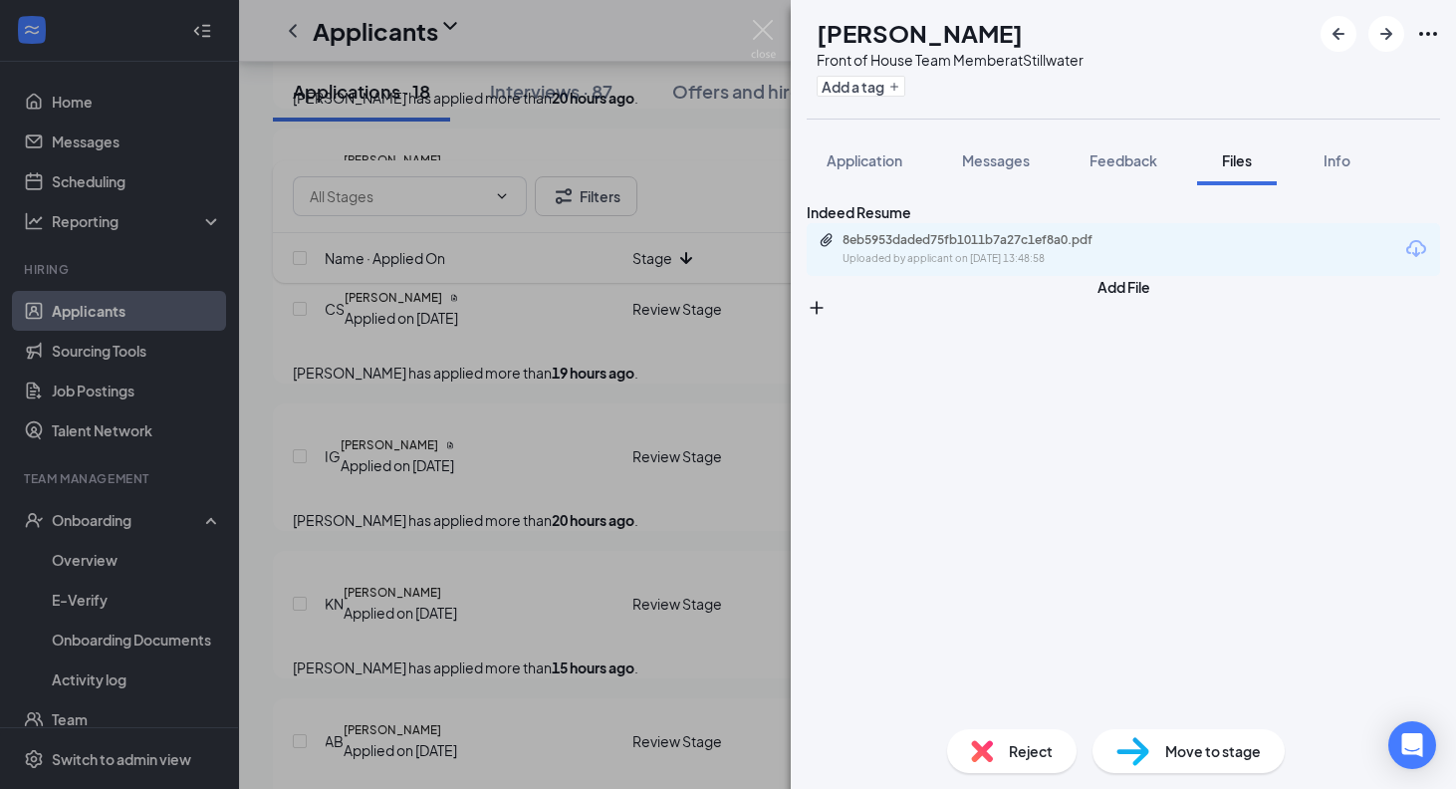
click at [723, 166] on div "IG [PERSON_NAME] Front of House Team Member at Stillwater Add a tag Application…" at bounding box center [728, 394] width 1456 height 789
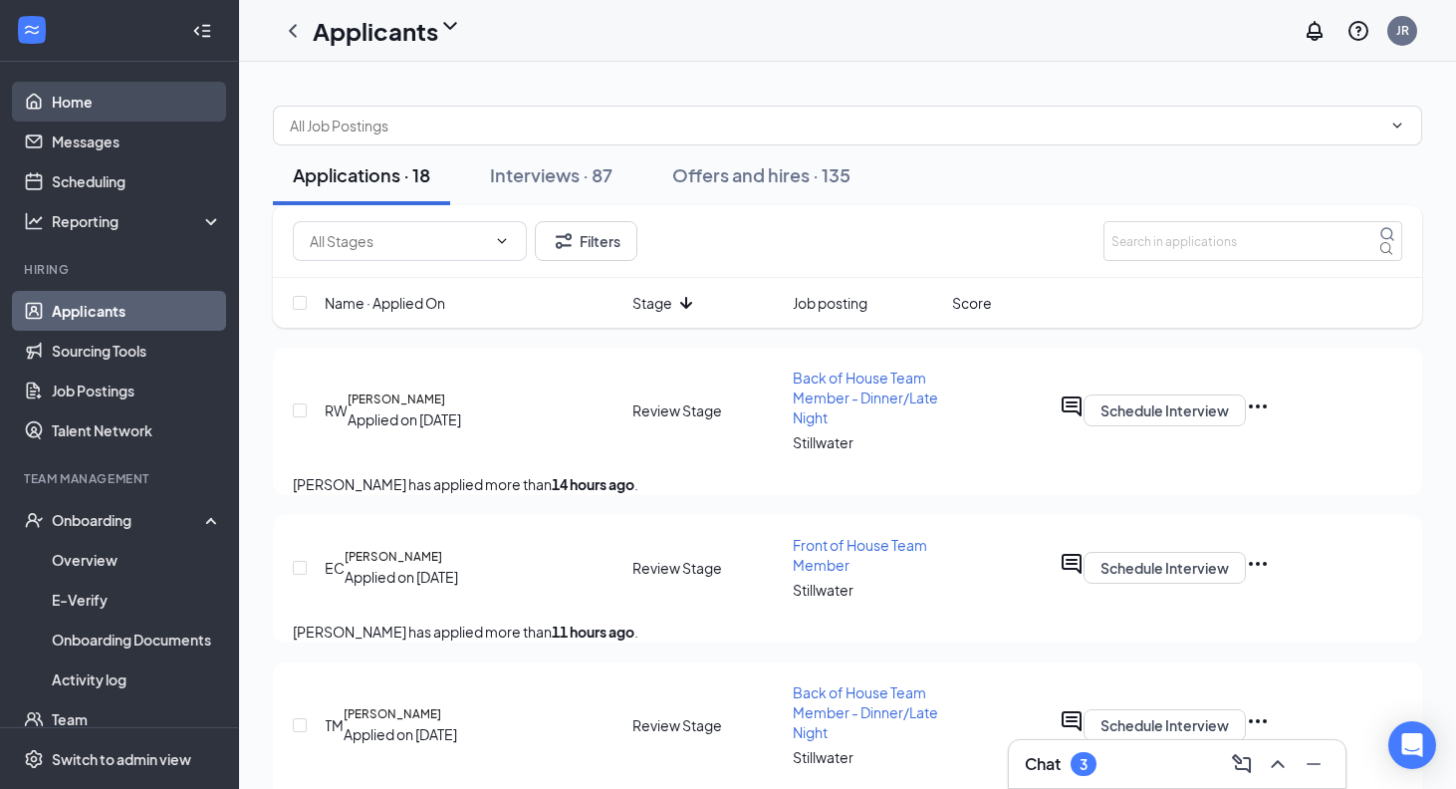
click at [120, 95] on link "Home" at bounding box center [137, 102] width 170 height 40
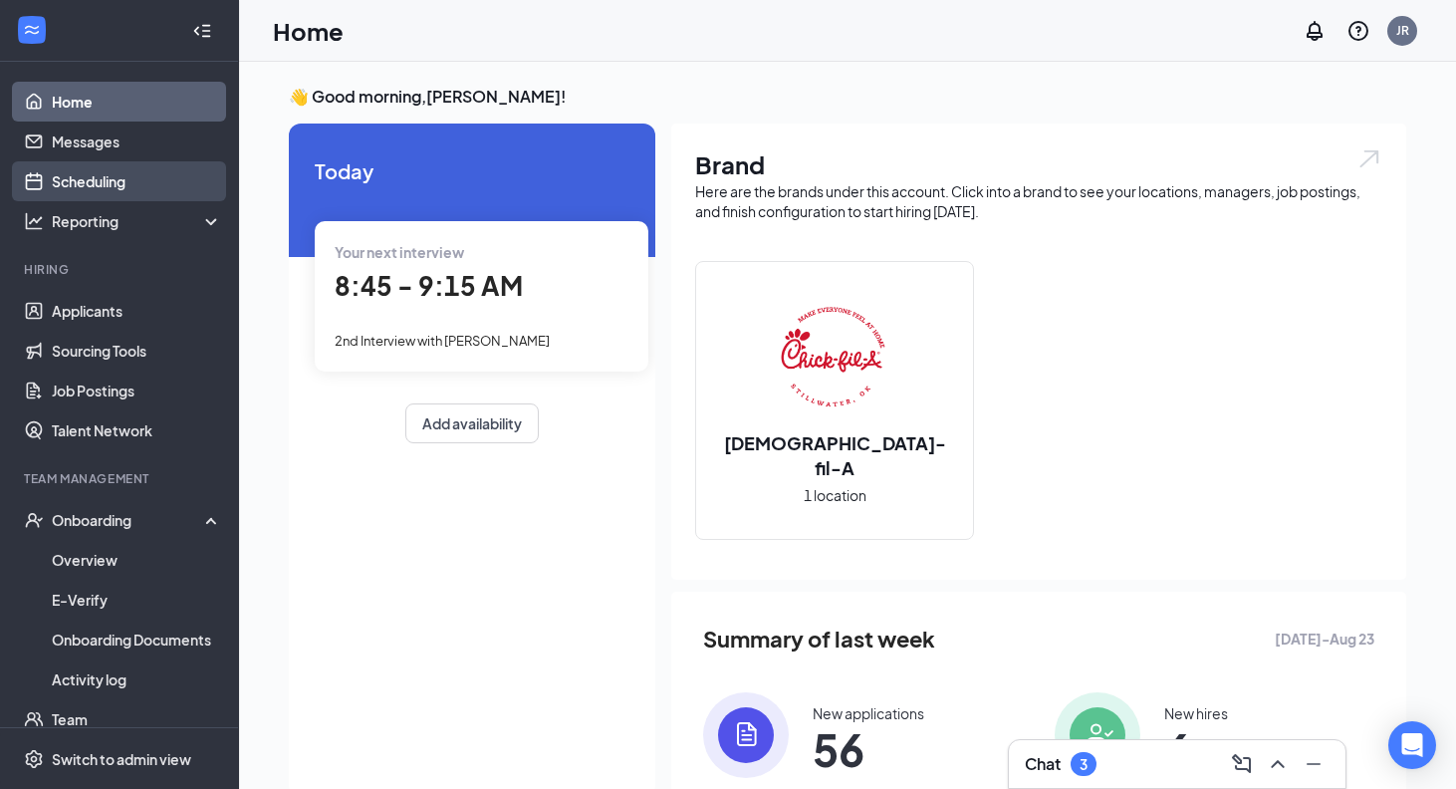
click at [167, 187] on link "Scheduling" at bounding box center [137, 181] width 170 height 40
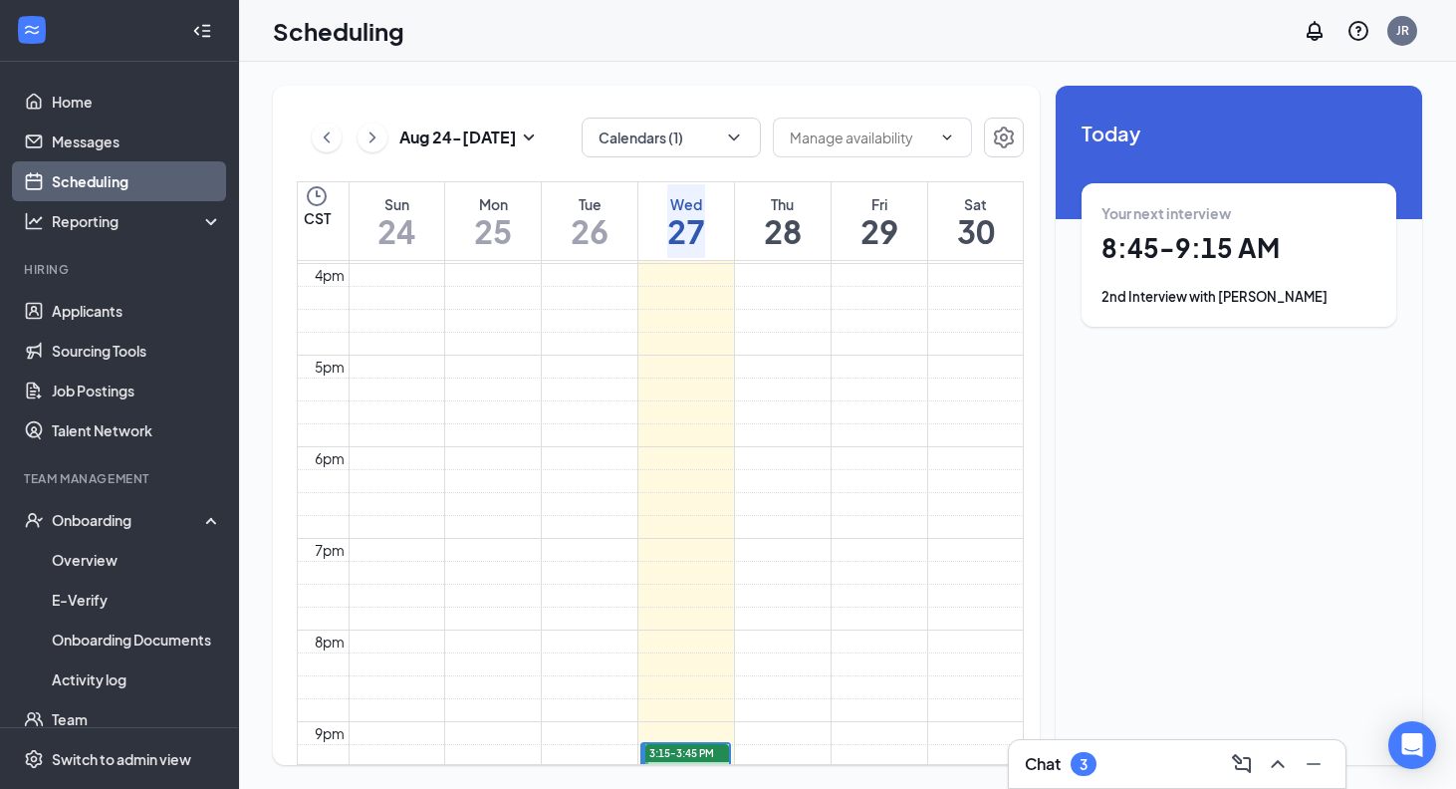
scroll to position [1665, 0]
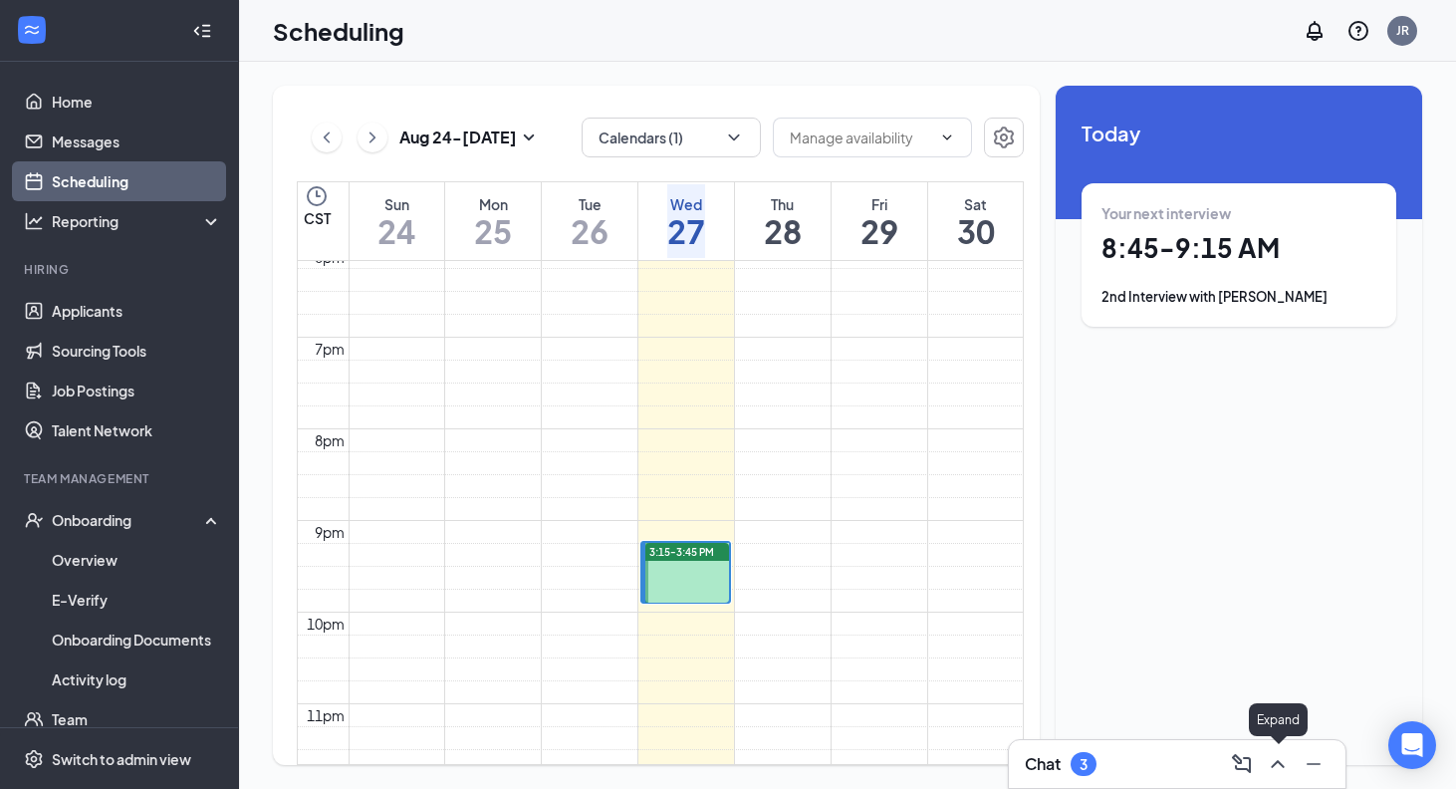
click at [1278, 768] on icon "ChevronUp" at bounding box center [1278, 764] width 24 height 24
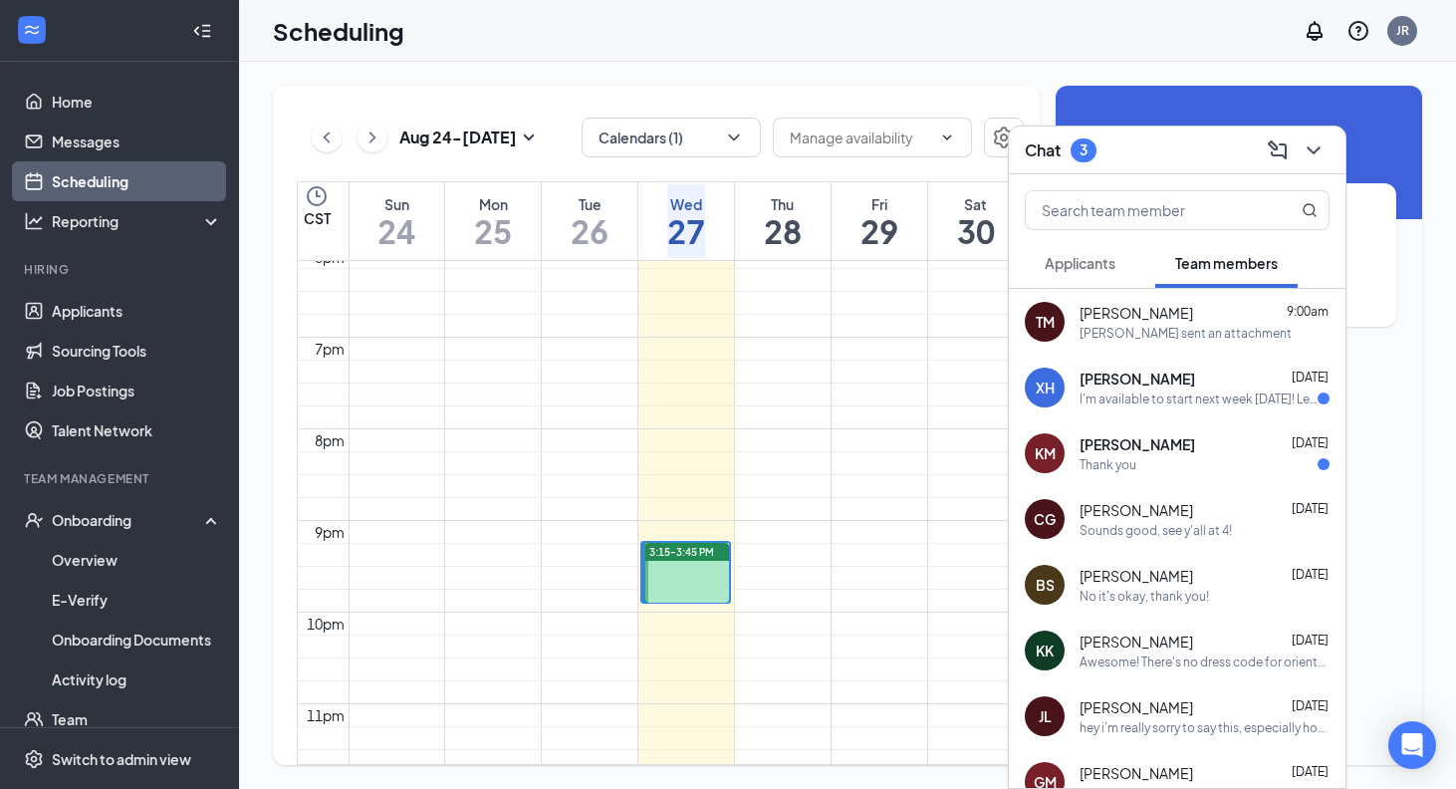
click at [1122, 262] on button "Applicants" at bounding box center [1080, 263] width 111 height 50
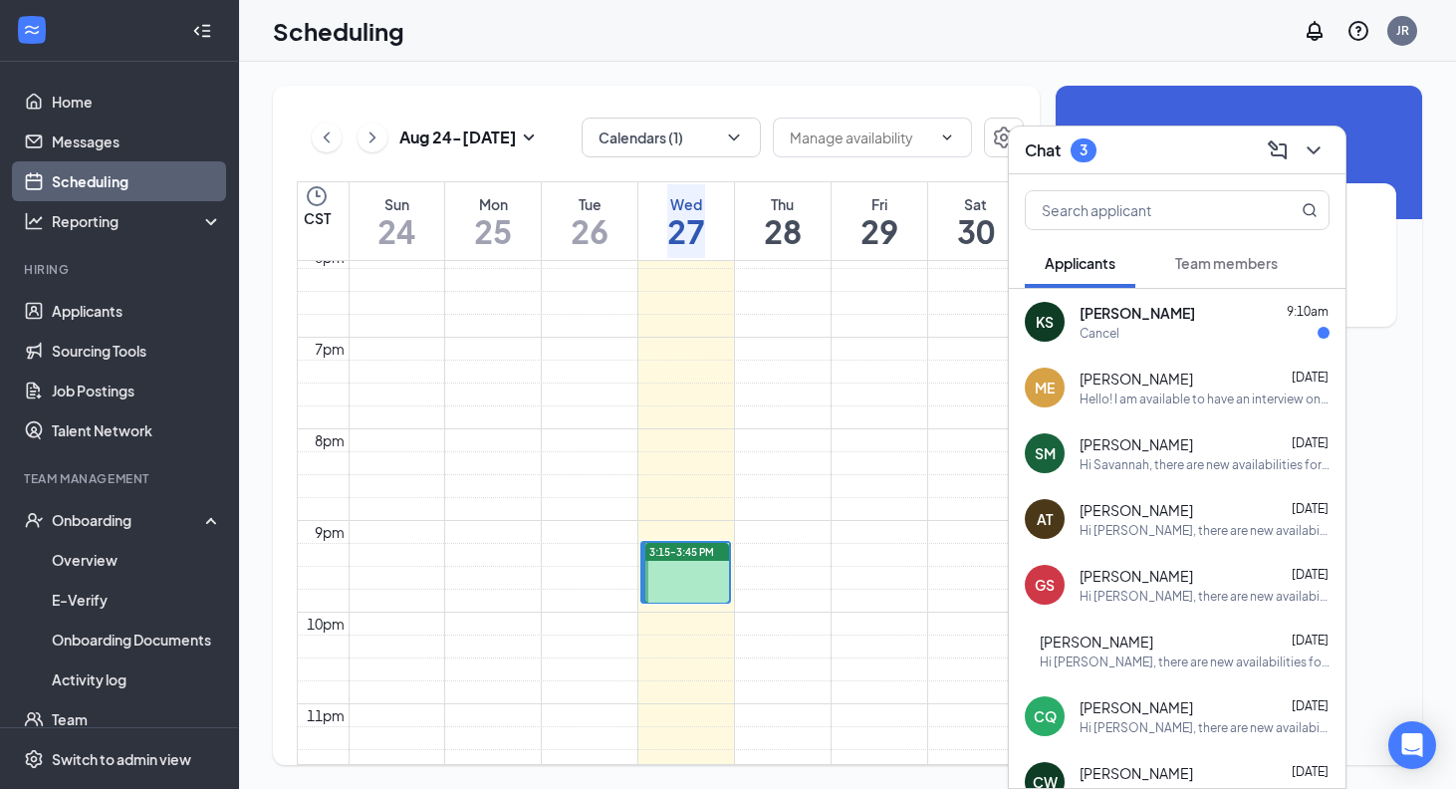
click at [1169, 323] on div "[PERSON_NAME] 9:10am Cancel" at bounding box center [1205, 322] width 250 height 39
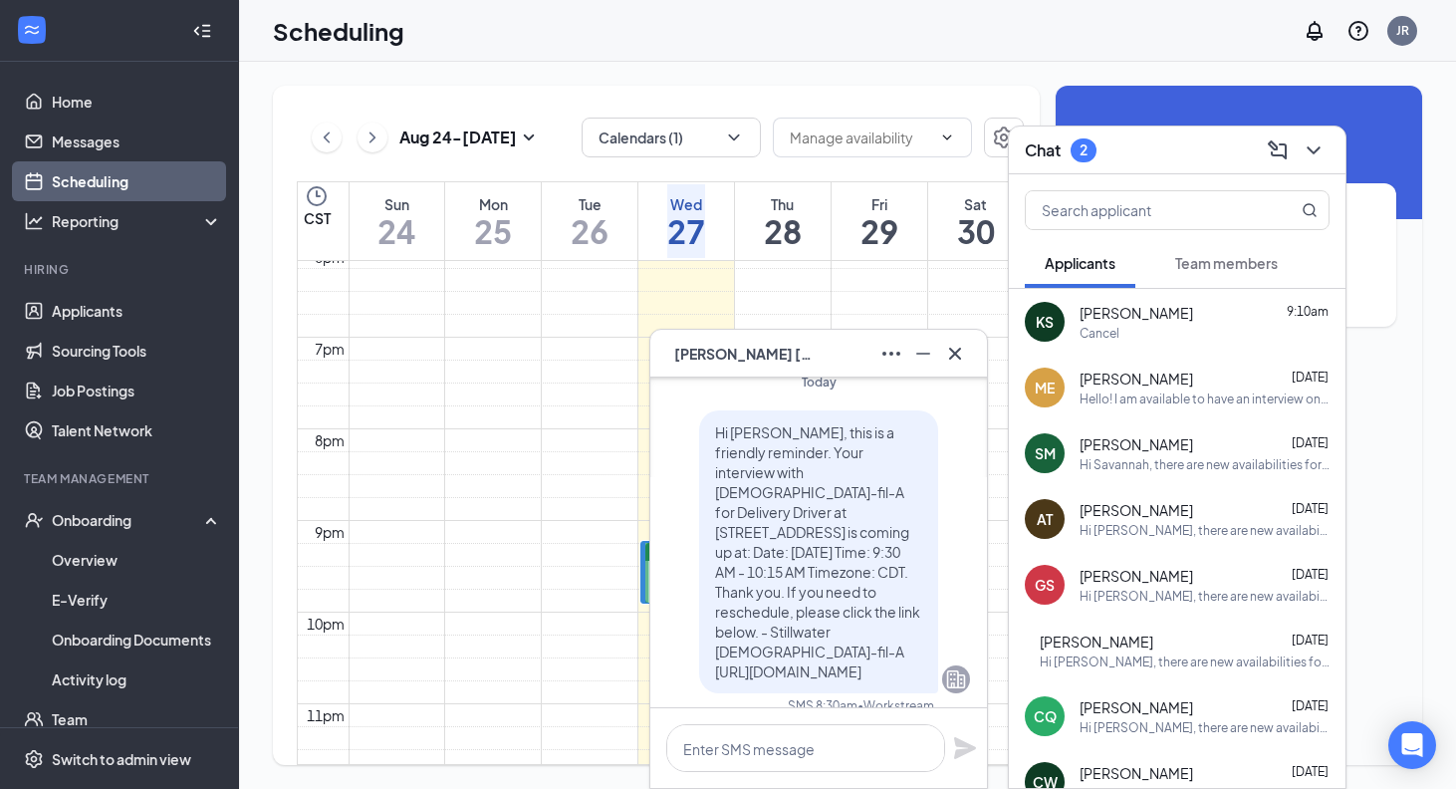
scroll to position [-87, 0]
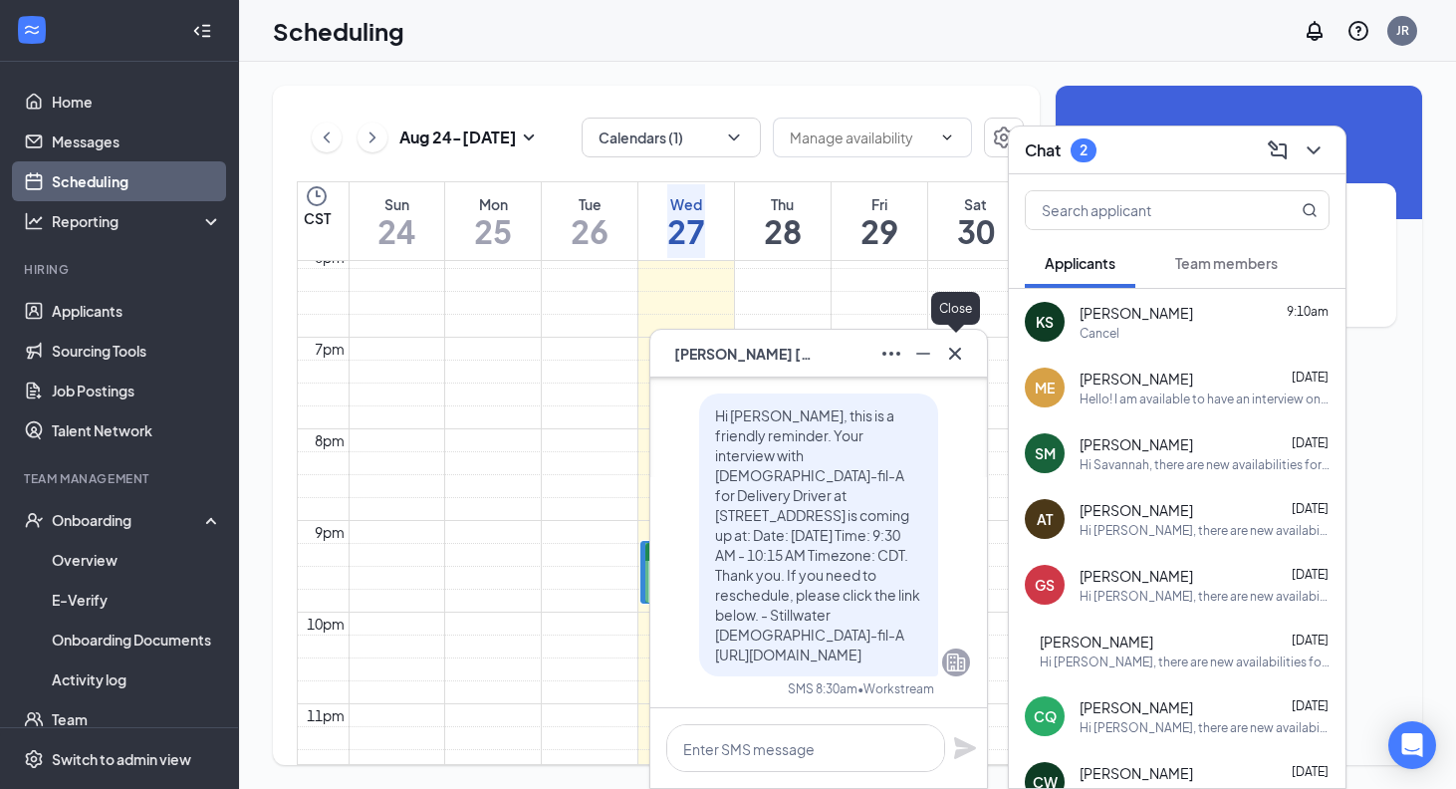
click at [957, 352] on icon "Cross" at bounding box center [955, 353] width 12 height 12
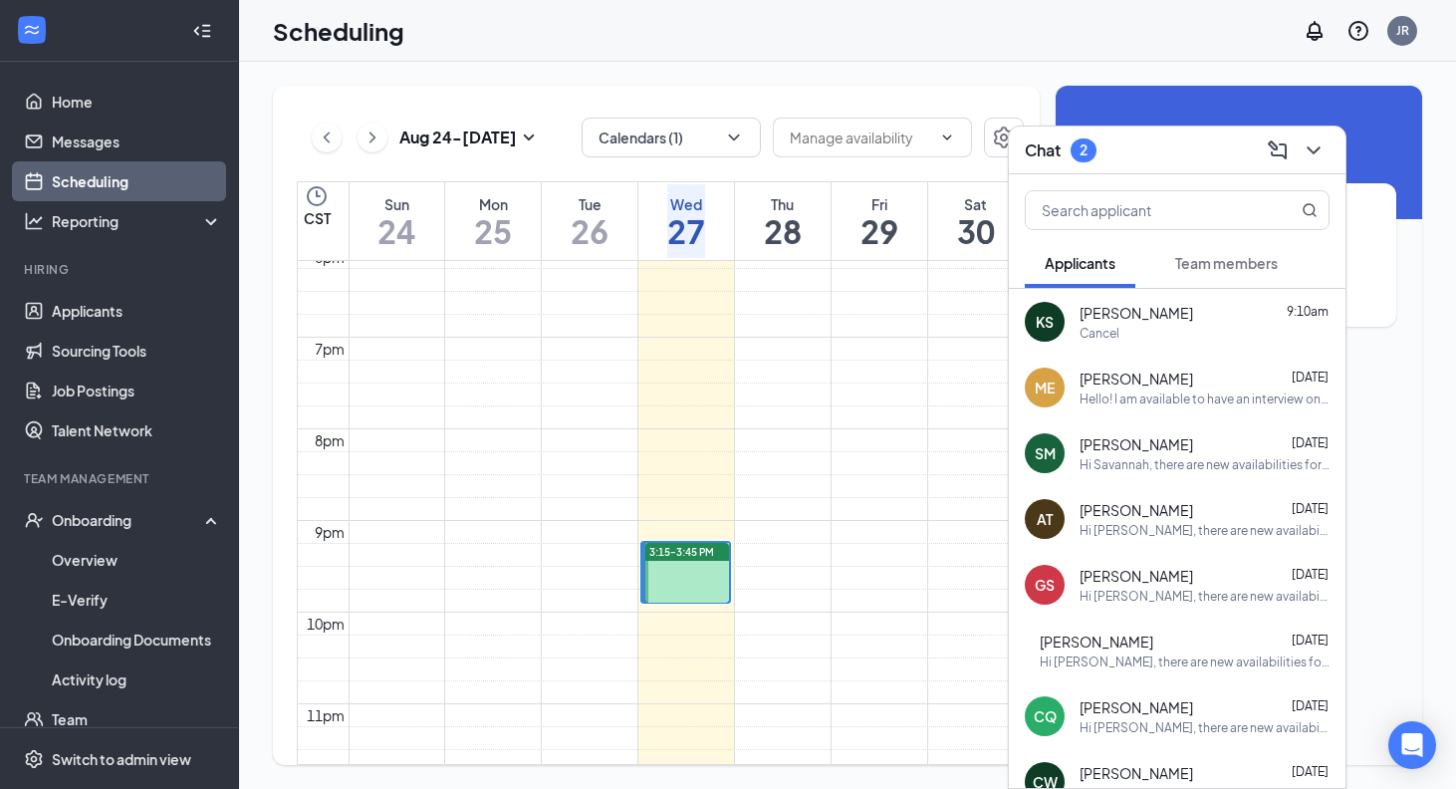
click at [1238, 256] on span "Team members" at bounding box center [1226, 263] width 103 height 18
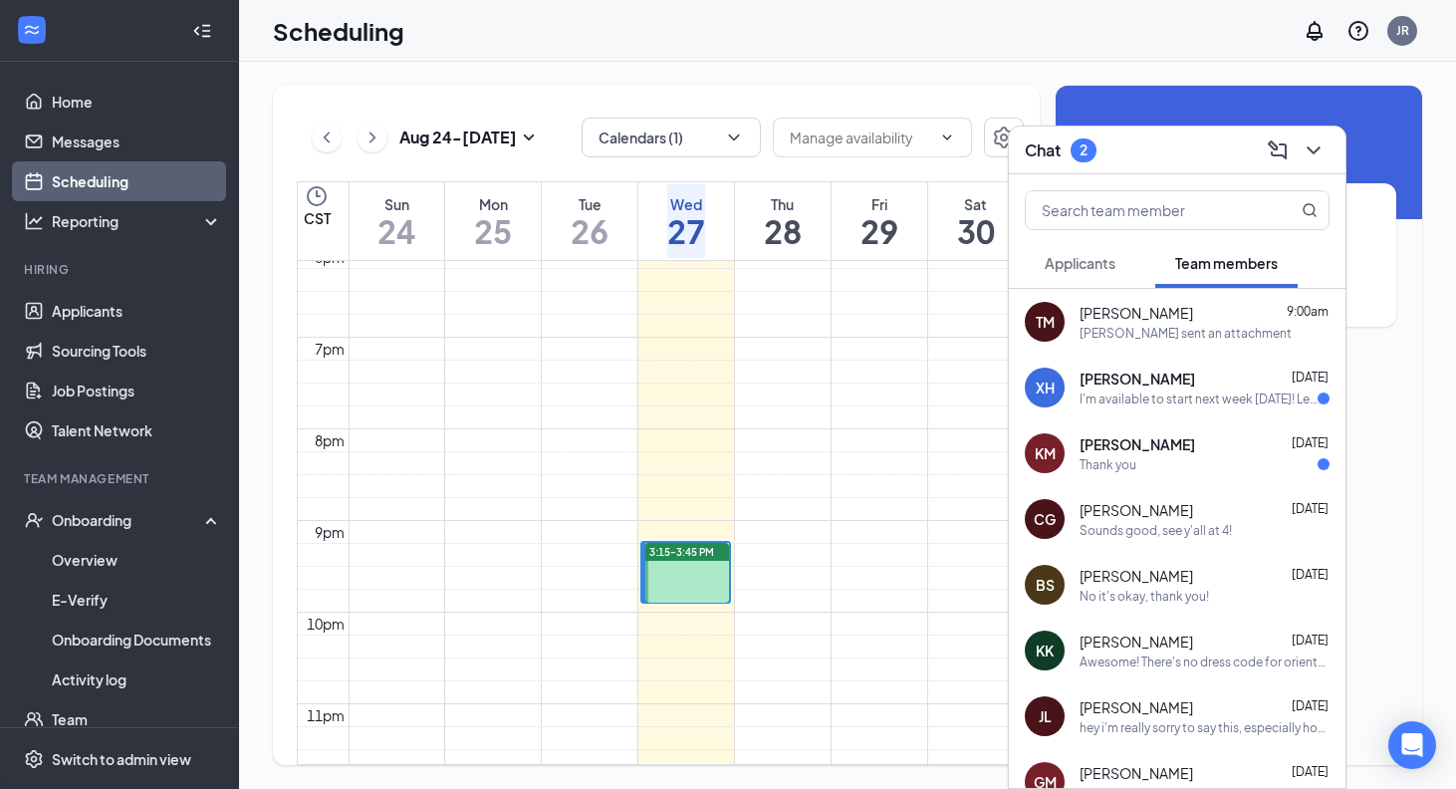
click at [1211, 437] on div "[PERSON_NAME] [DATE]" at bounding box center [1205, 444] width 250 height 20
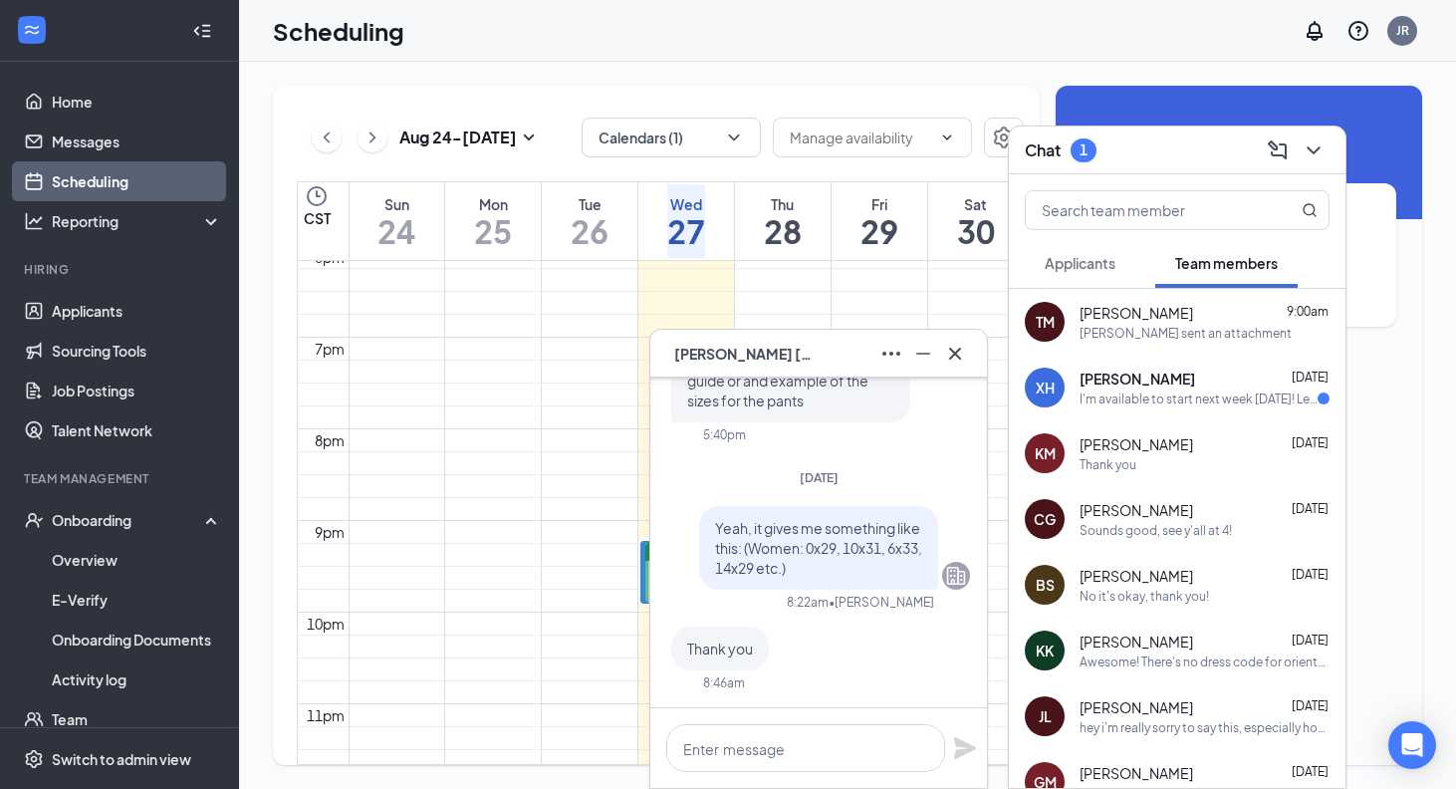
click at [1134, 27] on div "Scheduling JR" at bounding box center [847, 31] width 1217 height 62
click at [1306, 155] on icon "ChevronDown" at bounding box center [1314, 150] width 24 height 24
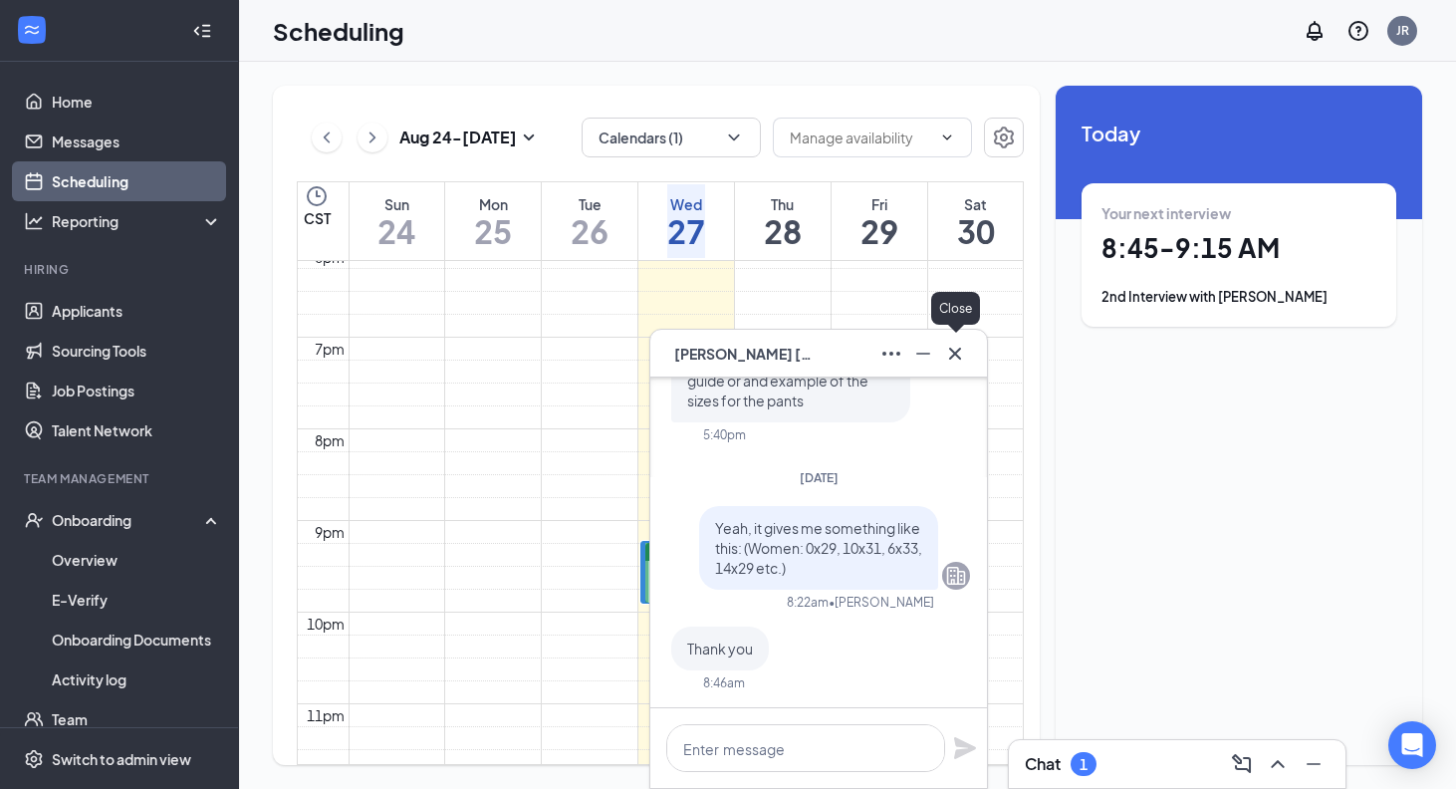
click at [958, 351] on icon "Cross" at bounding box center [955, 353] width 12 height 12
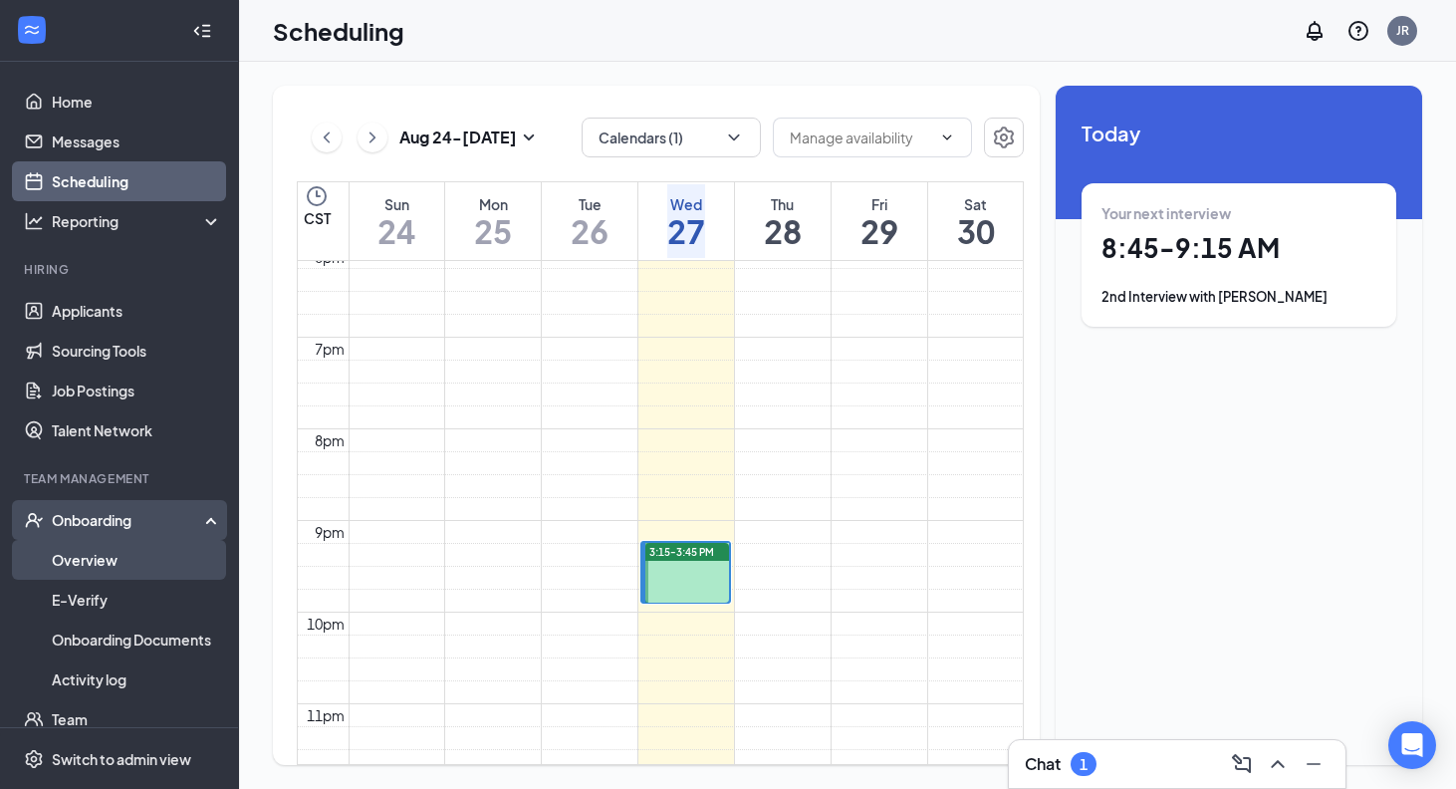
click at [114, 562] on link "Overview" at bounding box center [137, 560] width 170 height 40
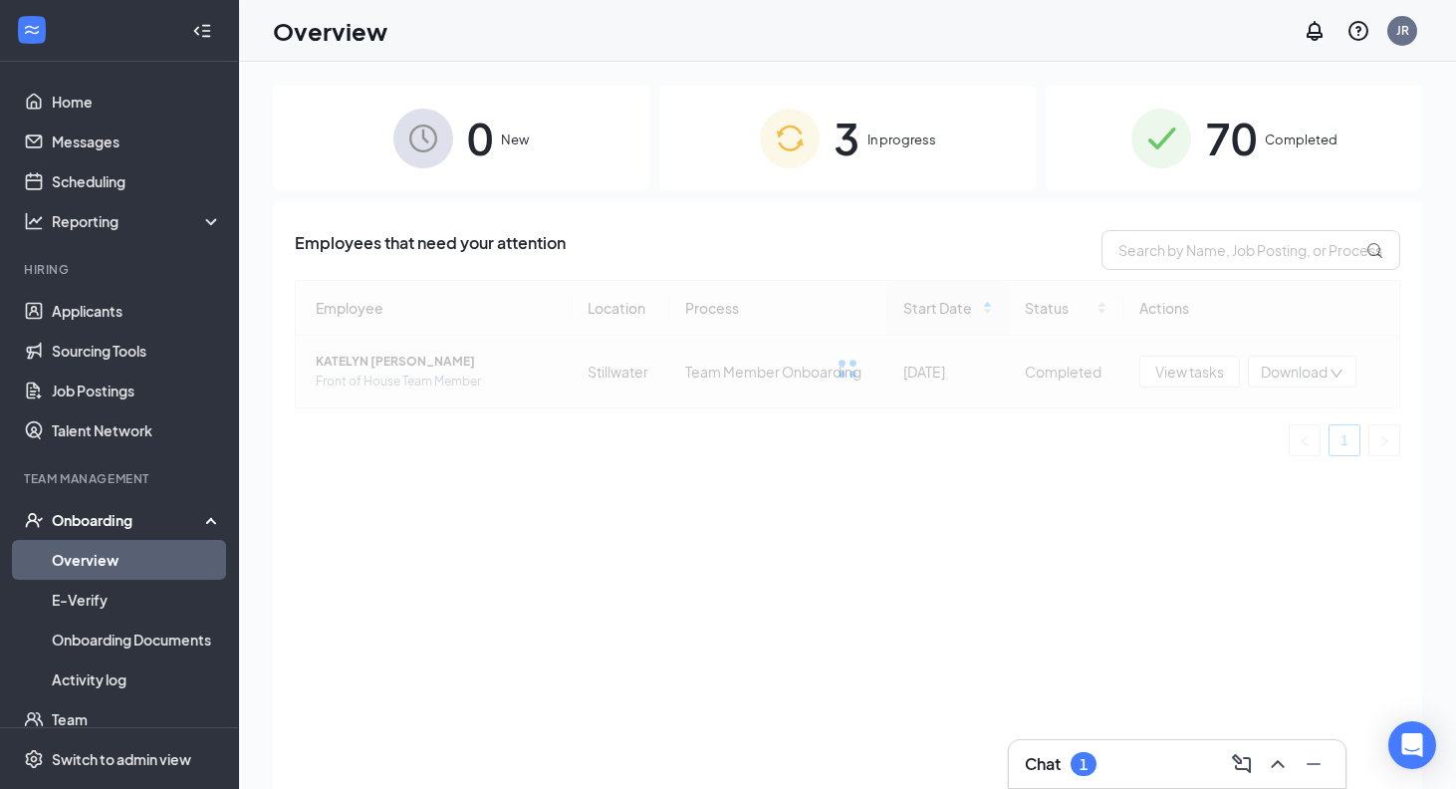
click at [1217, 126] on span "70" at bounding box center [1231, 138] width 52 height 69
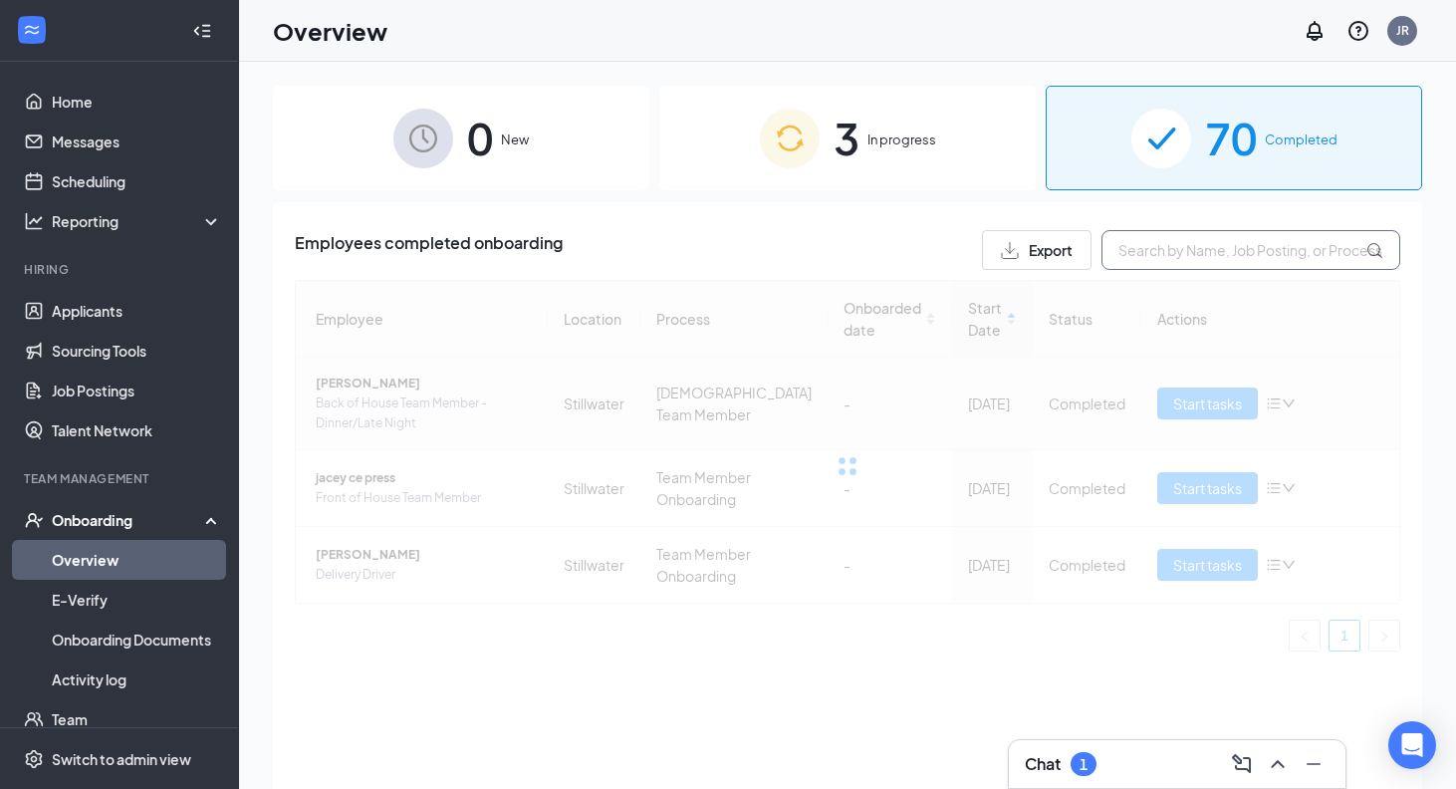
click at [1217, 248] on input "text" at bounding box center [1251, 250] width 299 height 40
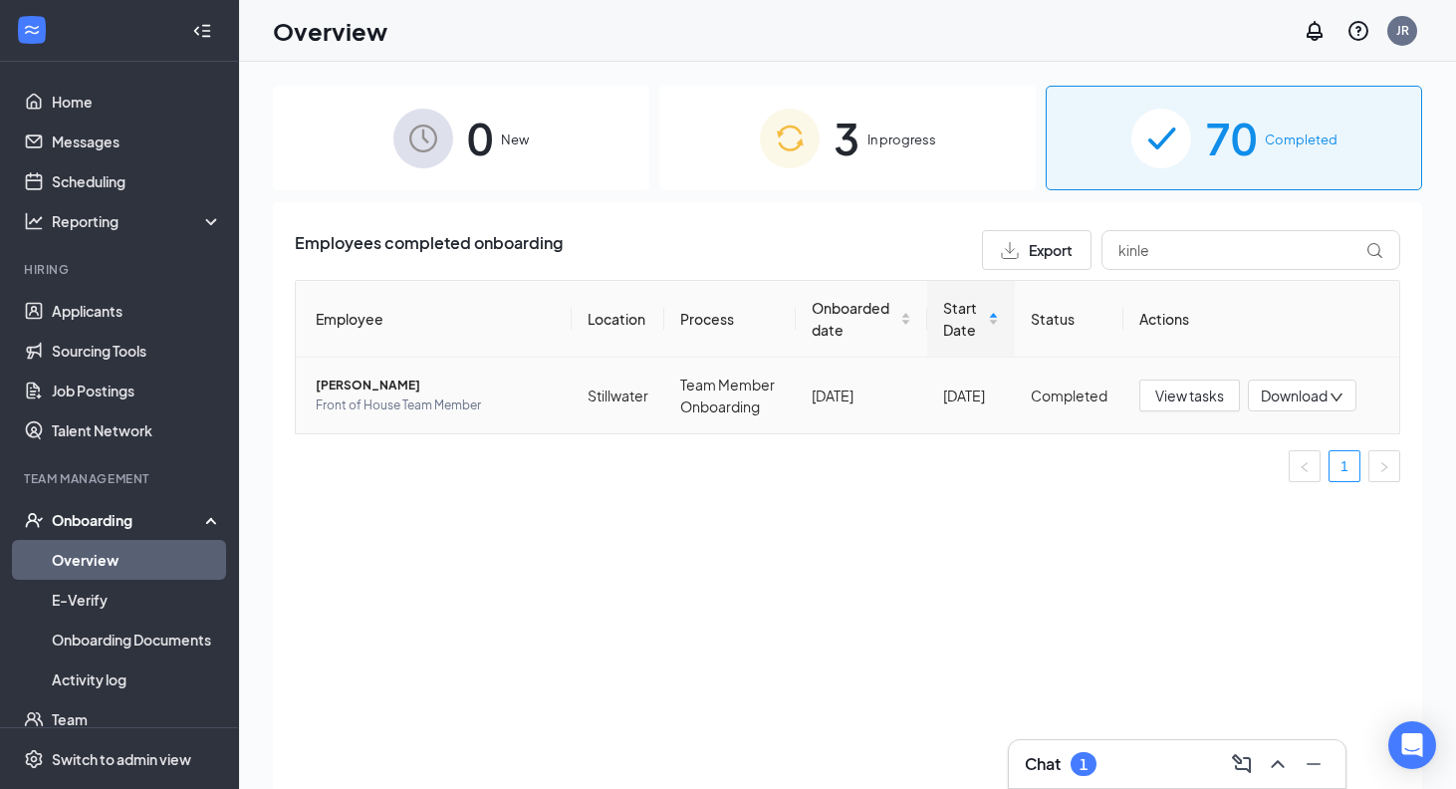
click at [386, 386] on span "[PERSON_NAME]" at bounding box center [436, 386] width 240 height 20
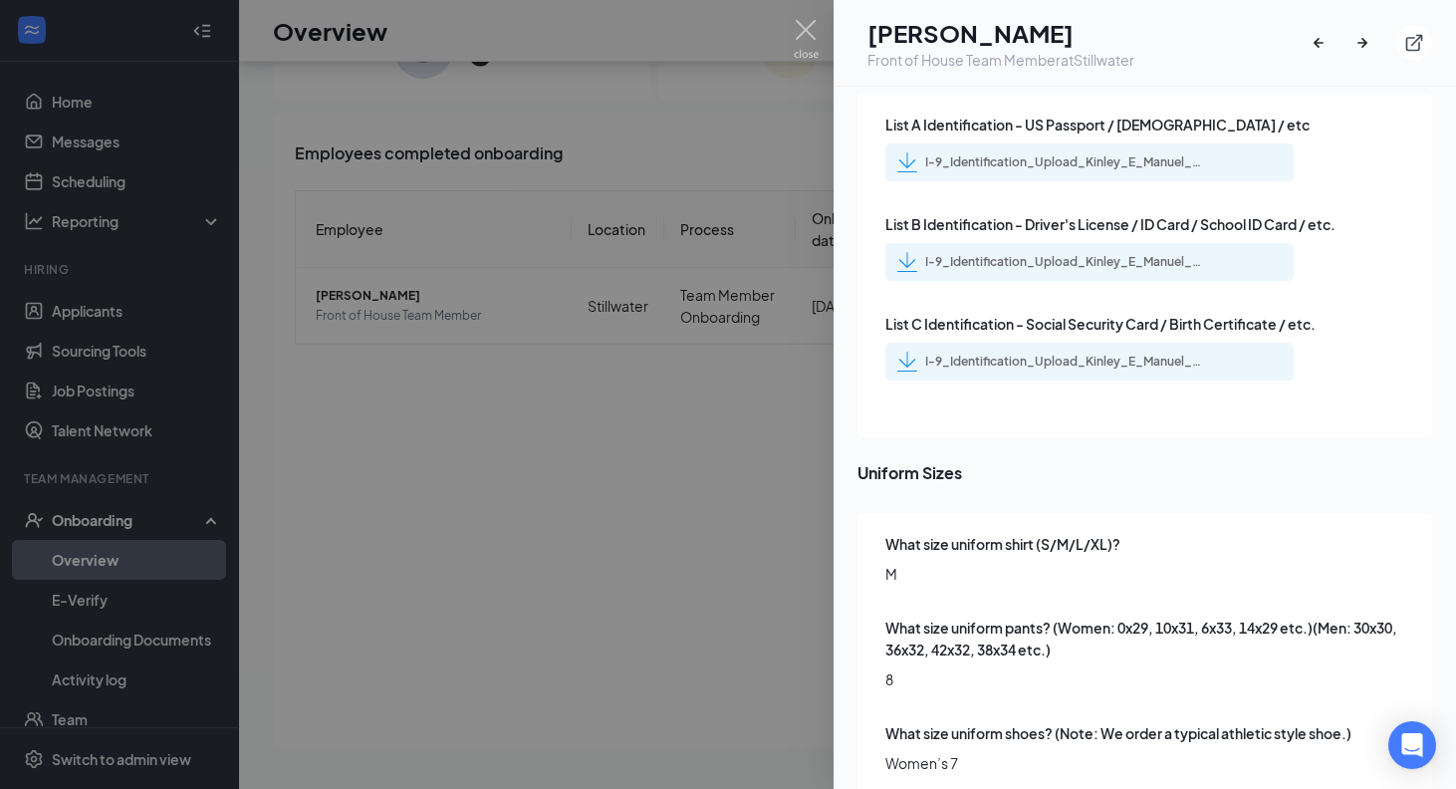
scroll to position [2968, 0]
click at [500, 418] on div at bounding box center [728, 394] width 1456 height 789
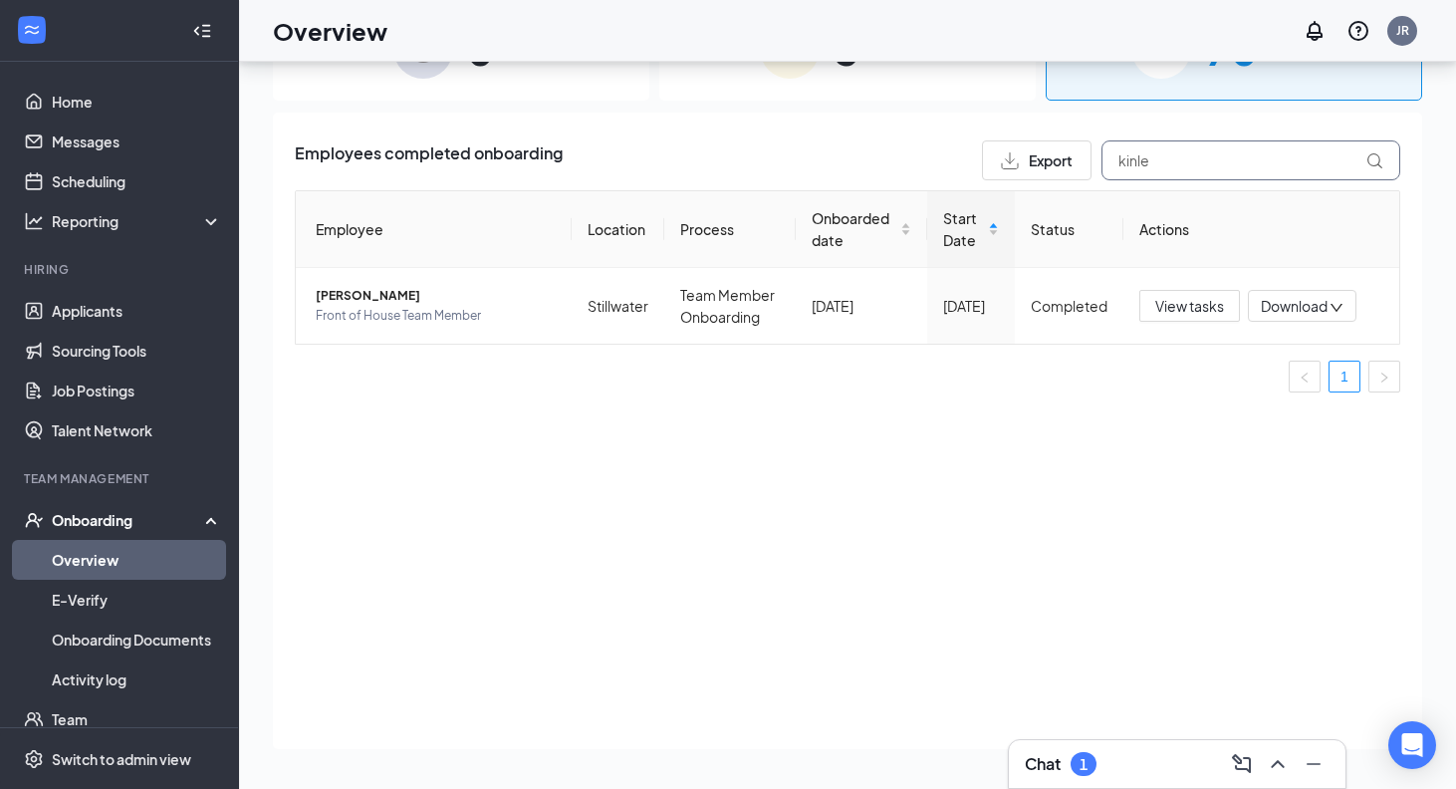
click at [1206, 157] on input "kinle" at bounding box center [1251, 160] width 299 height 40
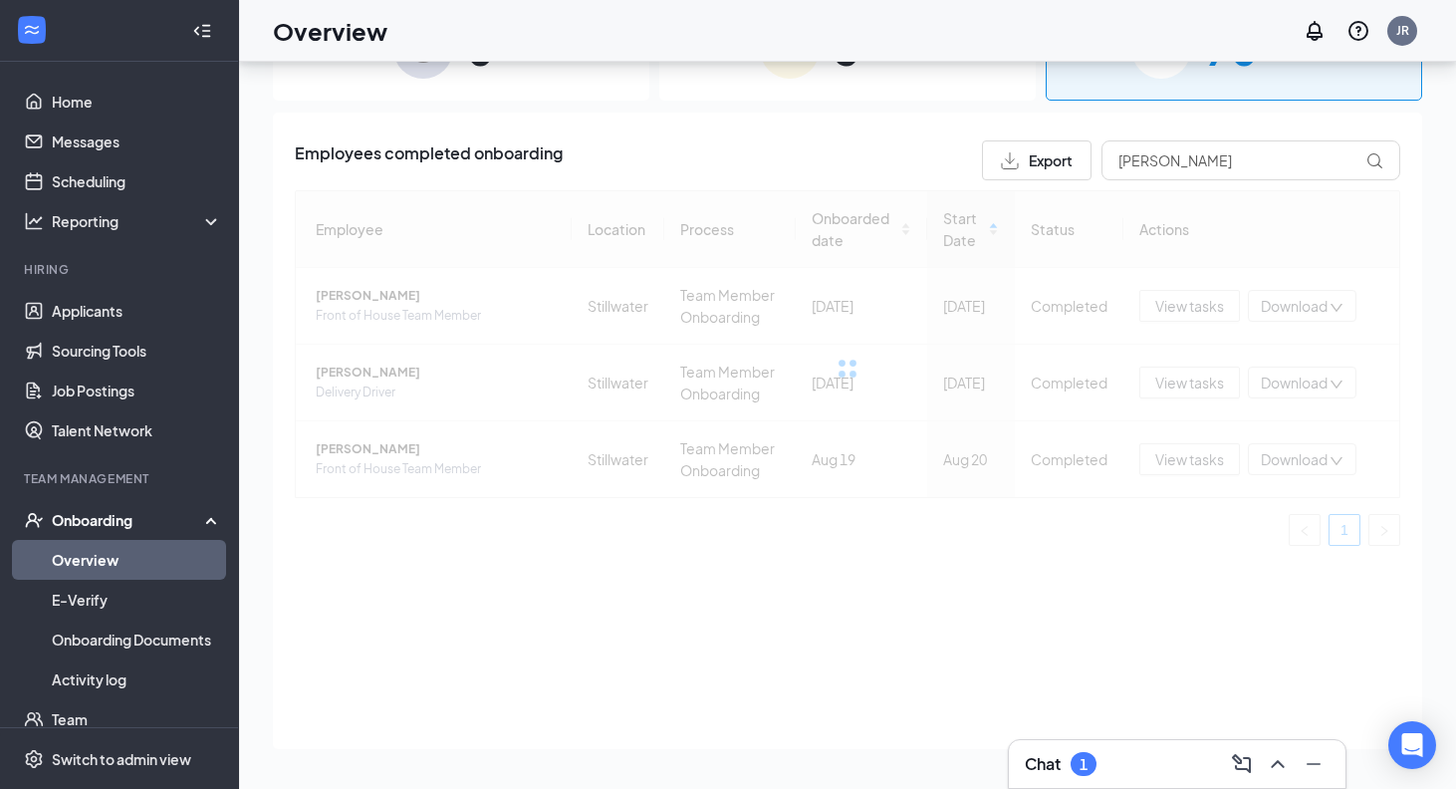
drag, startPoint x: 455, startPoint y: 281, endPoint x: 340, endPoint y: 452, distance: 206.7
click at [340, 452] on div at bounding box center [848, 368] width 1106 height 356
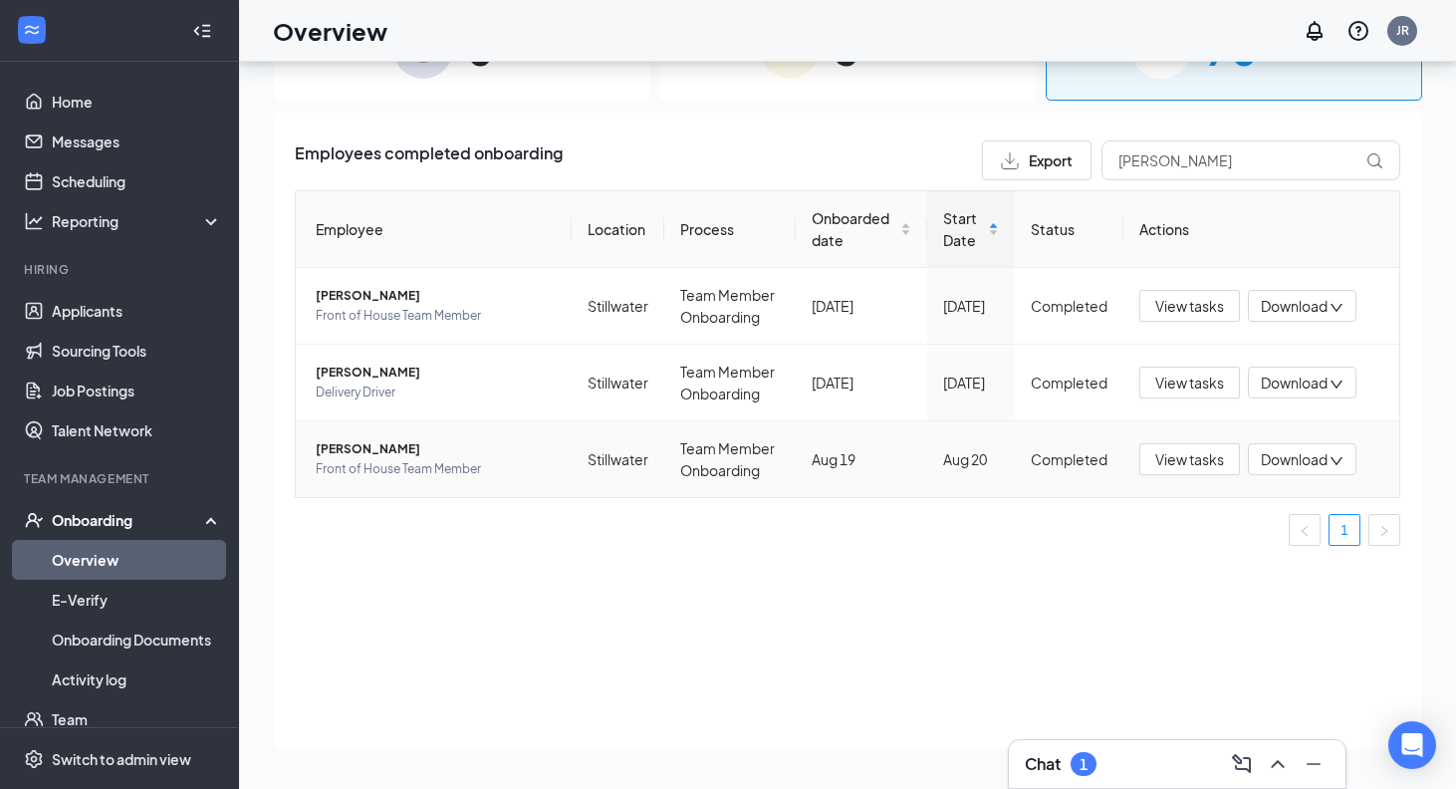
click at [367, 448] on span "[PERSON_NAME]" at bounding box center [436, 449] width 240 height 20
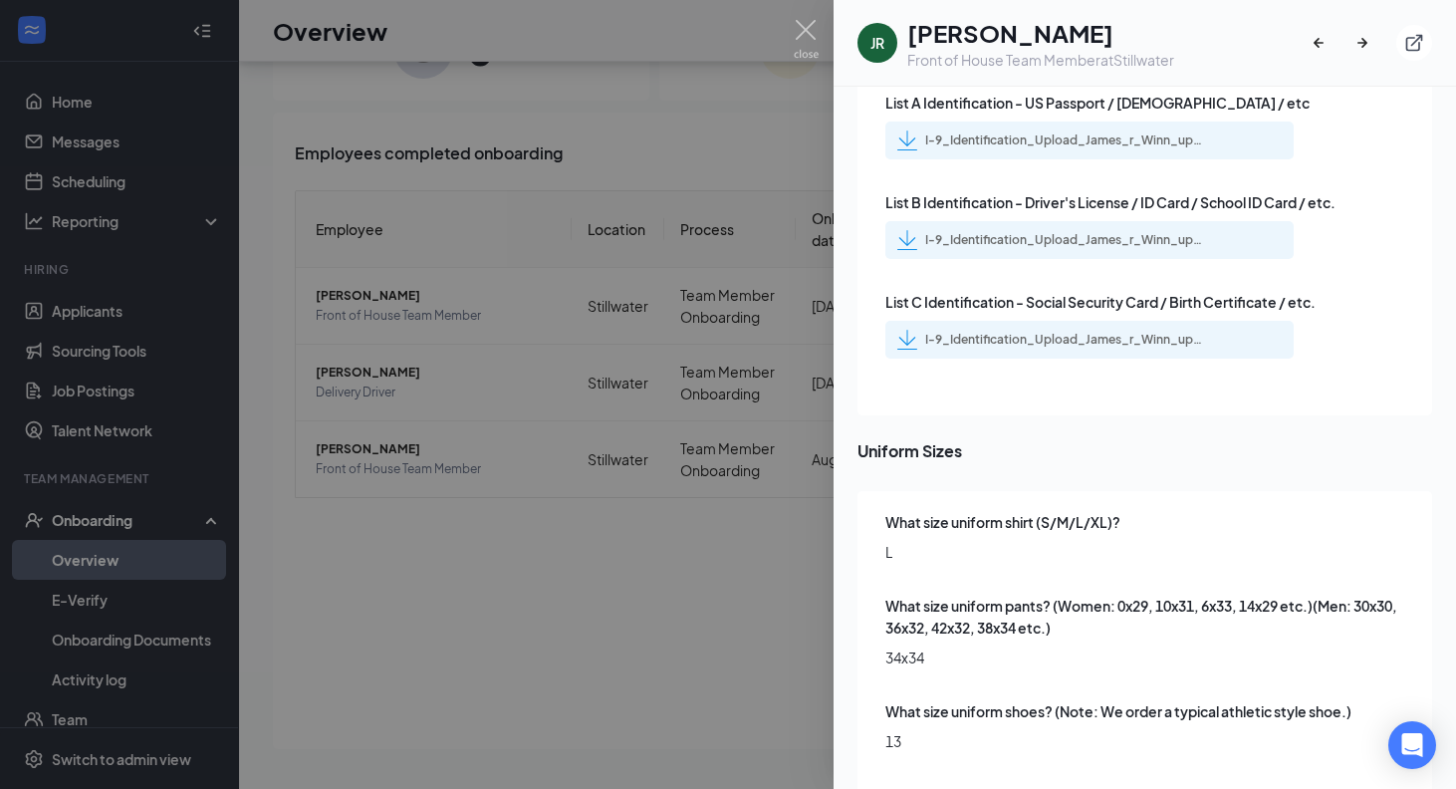
scroll to position [2691, 0]
click at [594, 107] on div at bounding box center [728, 394] width 1456 height 789
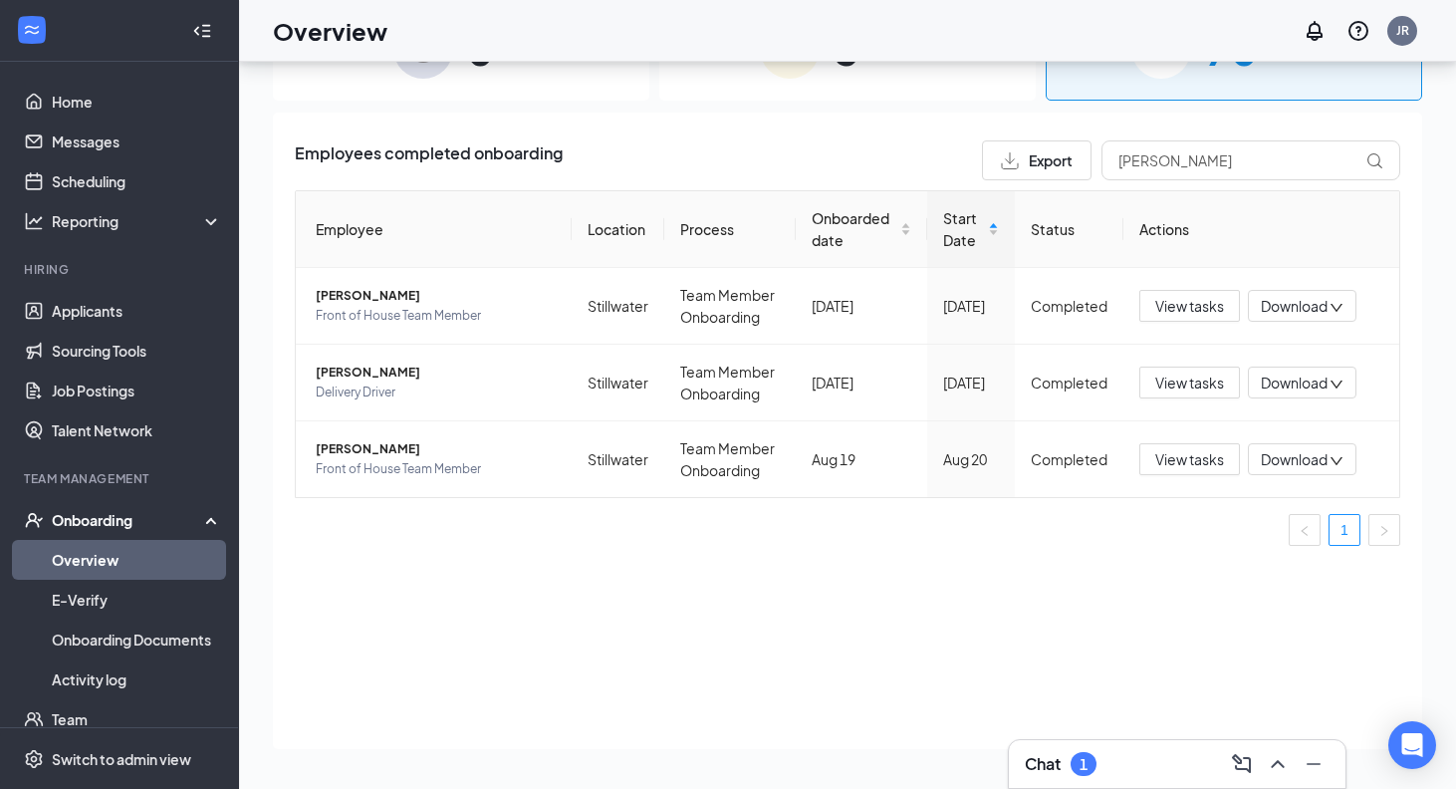
click at [1248, 138] on div "Employees completed onboarding Export [PERSON_NAME] Location Process Onboarded …" at bounding box center [848, 431] width 1150 height 637
click at [1248, 157] on input "[PERSON_NAME]" at bounding box center [1251, 160] width 299 height 40
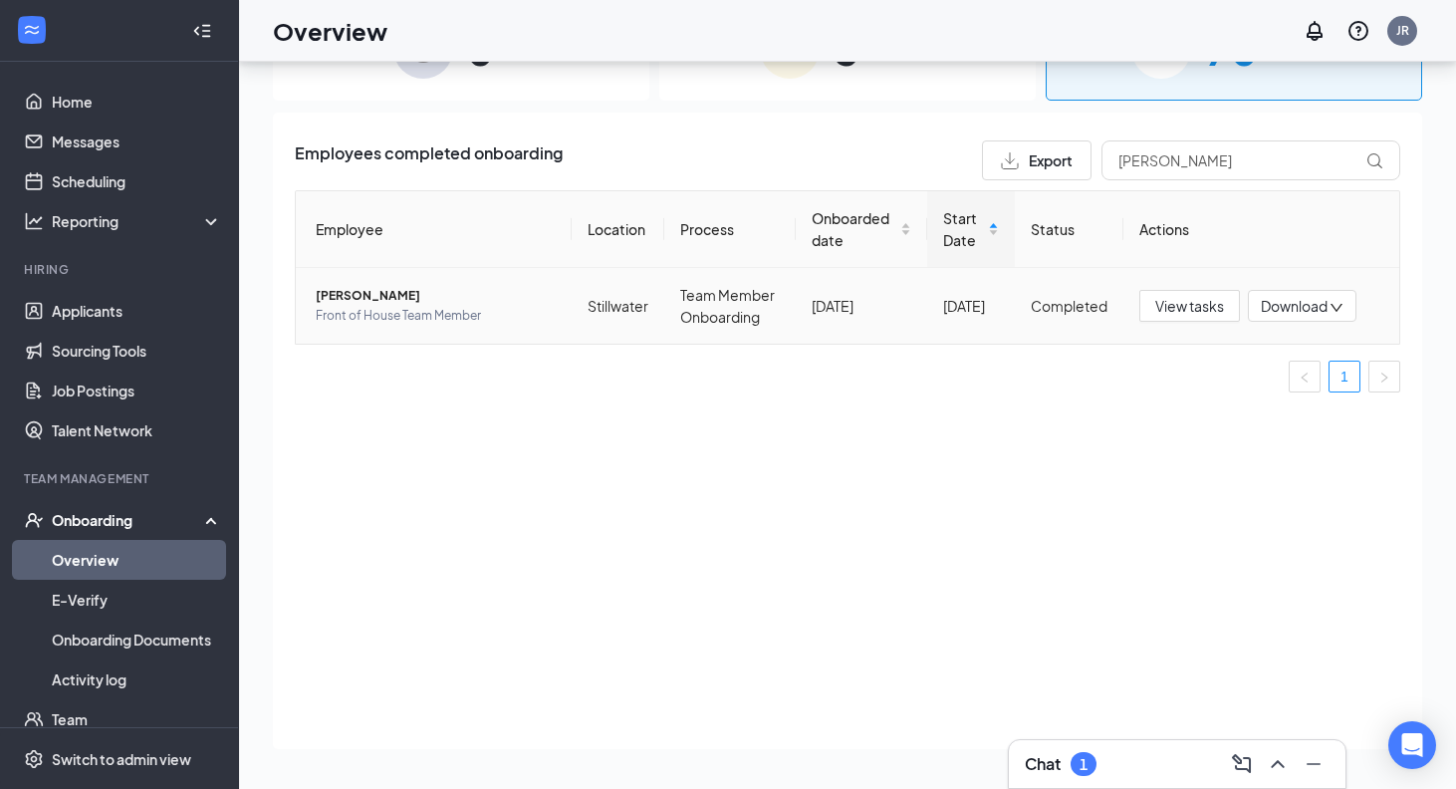
click at [379, 299] on span "[PERSON_NAME]" at bounding box center [436, 296] width 240 height 20
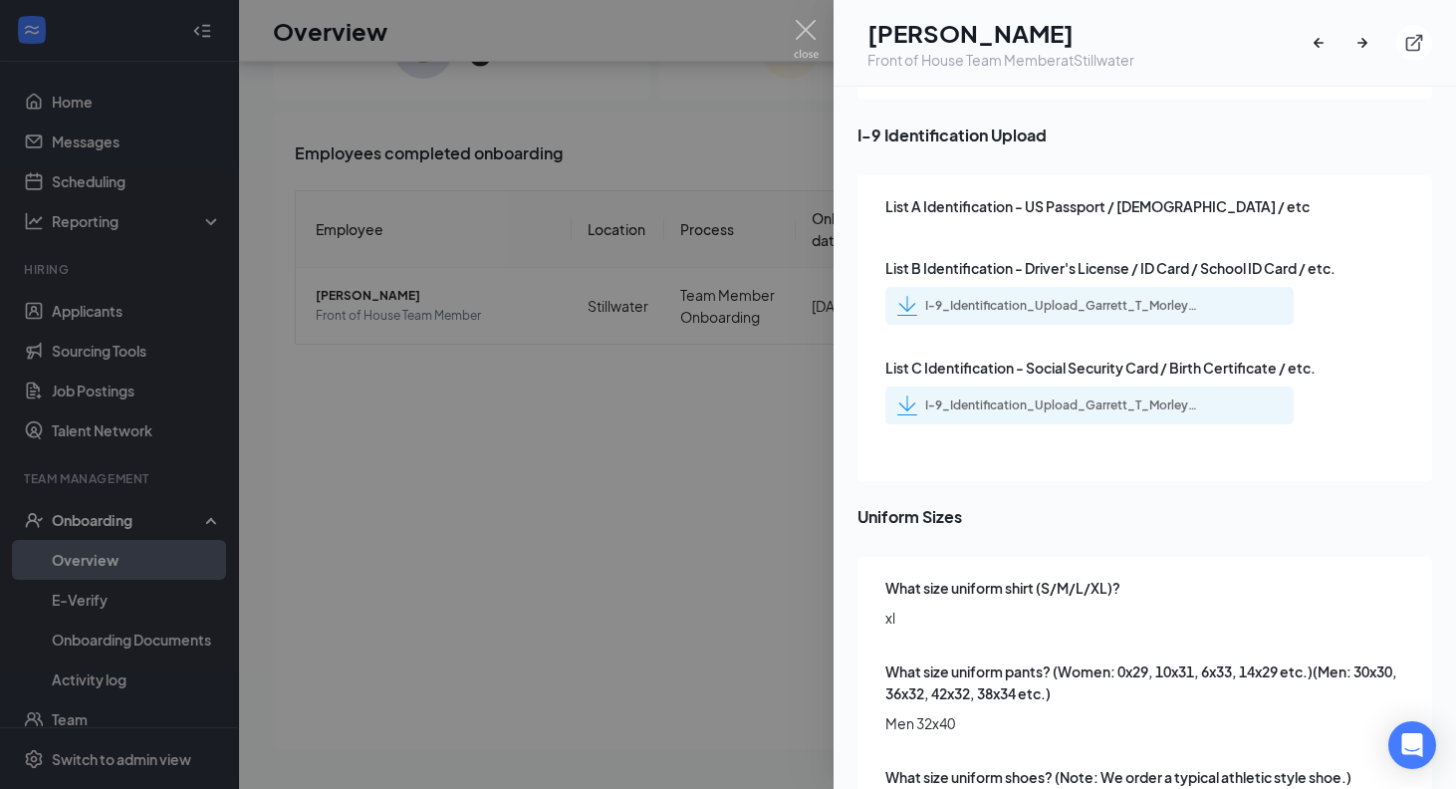
scroll to position [2820, 0]
click at [577, 389] on div at bounding box center [728, 394] width 1456 height 789
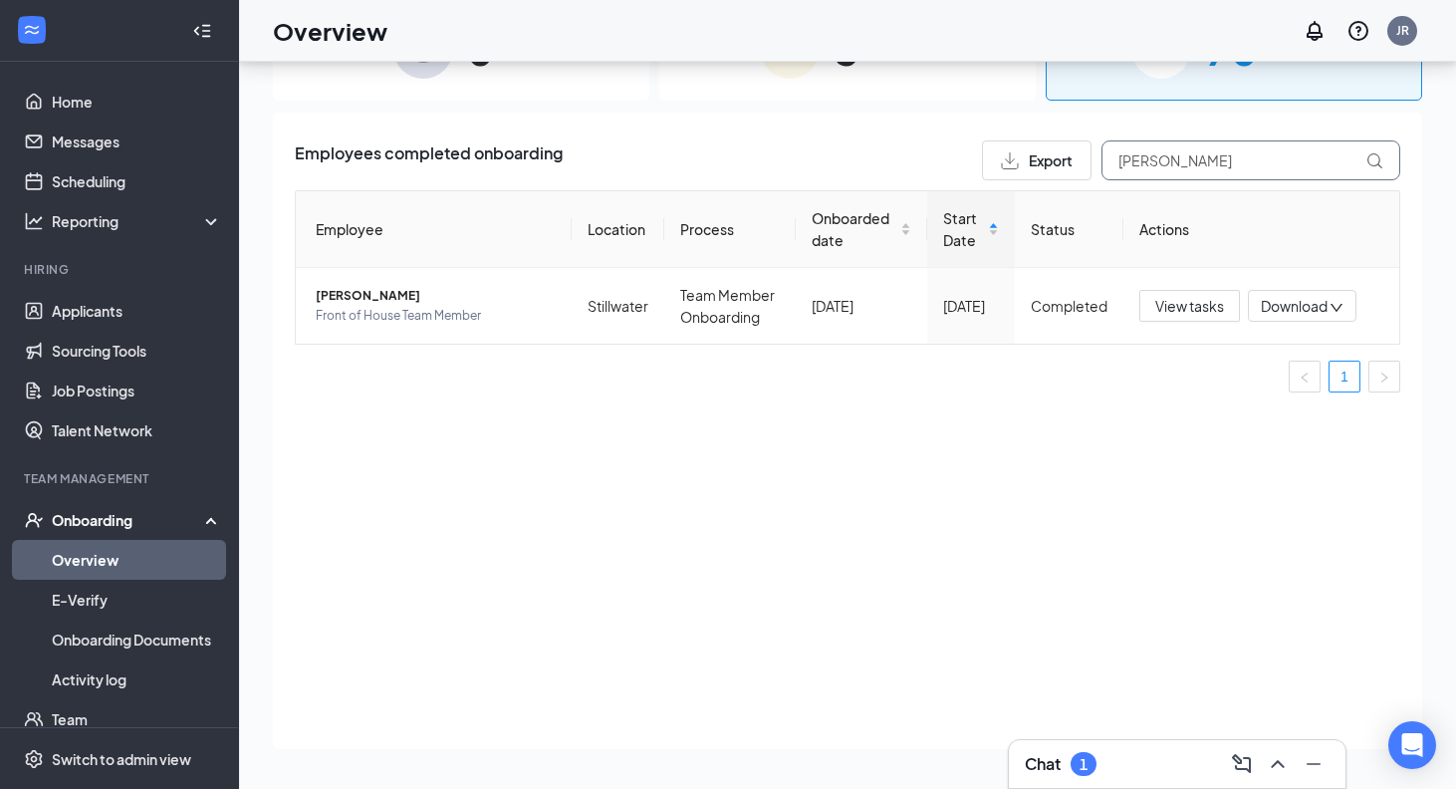
click at [1307, 171] on input "[PERSON_NAME]" at bounding box center [1251, 160] width 299 height 40
type input "G"
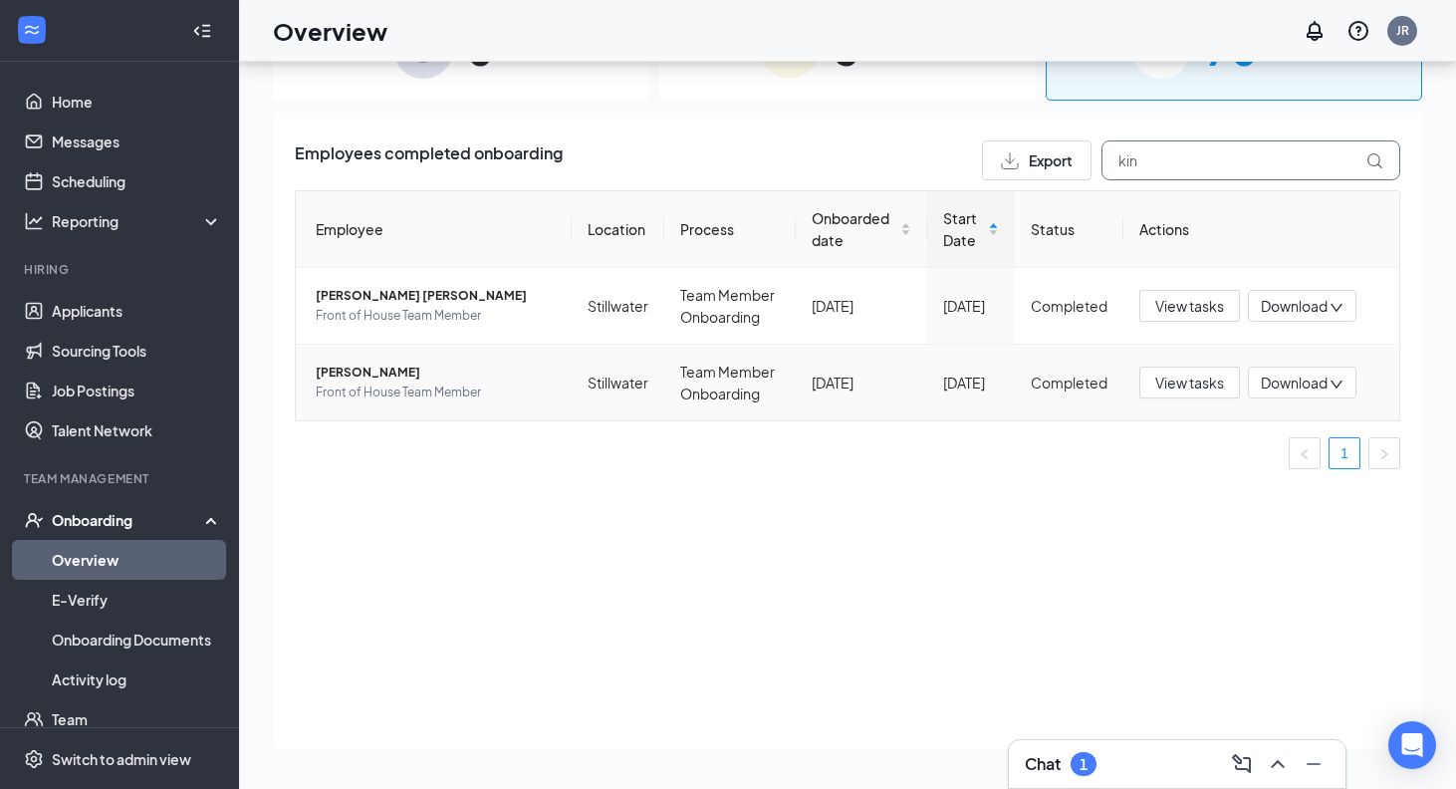
type input "kin"
click at [380, 363] on span "[PERSON_NAME]" at bounding box center [436, 373] width 240 height 20
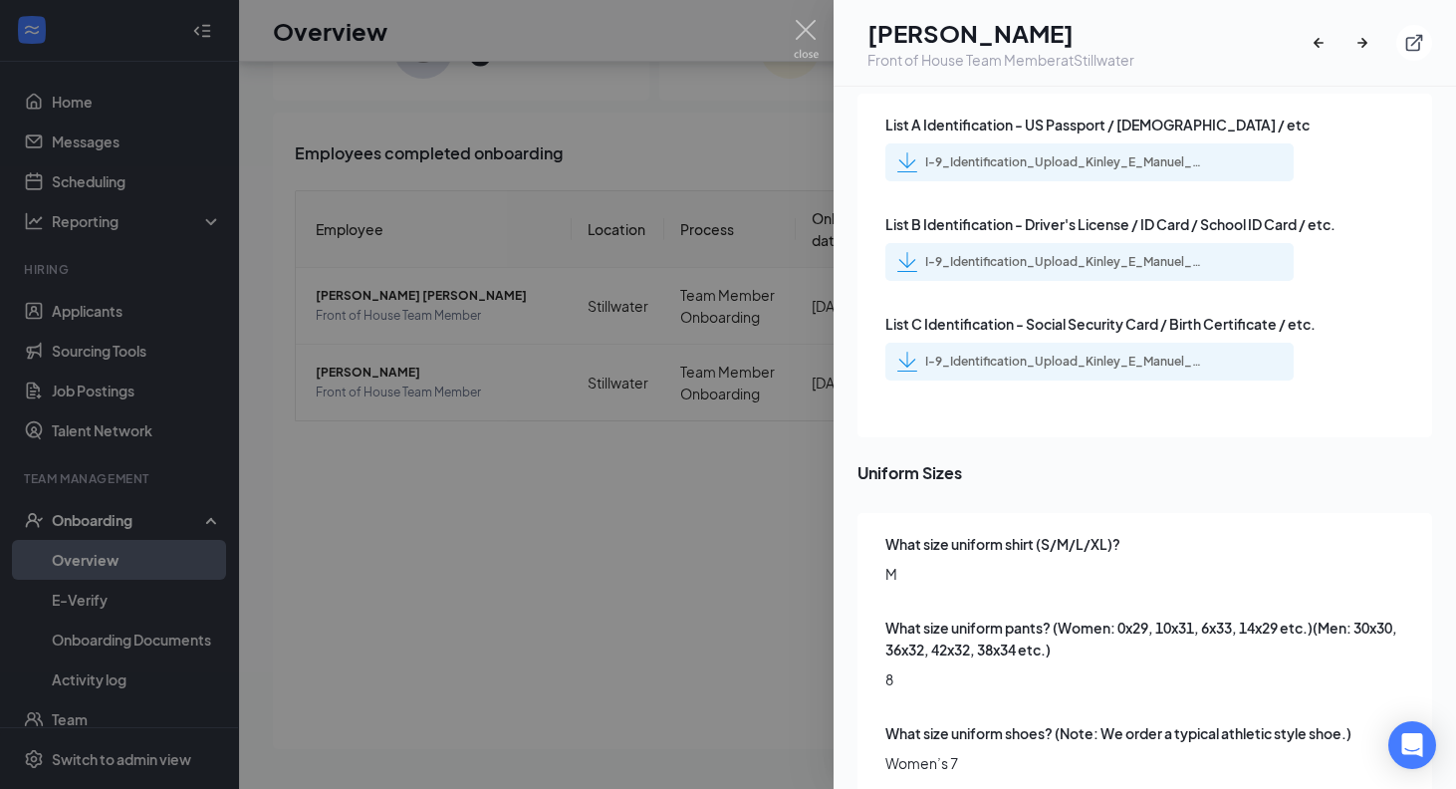
scroll to position [2968, 0]
click at [558, 150] on div at bounding box center [728, 394] width 1456 height 789
